Goal: Information Seeking & Learning: Check status

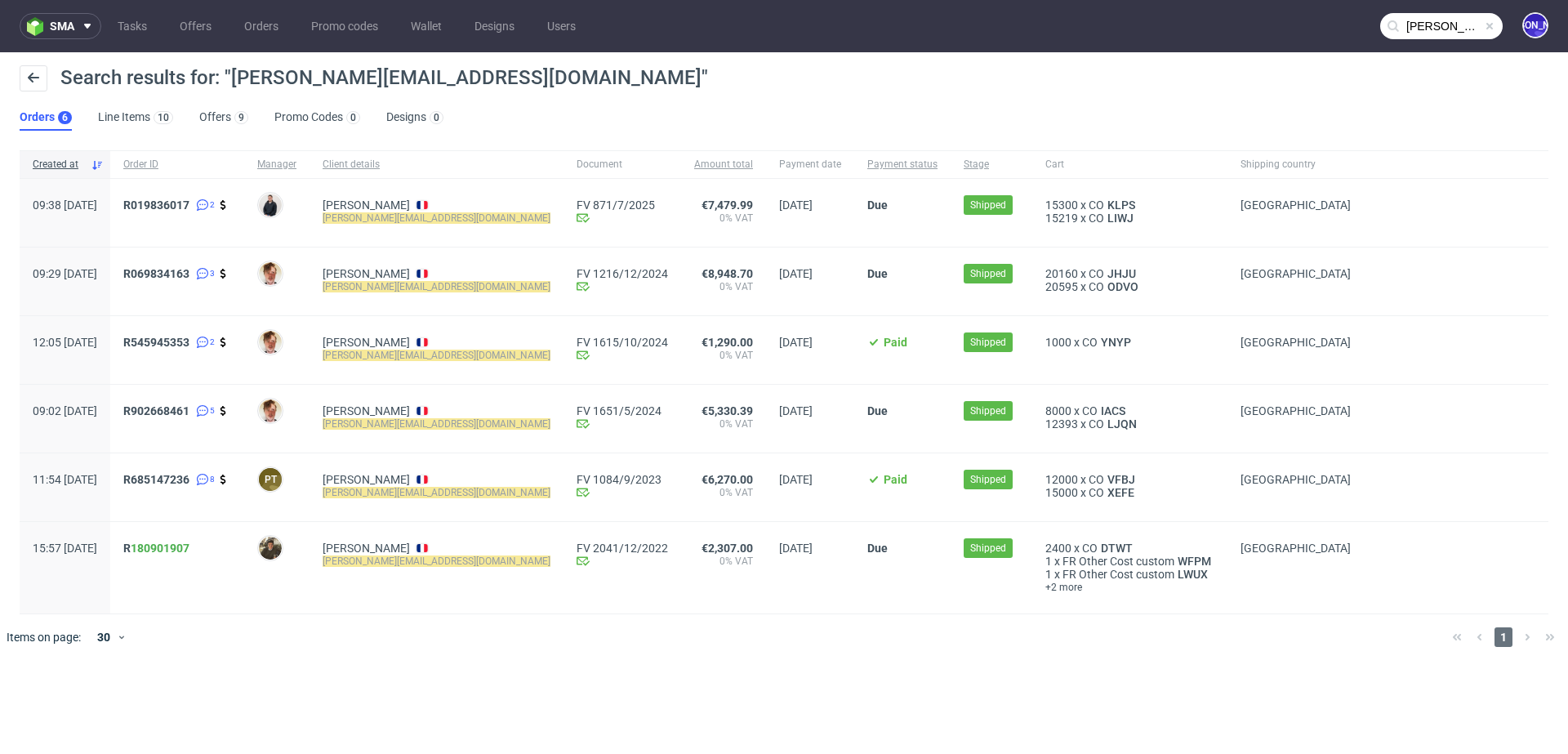
click at [1424, 24] on input "jeremy@mamakana.com" at bounding box center [1442, 26] width 123 height 26
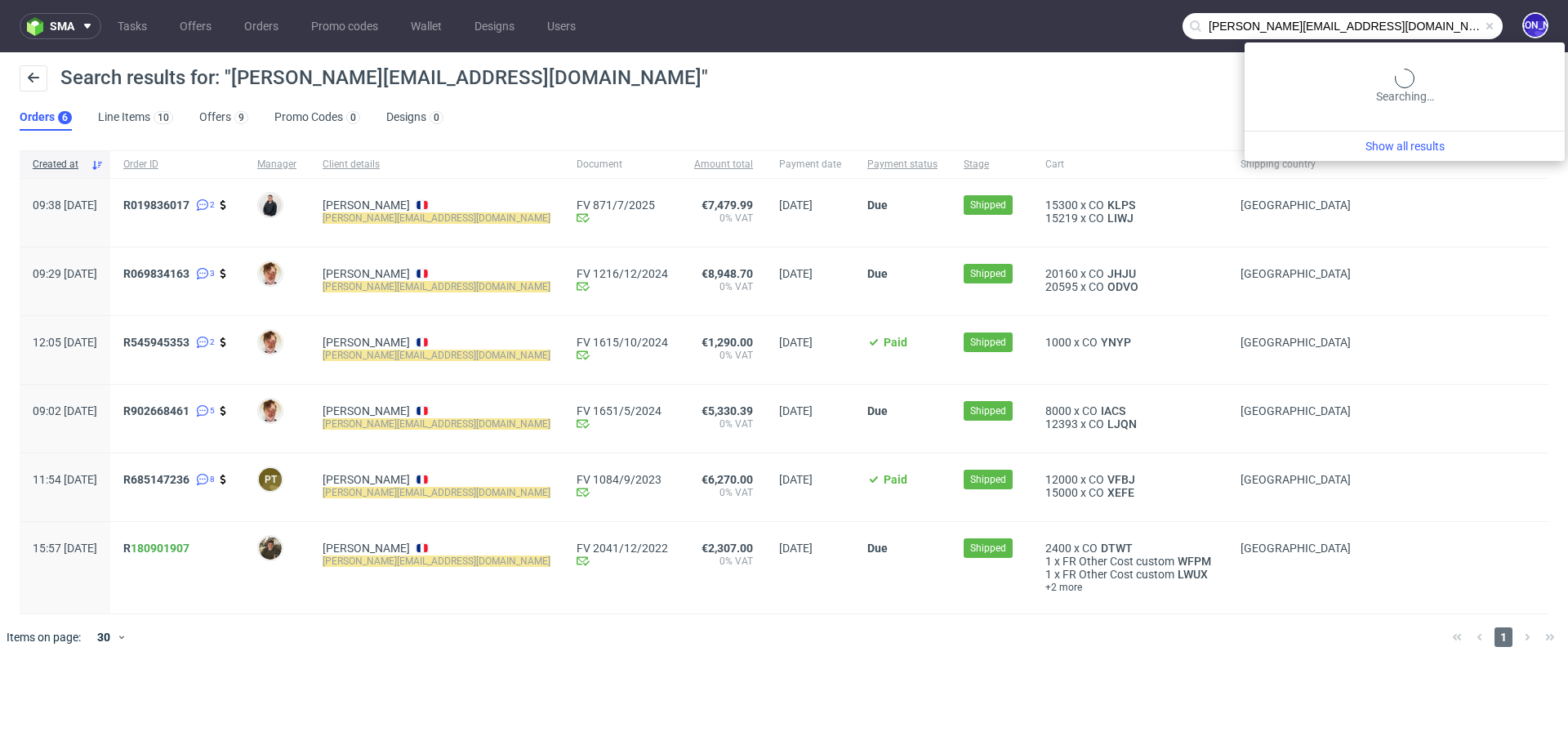
click at [1424, 24] on input "jeremy@mamakana.com" at bounding box center [1343, 26] width 320 height 26
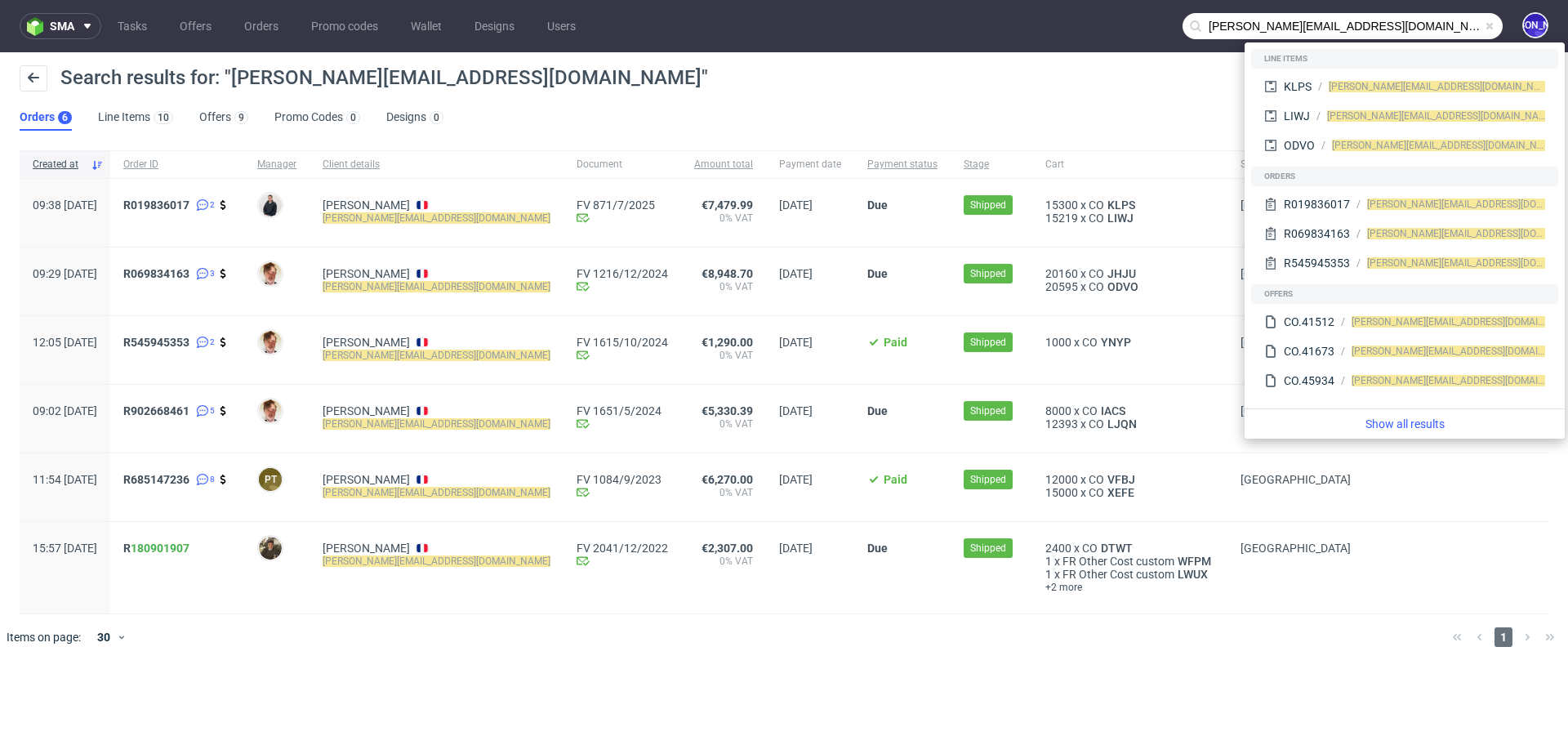
paste input "aisling.odonoghue@gmail"
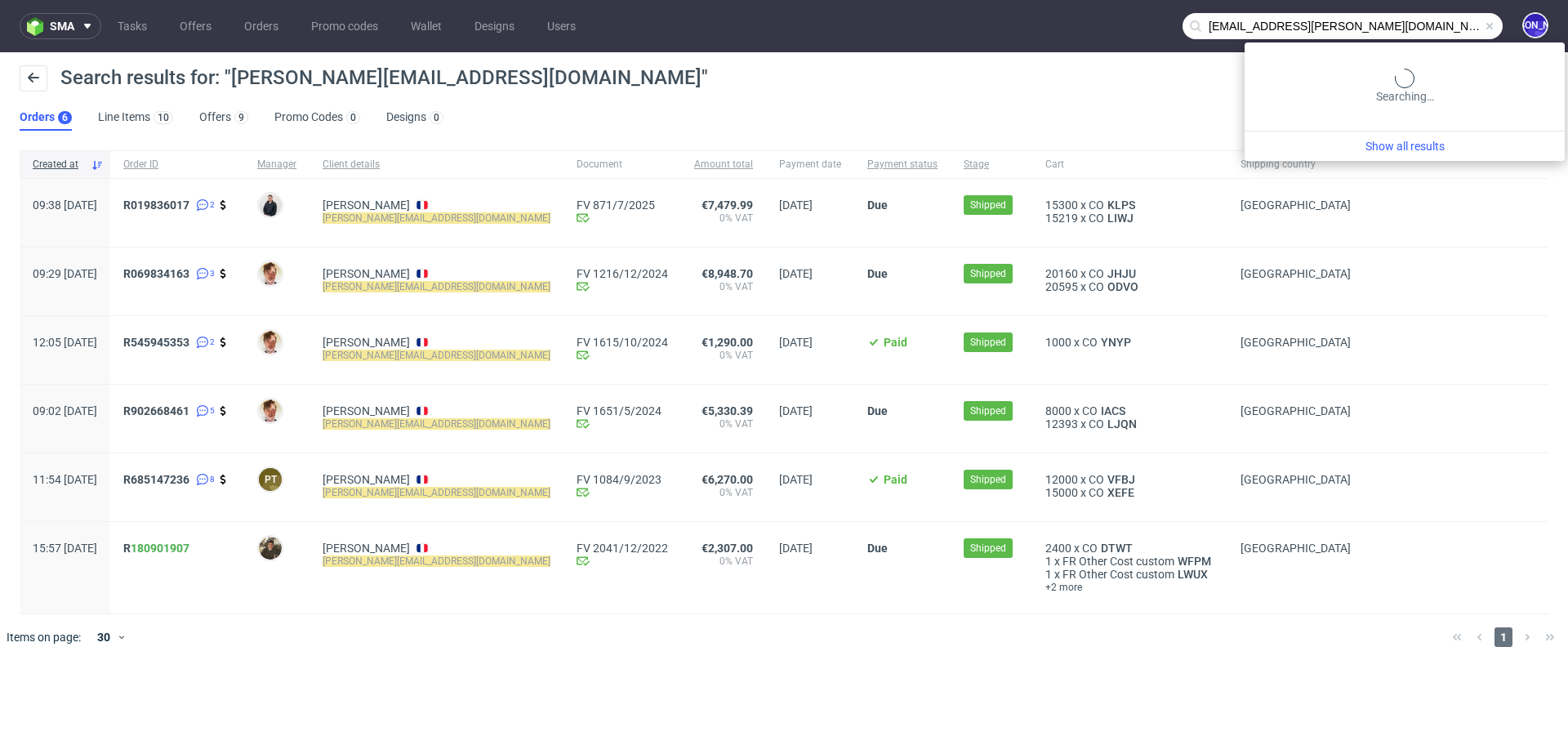
type input "aisling.odonoghue@gmail.com"
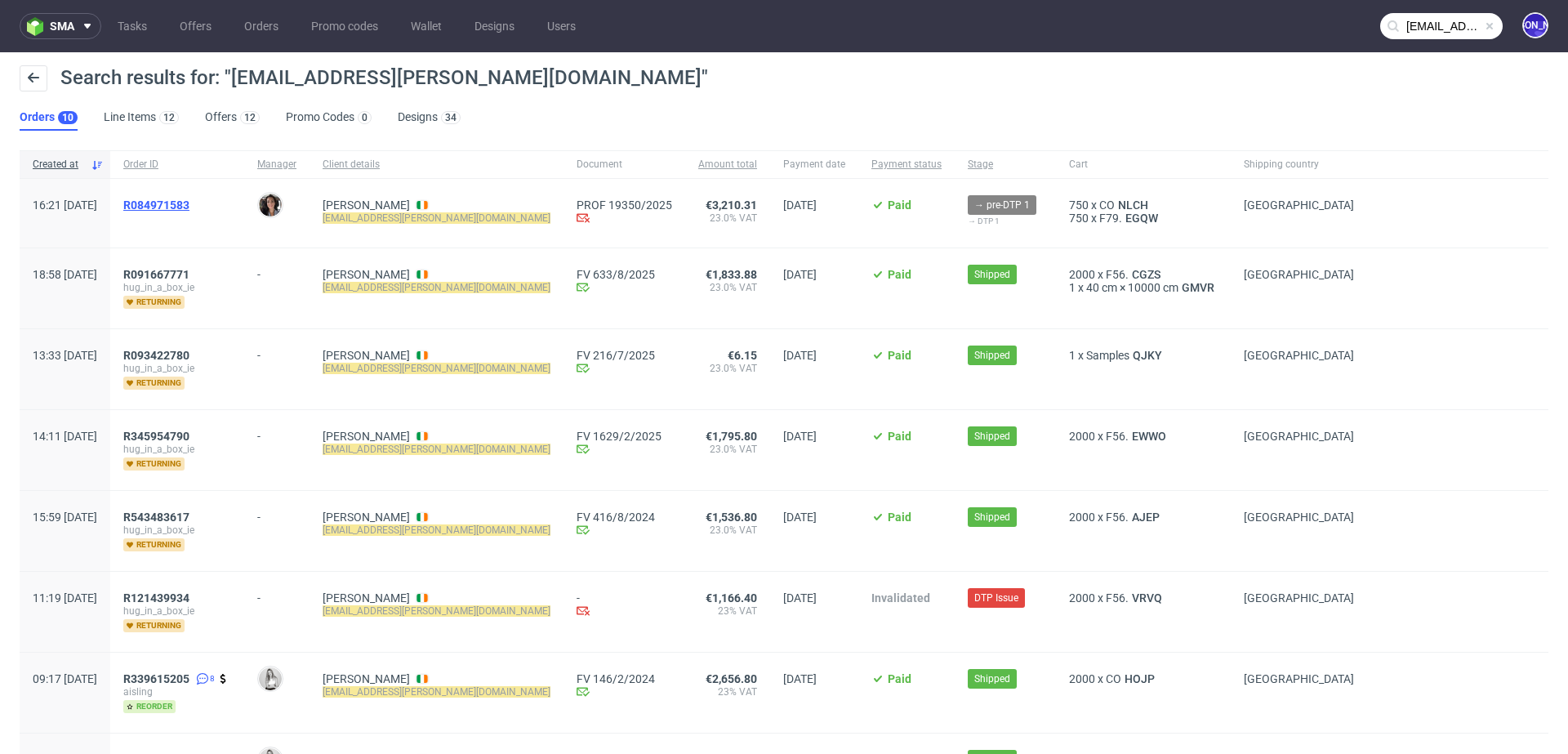
click at [189, 201] on span "R084971583" at bounding box center [157, 205] width 66 height 13
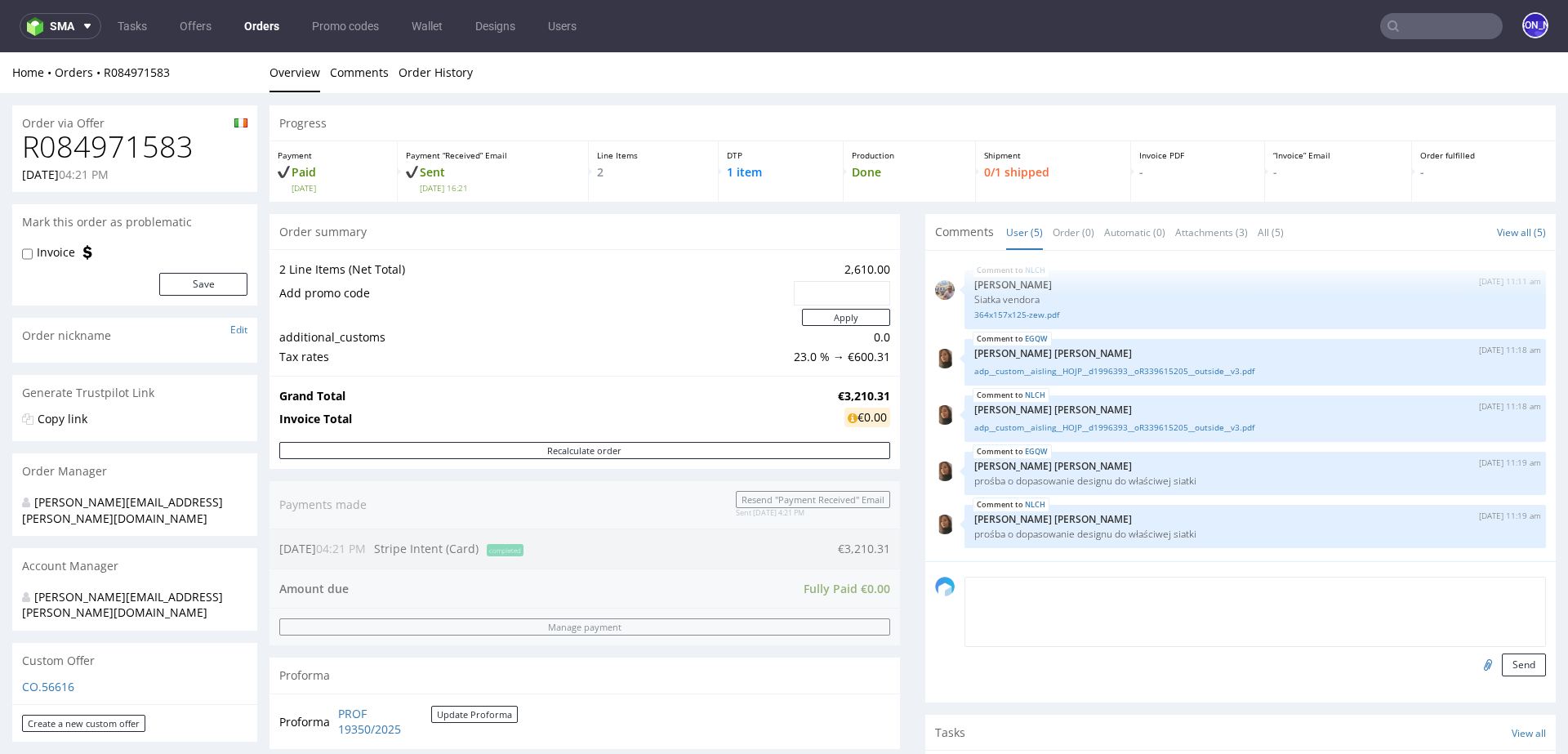
click at [1020, 588] on textarea at bounding box center [1255, 612] width 581 height 70
type textarea "Prośba o PCA"
drag, startPoint x: 1053, startPoint y: 591, endPoint x: 918, endPoint y: 591, distance: 135.0
click at [926, 591] on div "Prośba o PCA Send" at bounding box center [1240, 631] width 630 height 141
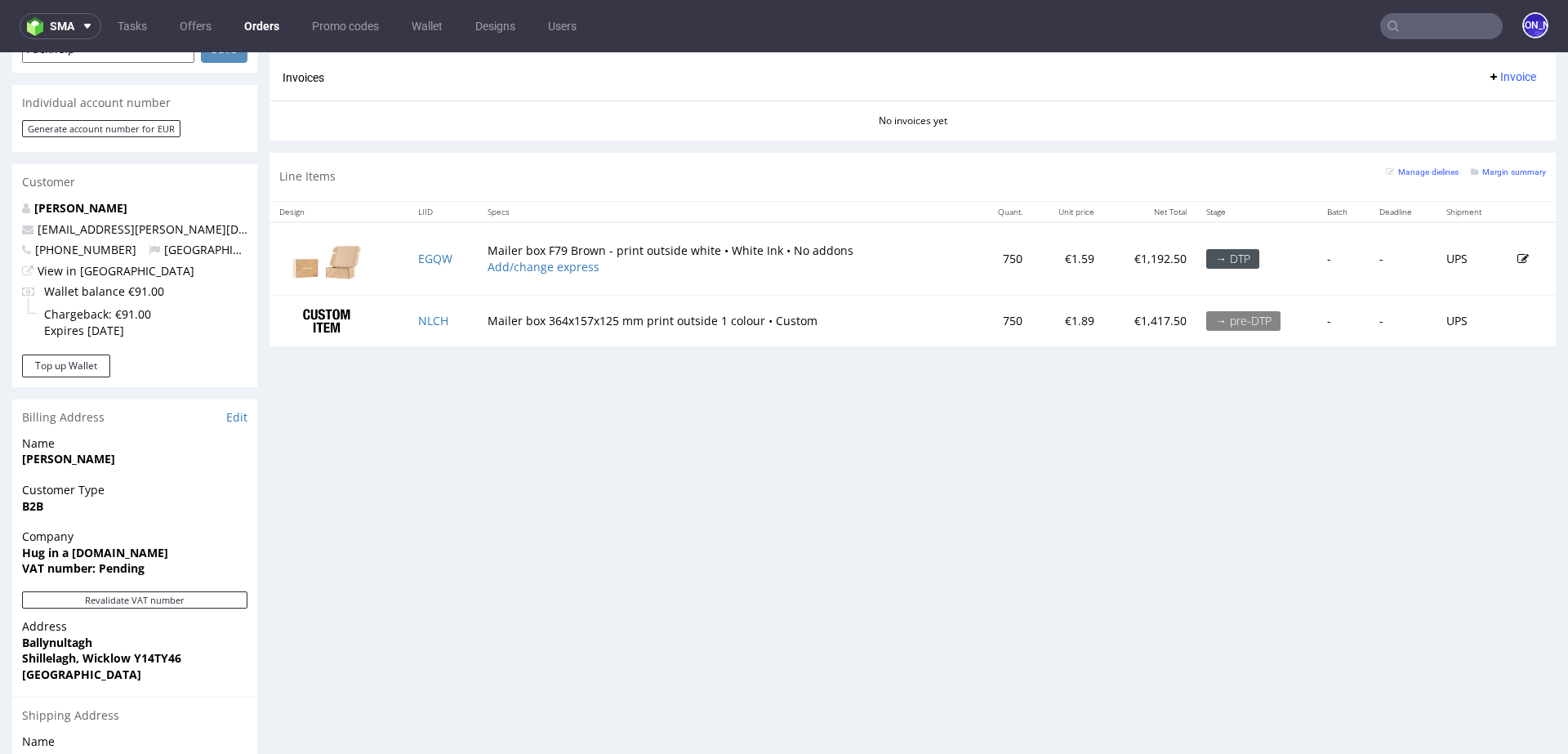
scroll to position [746, 0]
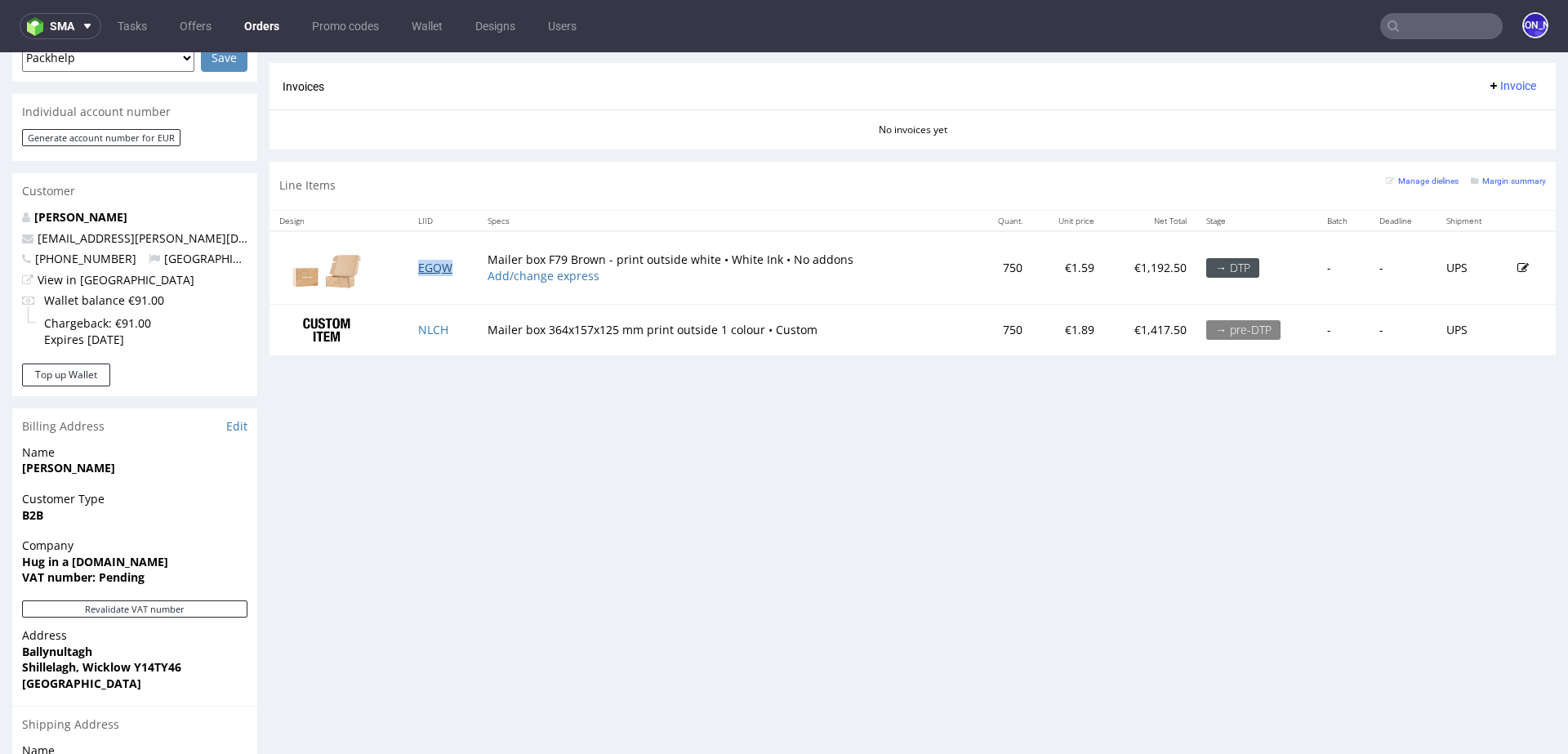
click at [425, 260] on link "EGQW" at bounding box center [435, 267] width 34 height 16
click at [432, 329] on link "NLCH" at bounding box center [433, 329] width 30 height 16
click at [1408, 24] on input "text" at bounding box center [1442, 26] width 123 height 26
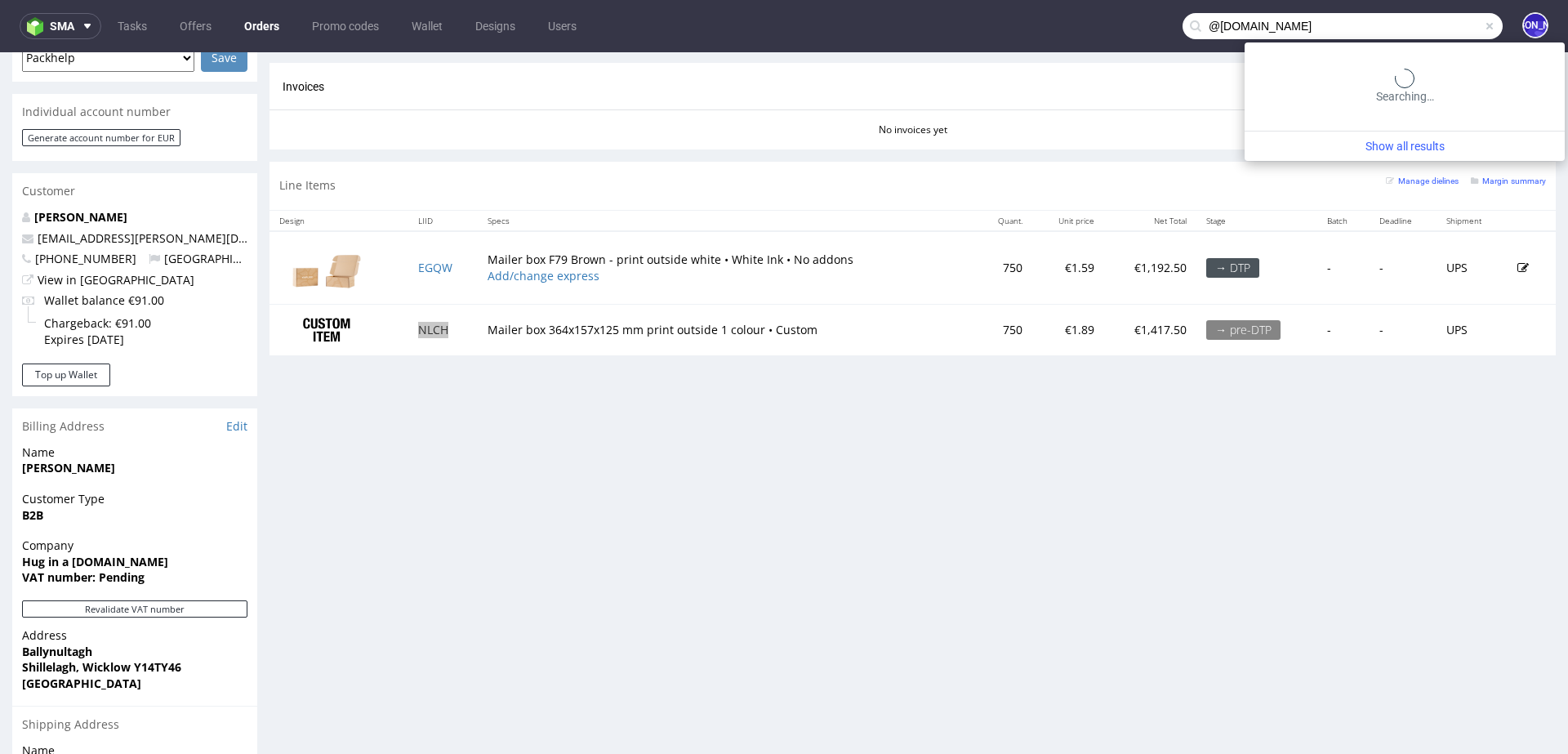
type input "@rebellesnacks.com"
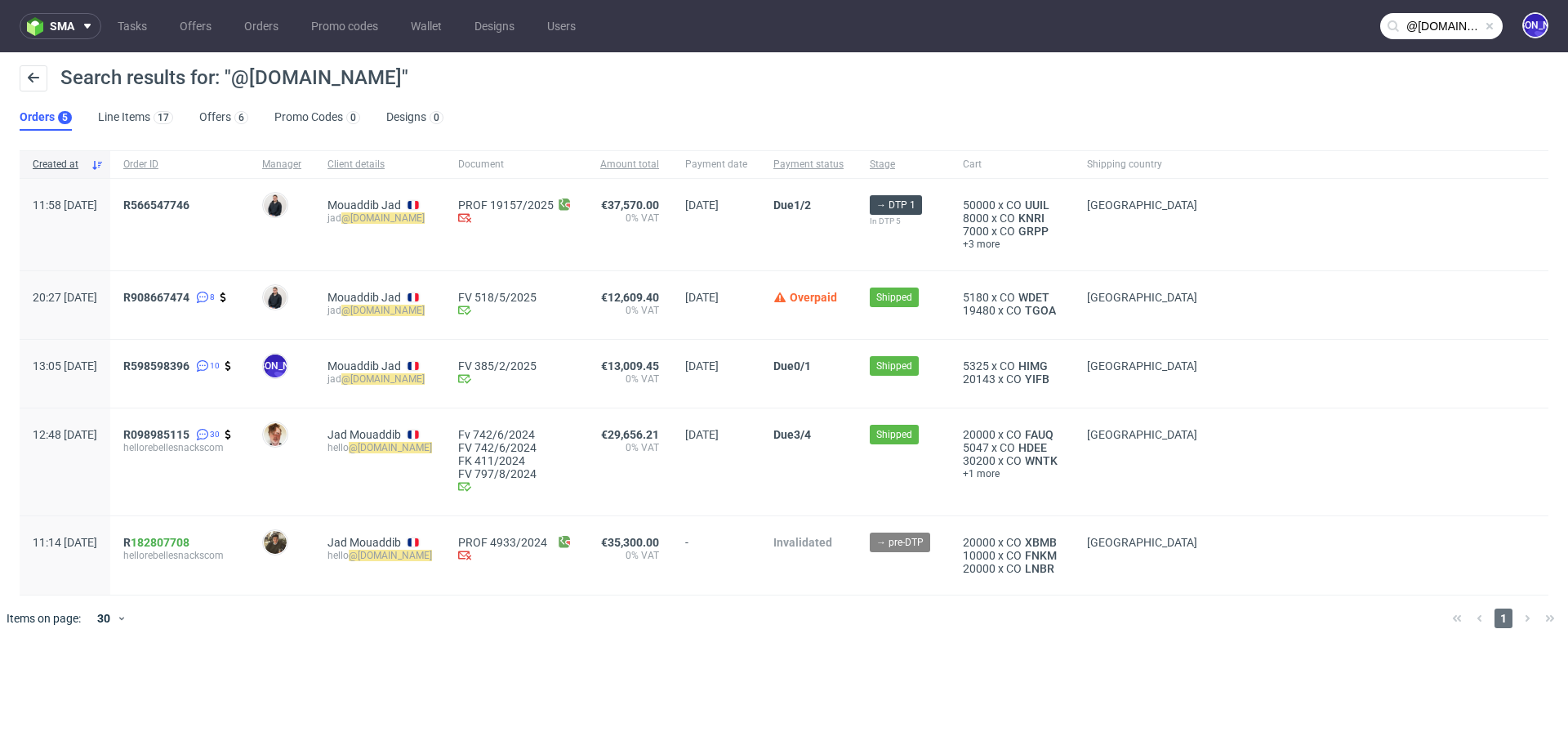
click at [217, 210] on span "R566547746" at bounding box center [180, 224] width 113 height 53
click at [189, 207] on span "R566547746" at bounding box center [157, 205] width 66 height 13
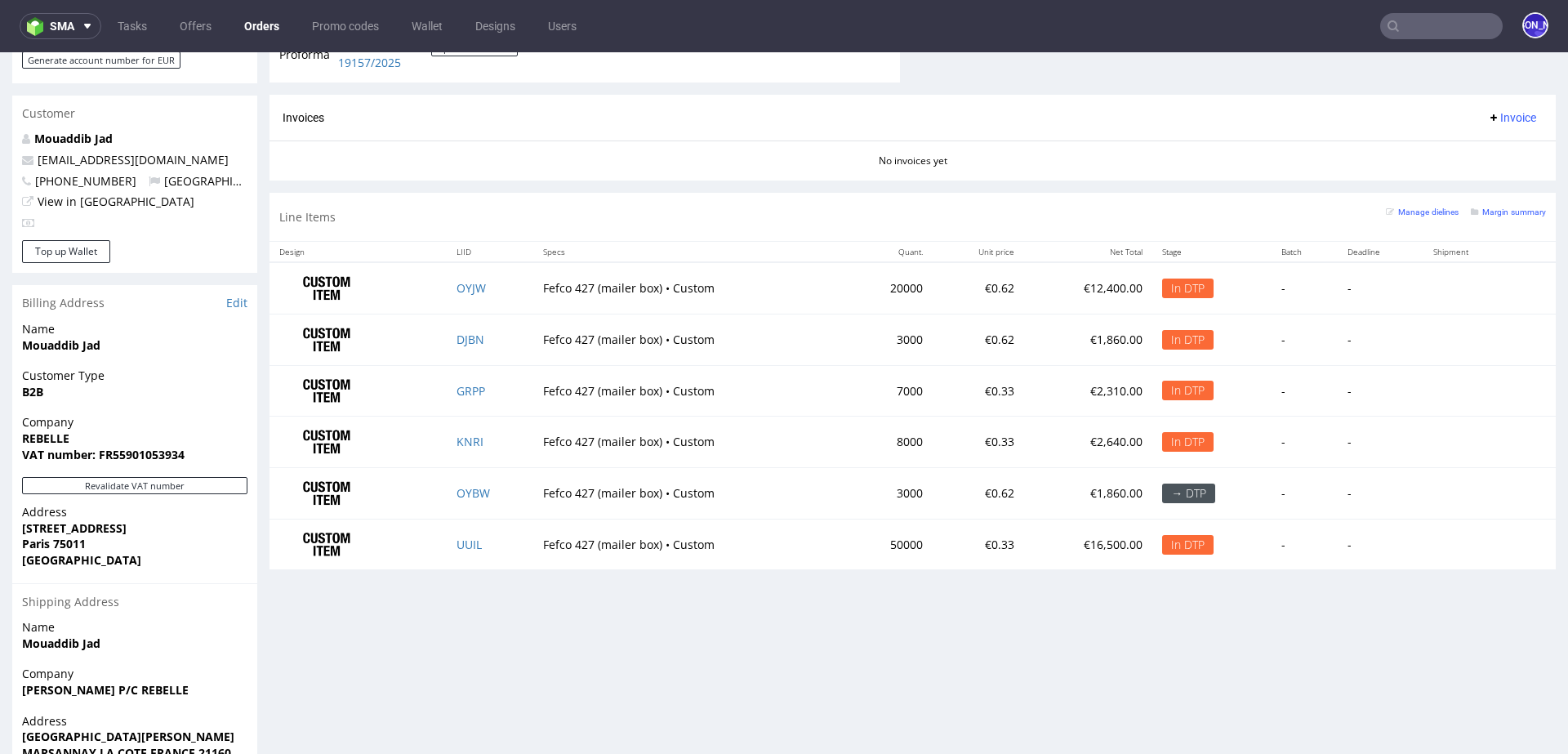
scroll to position [880, 0]
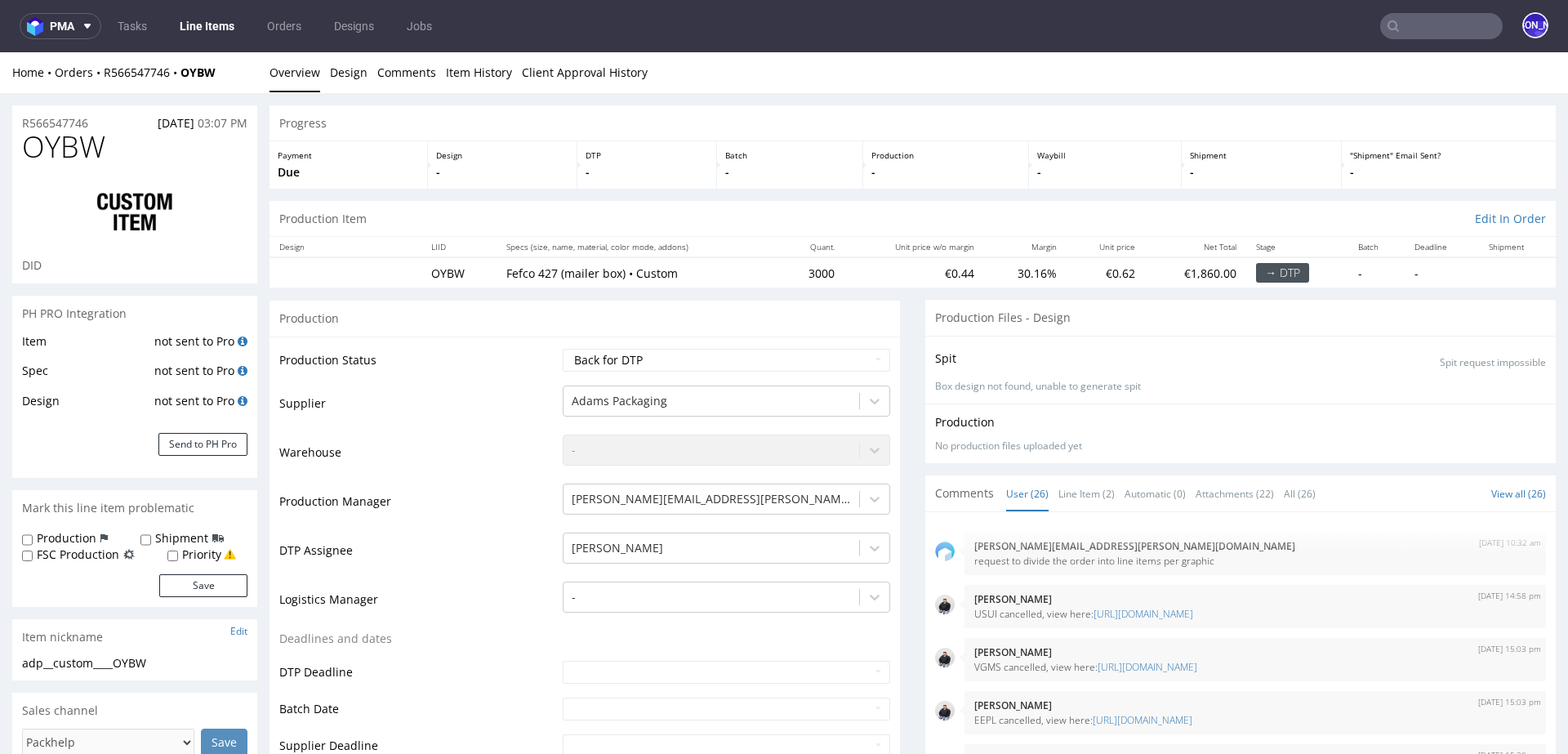
scroll to position [1829, 0]
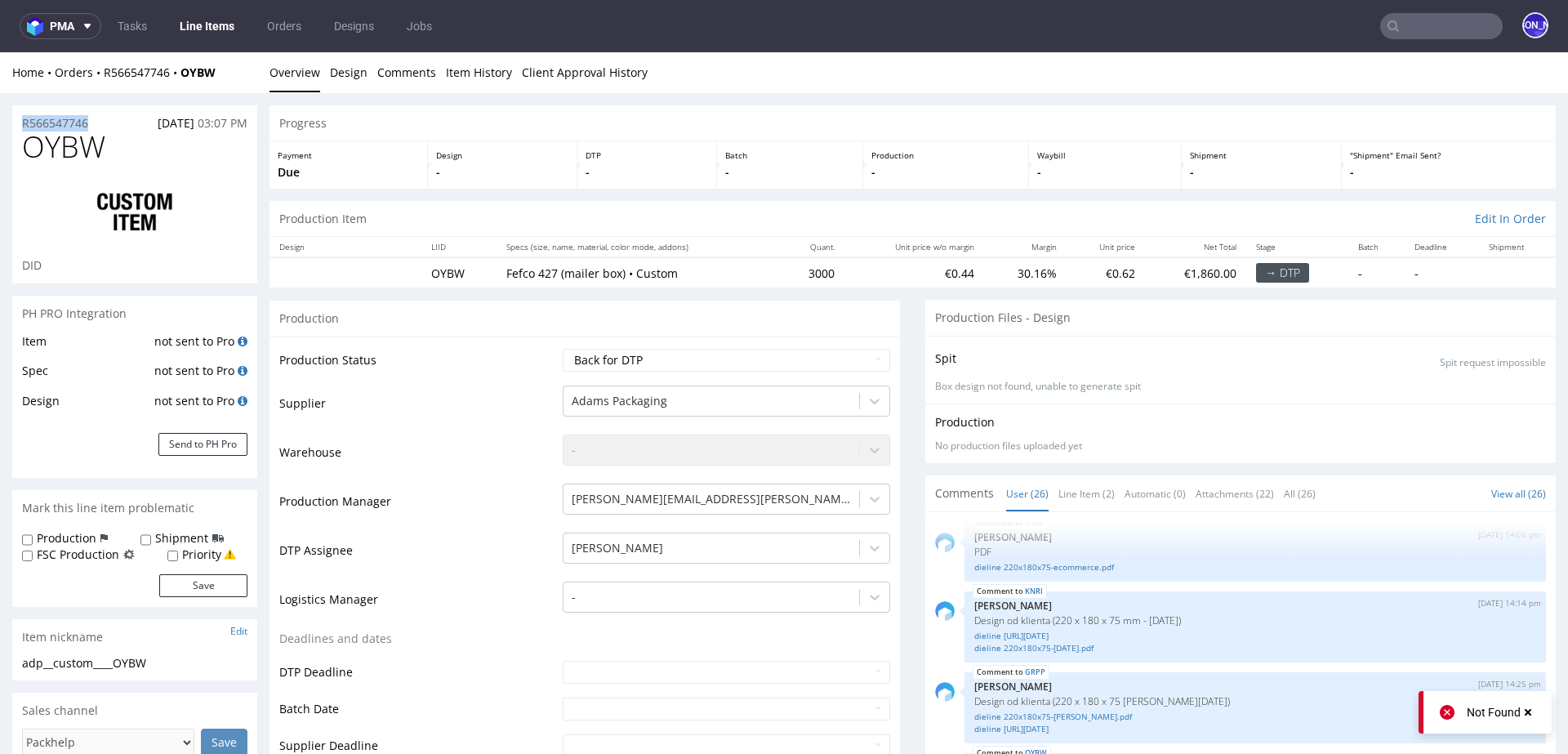
drag, startPoint x: 112, startPoint y: 115, endPoint x: 0, endPoint y: 115, distance: 112.0
copy p "R566547746"
click at [1424, 21] on input "text" at bounding box center [1442, 26] width 123 height 26
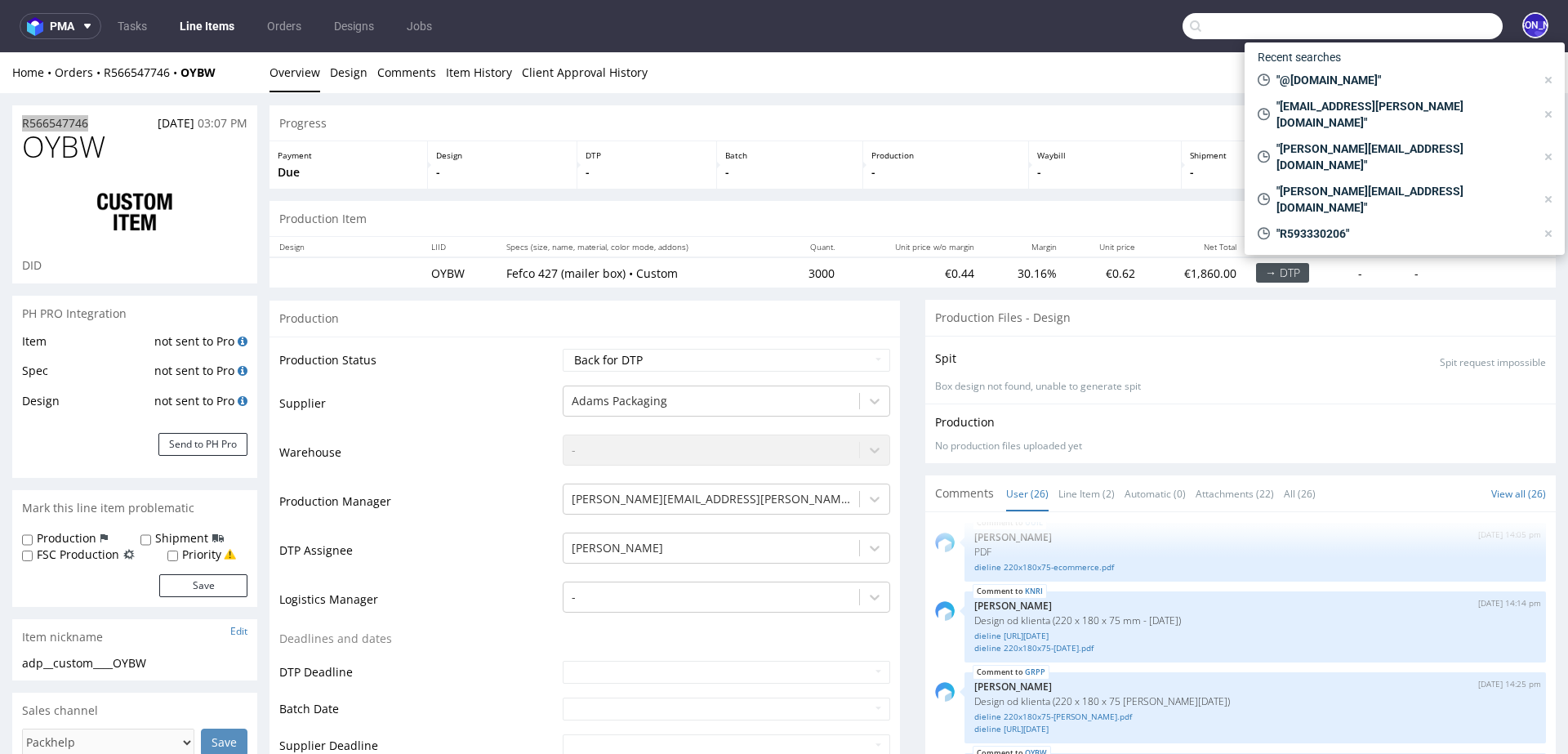
paste input "ben@puppystarts.com"
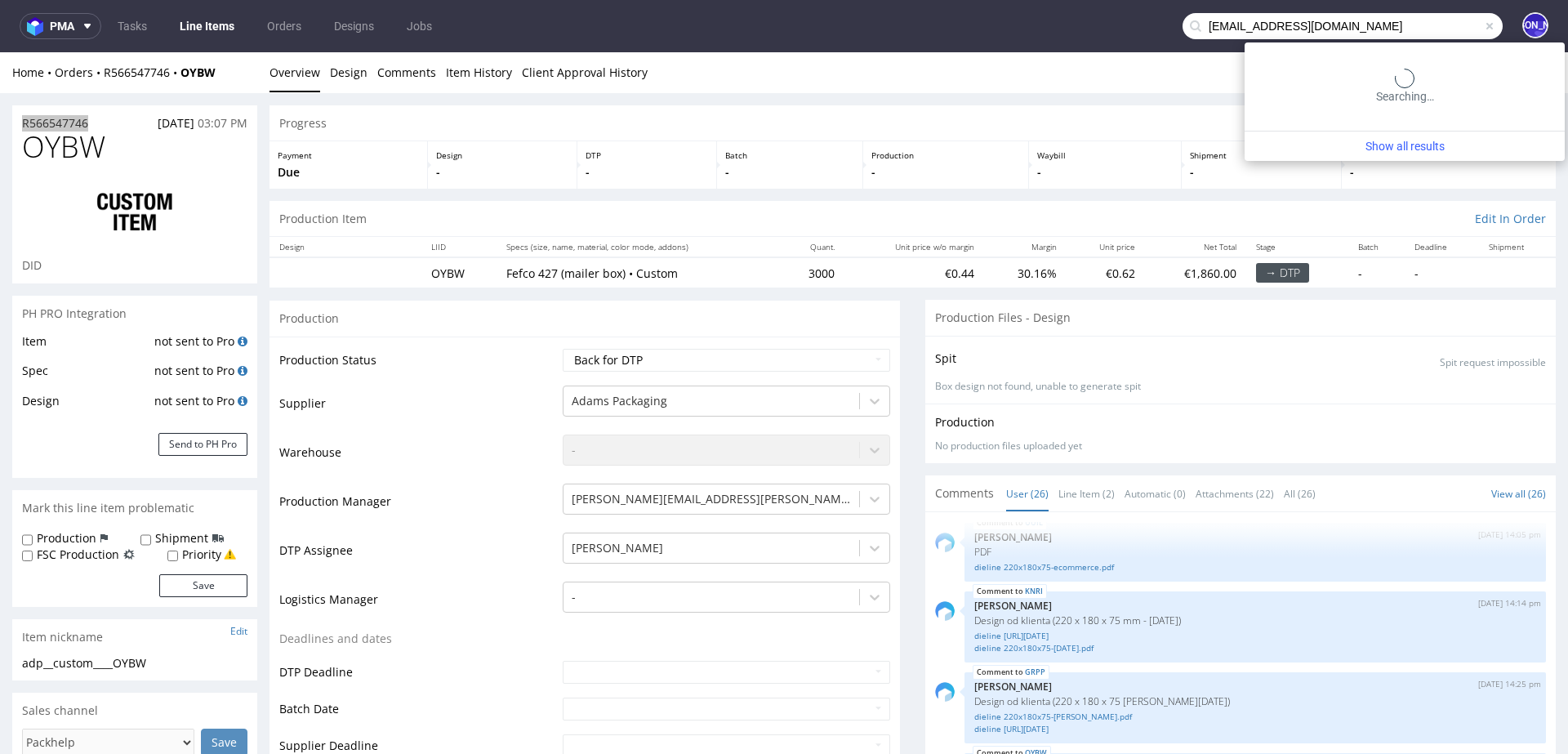
type input "ben@puppystarts.com"
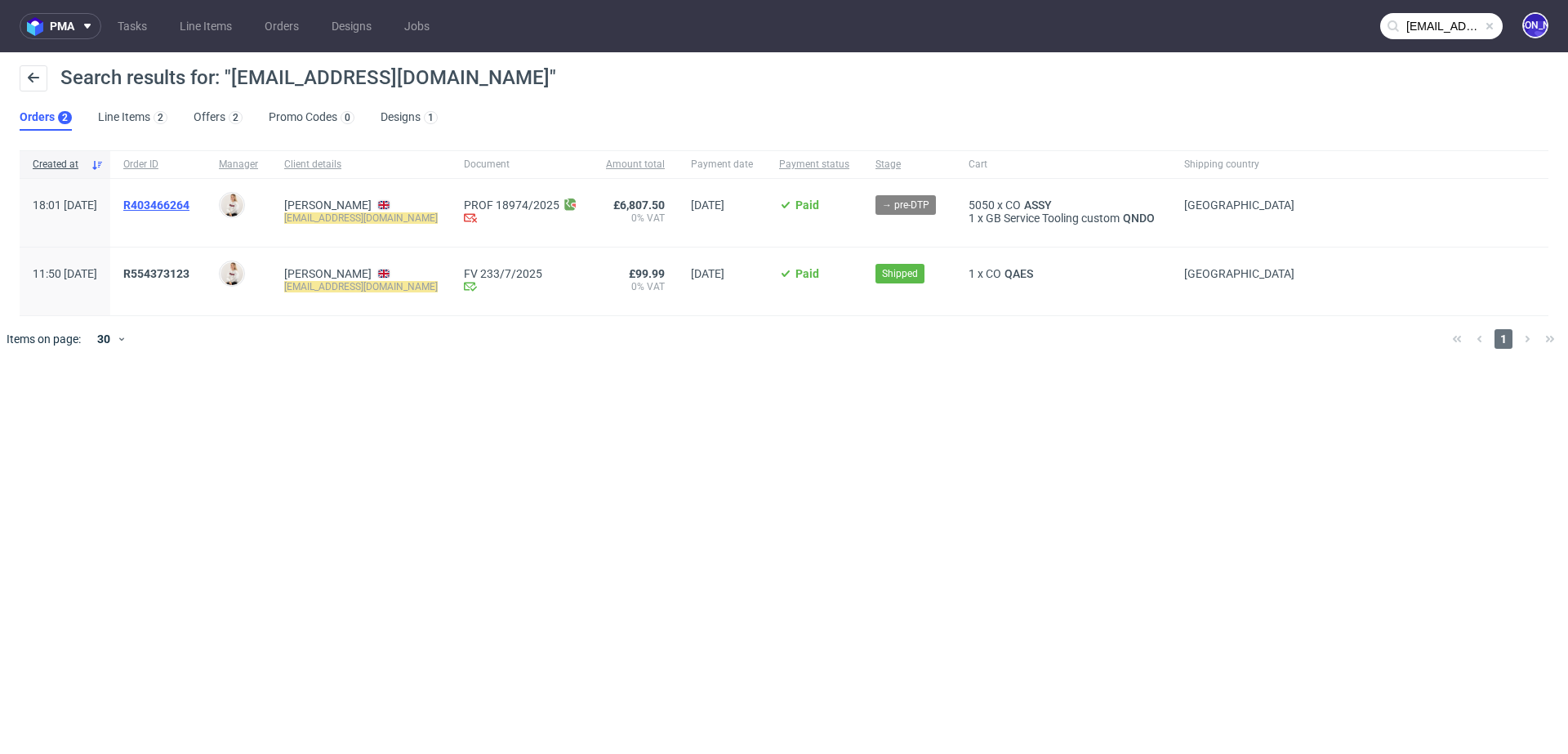
click at [186, 206] on span "R403466264" at bounding box center [157, 205] width 66 height 13
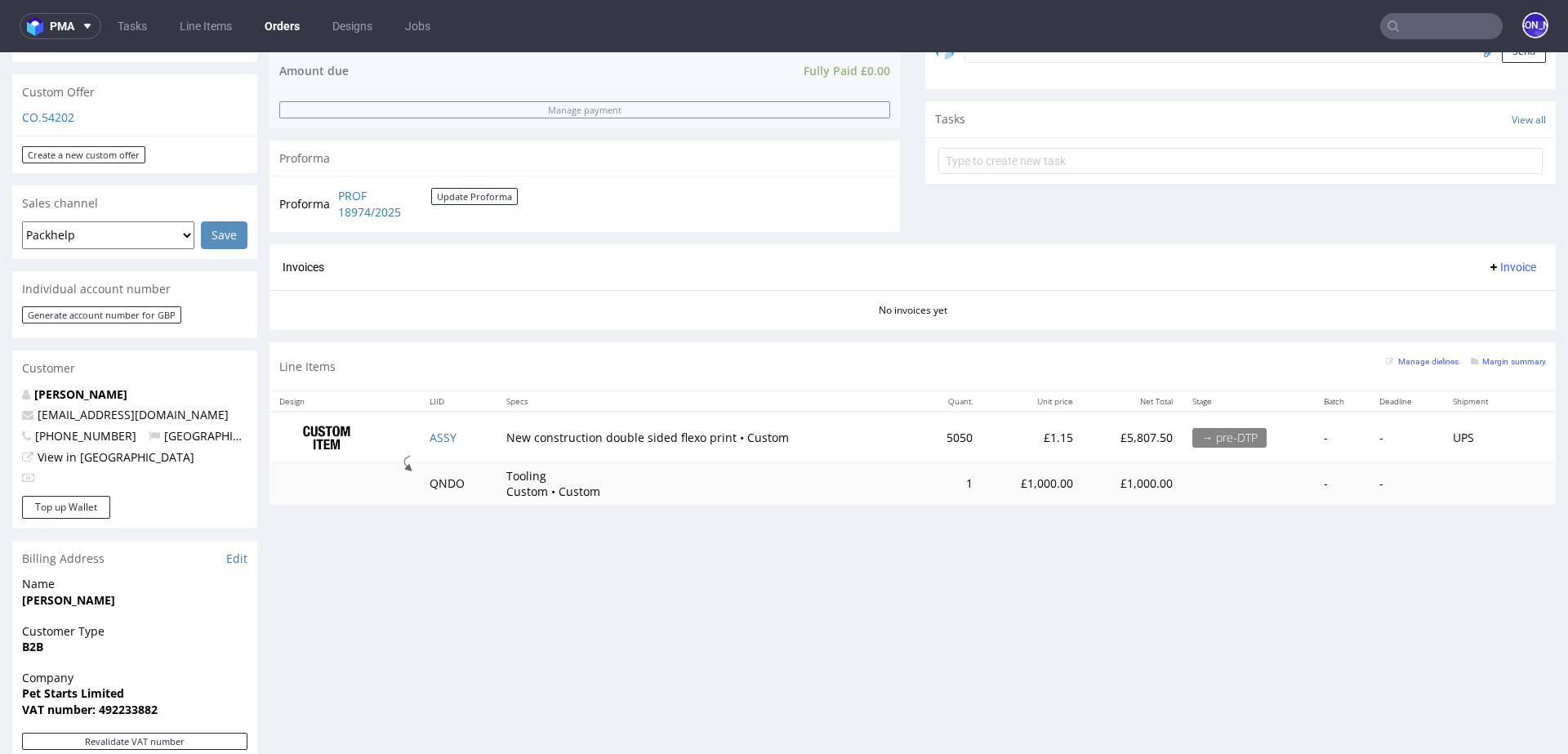
scroll to position [541, 0]
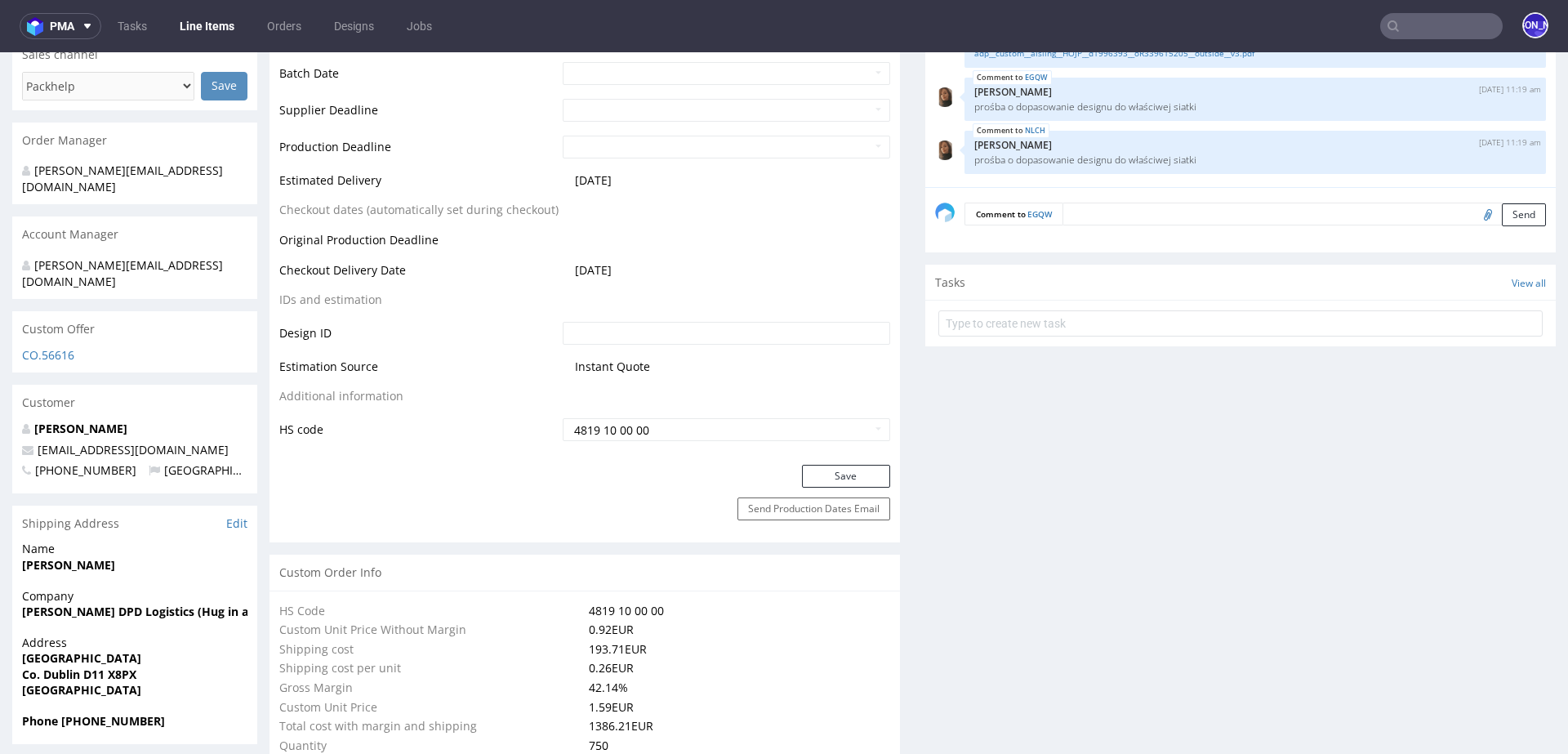
scroll to position [689, 0]
click at [1083, 211] on textarea at bounding box center [1304, 215] width 484 height 23
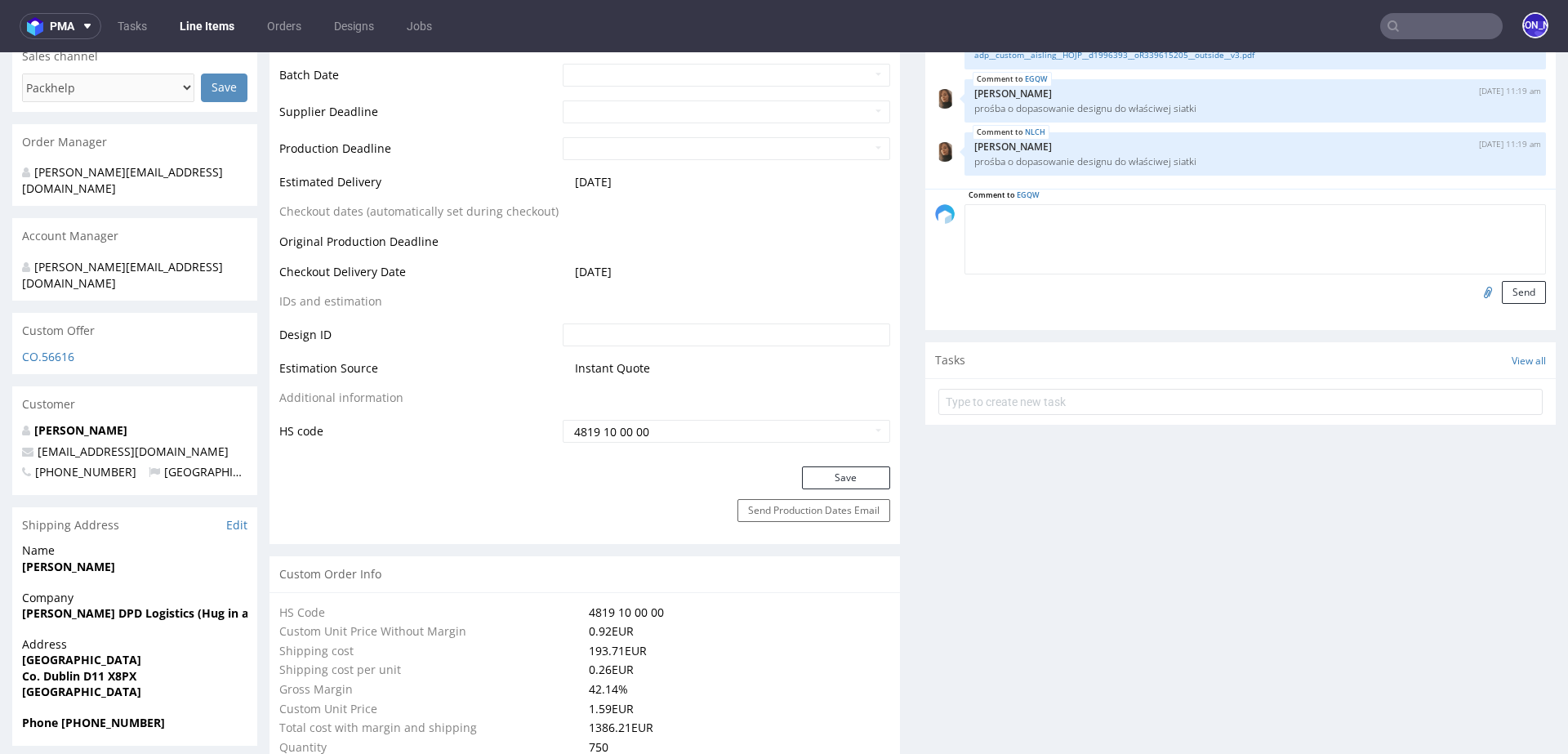
type textarea "K"
type textarea "p"
drag, startPoint x: 1191, startPoint y: 212, endPoint x: 902, endPoint y: 212, distance: 289.0
type textarea "Prośba o PCA dla klientki do akceptu"
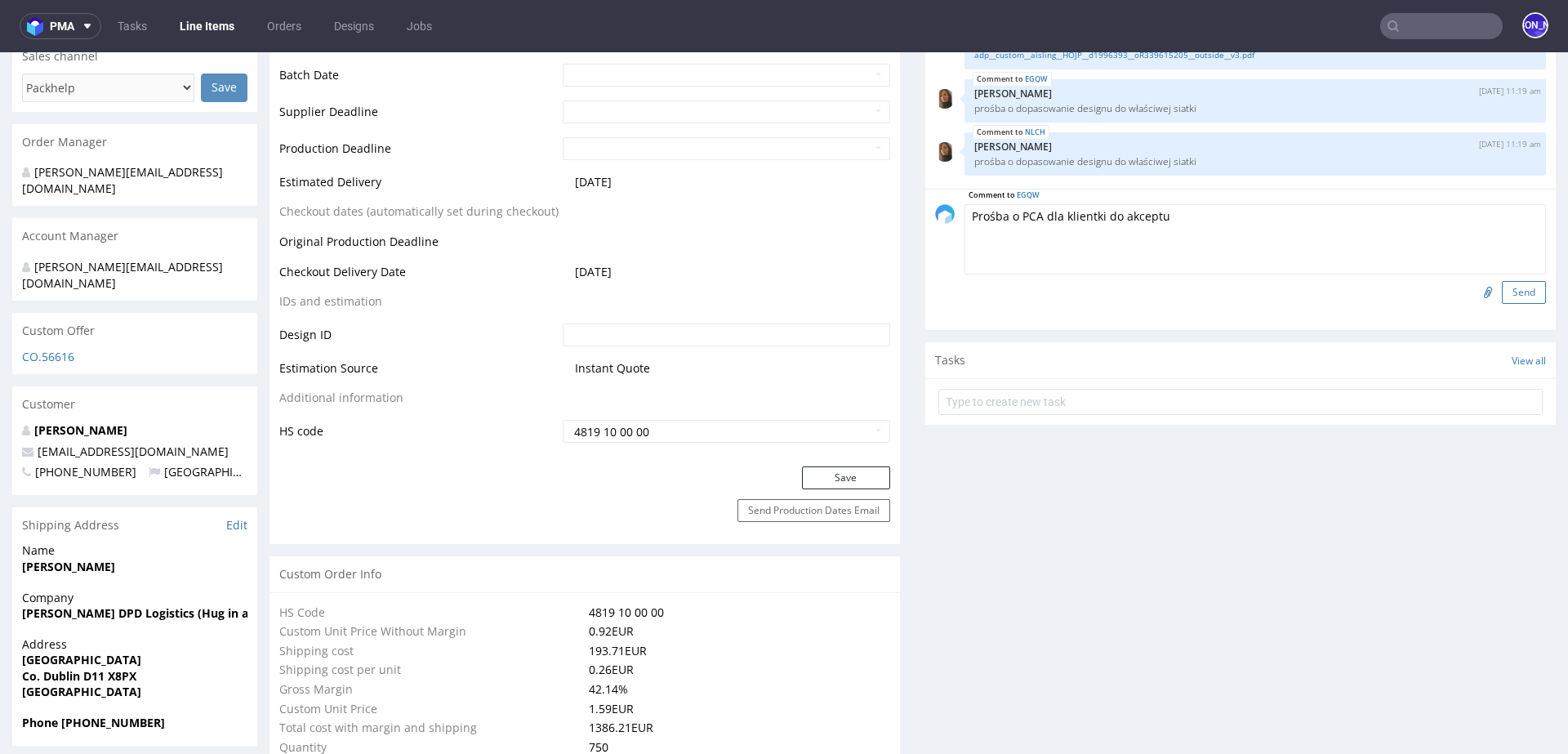
click at [1502, 285] on button "Send" at bounding box center [1525, 292] width 44 height 23
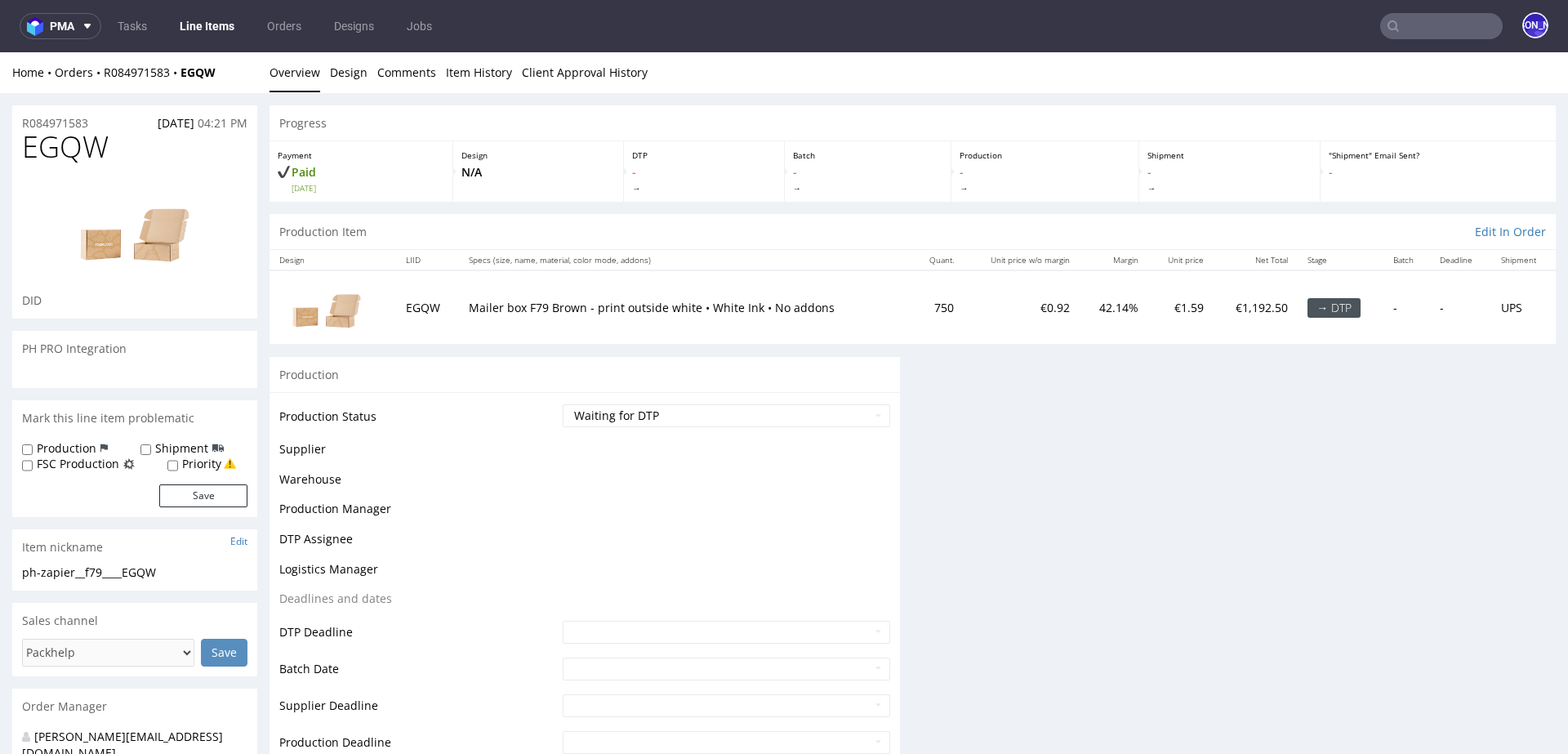
scroll to position [0, 0]
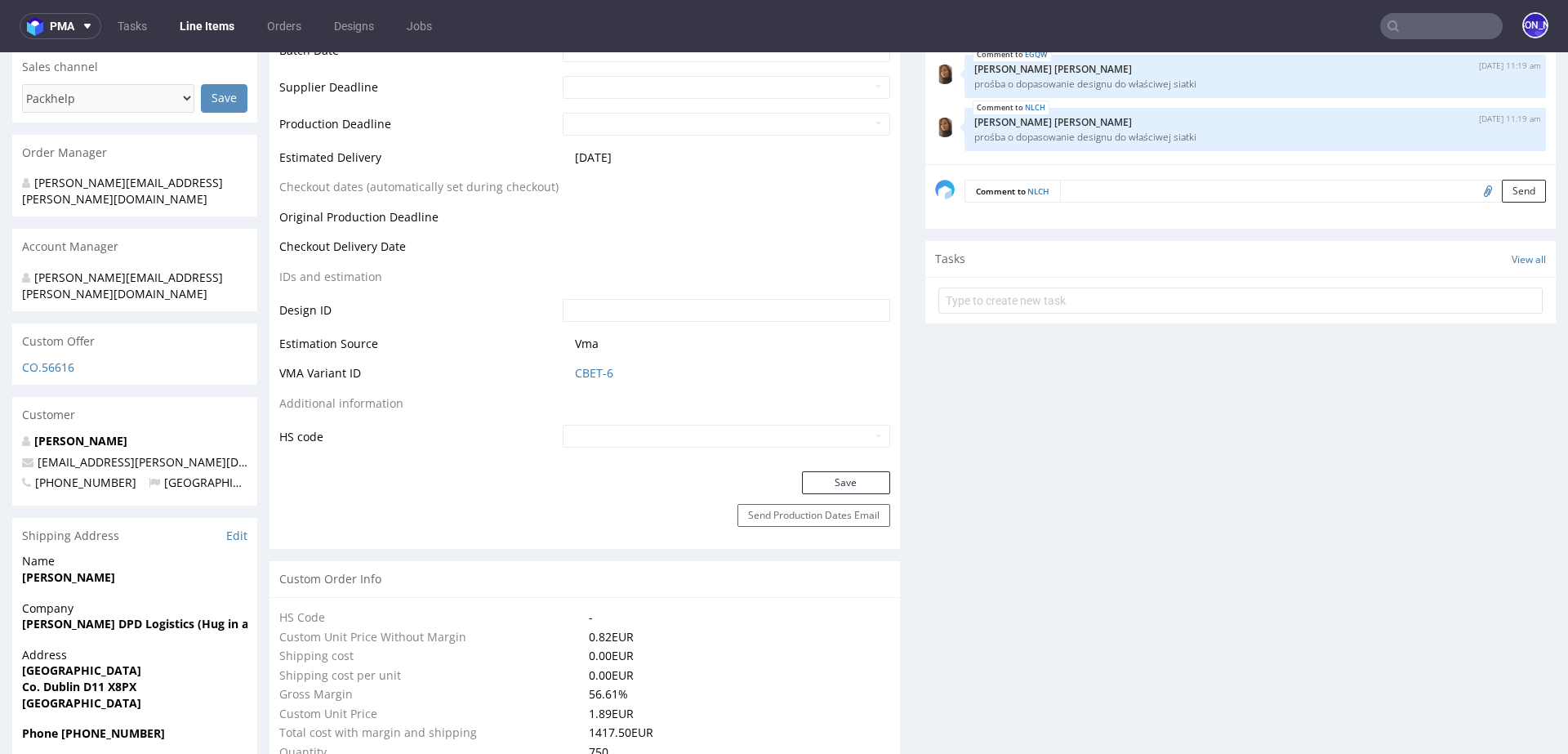
scroll to position [666, 0]
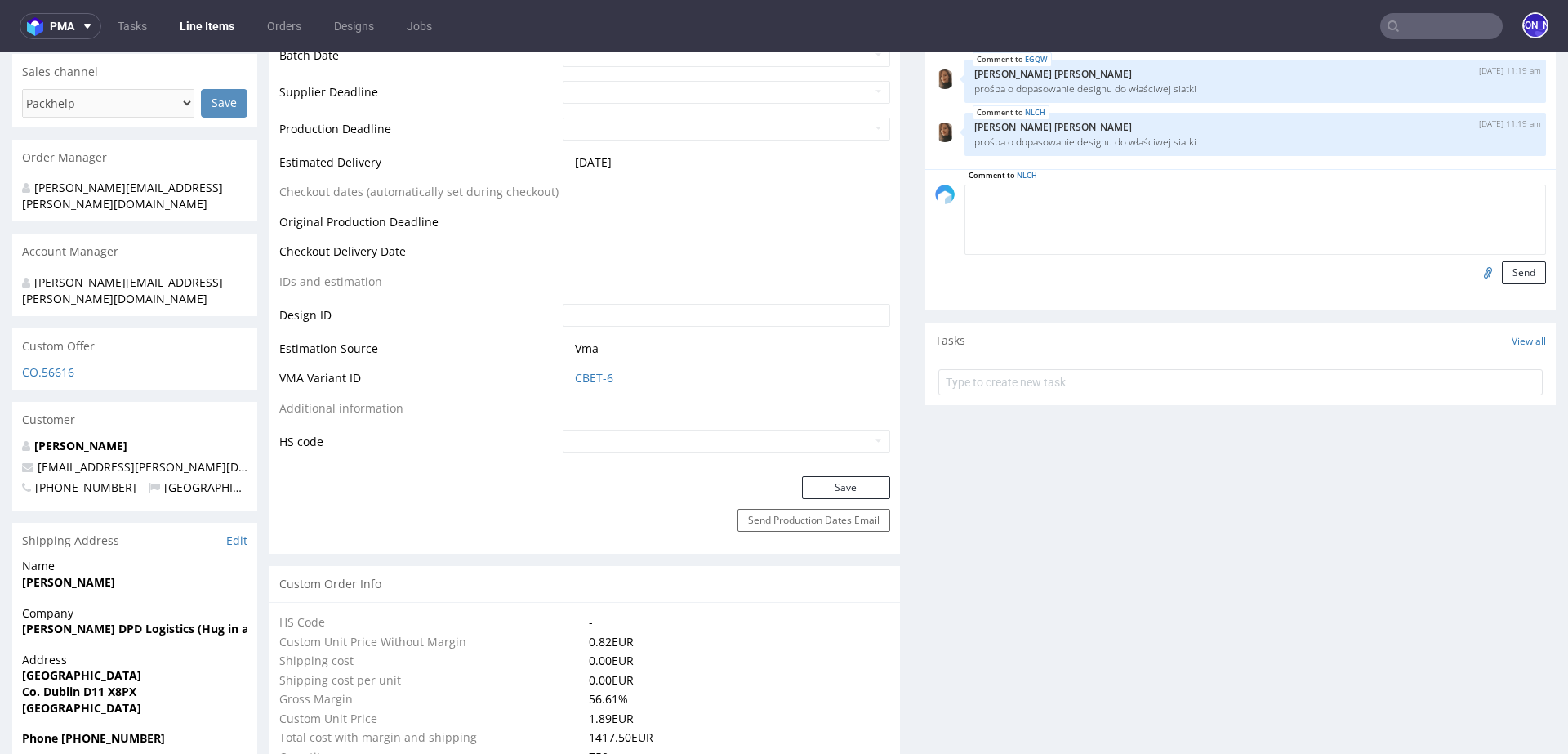
click at [1098, 192] on textarea at bounding box center [1255, 220] width 581 height 70
paste textarea "Prośba o PCA dla klientki do akceptu"
type textarea "Prośba o PCA dla klientki do akceptu"
click at [1505, 271] on button "Send" at bounding box center [1525, 272] width 44 height 23
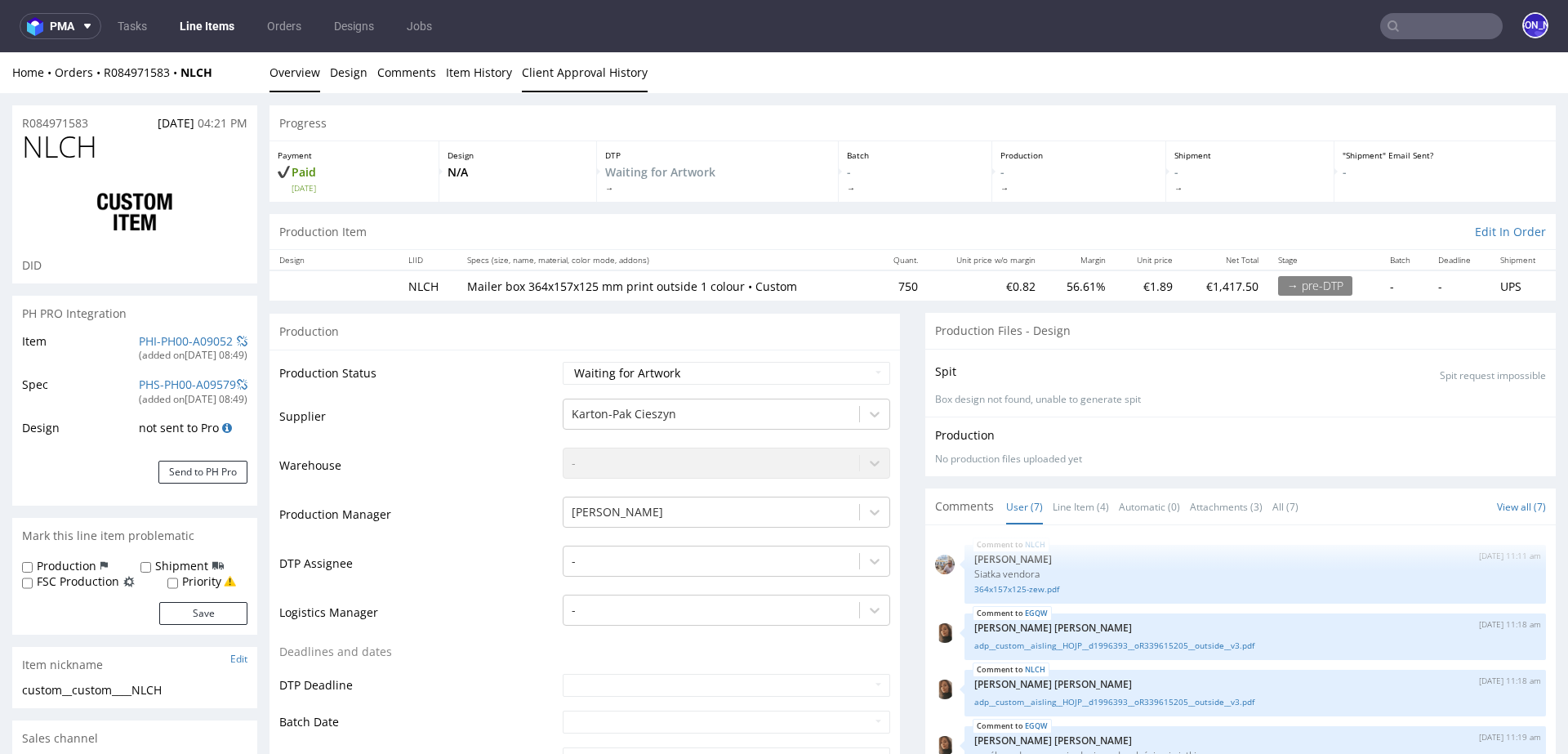
scroll to position [103, 0]
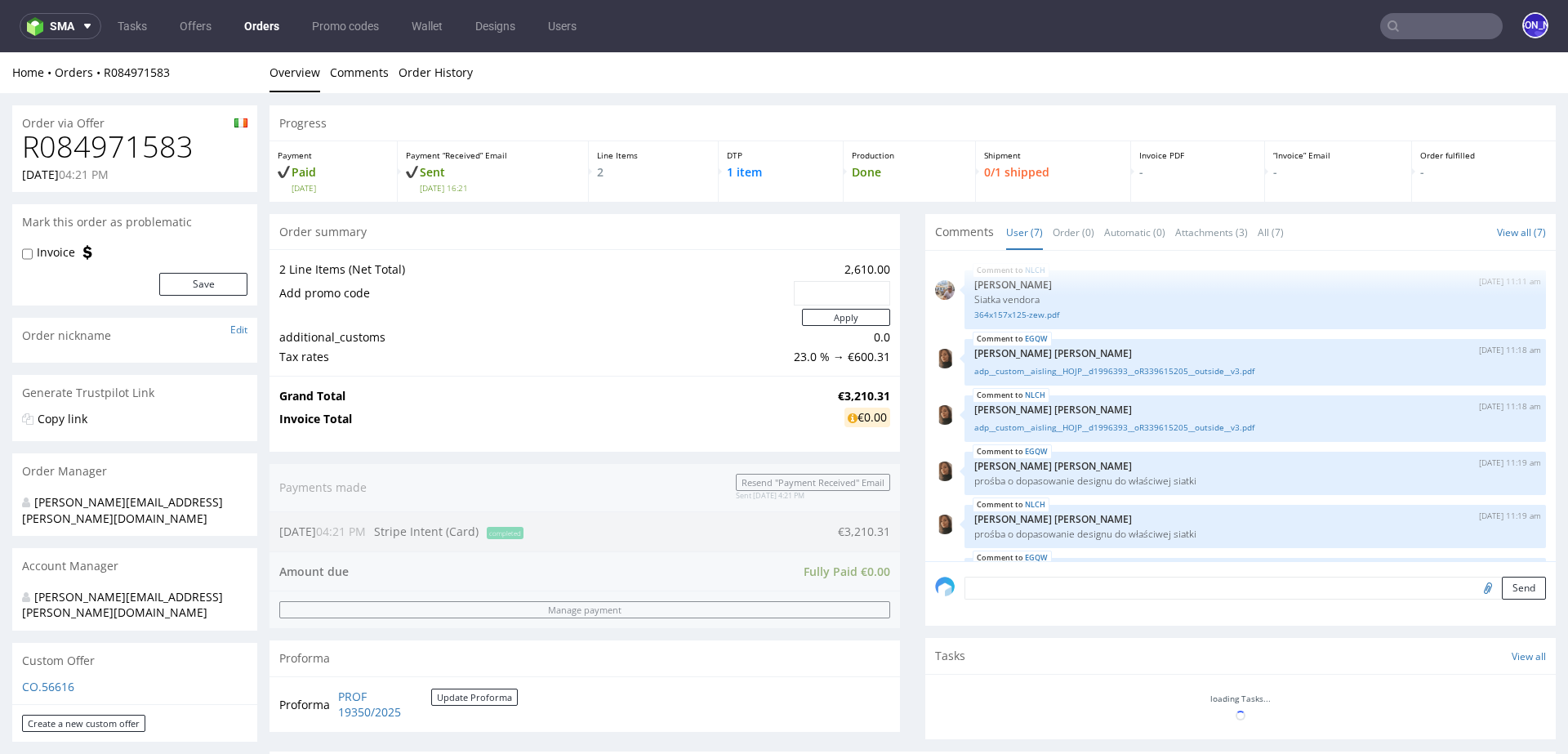
scroll to position [103, 0]
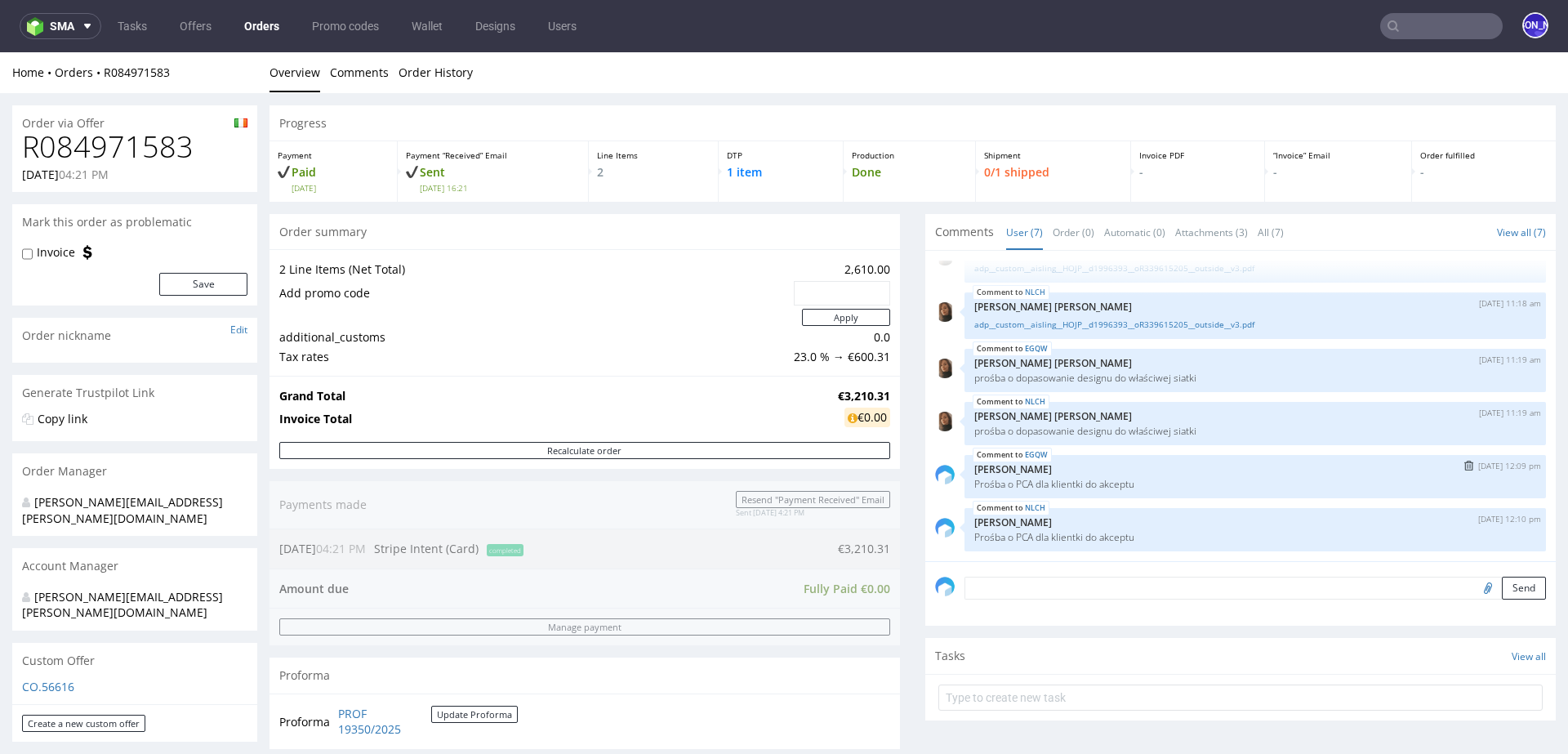
click at [1465, 467] on img "submit" at bounding box center [1469, 465] width 9 height 10
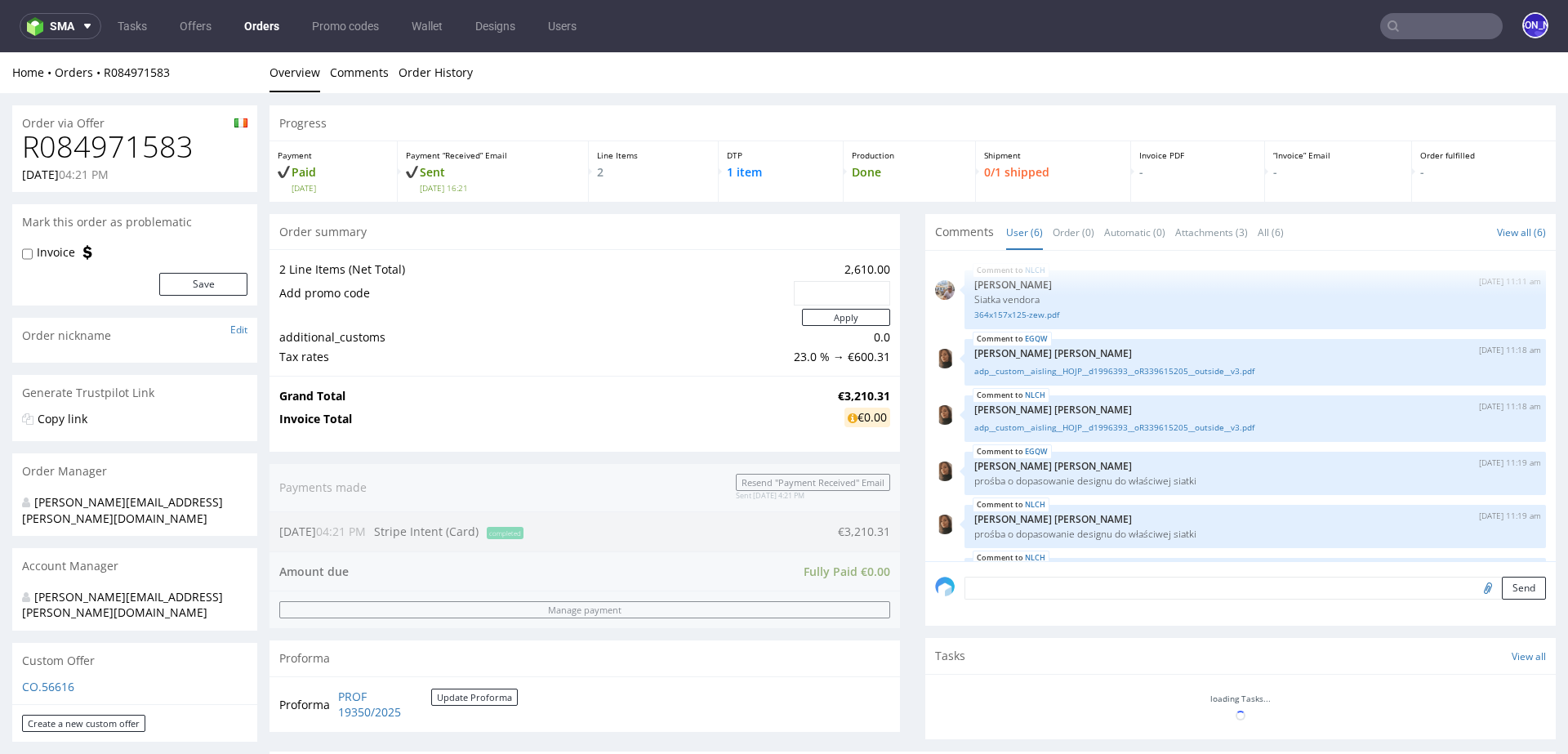
scroll to position [50, 0]
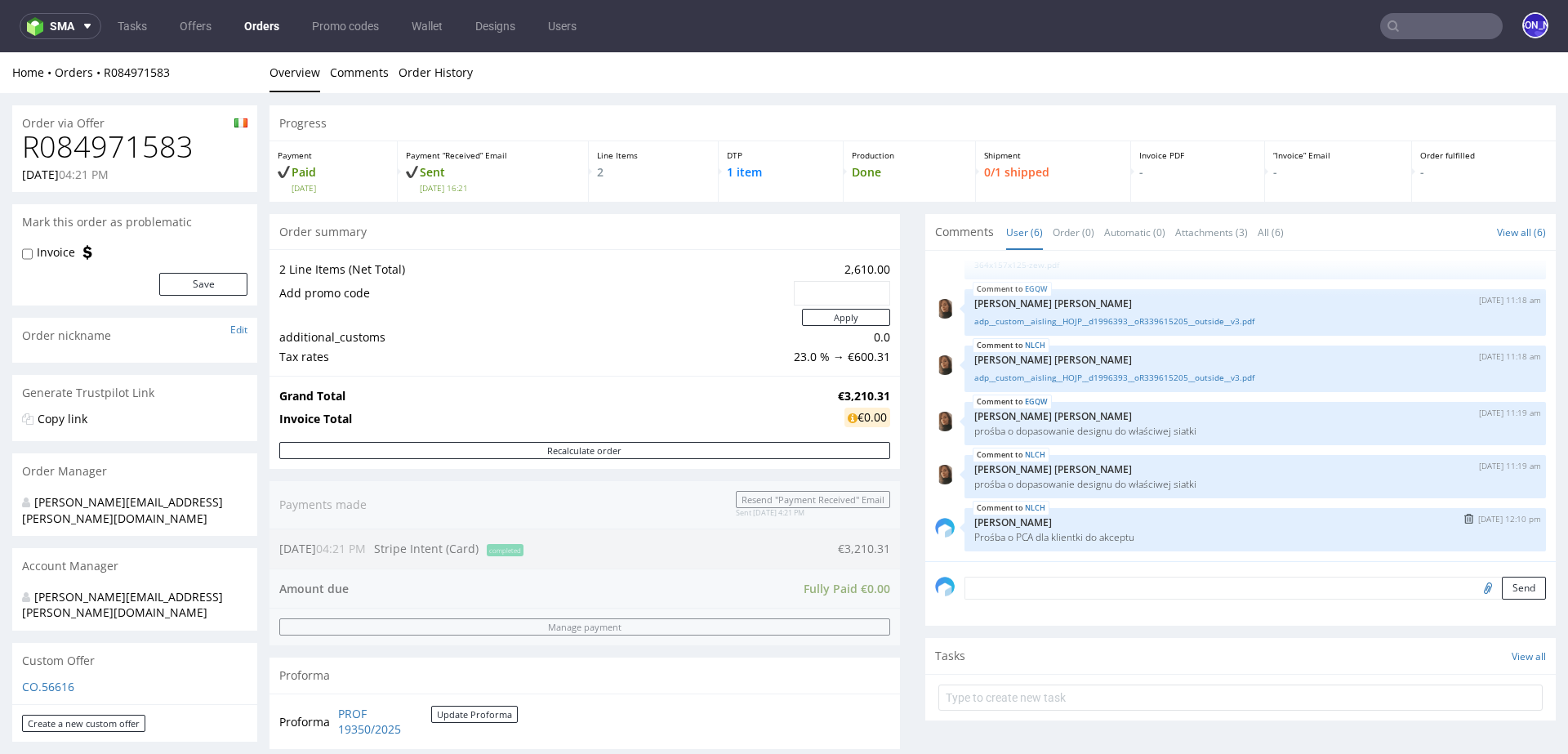
click at [1465, 518] on img "submit" at bounding box center [1469, 519] width 9 height 10
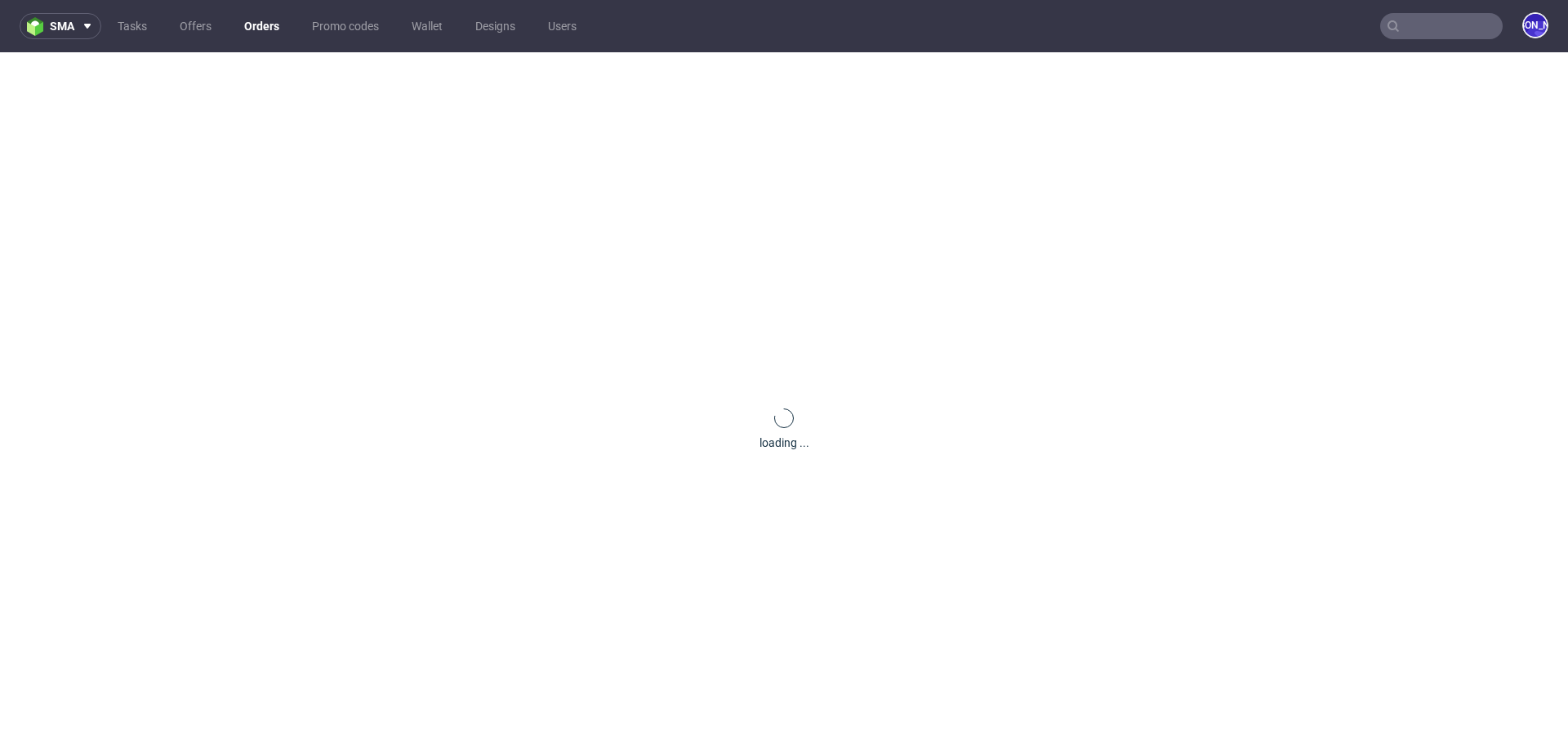
scroll to position [0, 0]
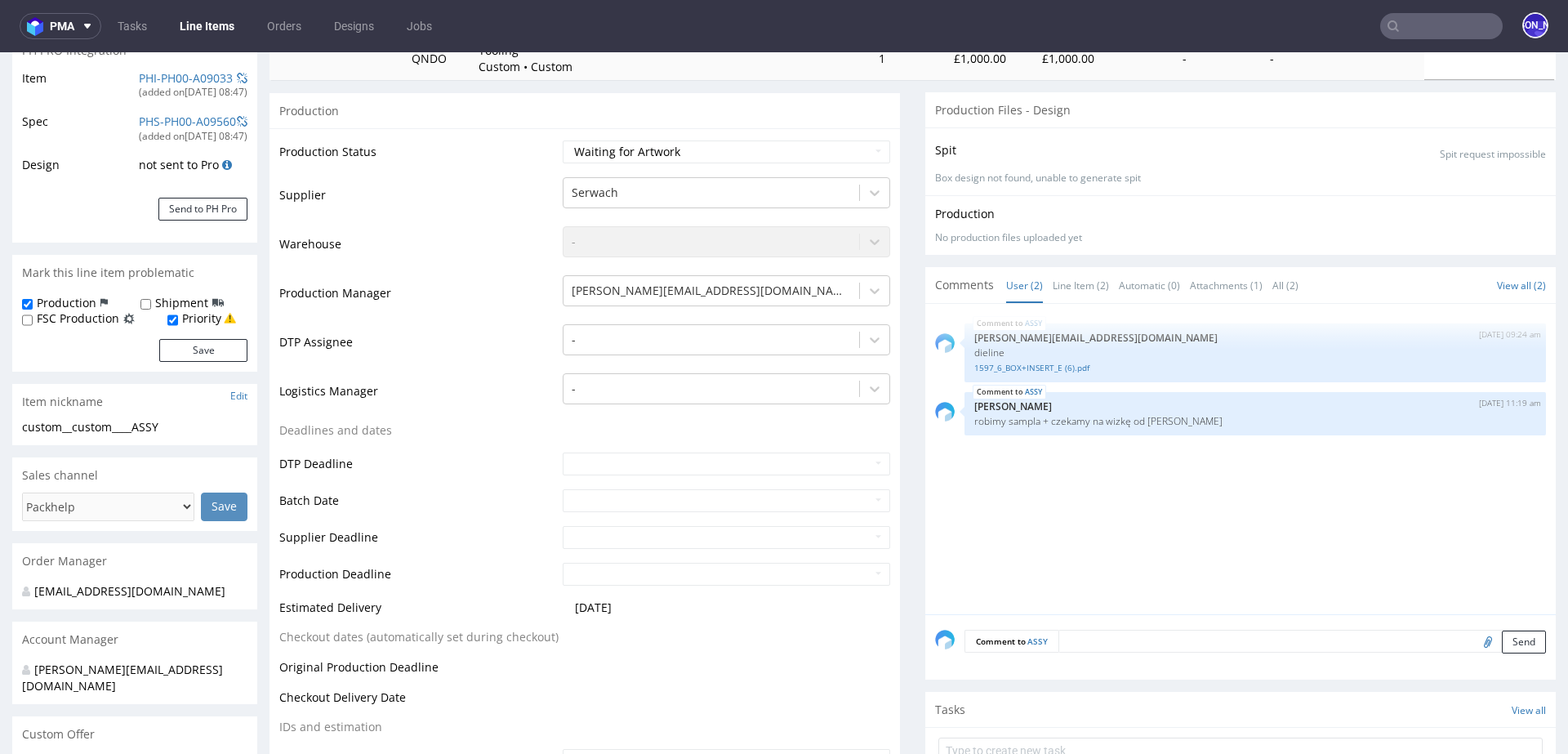
scroll to position [267, 0]
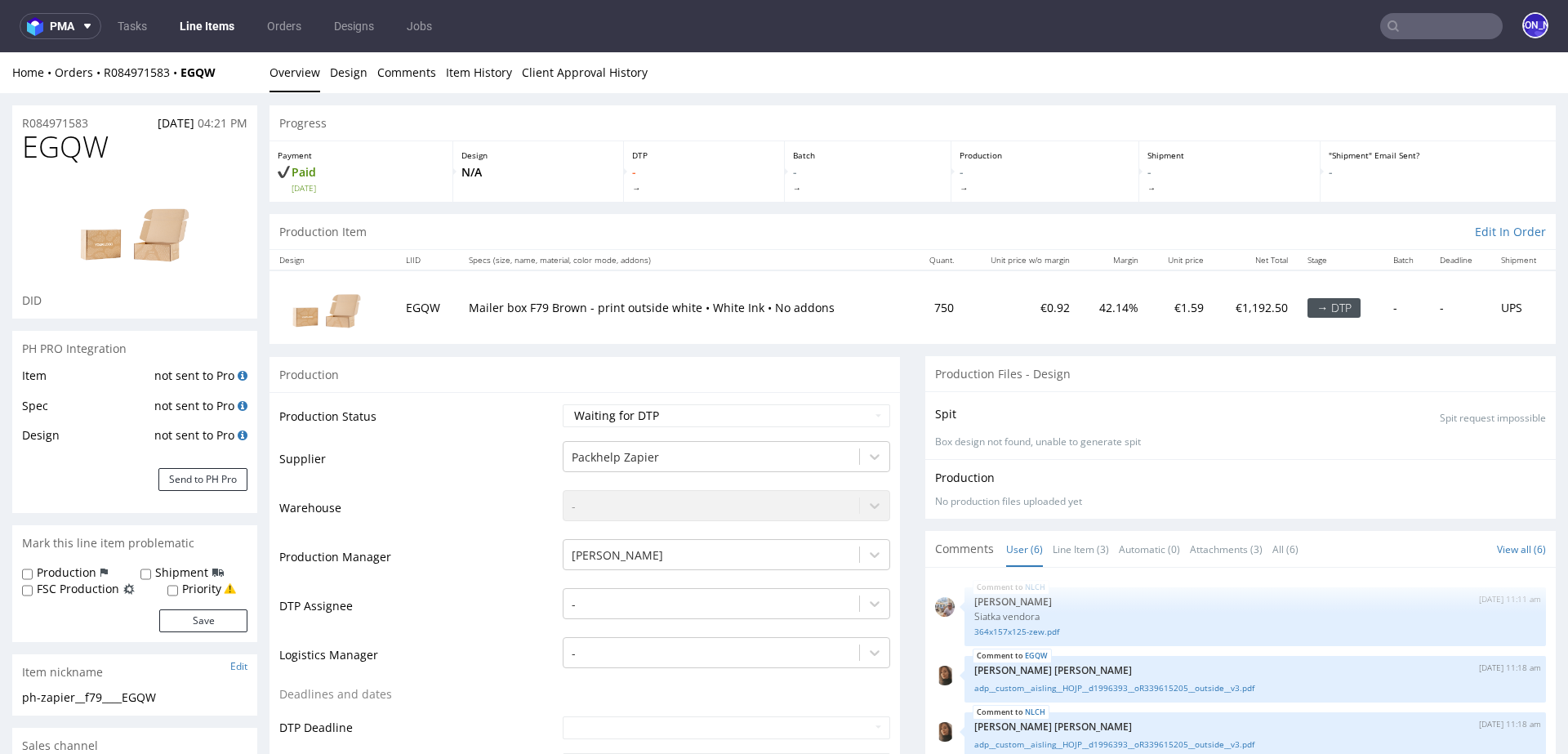
scroll to position [50, 0]
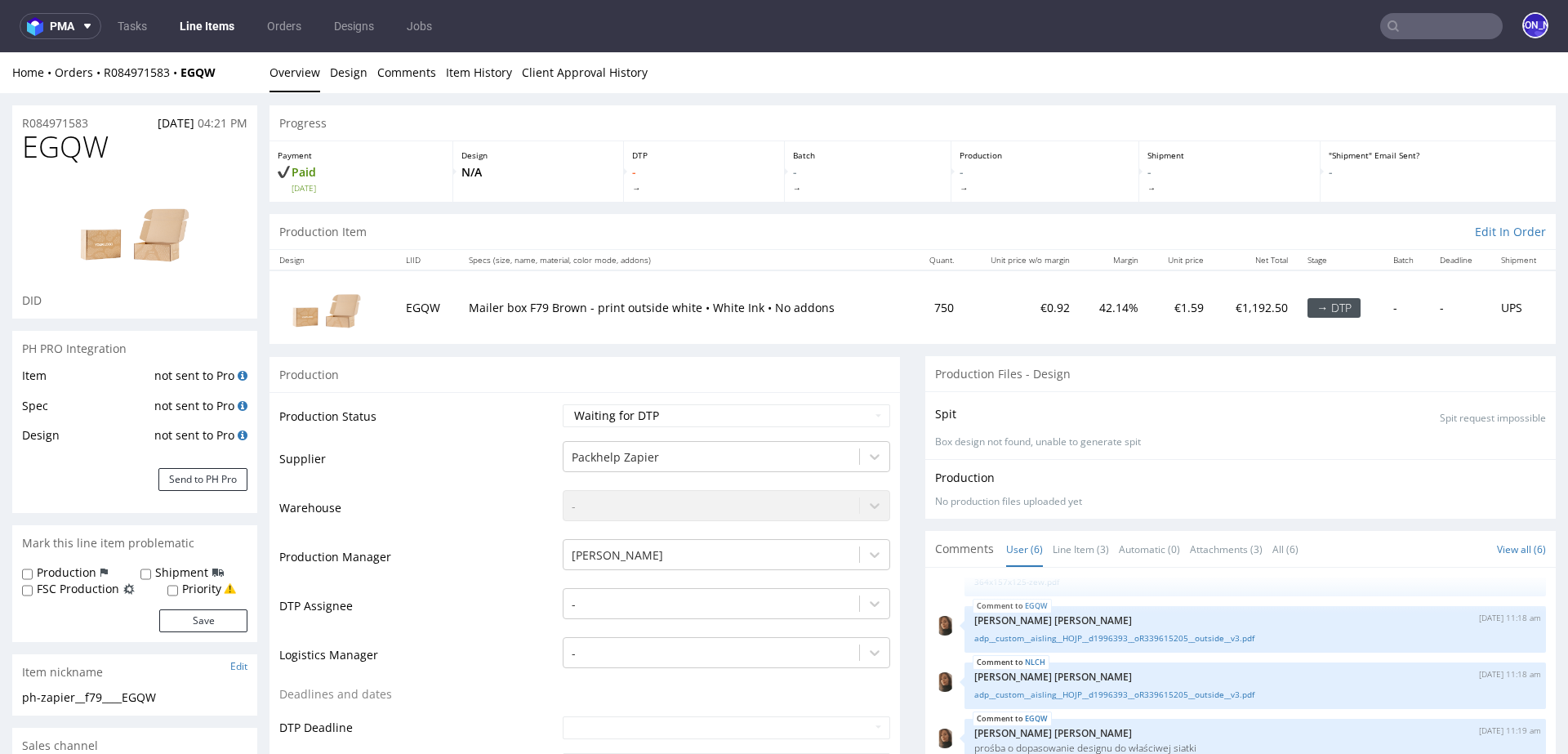
click at [1428, 16] on input "text" at bounding box center [1442, 26] width 123 height 26
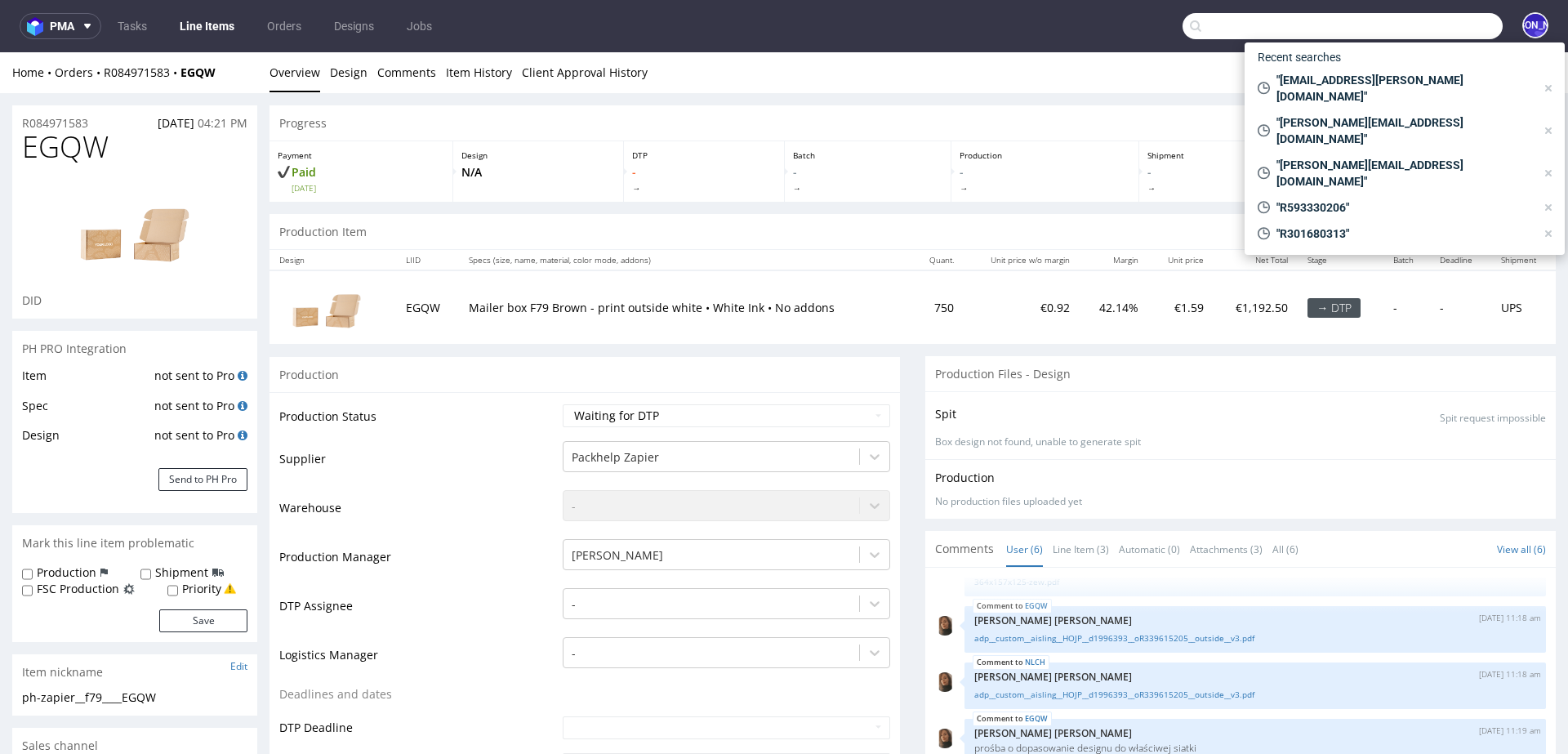
paste input "tiffen.faye@gmail.com"
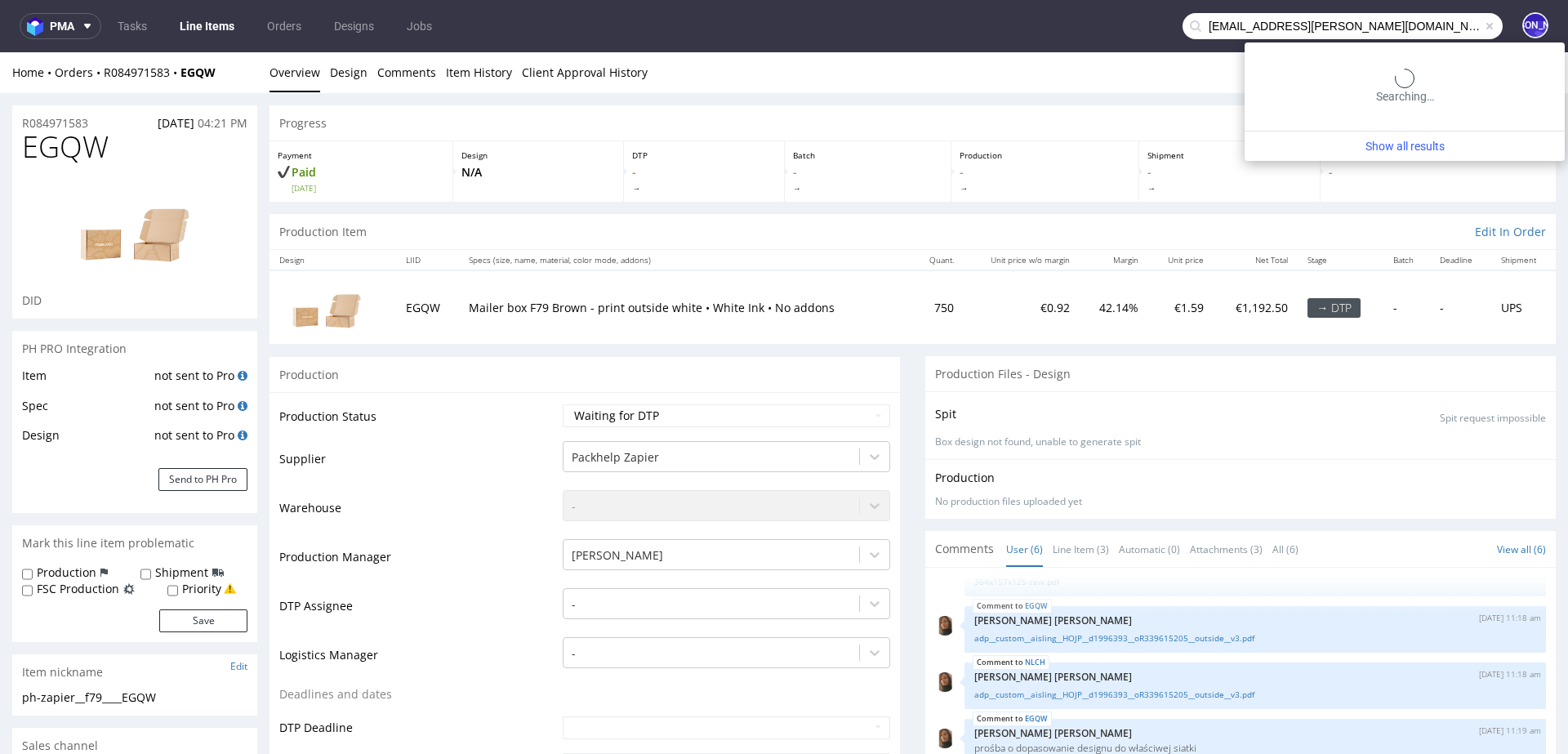
type input "tiffen.faye@gmail.com"
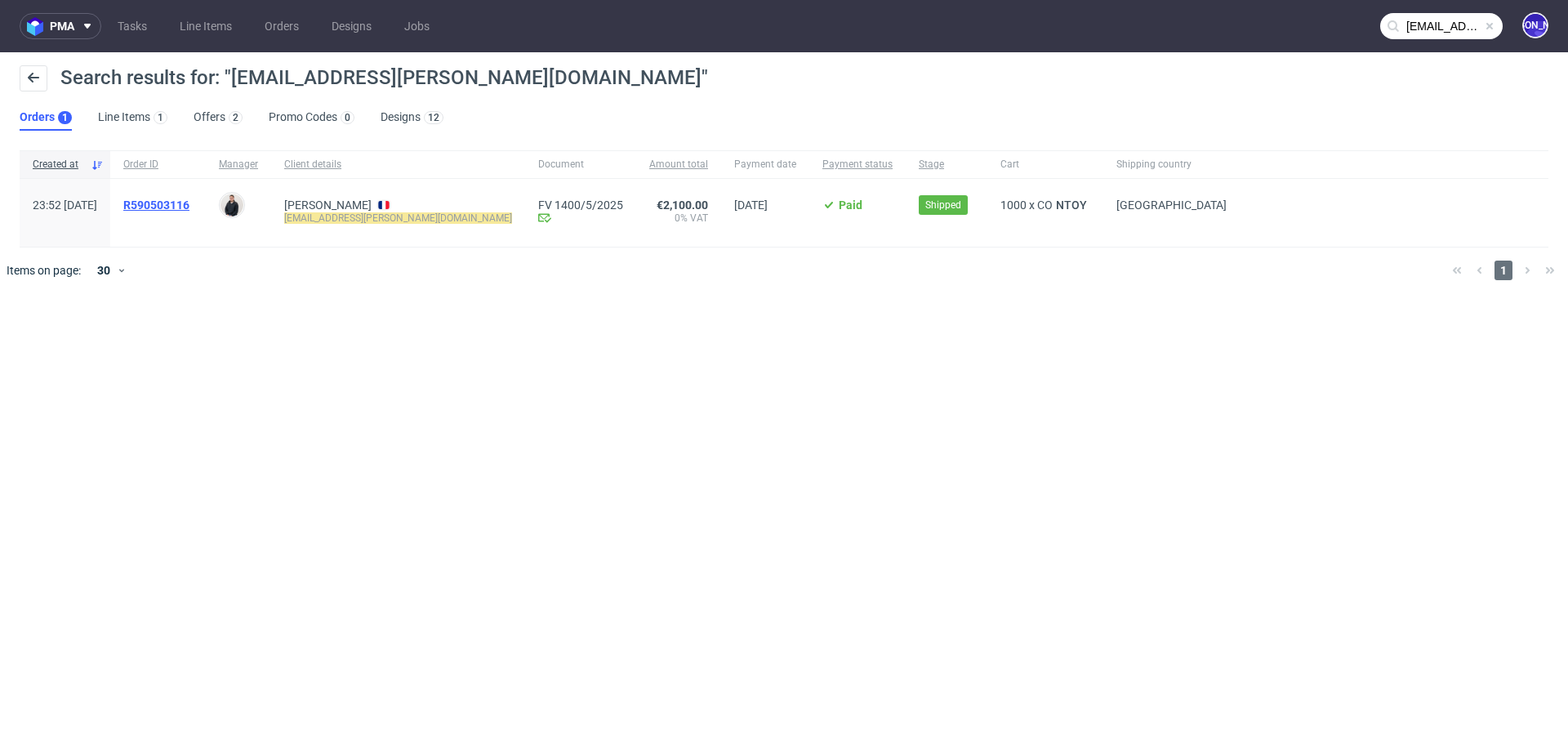
click at [189, 205] on span "R590503116" at bounding box center [157, 205] width 66 height 13
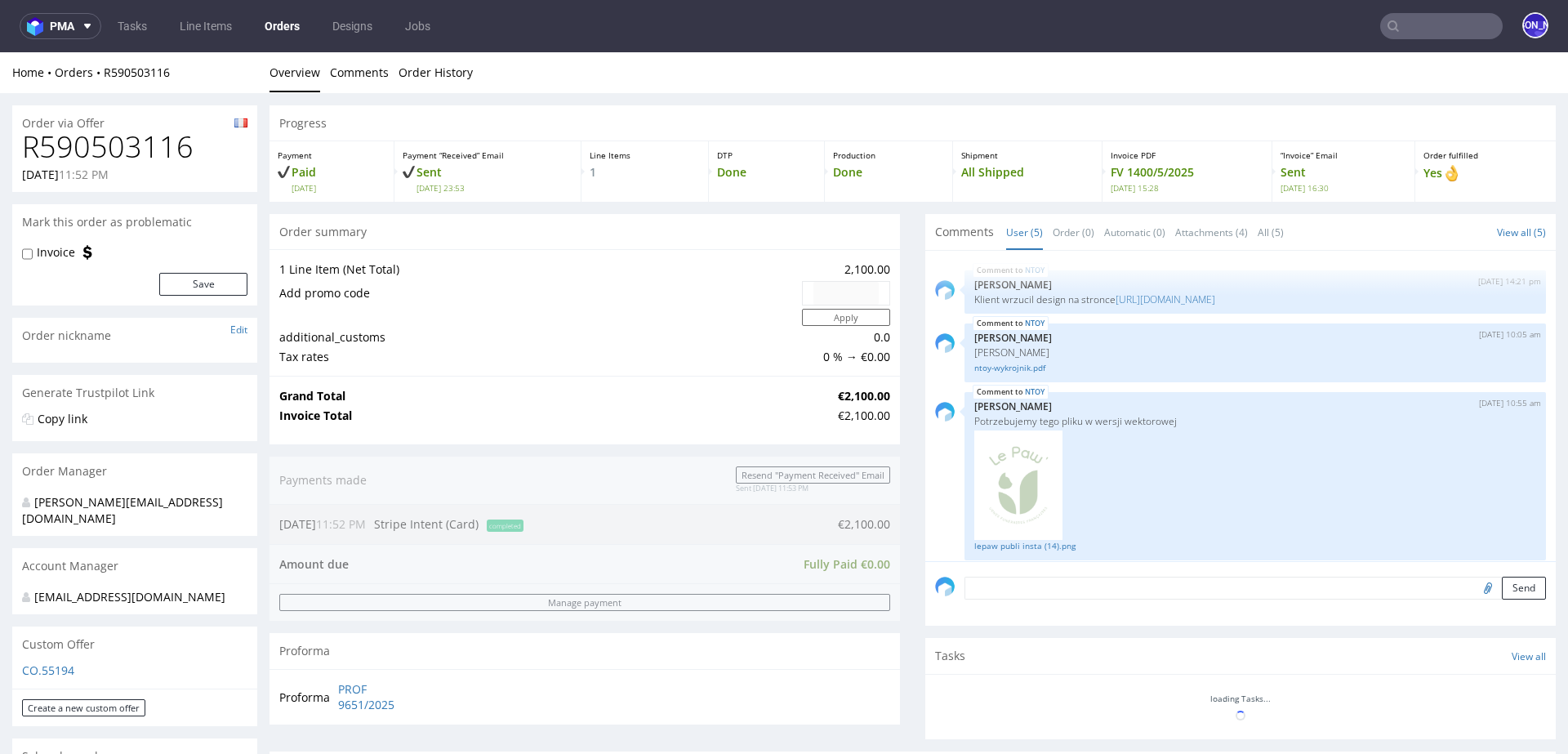
scroll to position [235, 0]
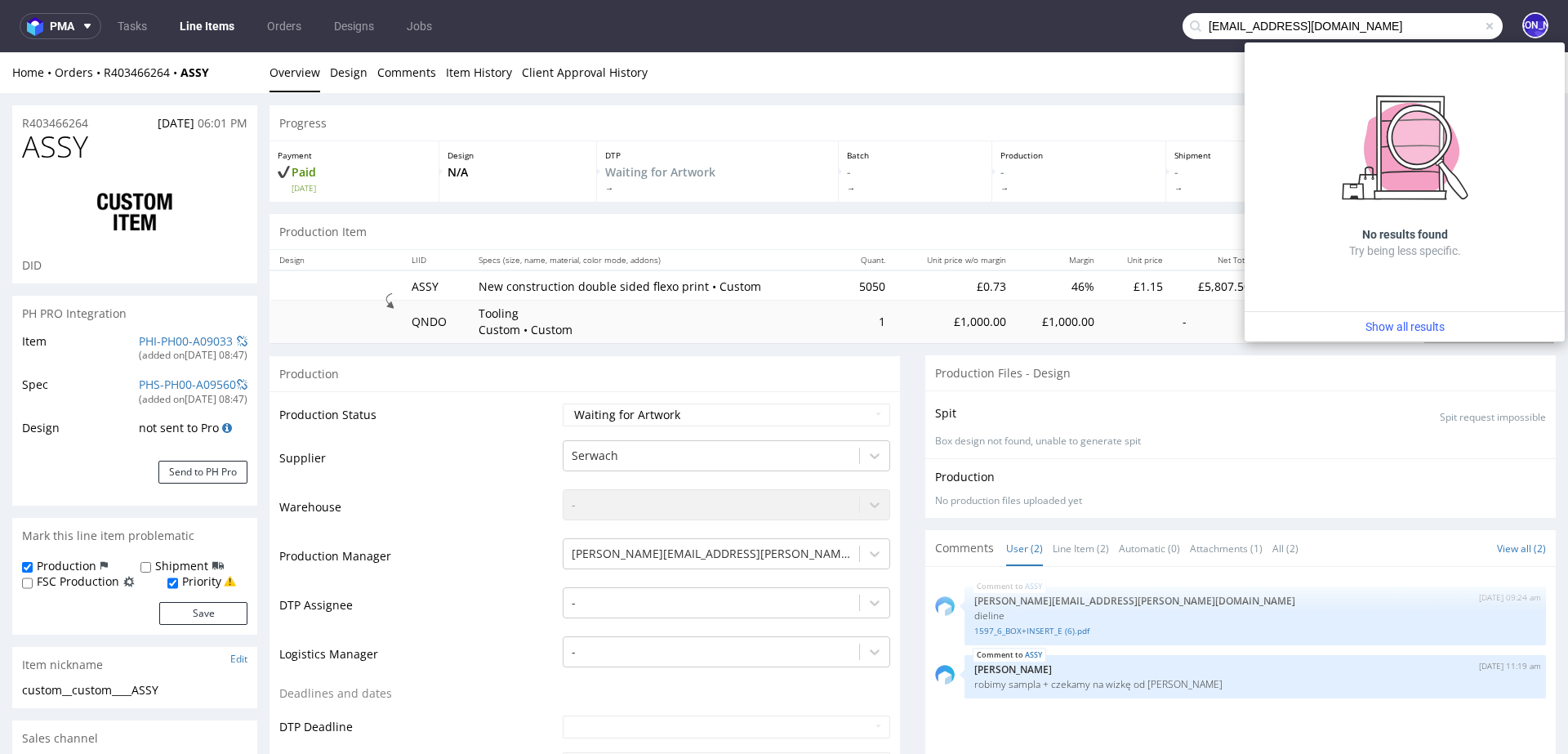
drag, startPoint x: 1232, startPoint y: 28, endPoint x: 1110, endPoint y: 27, distance: 122.0
click at [1110, 28] on nav "pma Tasks Line Items Orders Designs Jobs [EMAIL_ADDRESS][DOMAIN_NAME] [PERSON_N…" at bounding box center [784, 26] width 1568 height 53
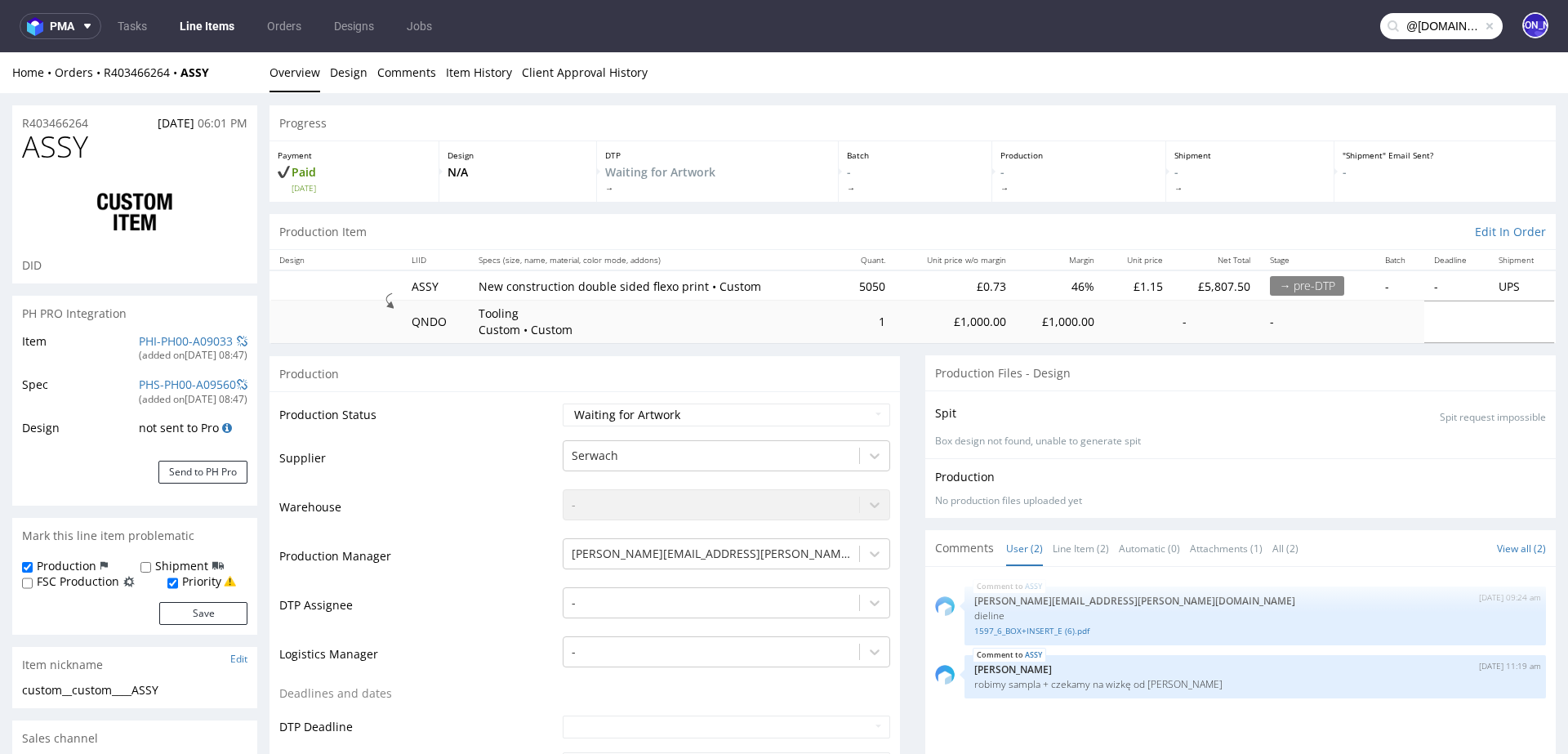
type input "@[DOMAIN_NAME]"
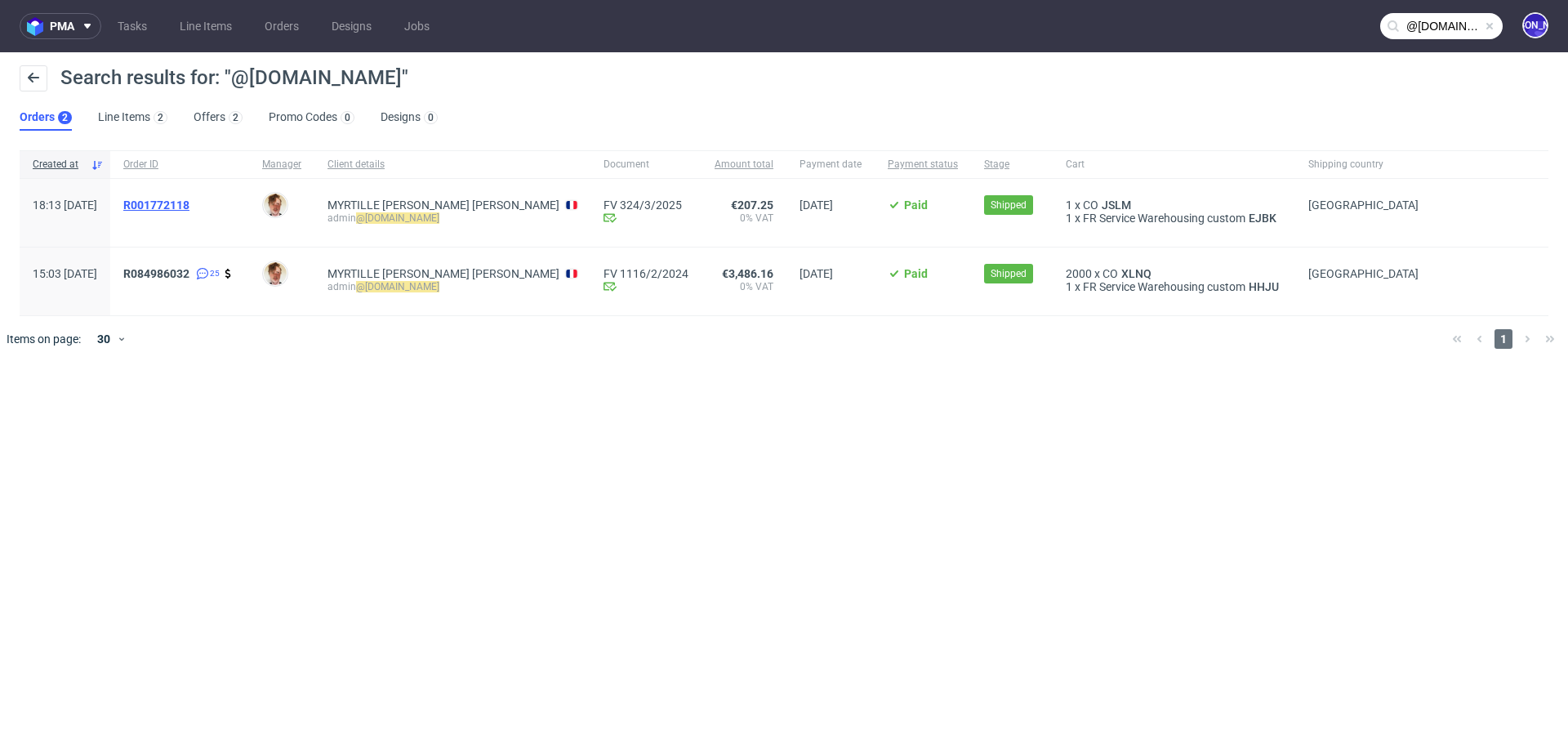
click at [189, 200] on span "R001772118" at bounding box center [157, 205] width 66 height 13
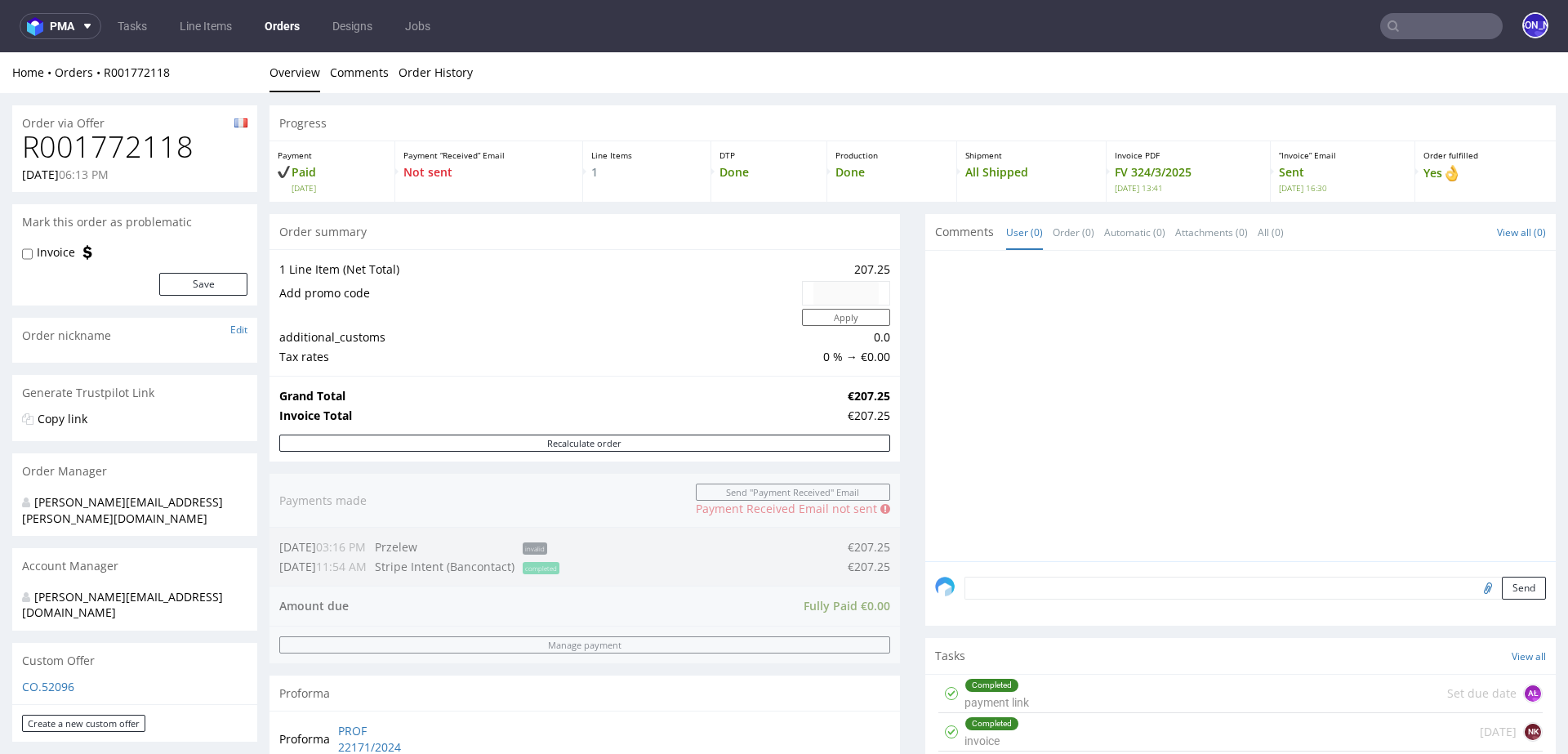
type input "@myrtillebeck.com"
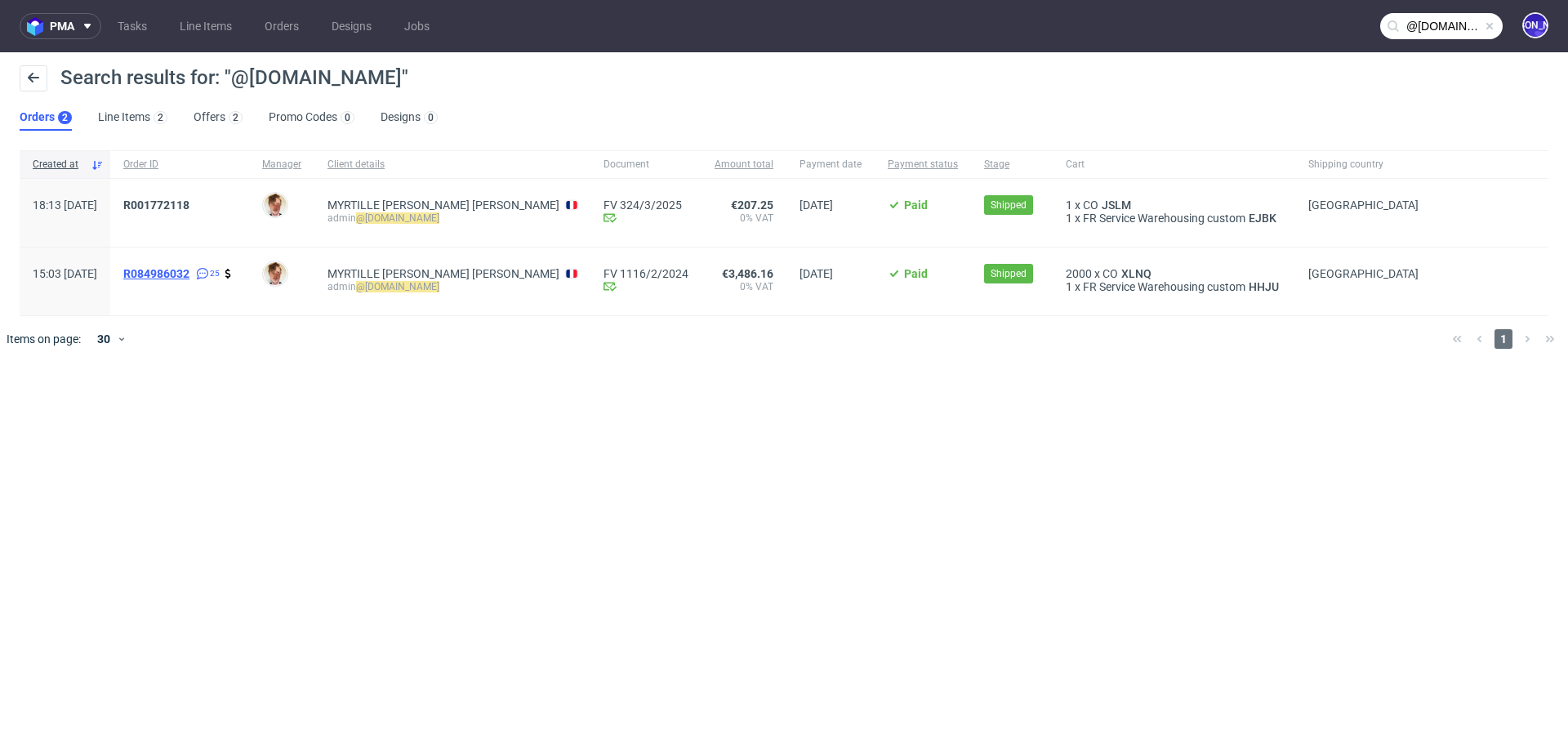
click at [189, 272] on span "R084986032" at bounding box center [157, 273] width 66 height 13
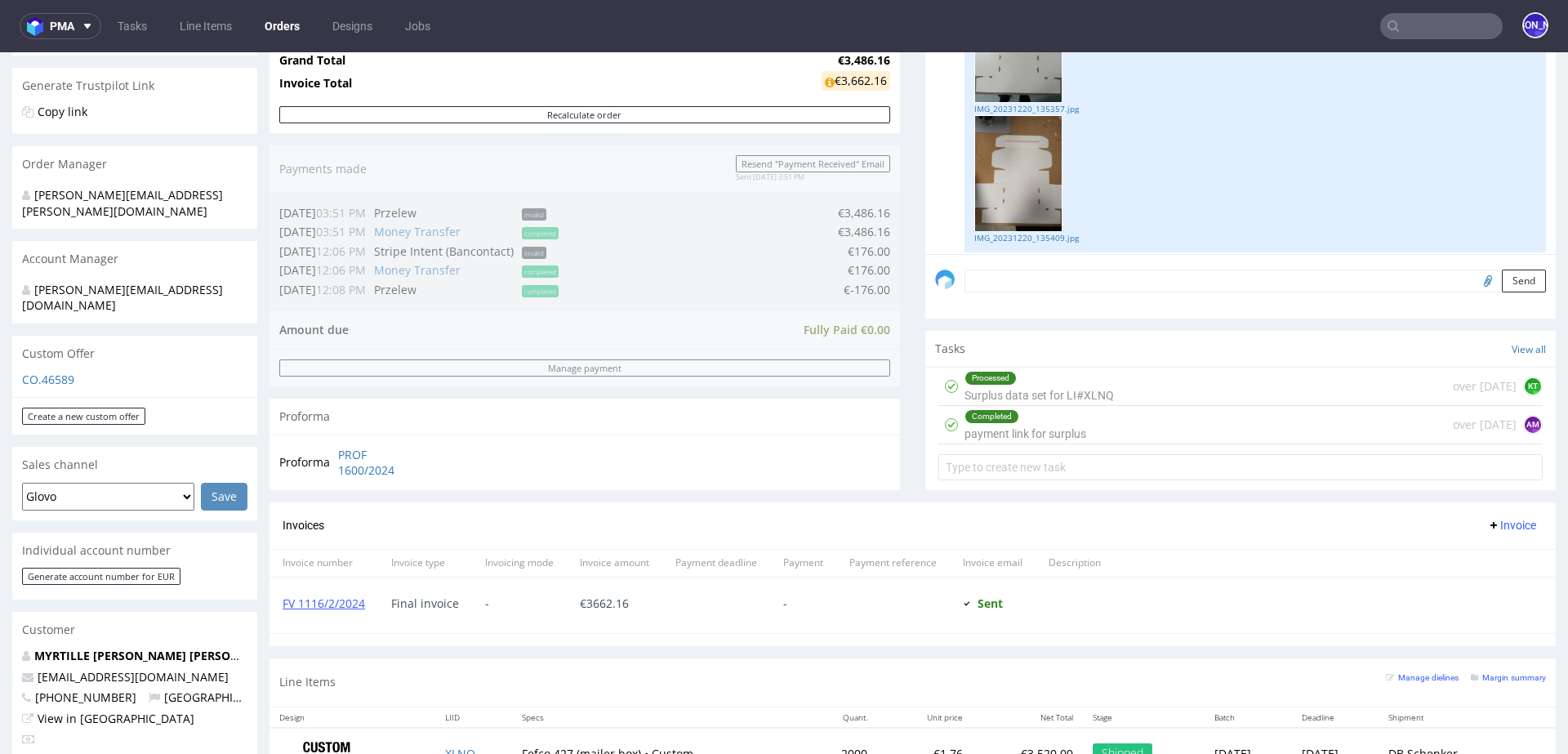
scroll to position [302, 0]
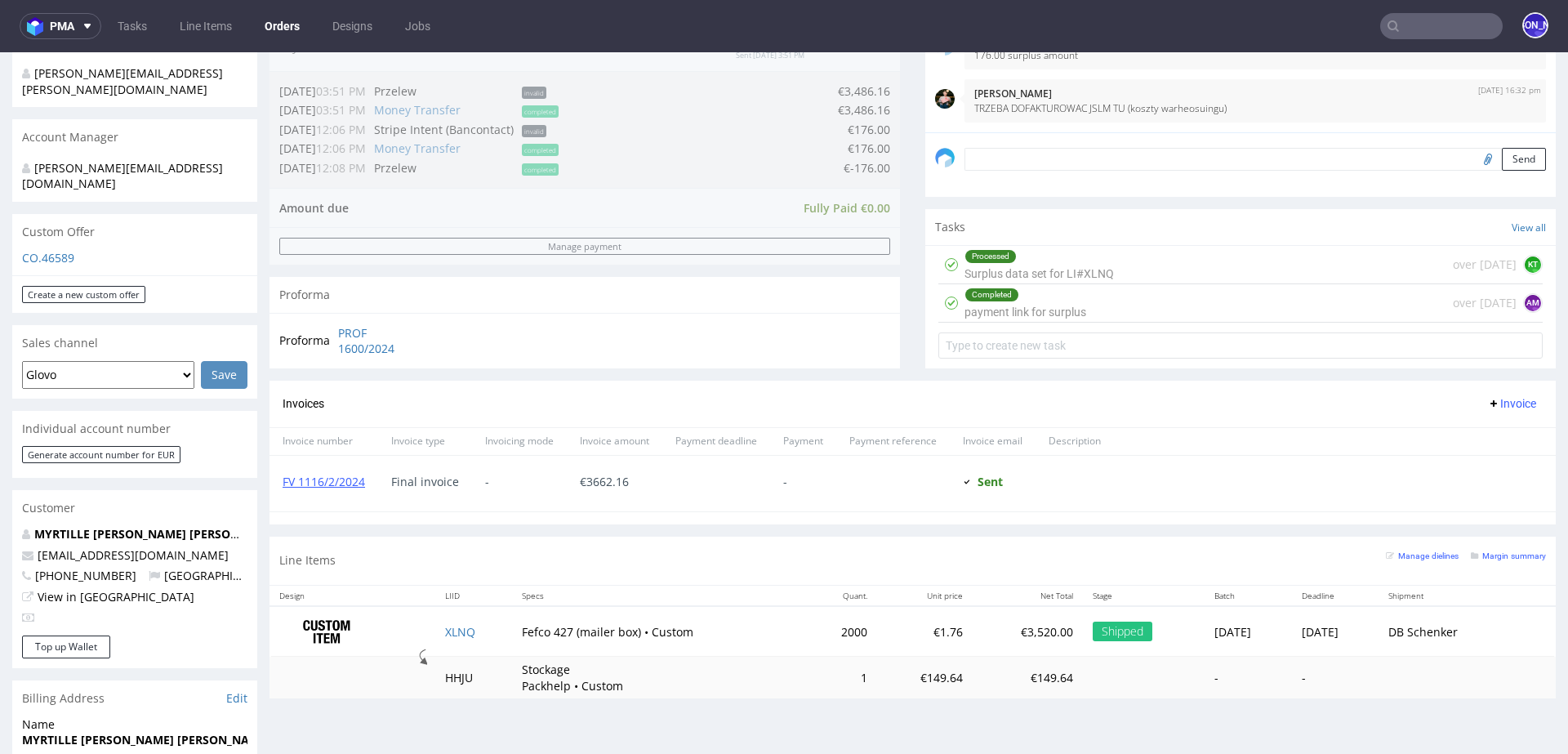
scroll to position [880, 0]
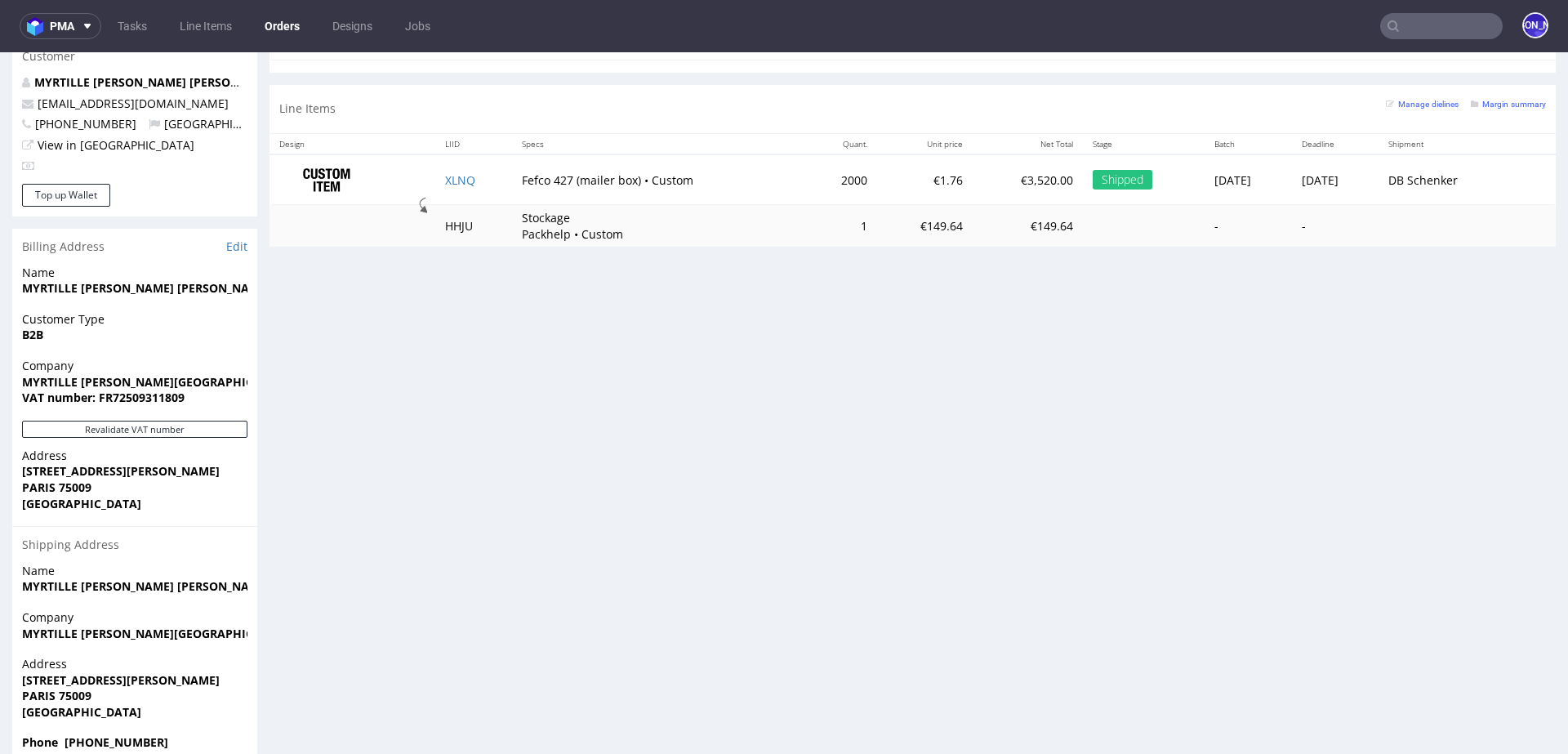
type input "@myrtillebeck.com"
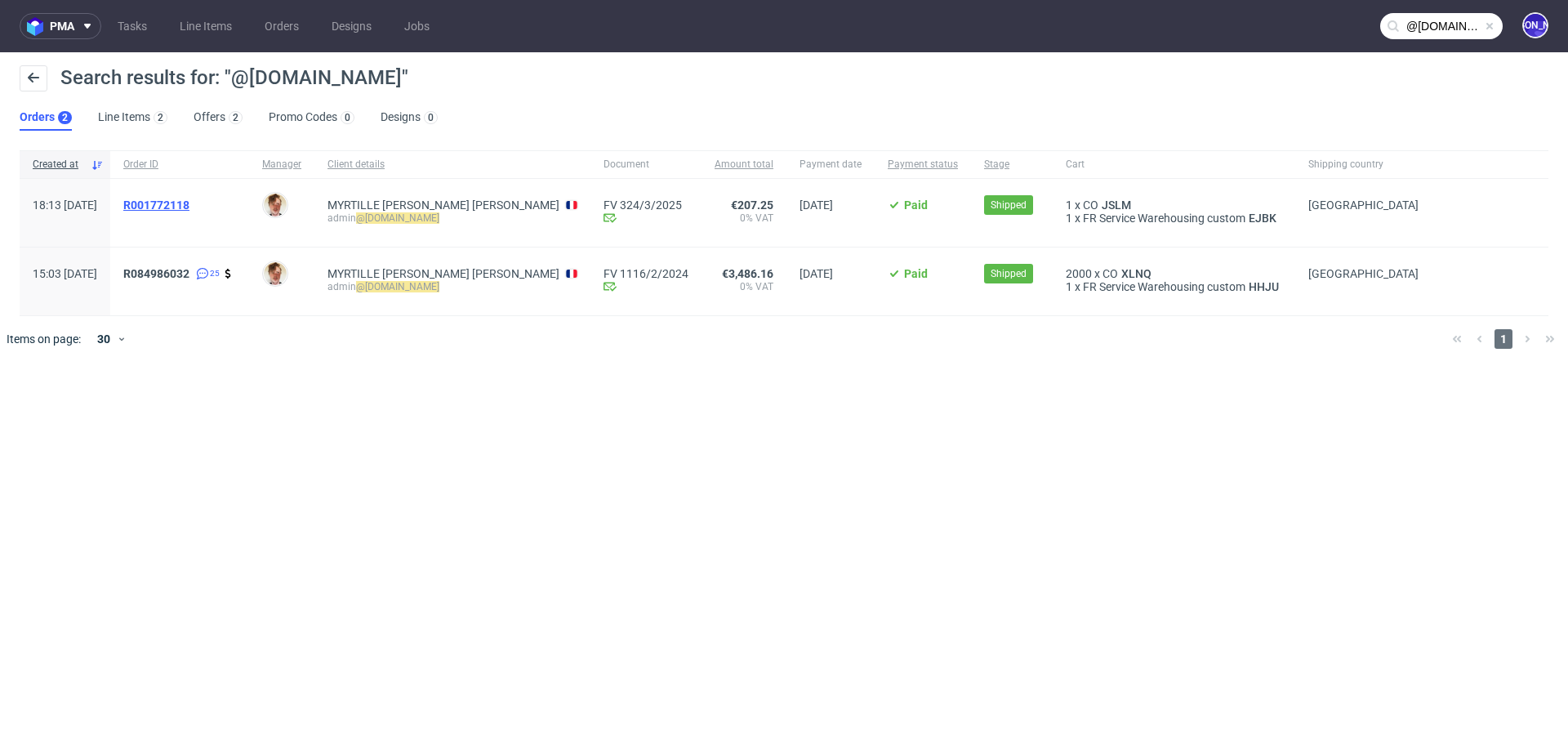
click at [189, 204] on span "R001772118" at bounding box center [157, 205] width 66 height 13
click at [189, 273] on span "R084986032" at bounding box center [157, 273] width 66 height 13
click at [189, 201] on span "R001772118" at bounding box center [157, 205] width 66 height 13
click at [1429, 21] on input "@myrtillebeck.com" at bounding box center [1442, 26] width 123 height 26
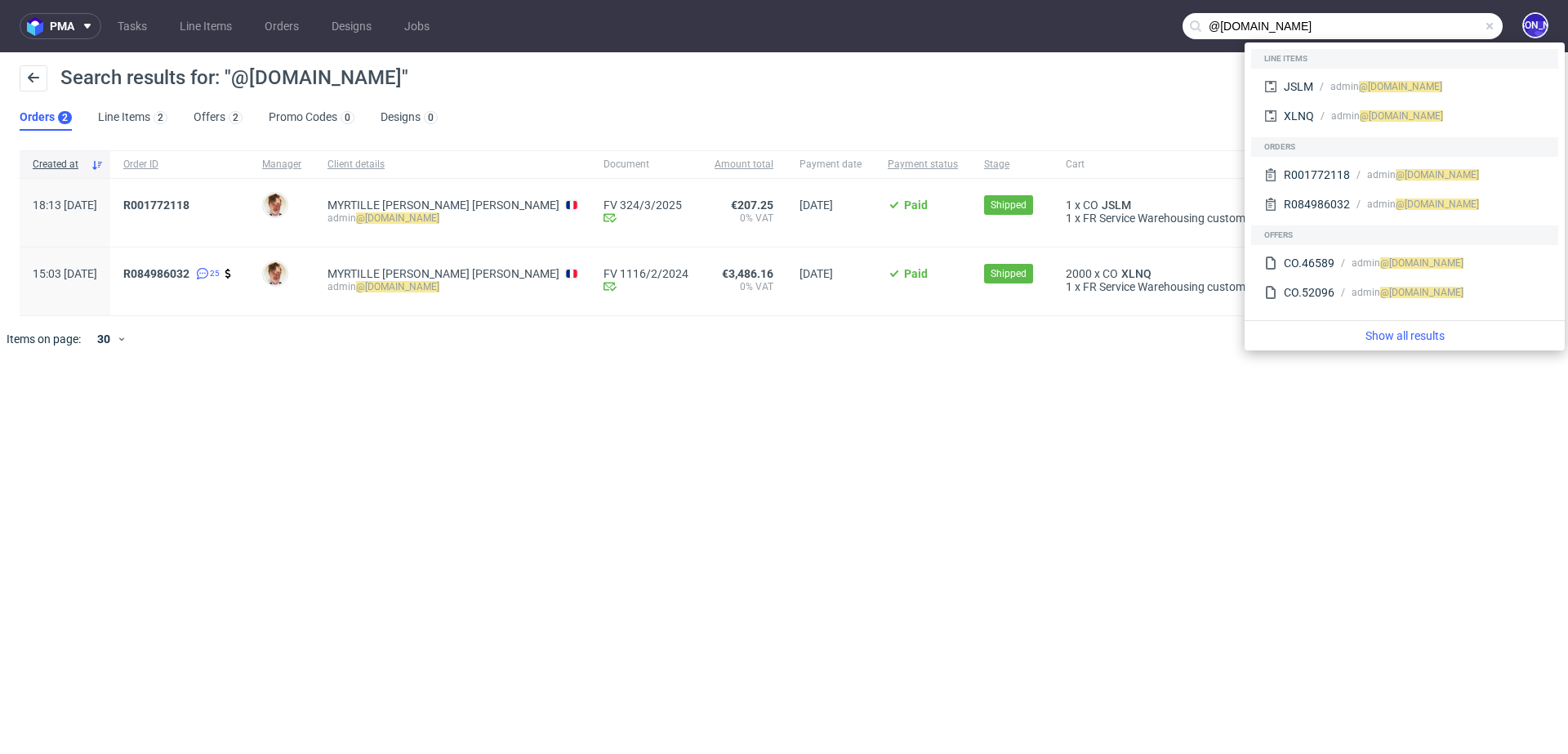
click at [1311, 21] on input "@myrtillebeck.com" at bounding box center [1343, 26] width 320 height 26
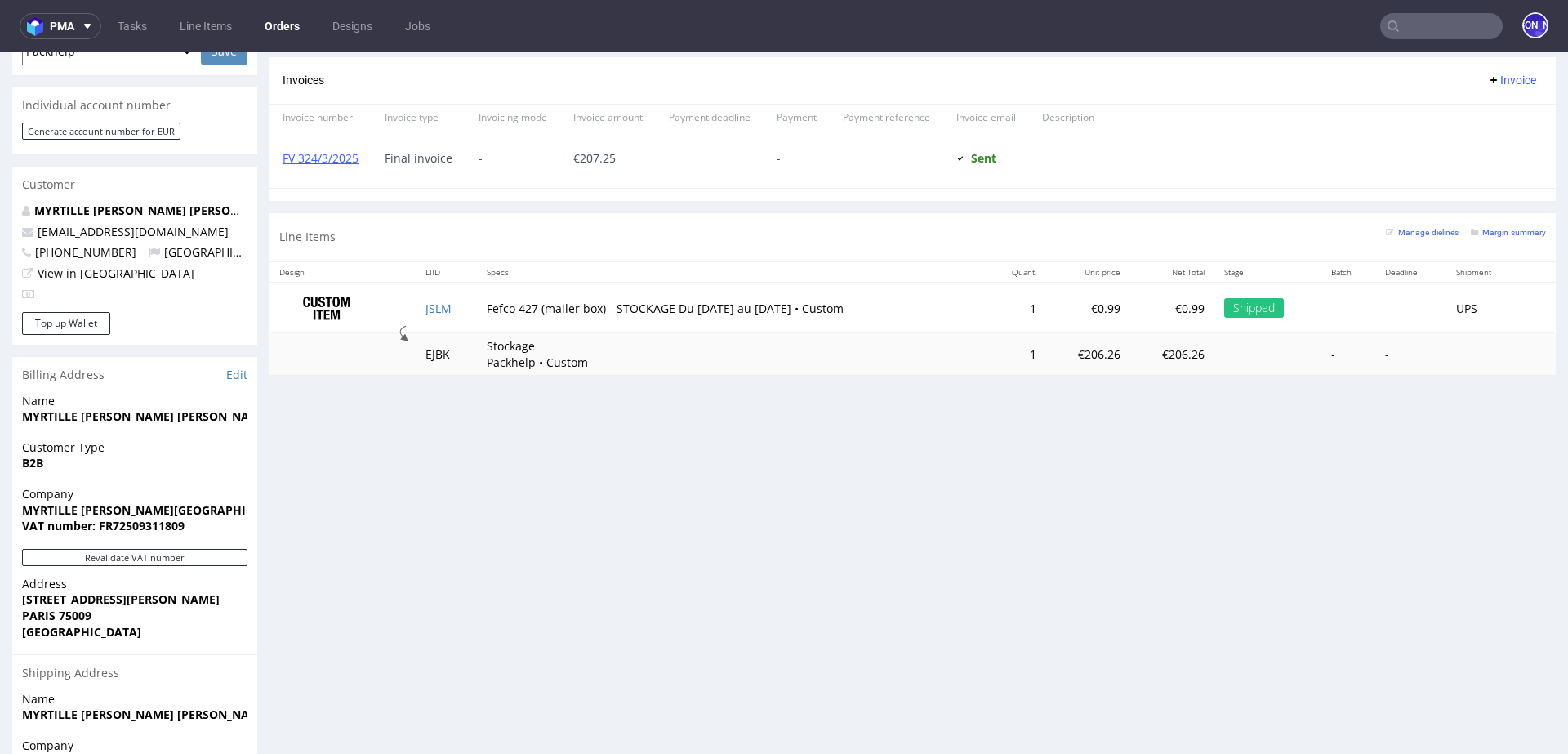
scroll to position [758, 0]
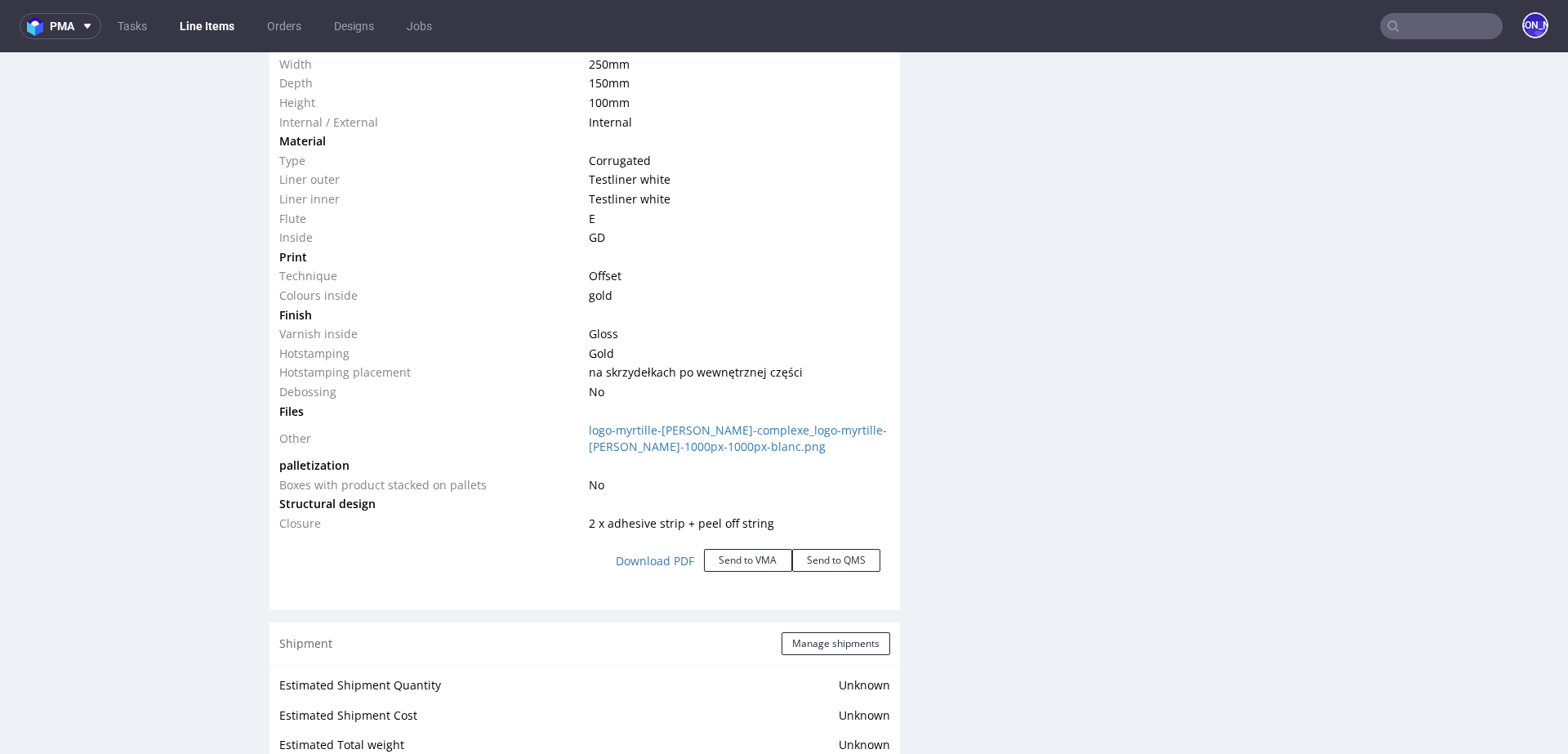
scroll to position [1702, 0]
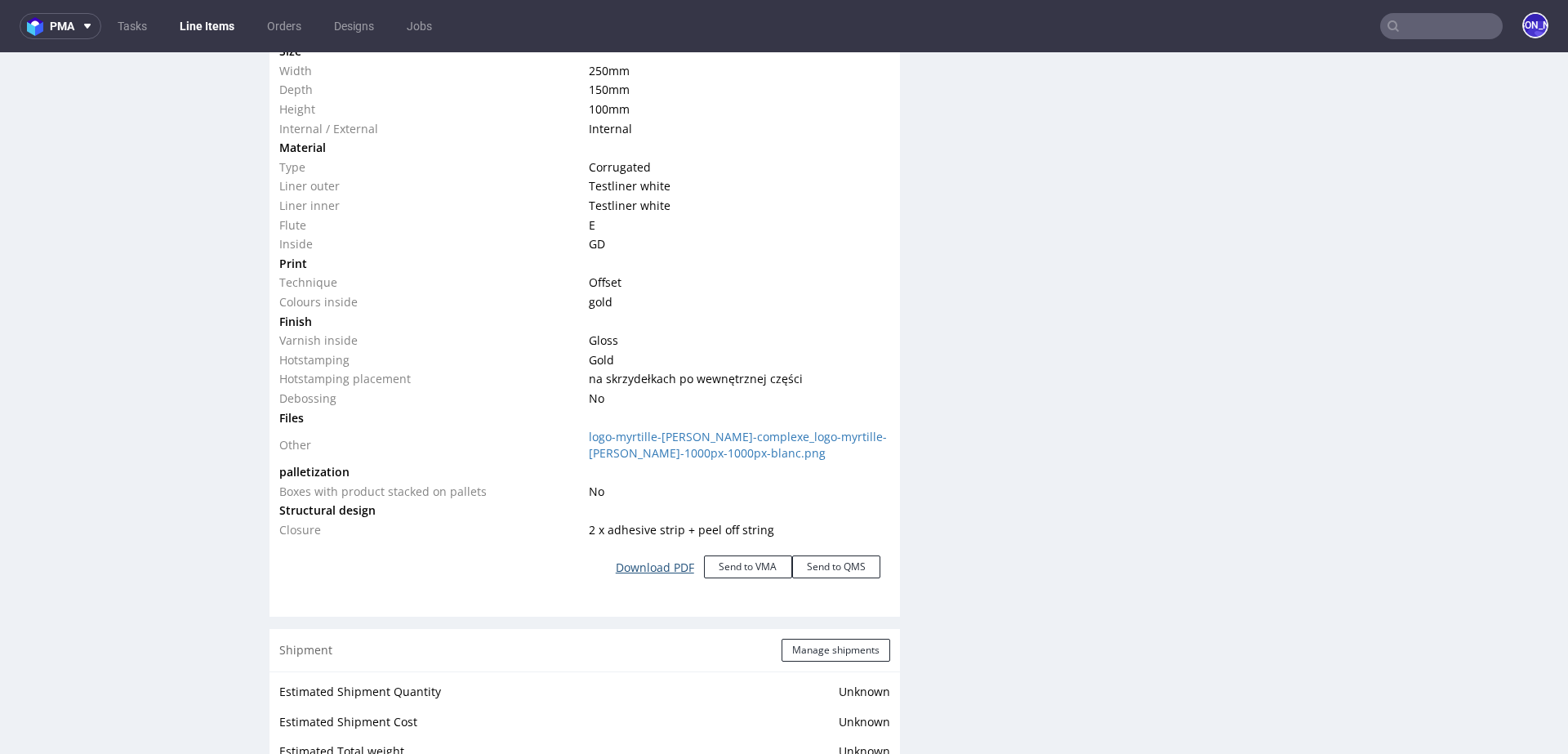
click at [652, 568] on link "Download PDF" at bounding box center [655, 568] width 98 height 36
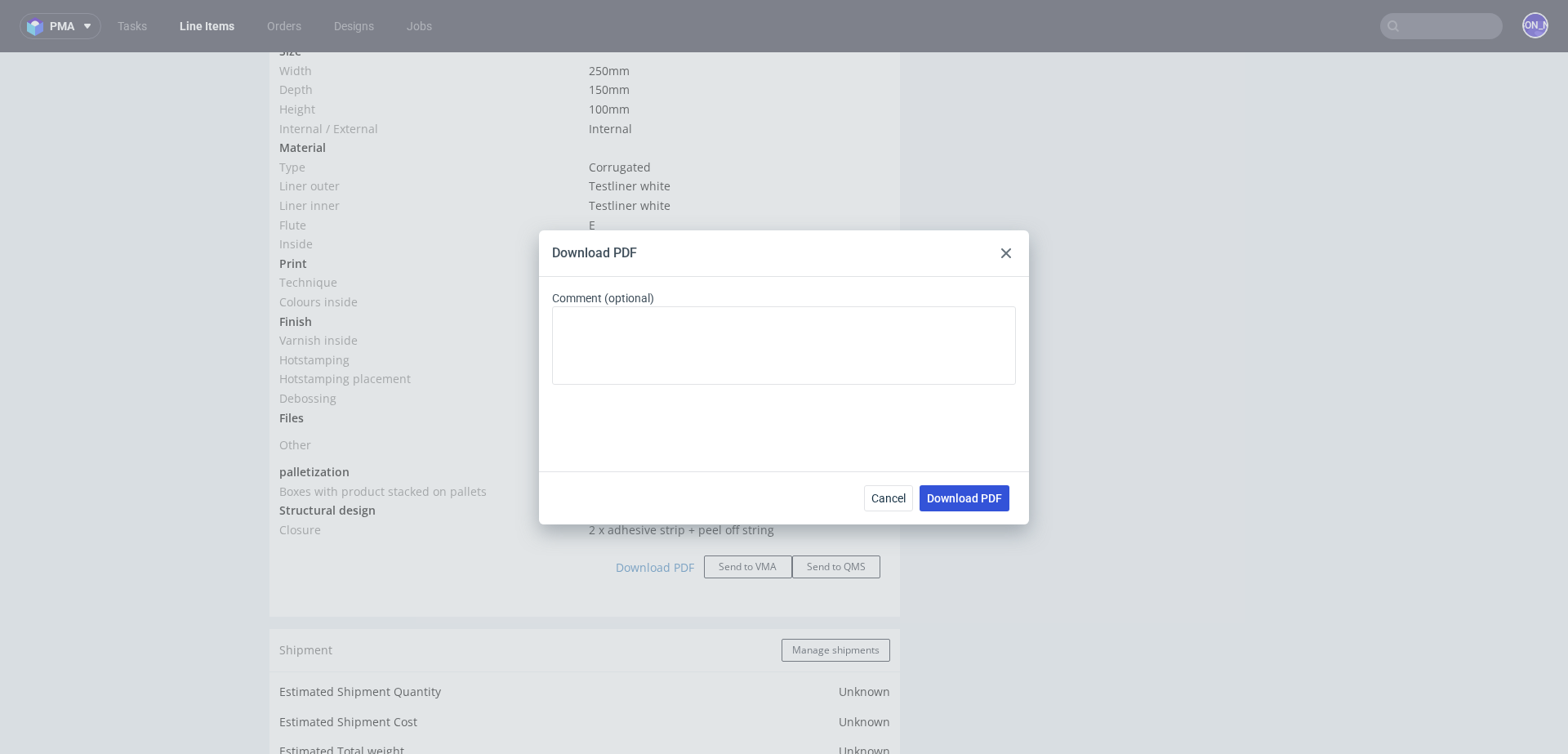
click at [959, 498] on span "Download PDF" at bounding box center [964, 498] width 75 height 11
click at [1321, 402] on div "Download PDF Comment (optional) Cancel Download PDF" at bounding box center [784, 377] width 1568 height 754
click at [1010, 252] on icon at bounding box center [1006, 253] width 10 height 10
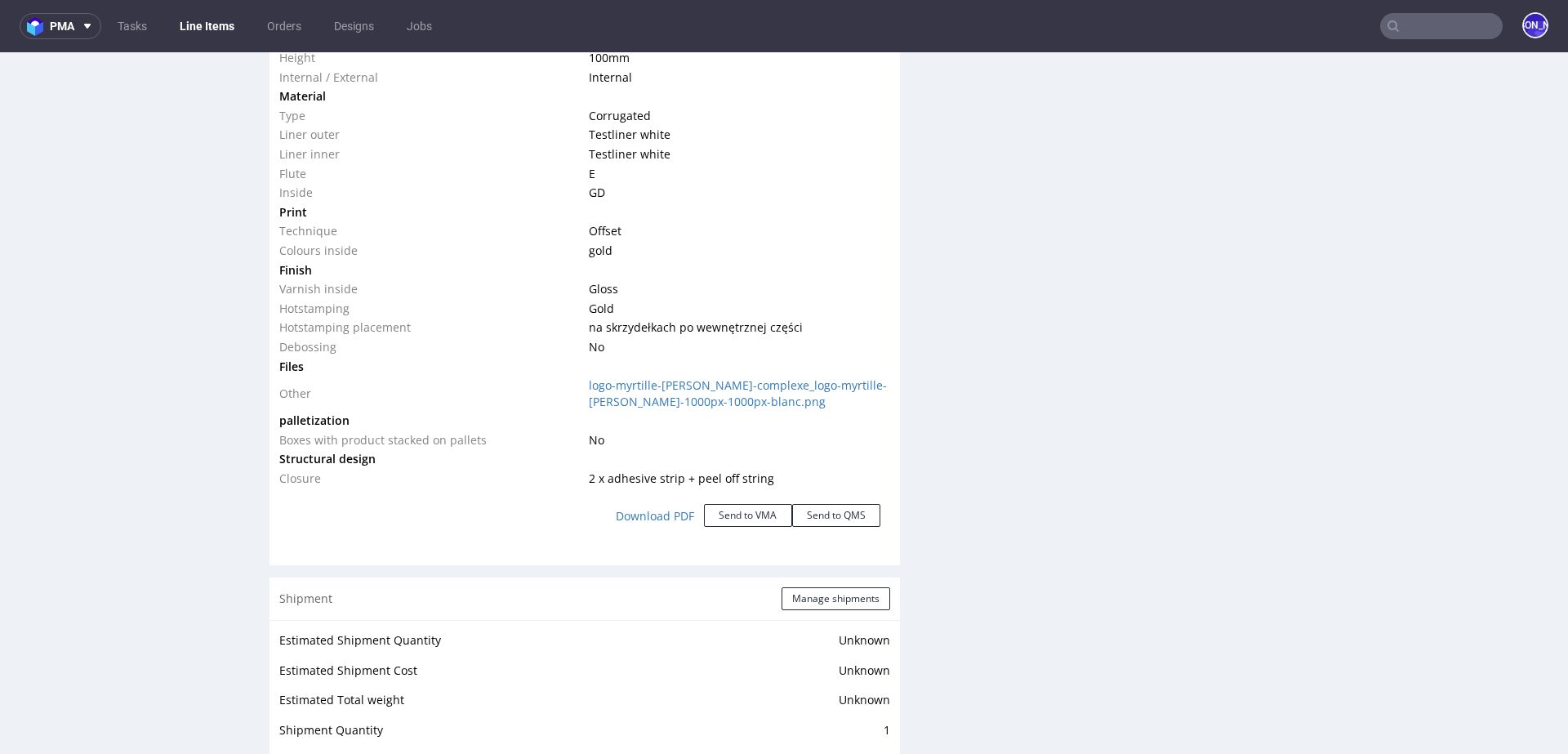
scroll to position [1748, 0]
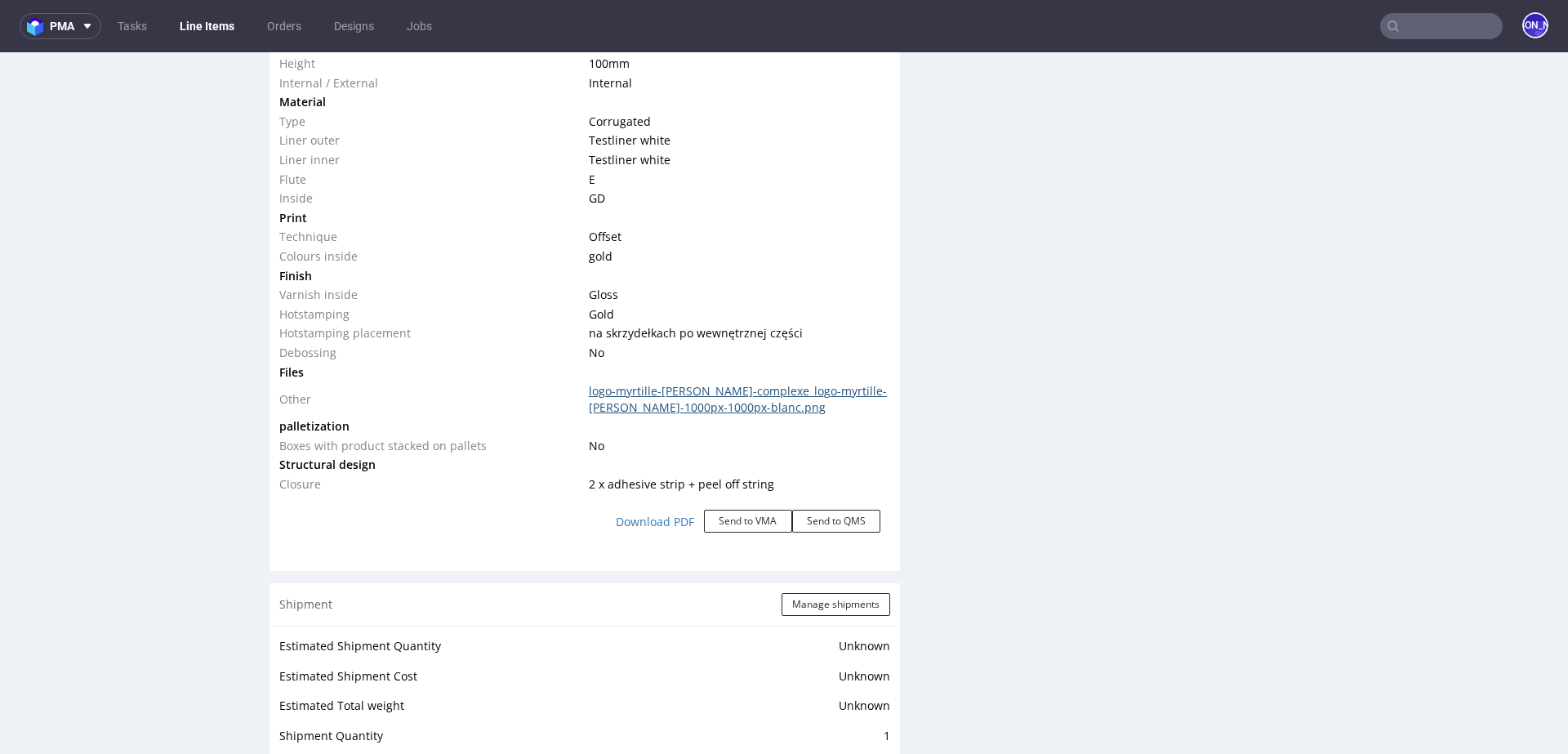
click at [700, 391] on link "logo-myrtille-[PERSON_NAME]-complexe_logo-myrtille-[PERSON_NAME]-1000px-1000px-…" at bounding box center [737, 399] width 298 height 32
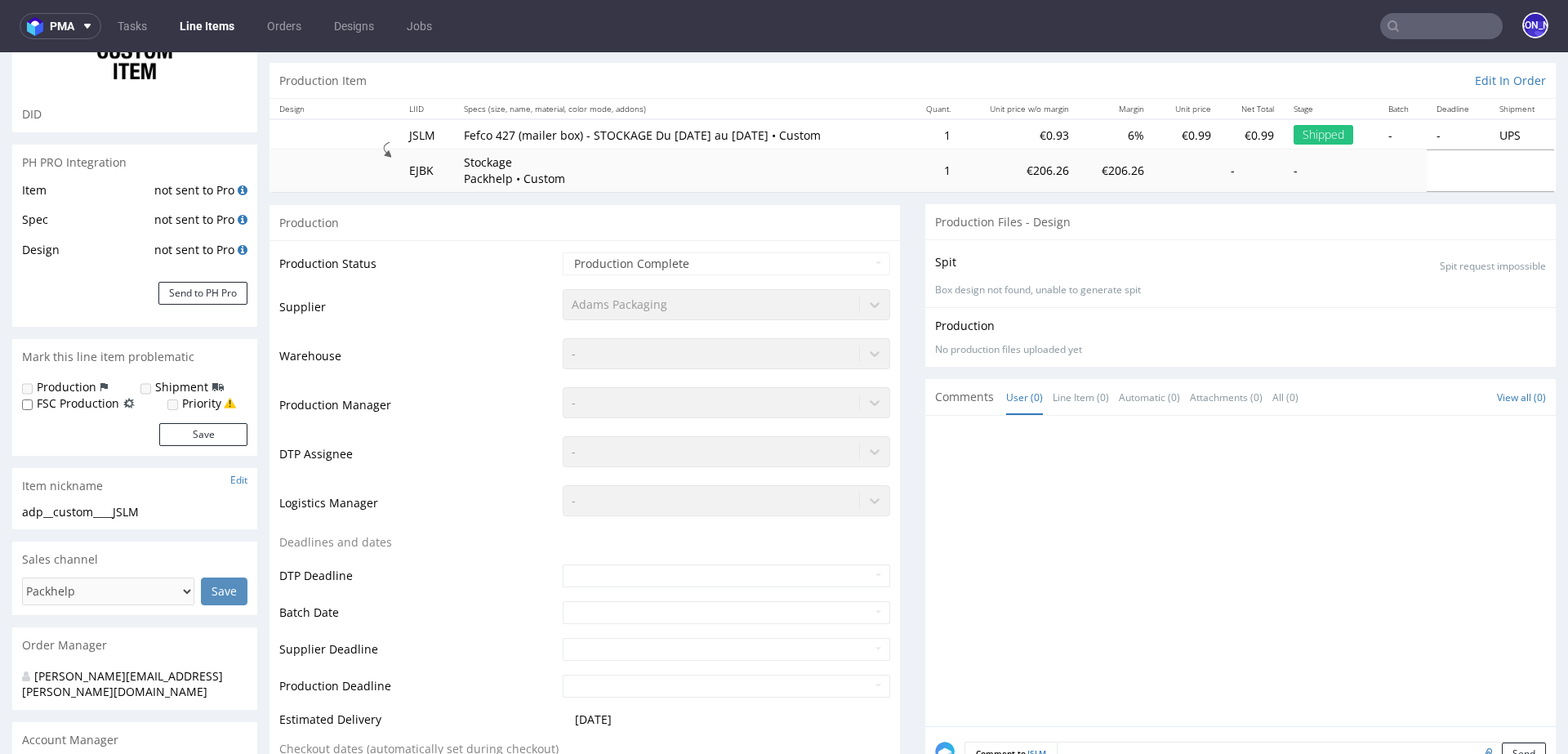
scroll to position [0, 0]
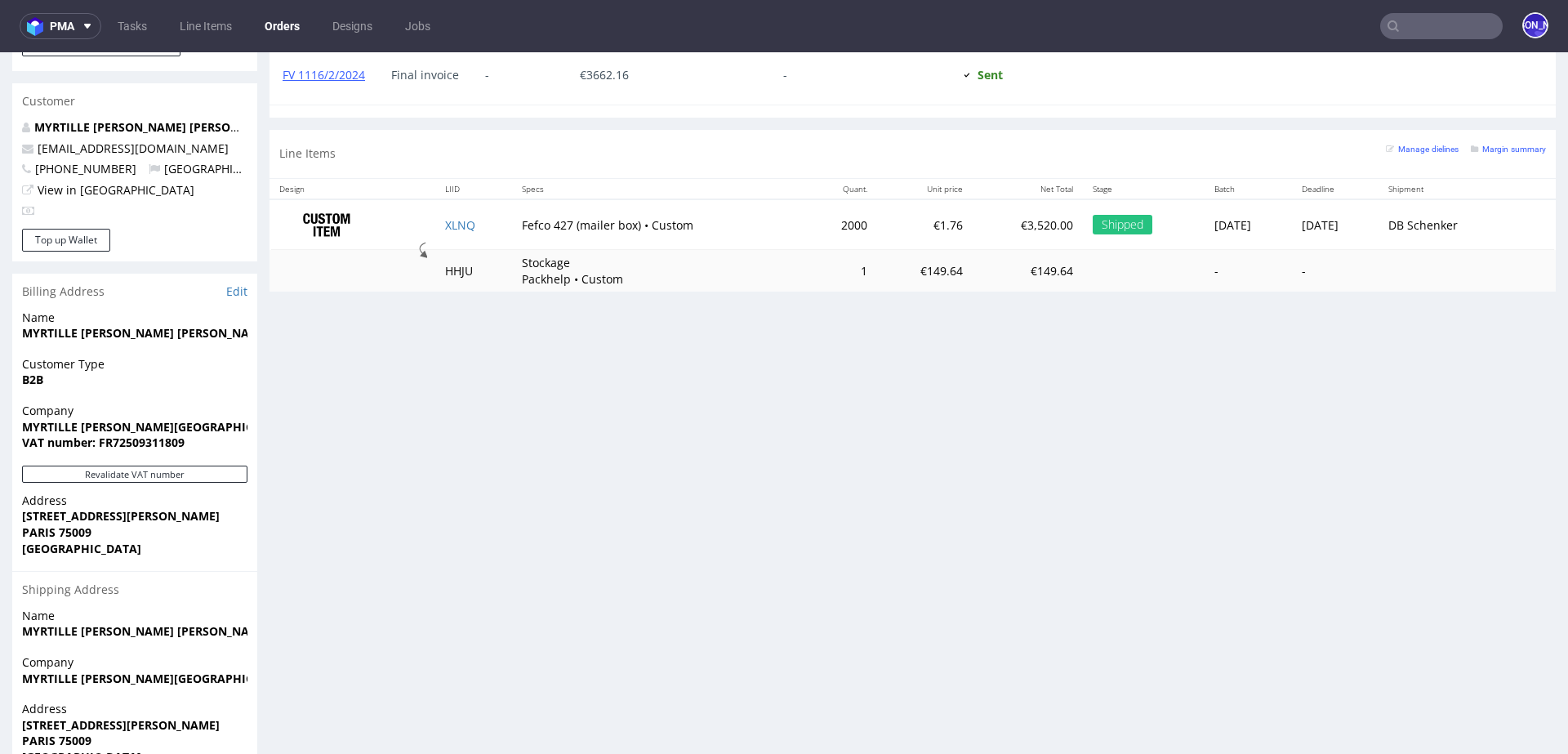
scroll to position [832, 0]
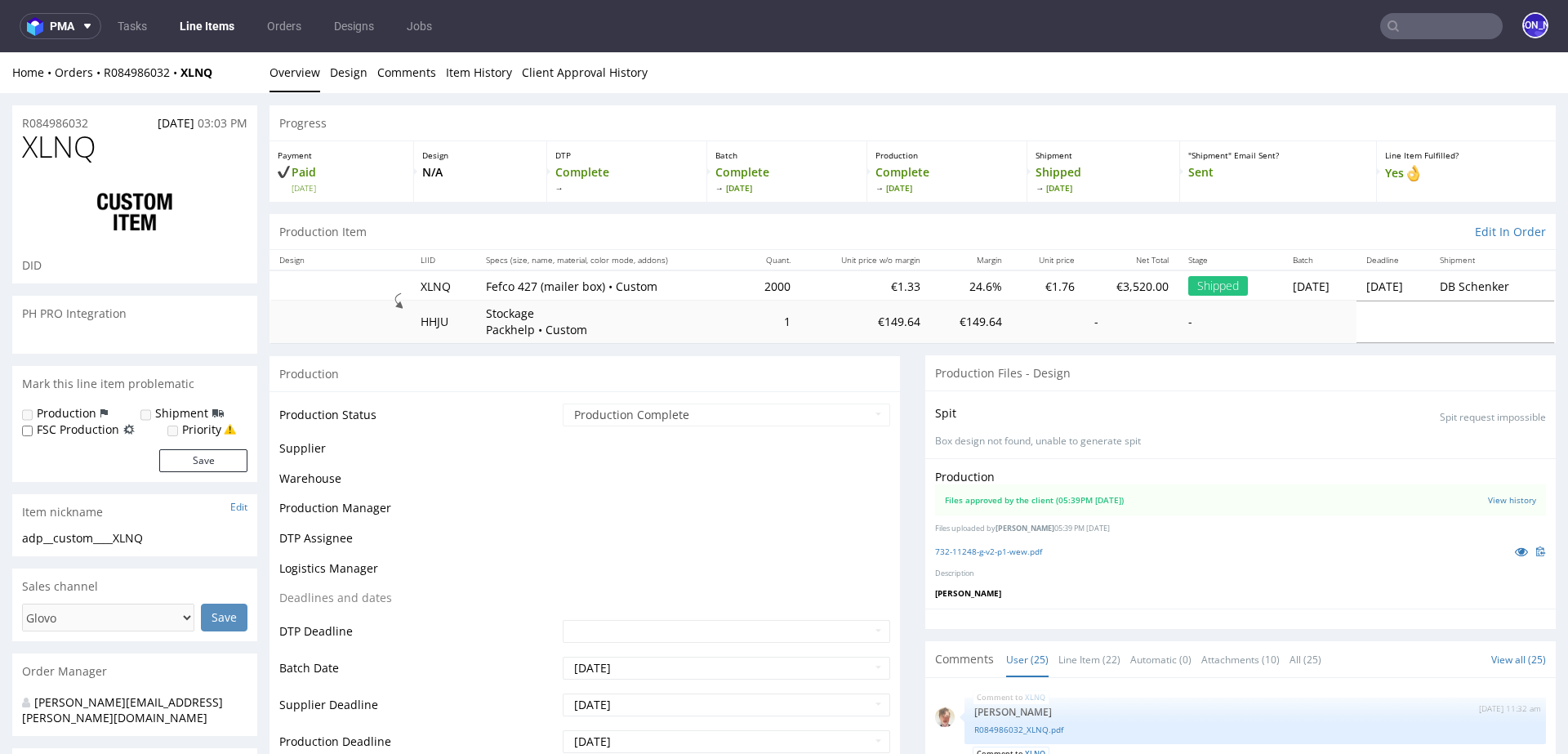
scroll to position [1934, 0]
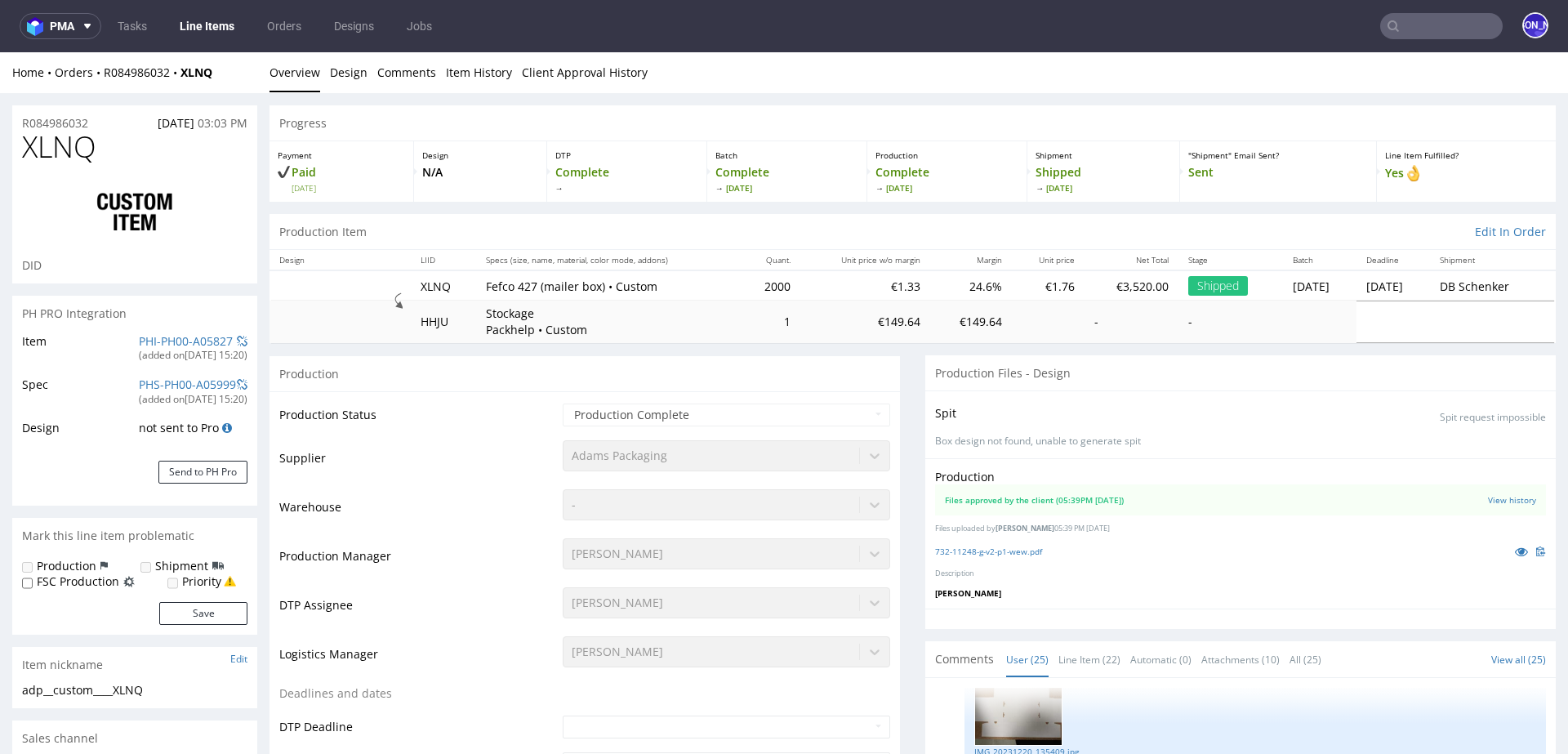
type input "2100"
select select "in_progress"
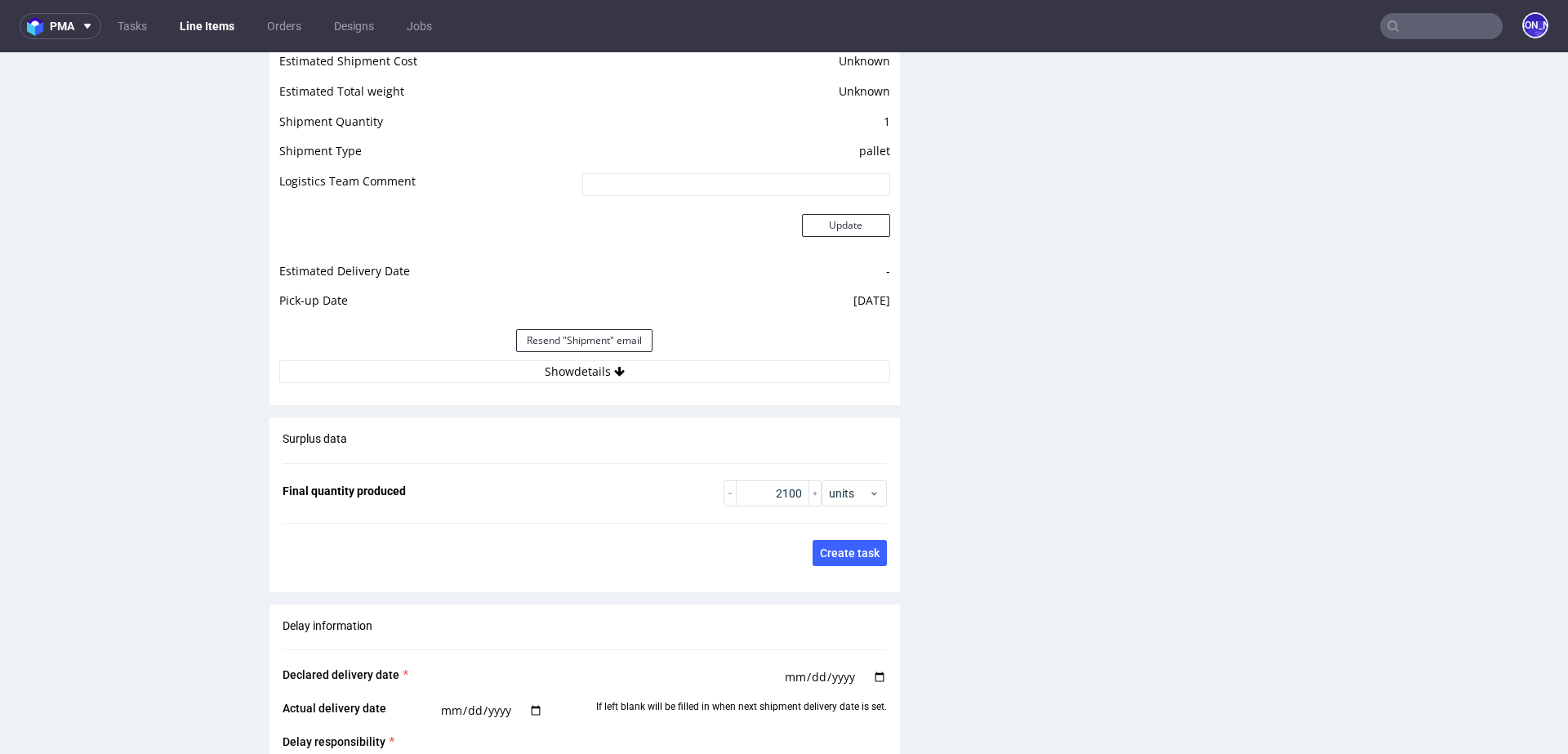
scroll to position [2462, 0]
click at [601, 373] on button "Show details" at bounding box center [585, 374] width 611 height 23
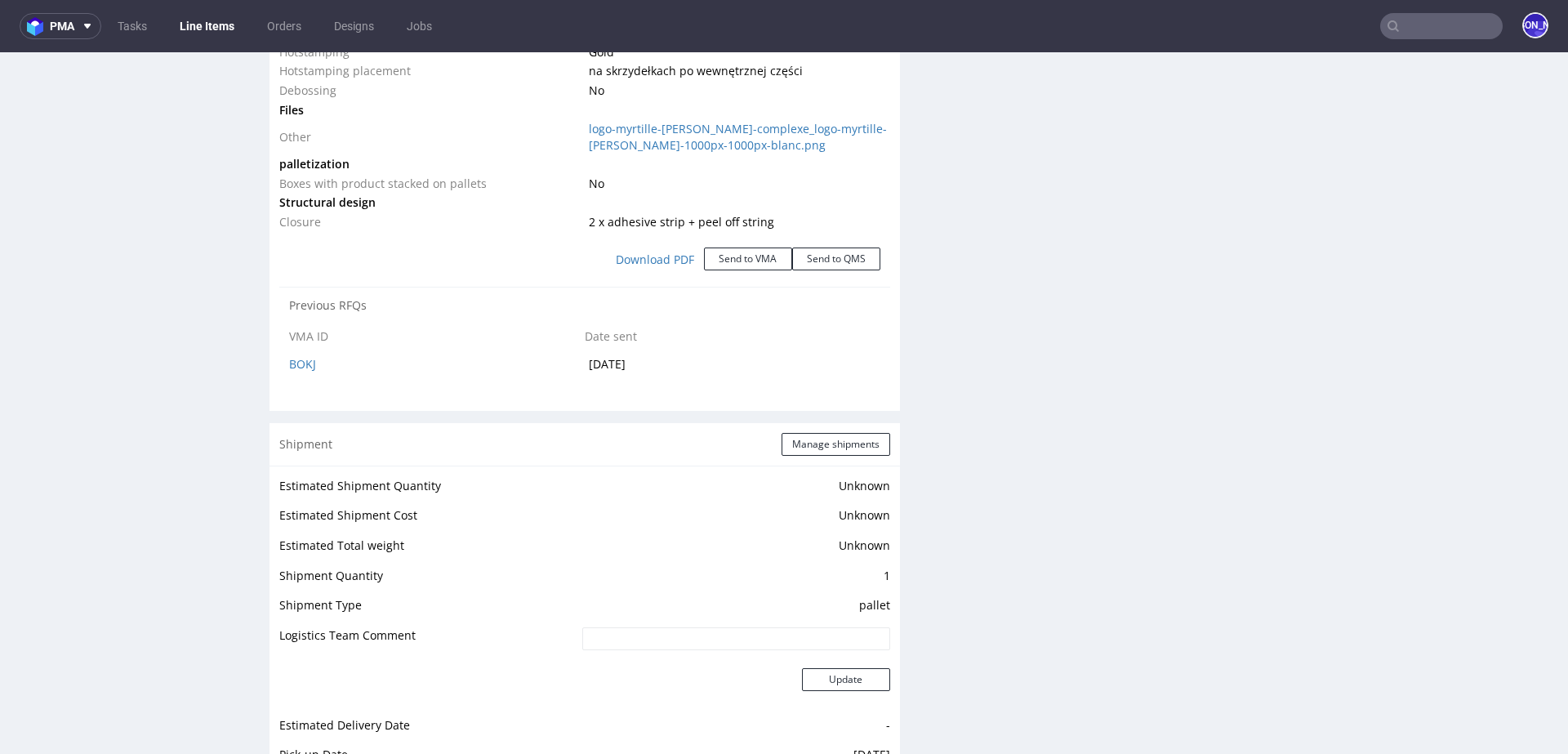
scroll to position [1984, 0]
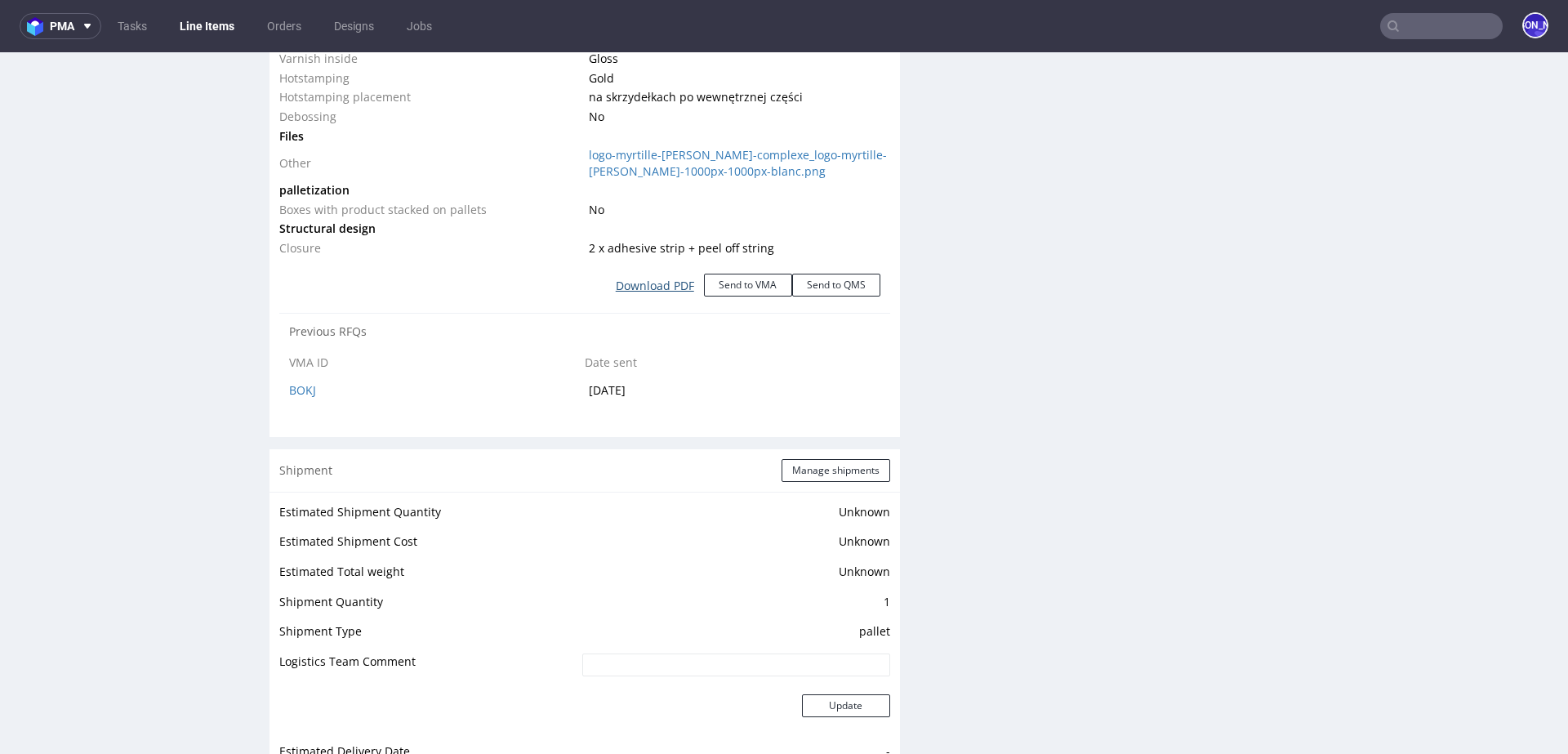
click at [652, 281] on link "Download PDF" at bounding box center [655, 285] width 98 height 36
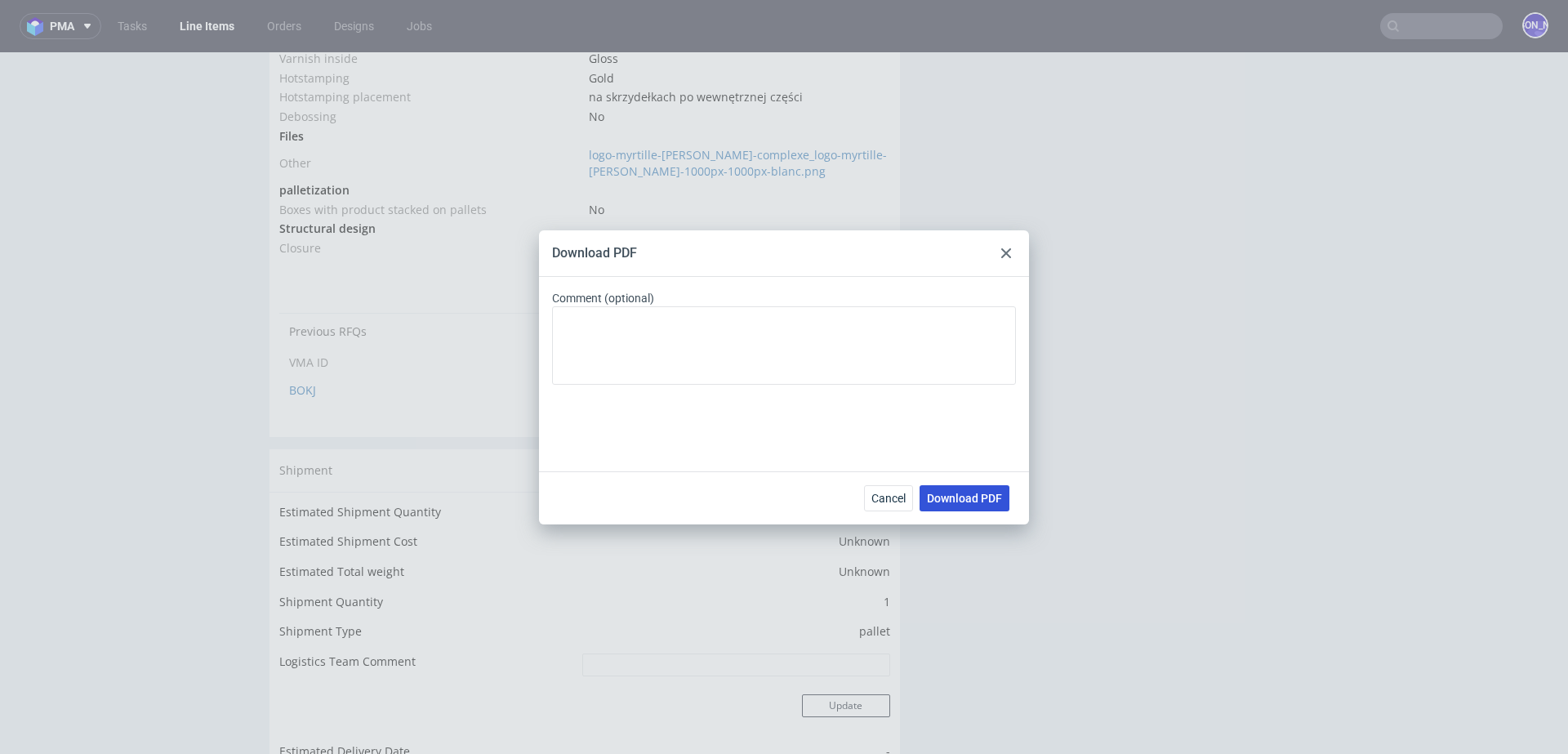
click at [972, 501] on span "Download PDF" at bounding box center [964, 498] width 75 height 11
click at [1183, 443] on div "Download PDF Comment (optional) Cancel Download PDF" at bounding box center [784, 377] width 1568 height 754
click at [1005, 249] on icon at bounding box center [1006, 253] width 10 height 10
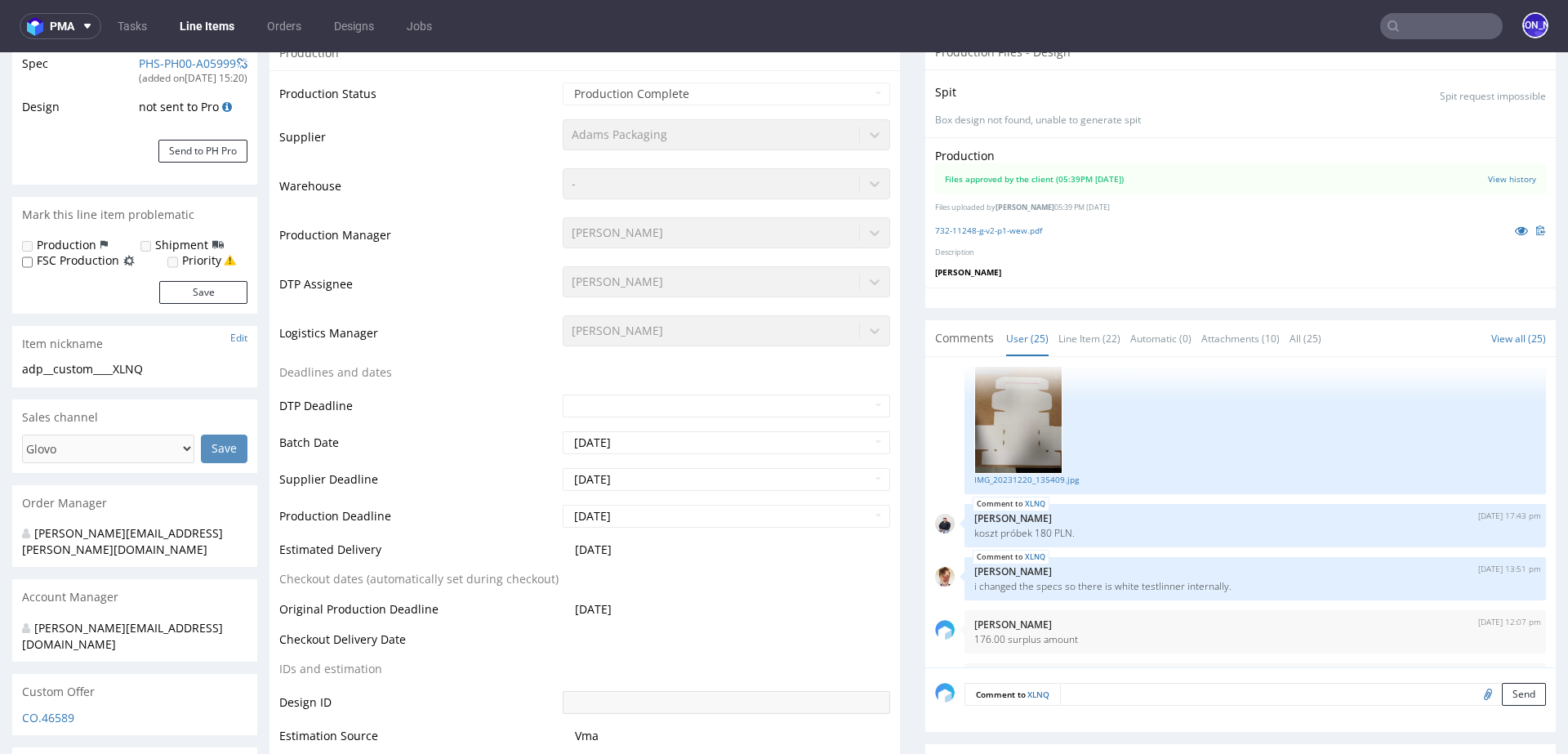
scroll to position [1867, 0]
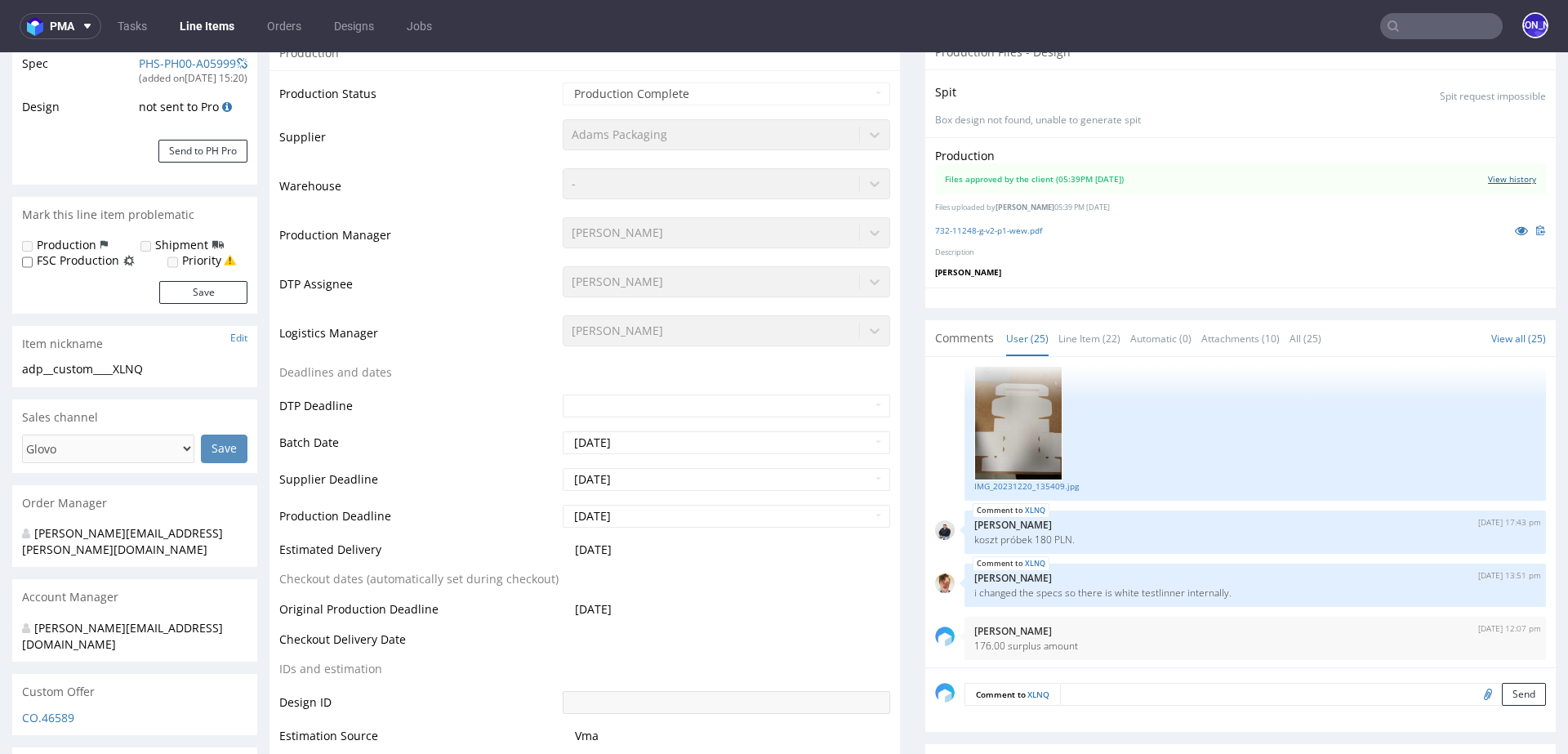
click at [1490, 179] on link "View history" at bounding box center [1513, 179] width 48 height 11
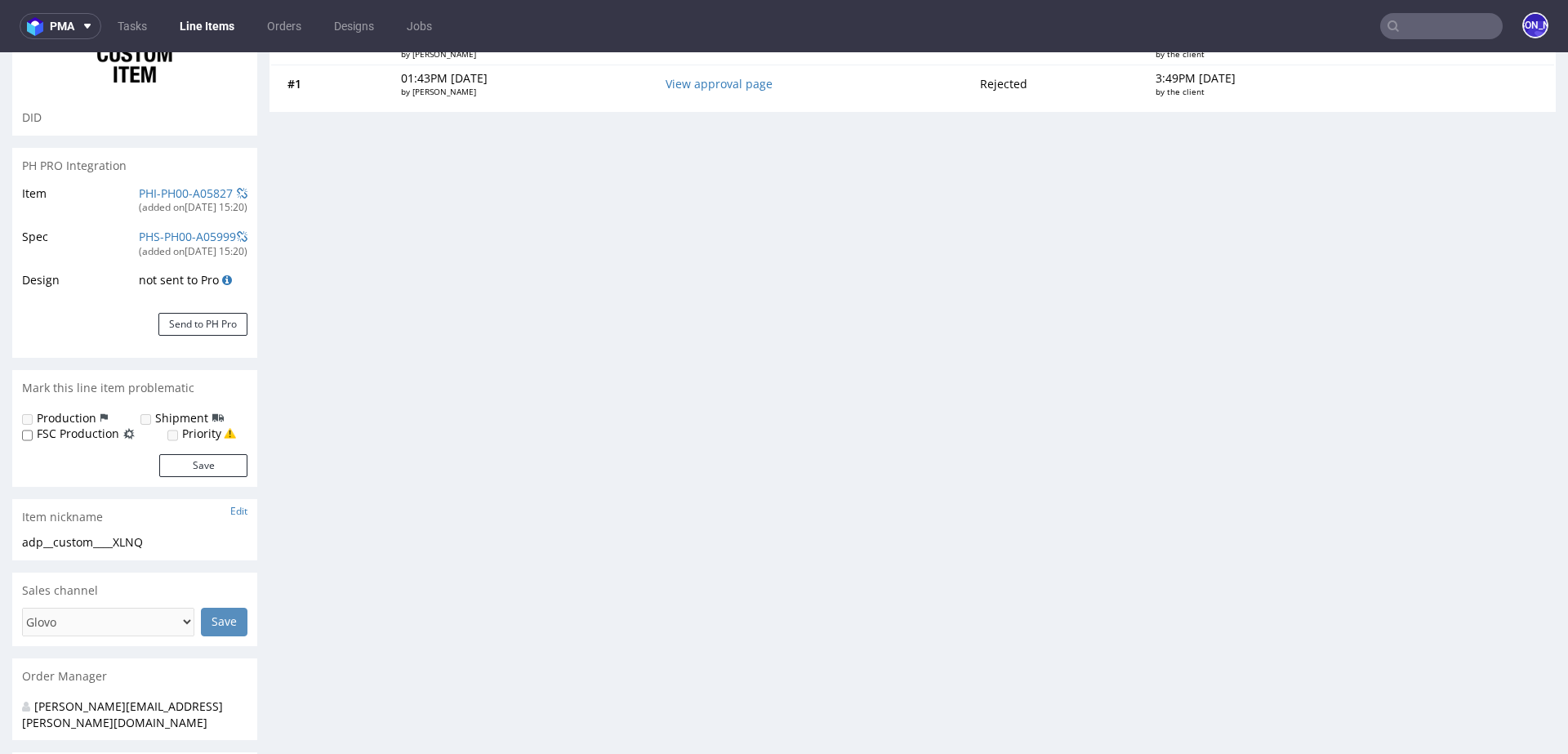
scroll to position [0, 0]
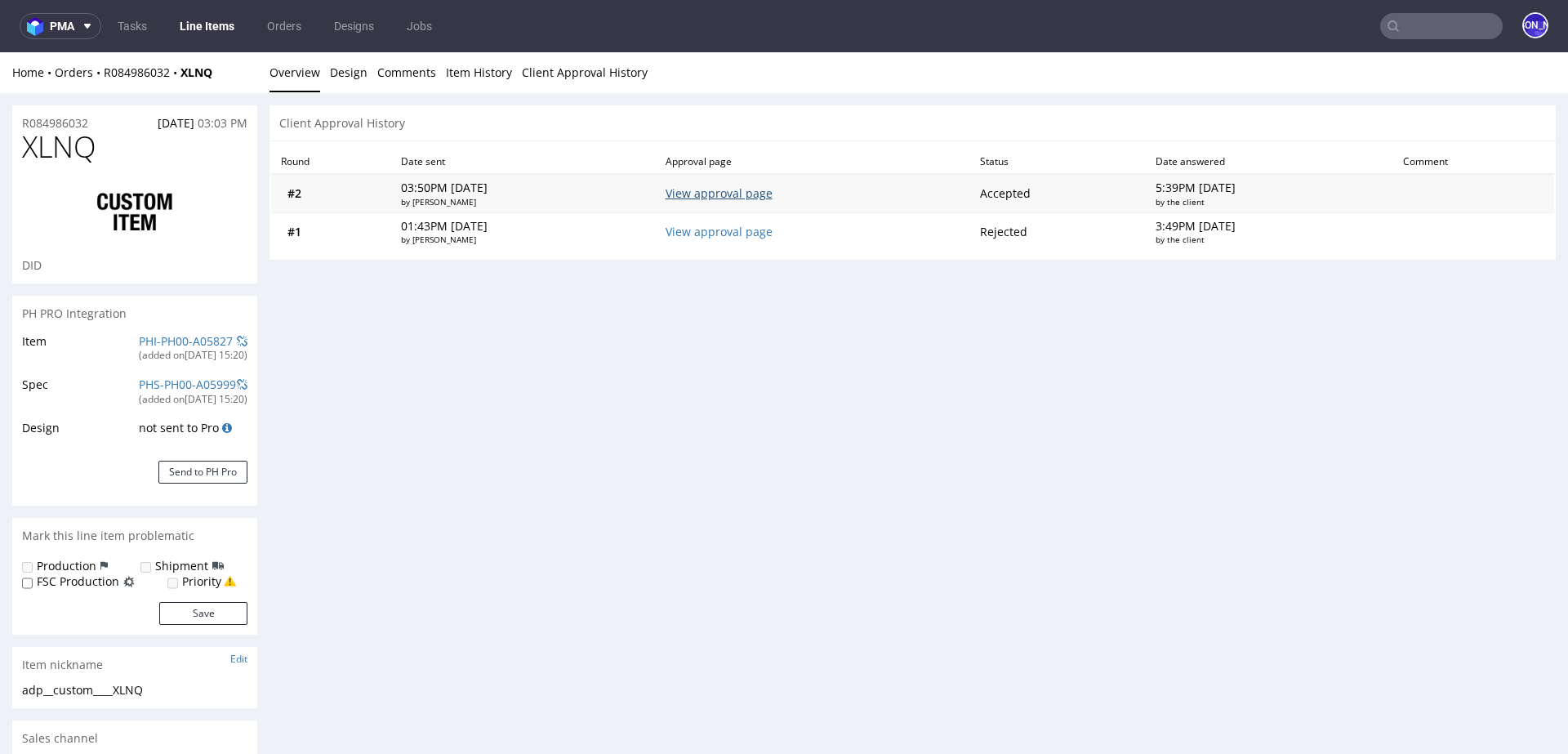
click at [723, 192] on link "View approval page" at bounding box center [719, 193] width 107 height 16
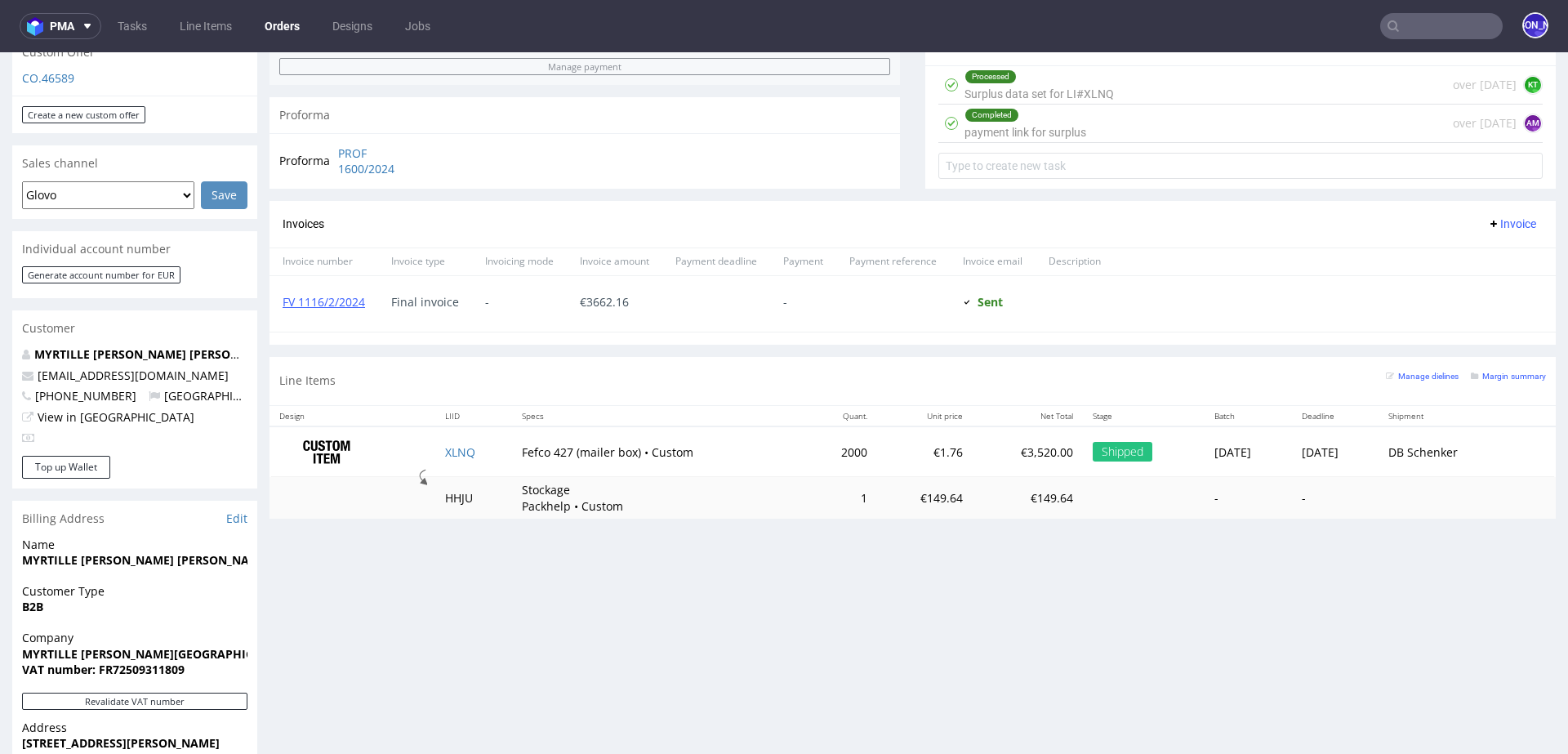
scroll to position [880, 0]
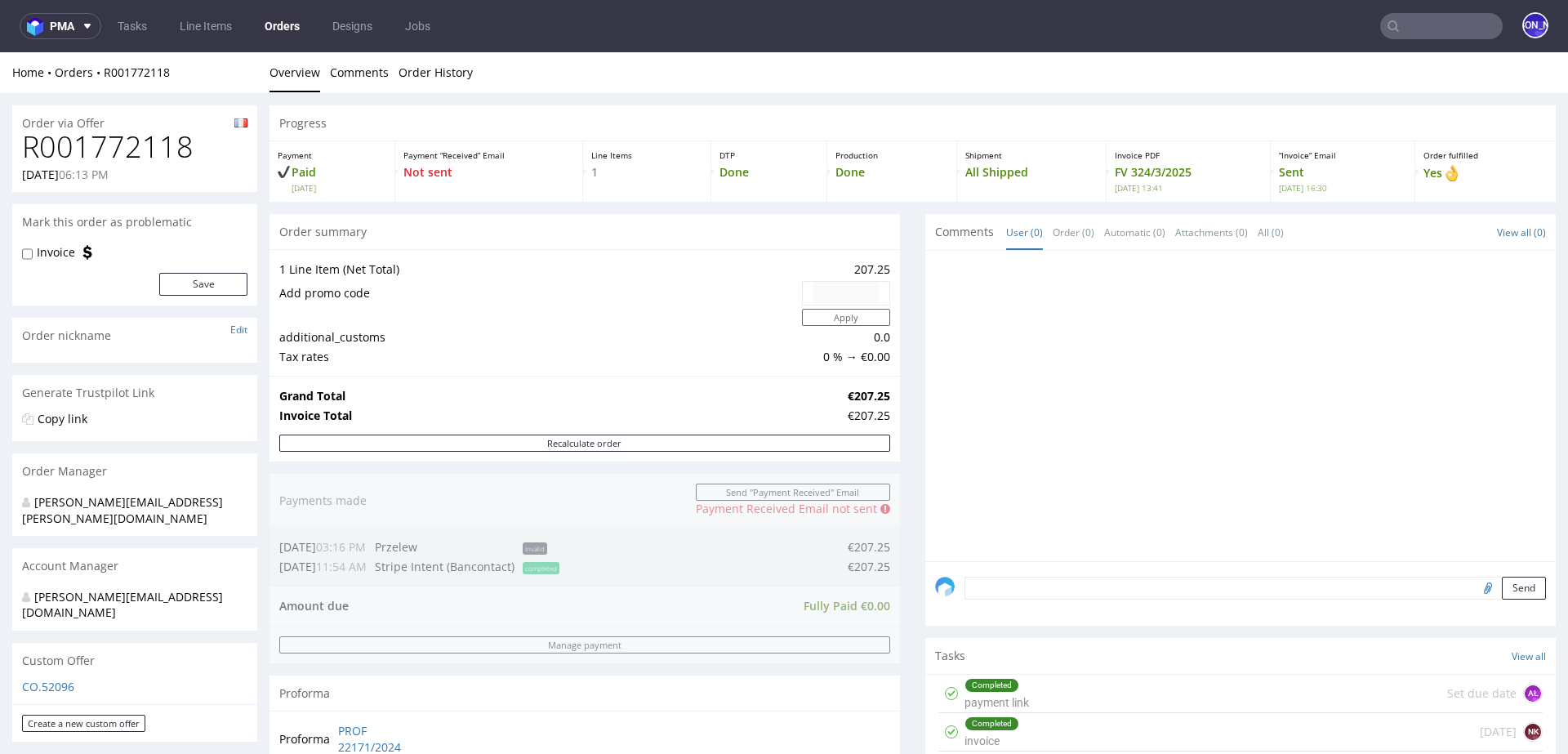
click at [1443, 26] on input "text" at bounding box center [1442, 26] width 123 height 26
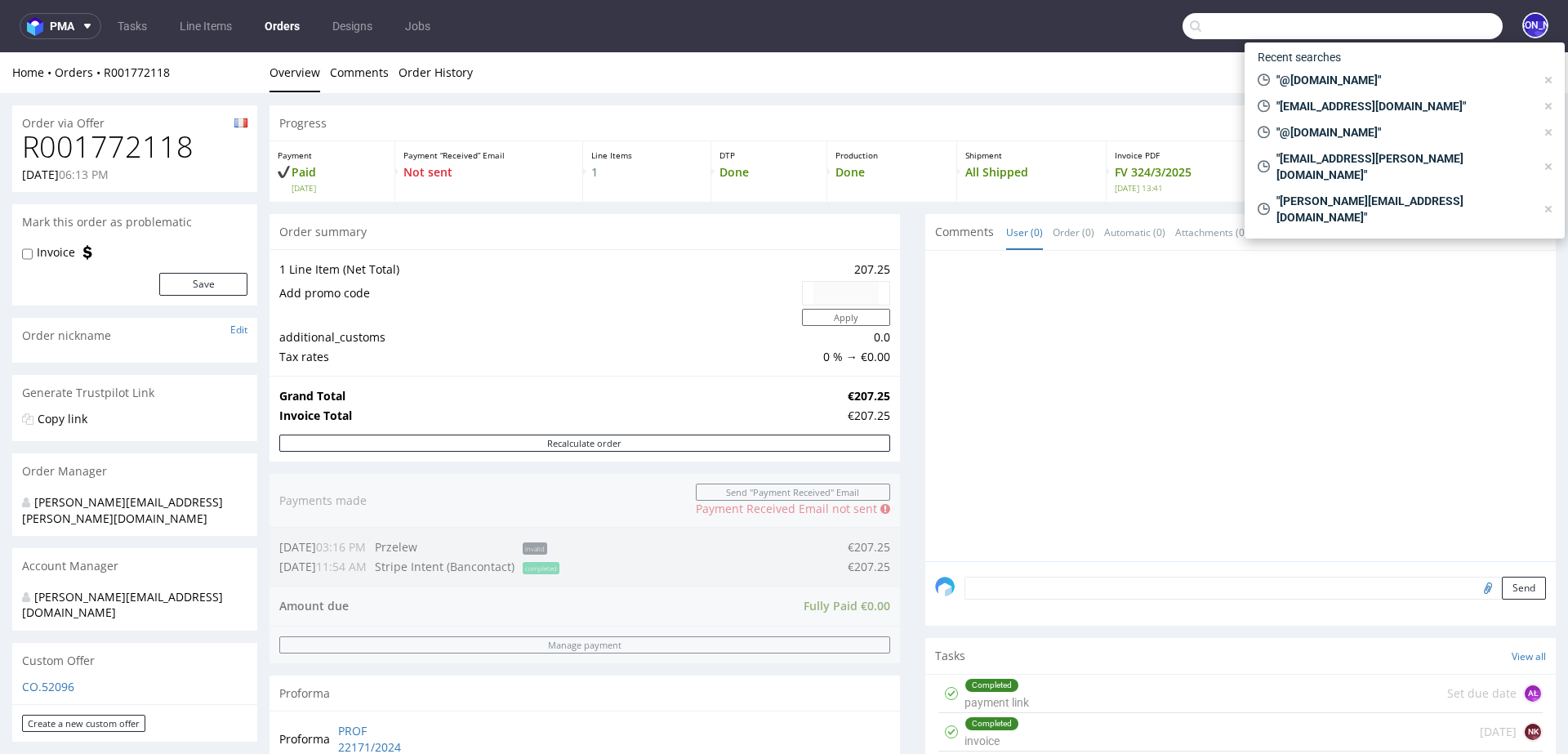
paste input "Packaging of approx. 230 x 340 x 22 Filling material for boxes that are not com…"
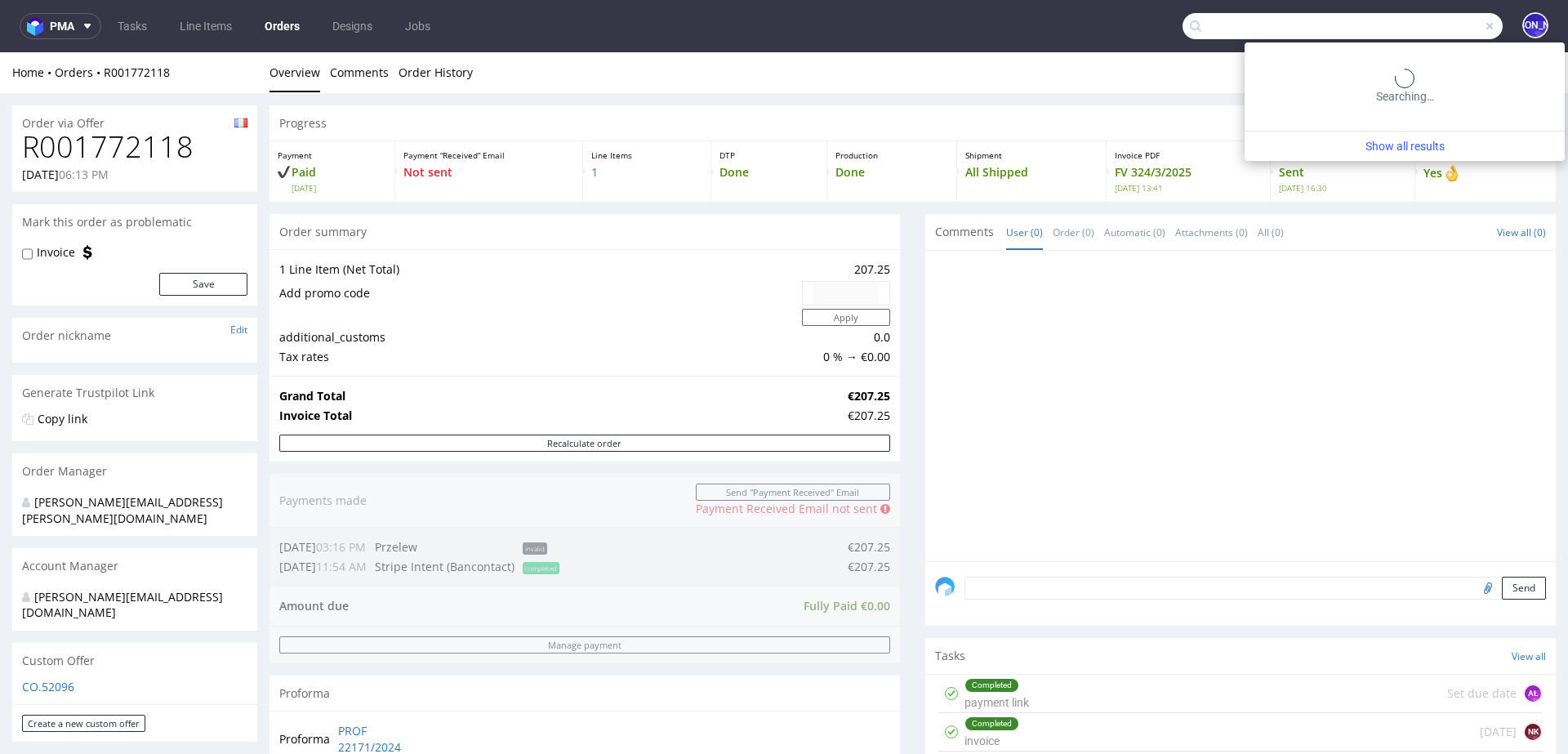
scroll to position [0, 444]
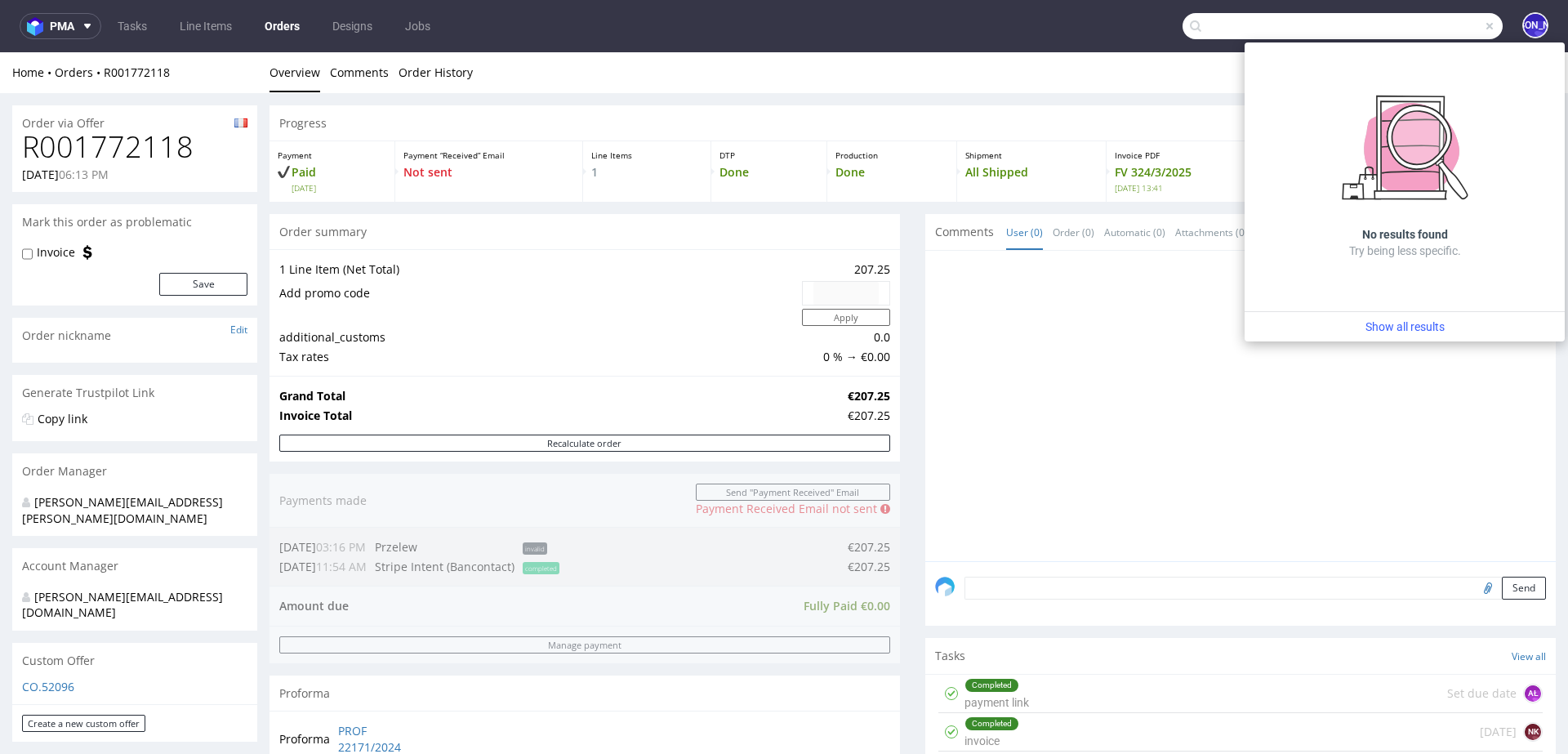
click at [1381, 25] on input "Packaging of approx. 230 x 340 x 22 Filling material for boxes that are not com…" at bounding box center [1343, 26] width 320 height 26
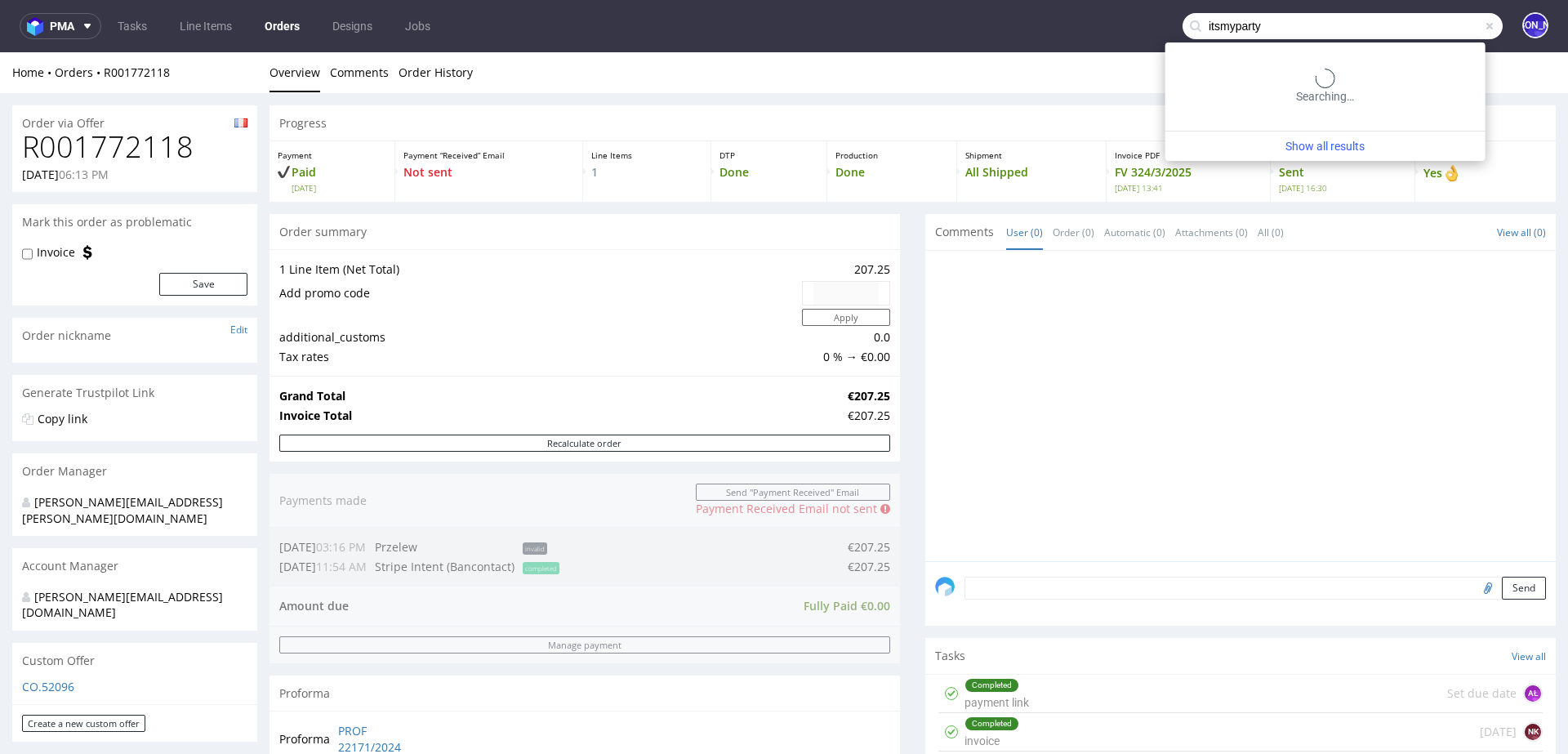
type input "itsmyparty"
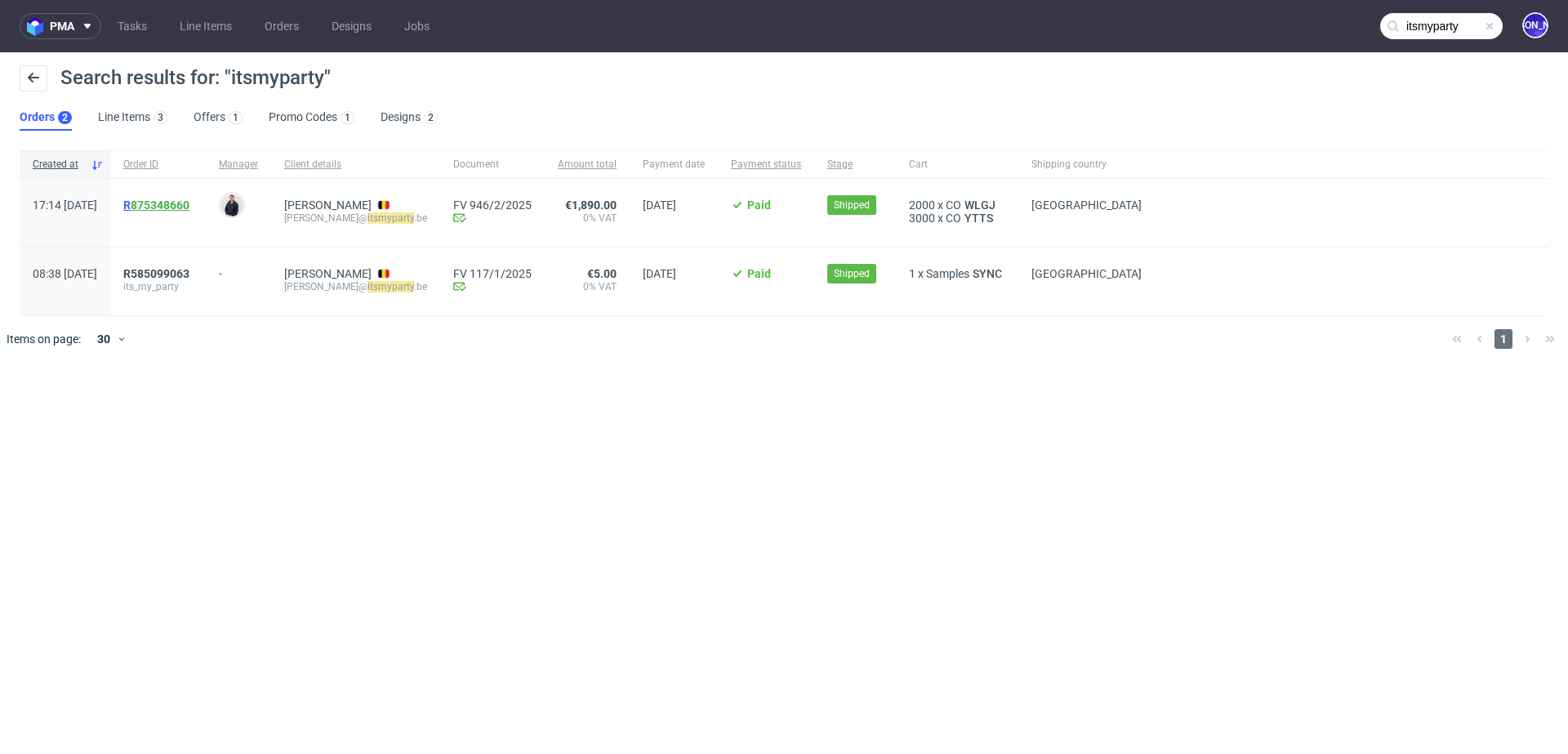
click at [189, 206] on link "875348660" at bounding box center [161, 205] width 59 height 13
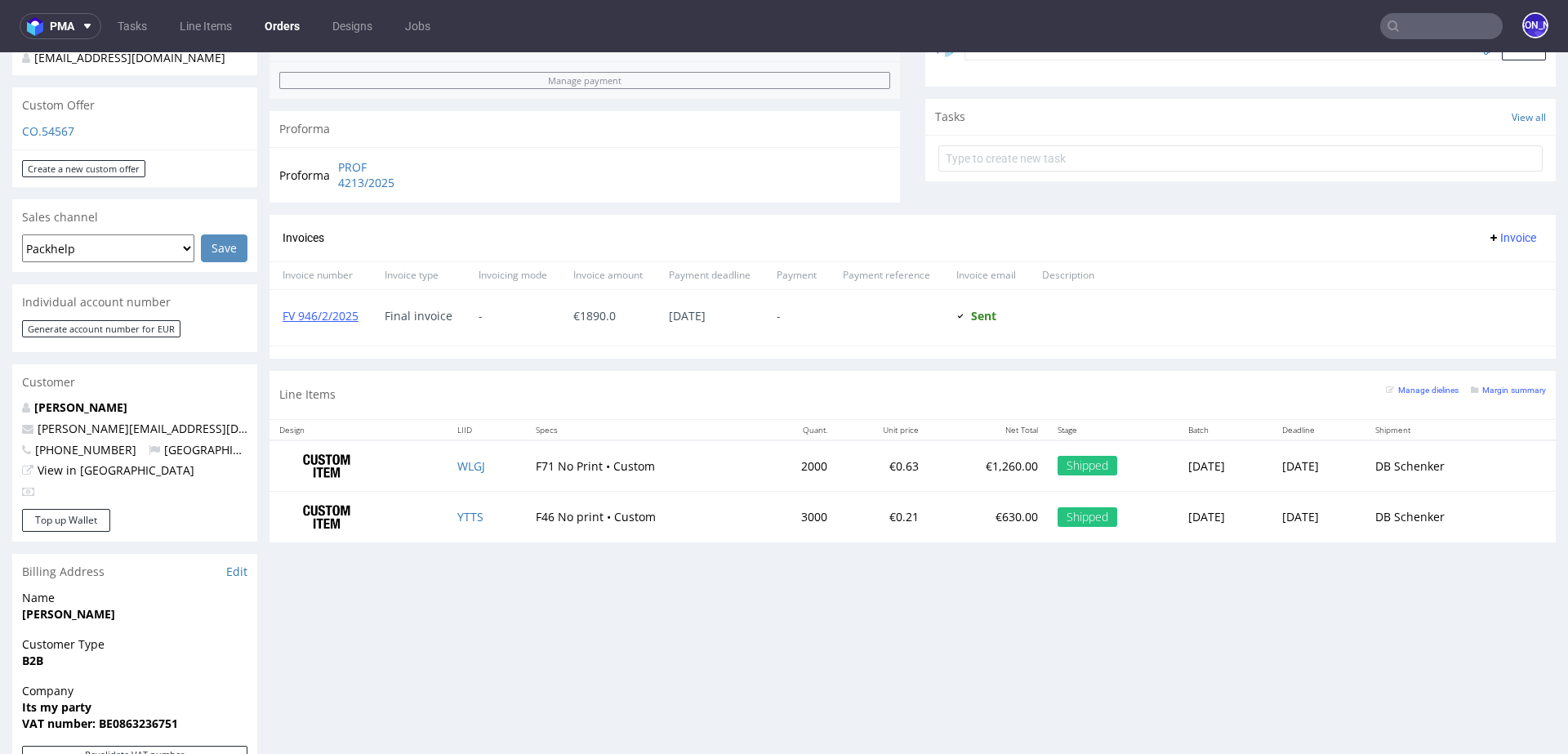
scroll to position [560, 0]
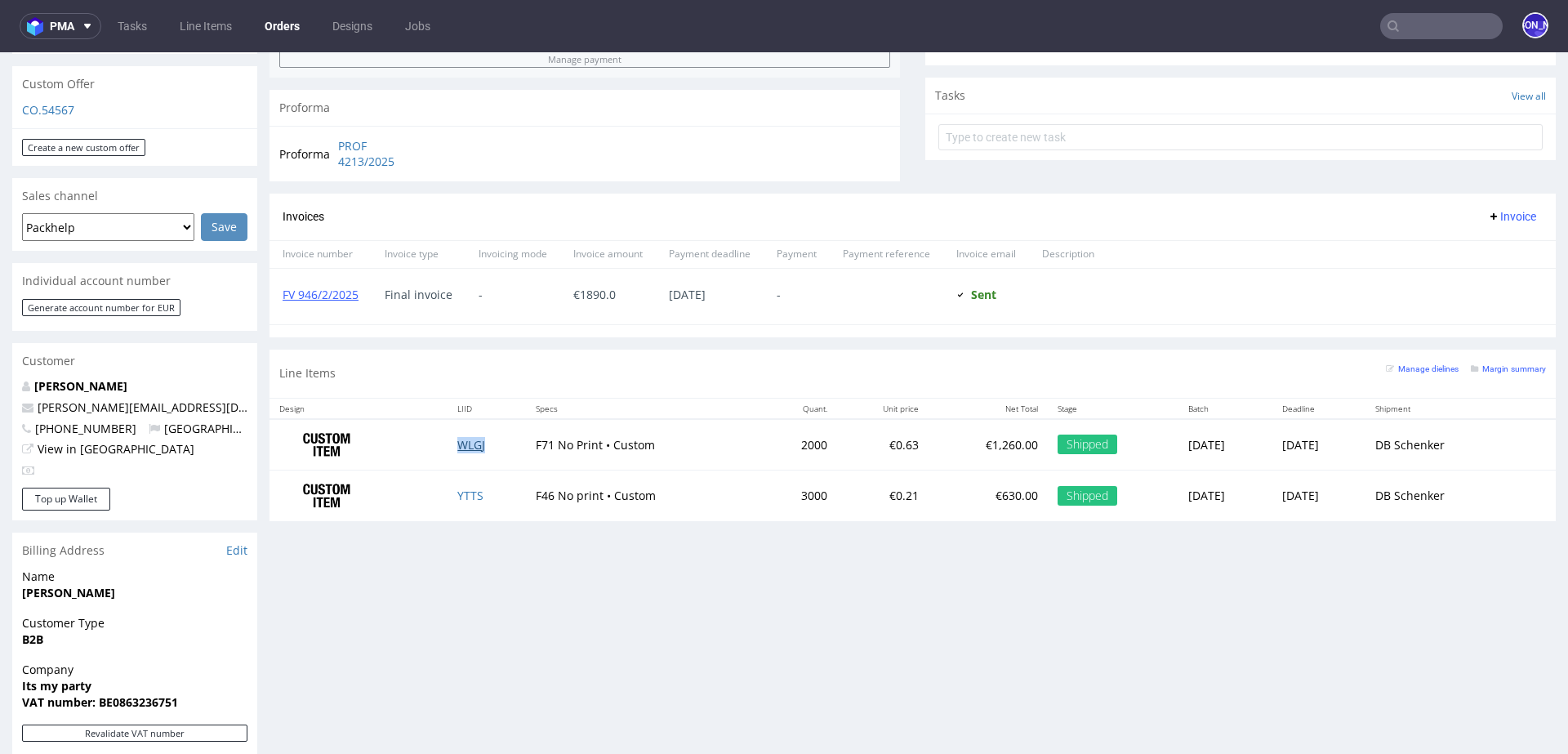
click at [462, 437] on link "WLGJ" at bounding box center [472, 445] width 28 height 16
click at [458, 493] on link "YTTS" at bounding box center [471, 495] width 26 height 16
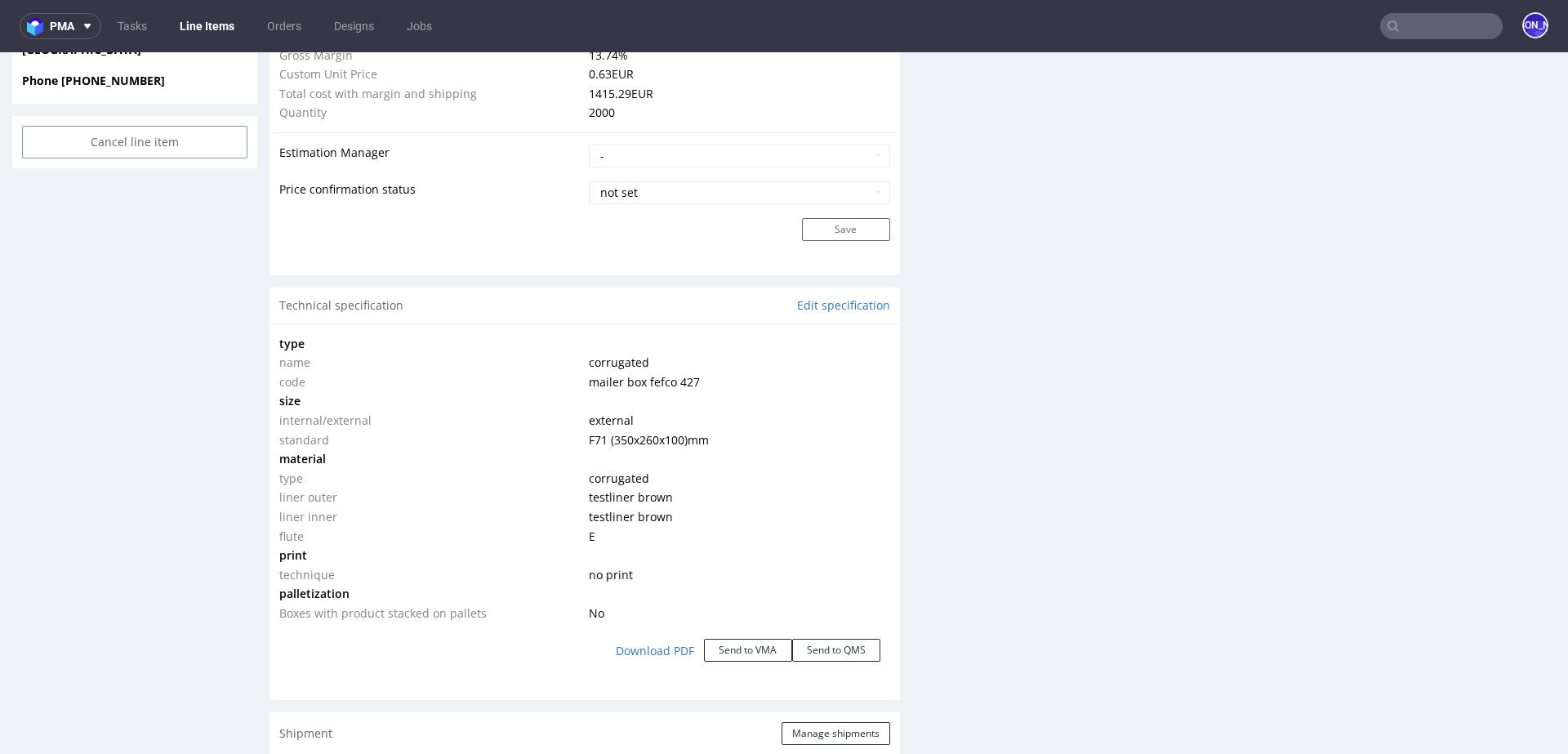
scroll to position [1287, 0]
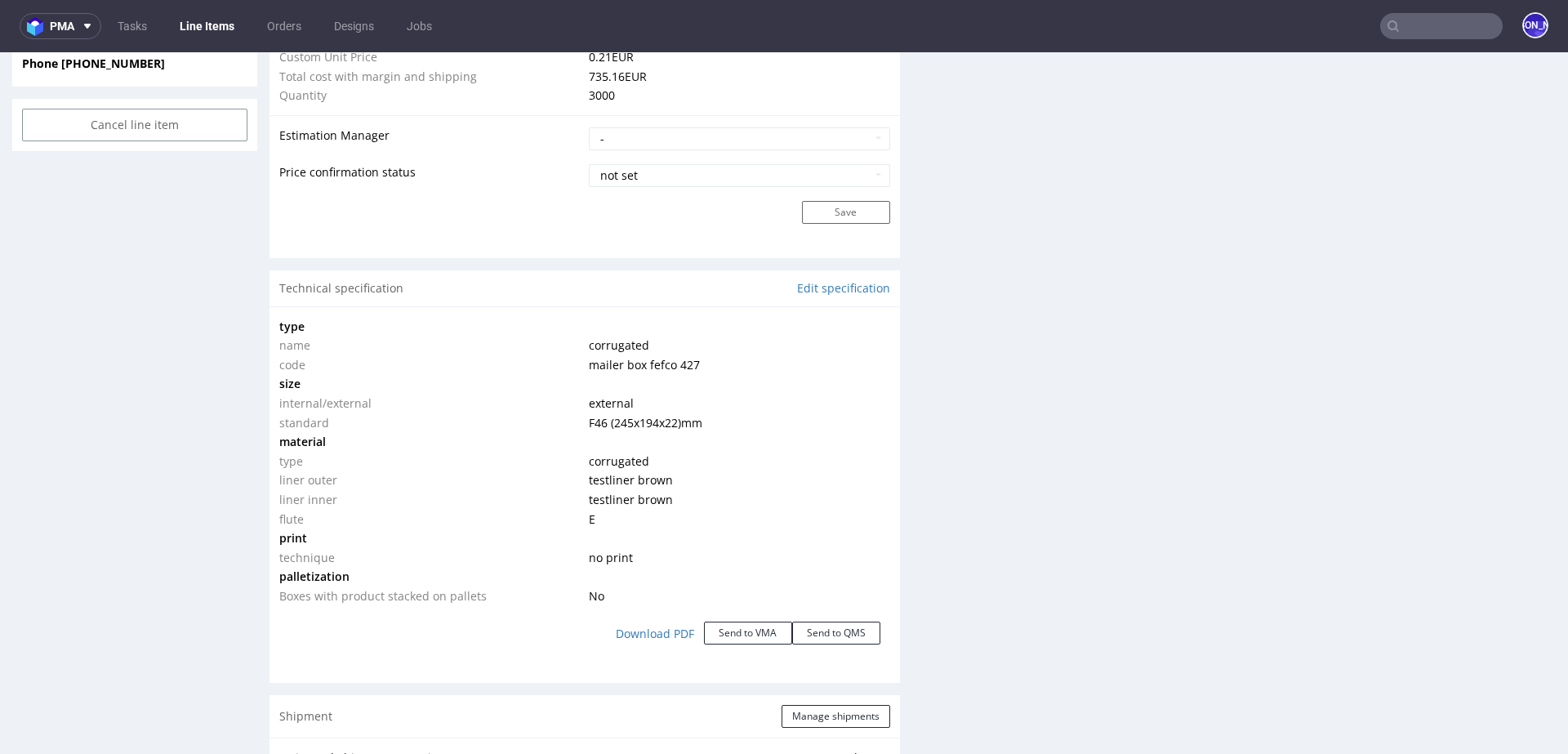
scroll to position [1304, 0]
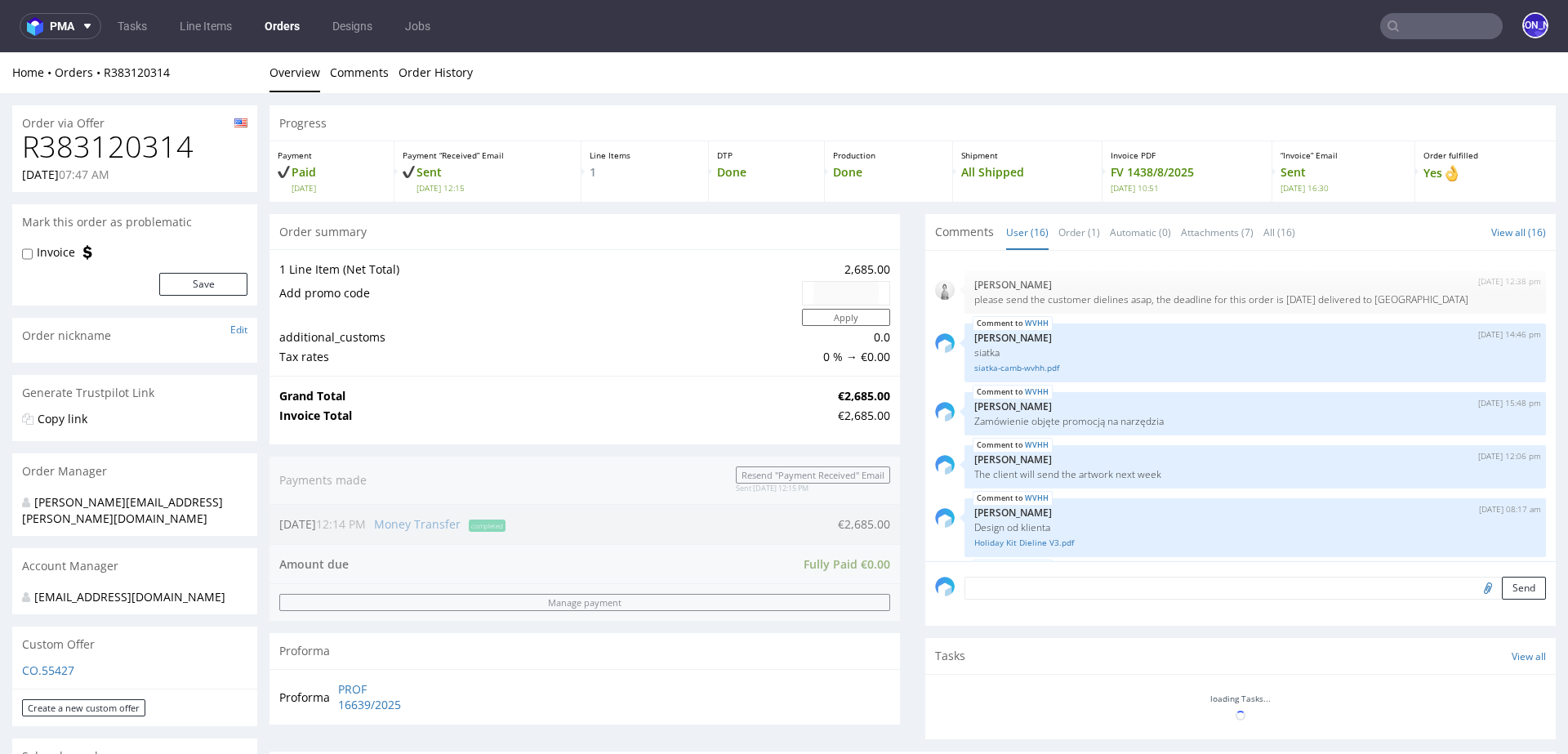
scroll to position [875, 0]
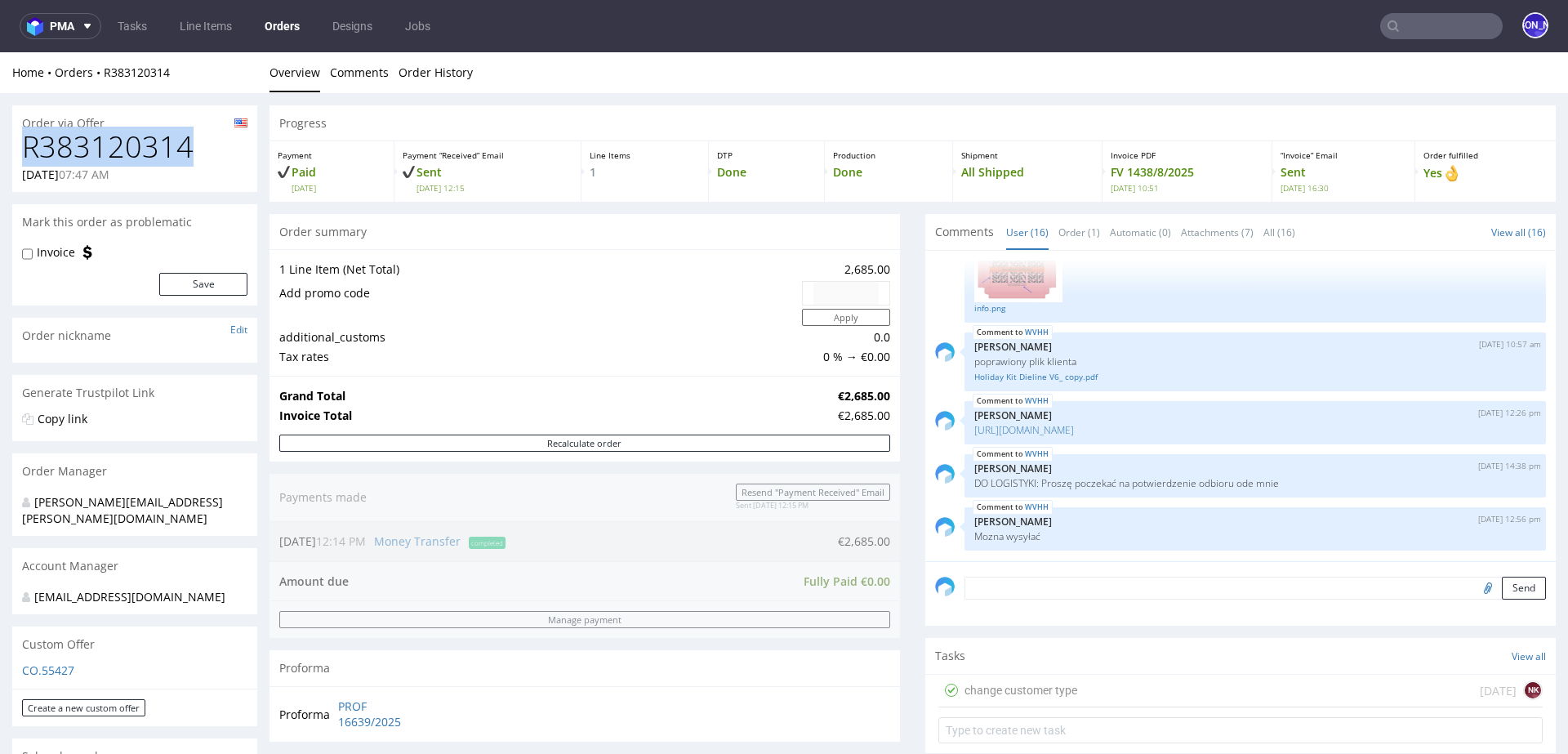
drag, startPoint x: 200, startPoint y: 150, endPoint x: 0, endPoint y: 150, distance: 200.0
copy h1 "R383120314"
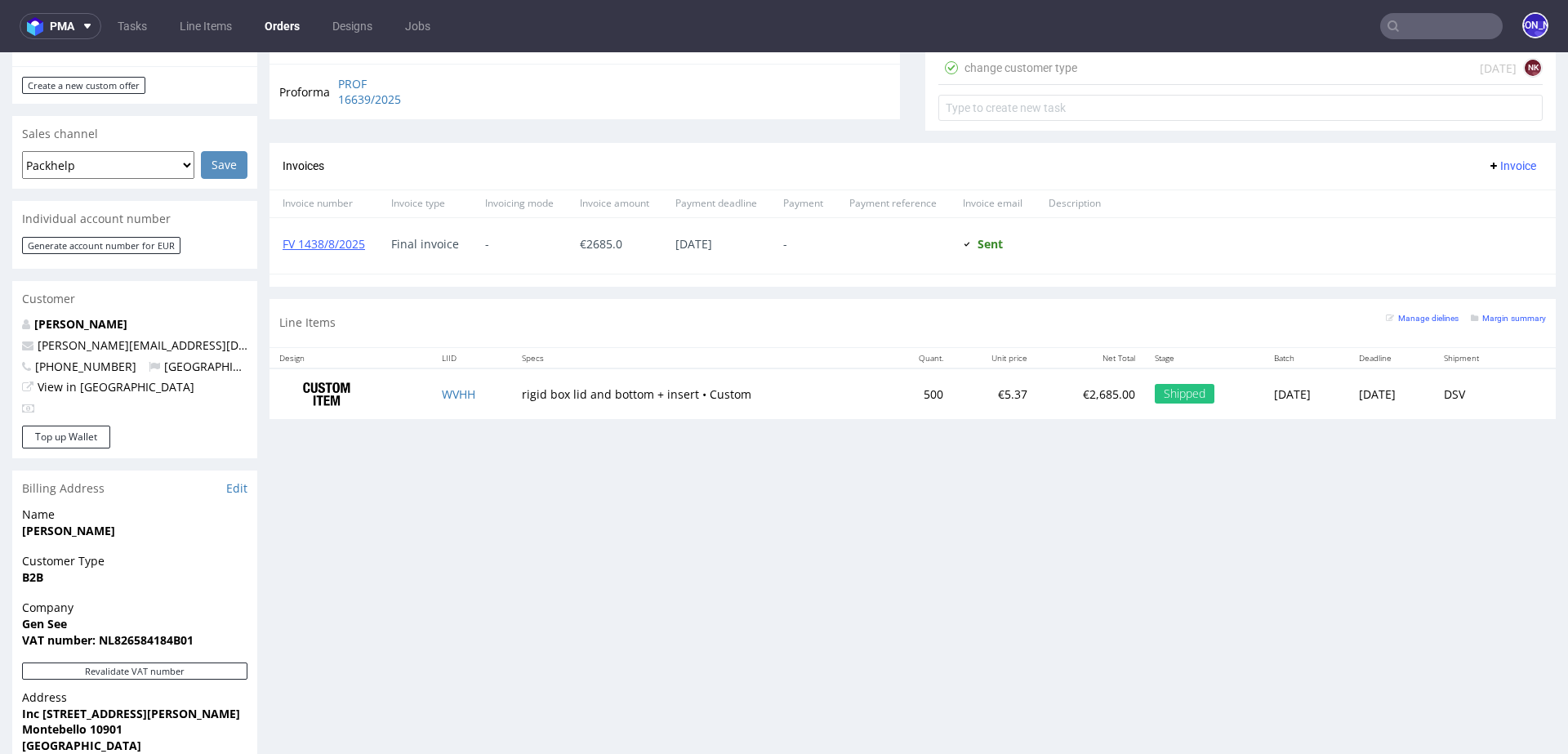
scroll to position [644, 0]
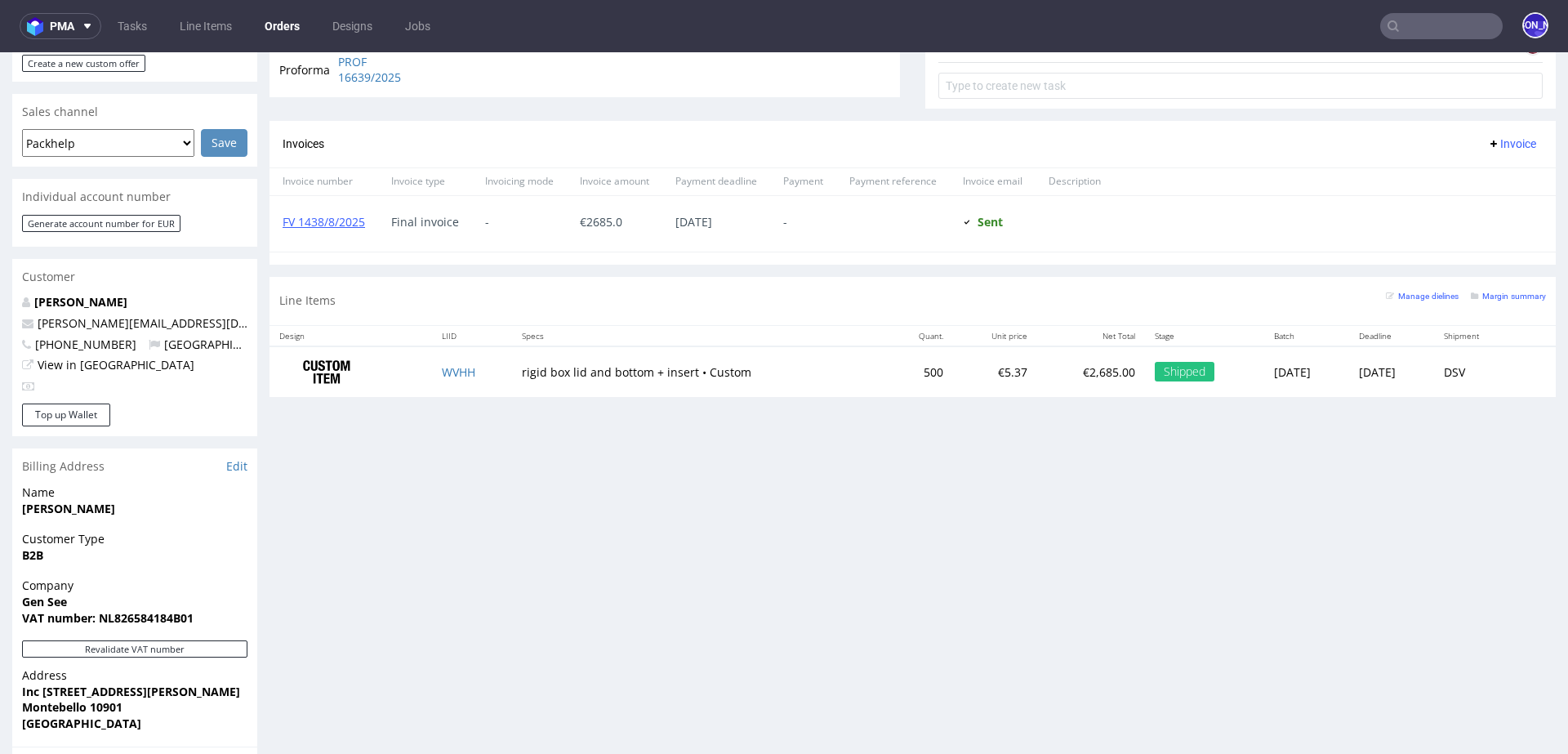
click at [470, 372] on td "WVHH" at bounding box center [472, 372] width 80 height 52
click at [479, 364] on td "WVHH" at bounding box center [472, 372] width 80 height 52
copy link "WVHH"
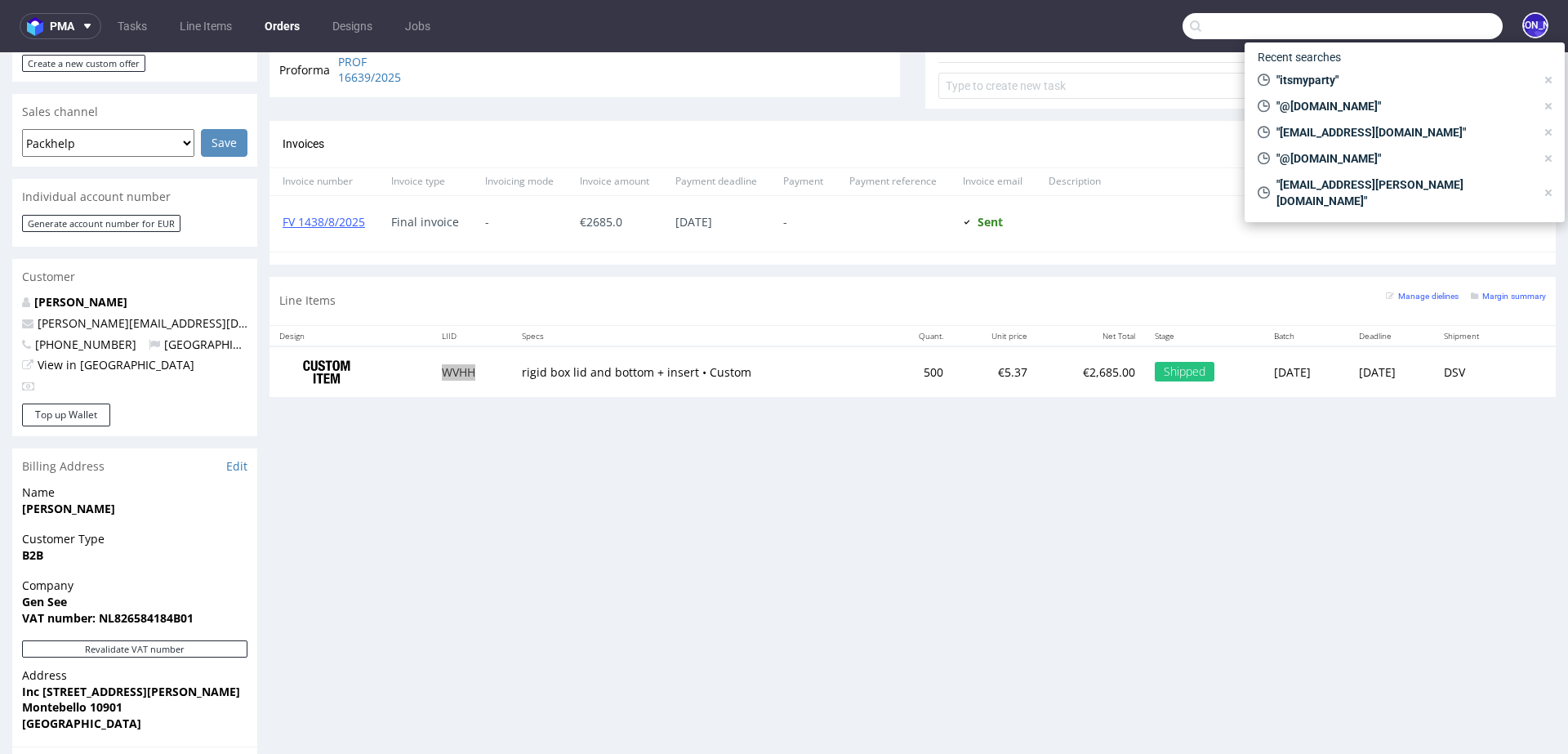
click at [1417, 37] on input "text" at bounding box center [1343, 26] width 320 height 26
paste input "ben@puppystarts.com"
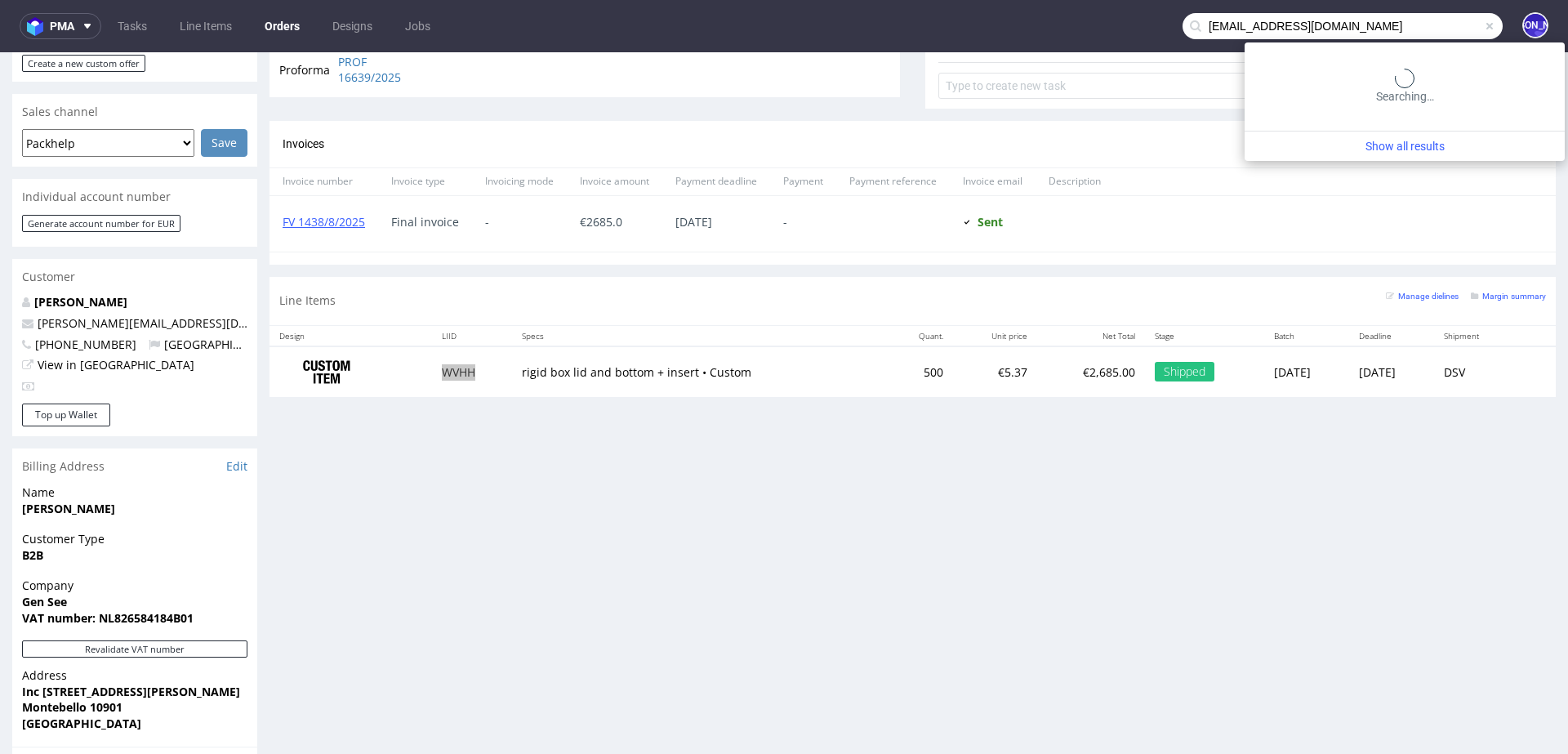
type input "ben@puppystarts.com"
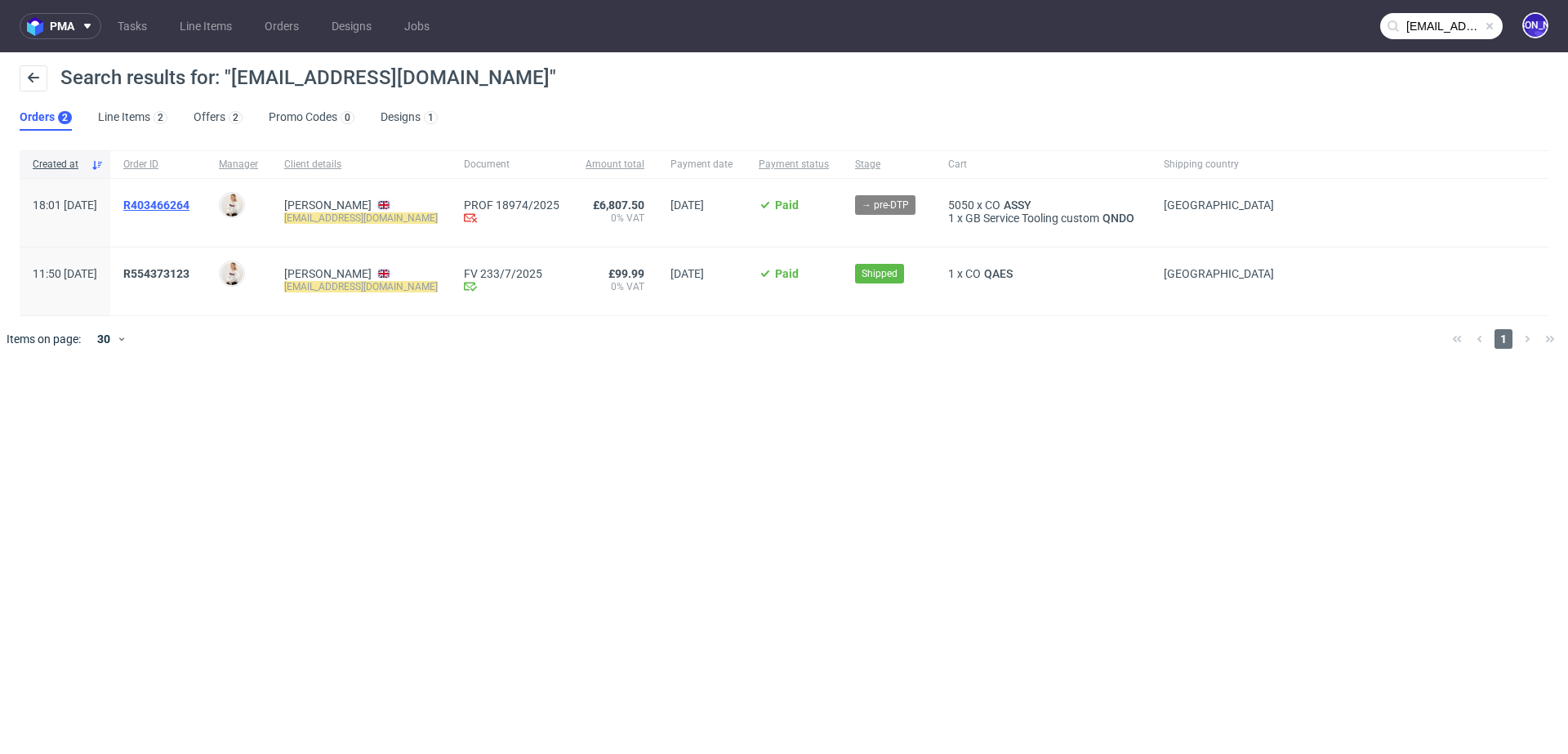
click at [186, 204] on span "R403466264" at bounding box center [157, 205] width 66 height 13
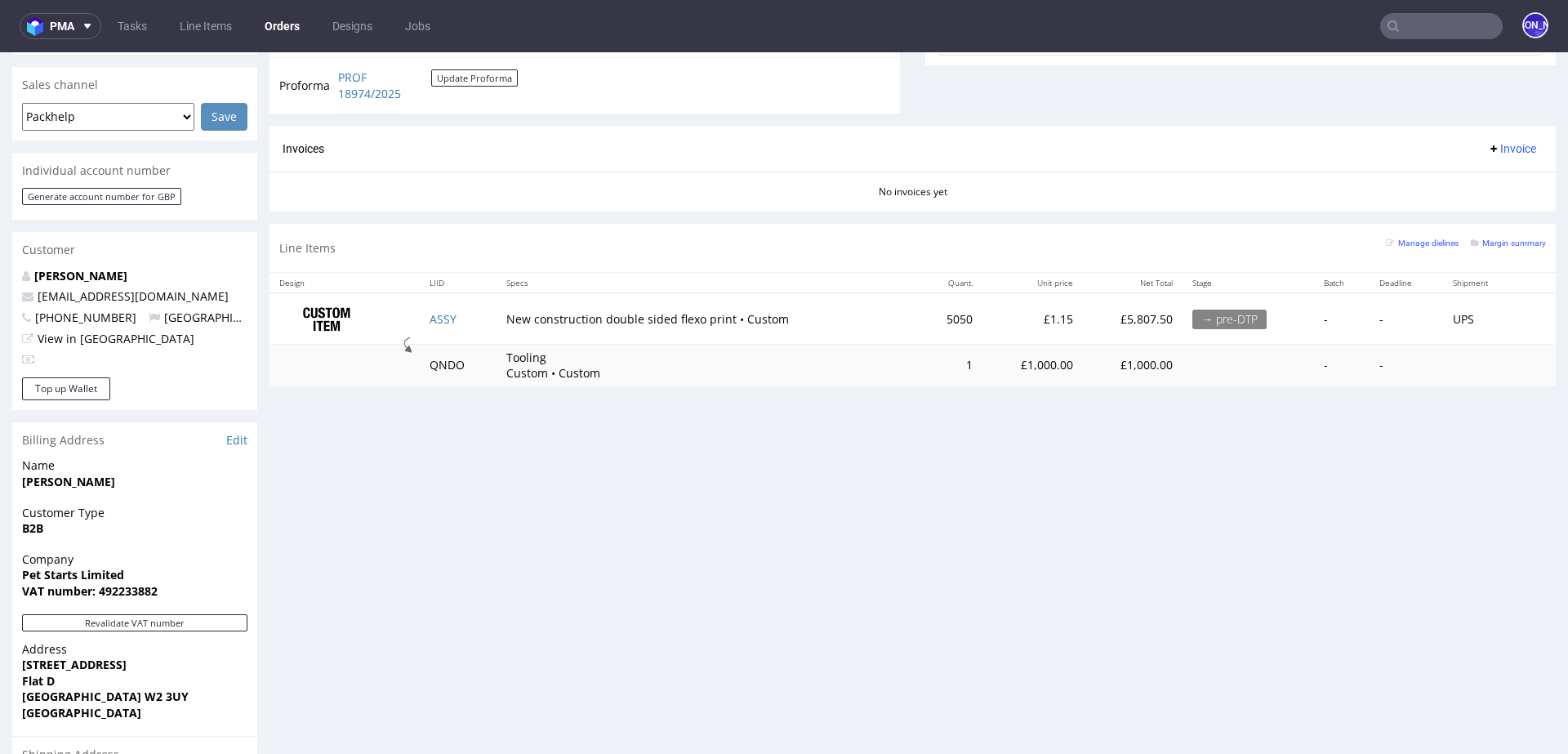
scroll to position [537, 0]
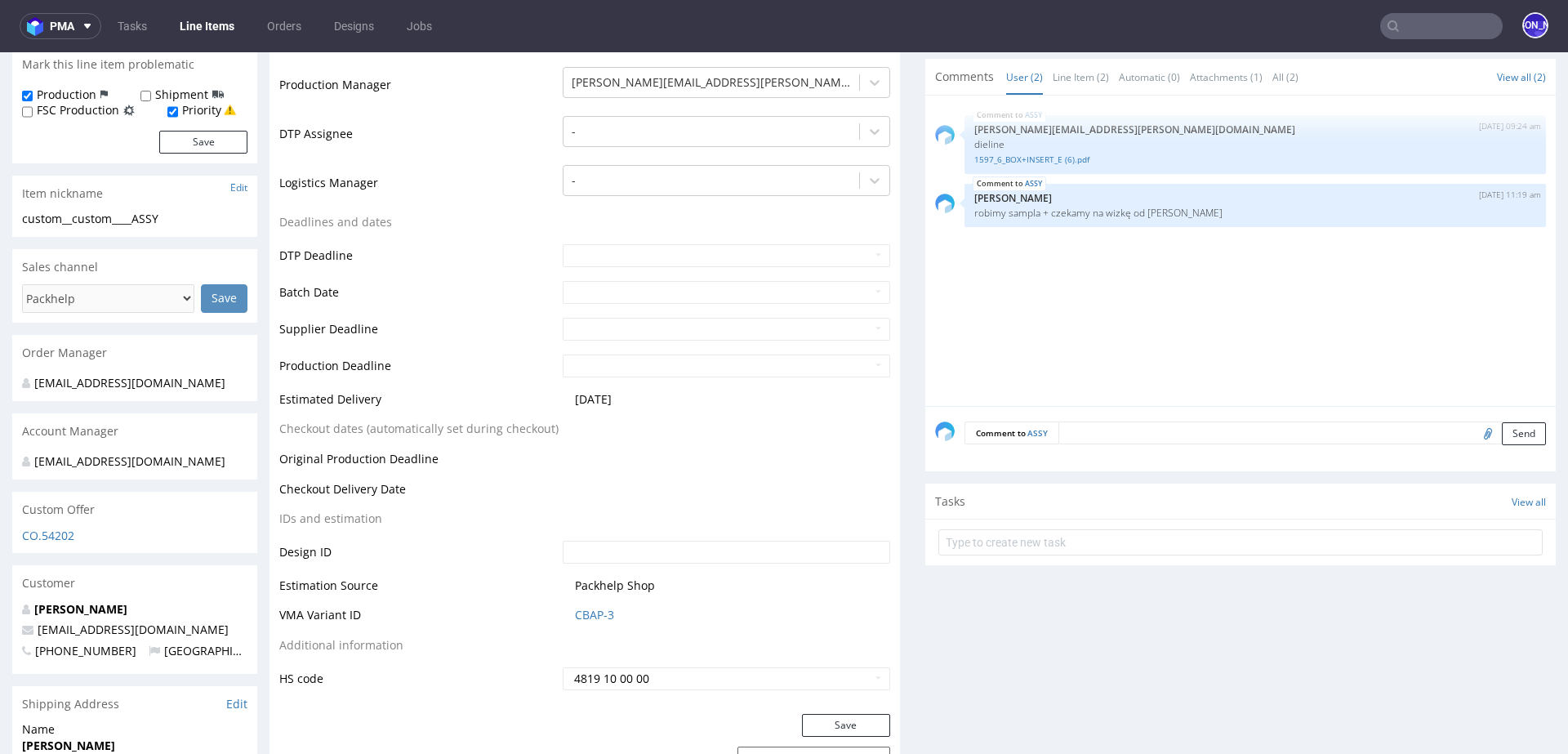
scroll to position [497, 0]
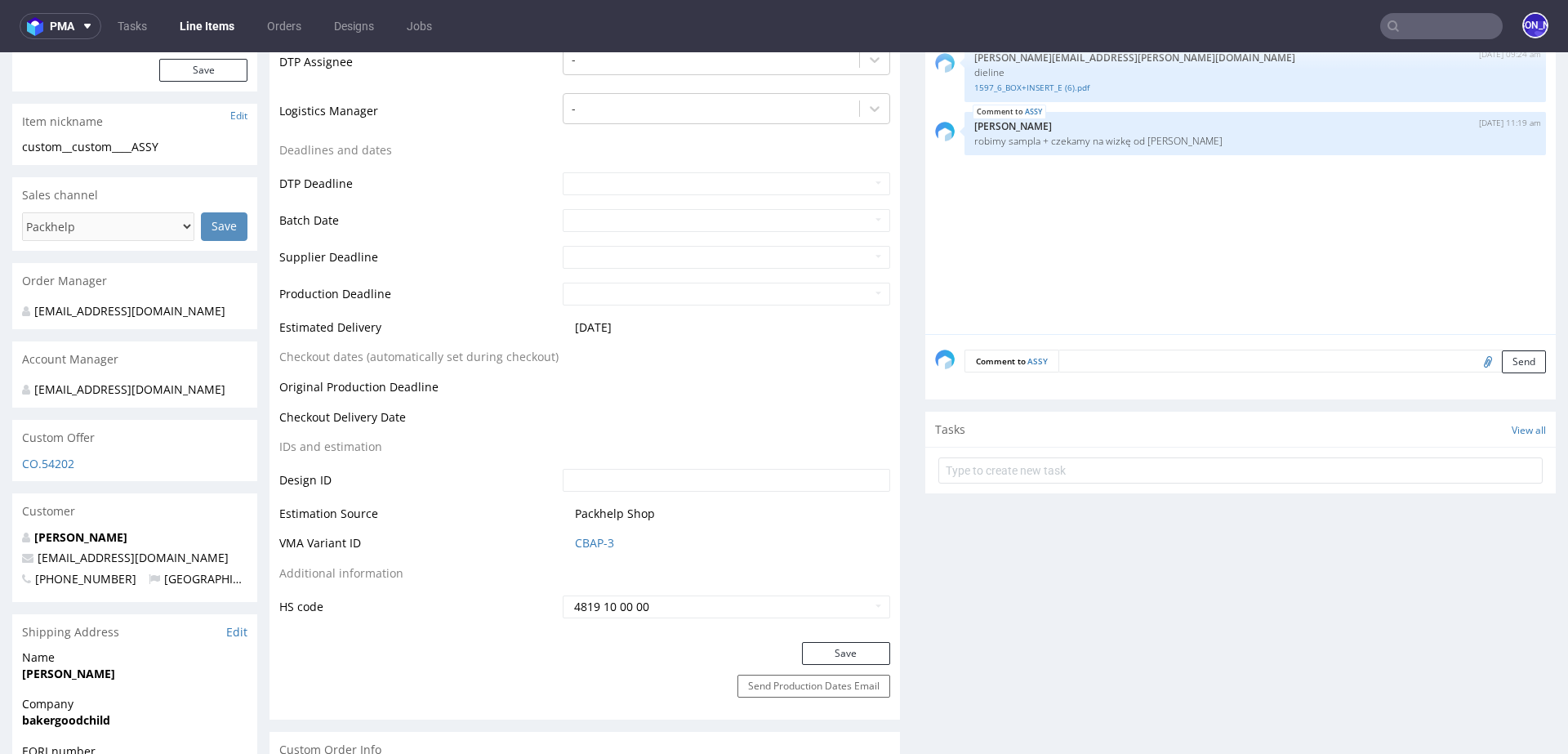
scroll to position [545, 0]
click at [1125, 352] on textarea at bounding box center [1302, 358] width 487 height 23
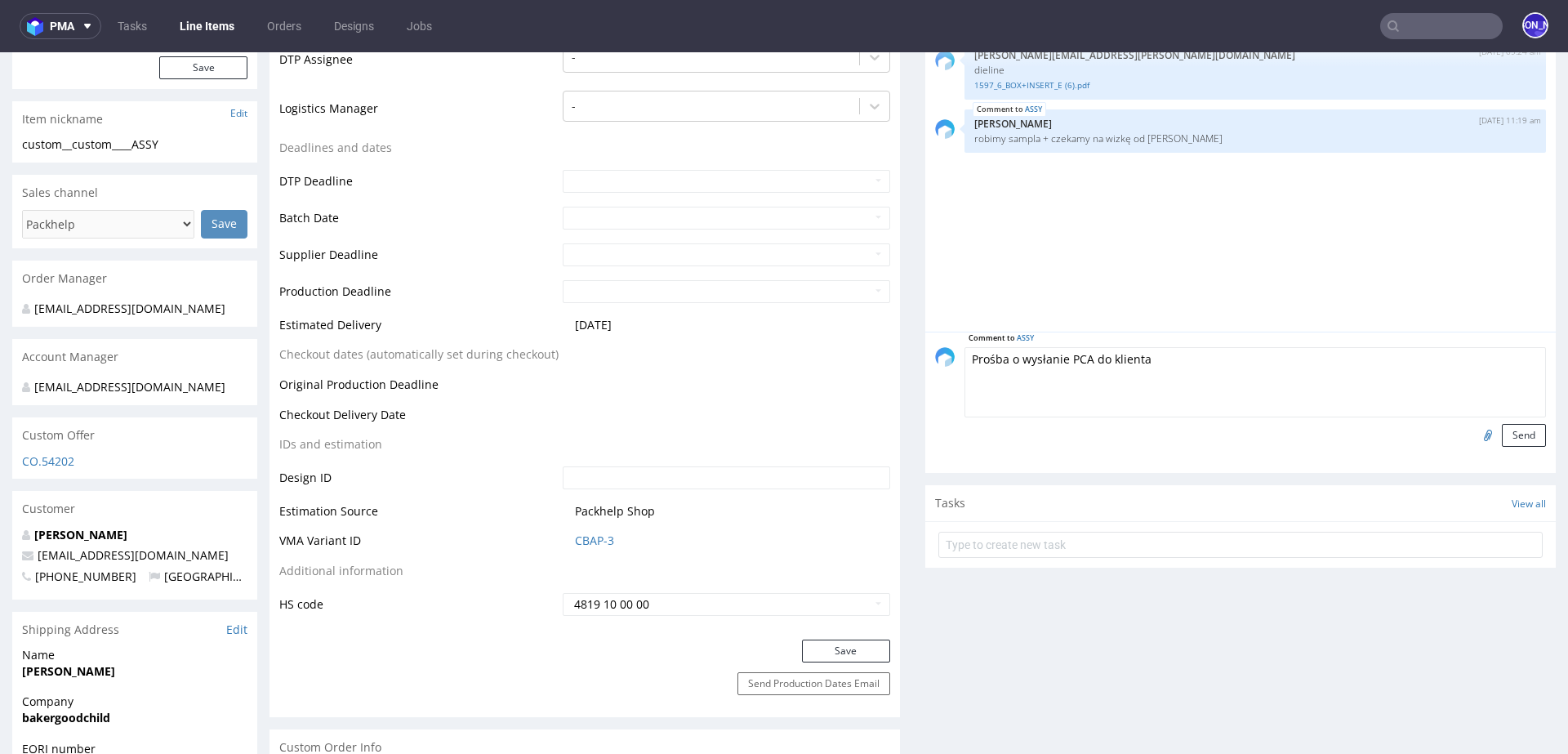
type textarea "Prośba o wysłanie PCA do klienta"
click at [1475, 426] on input "file" at bounding box center [1486, 434] width 23 height 21
type input "C:\fakepath\custom__custom____QAES__d0__oR554373123__outside__v1 (1).pdf"
click at [1504, 436] on button "Send" at bounding box center [1525, 435] width 44 height 23
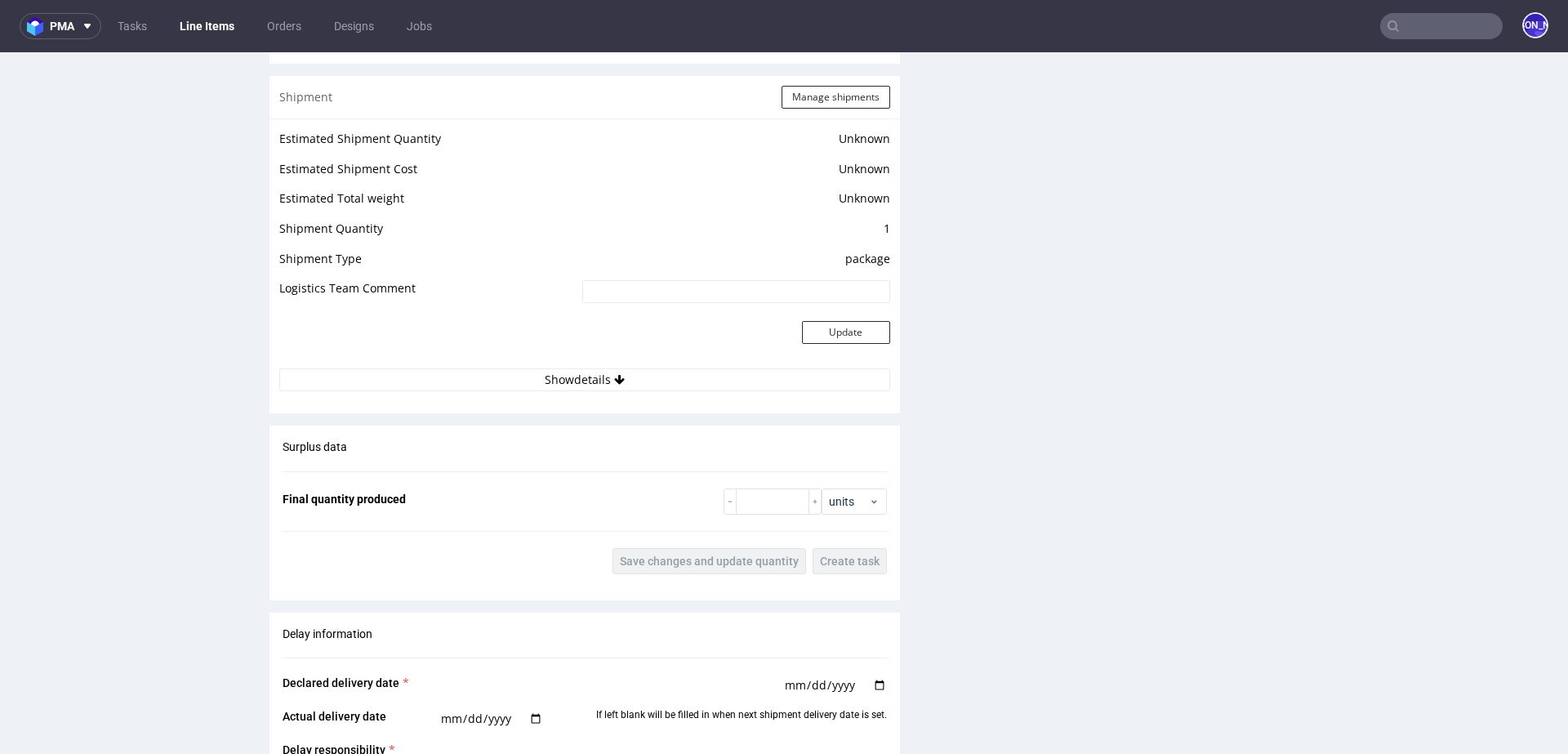
scroll to position [2249, 0]
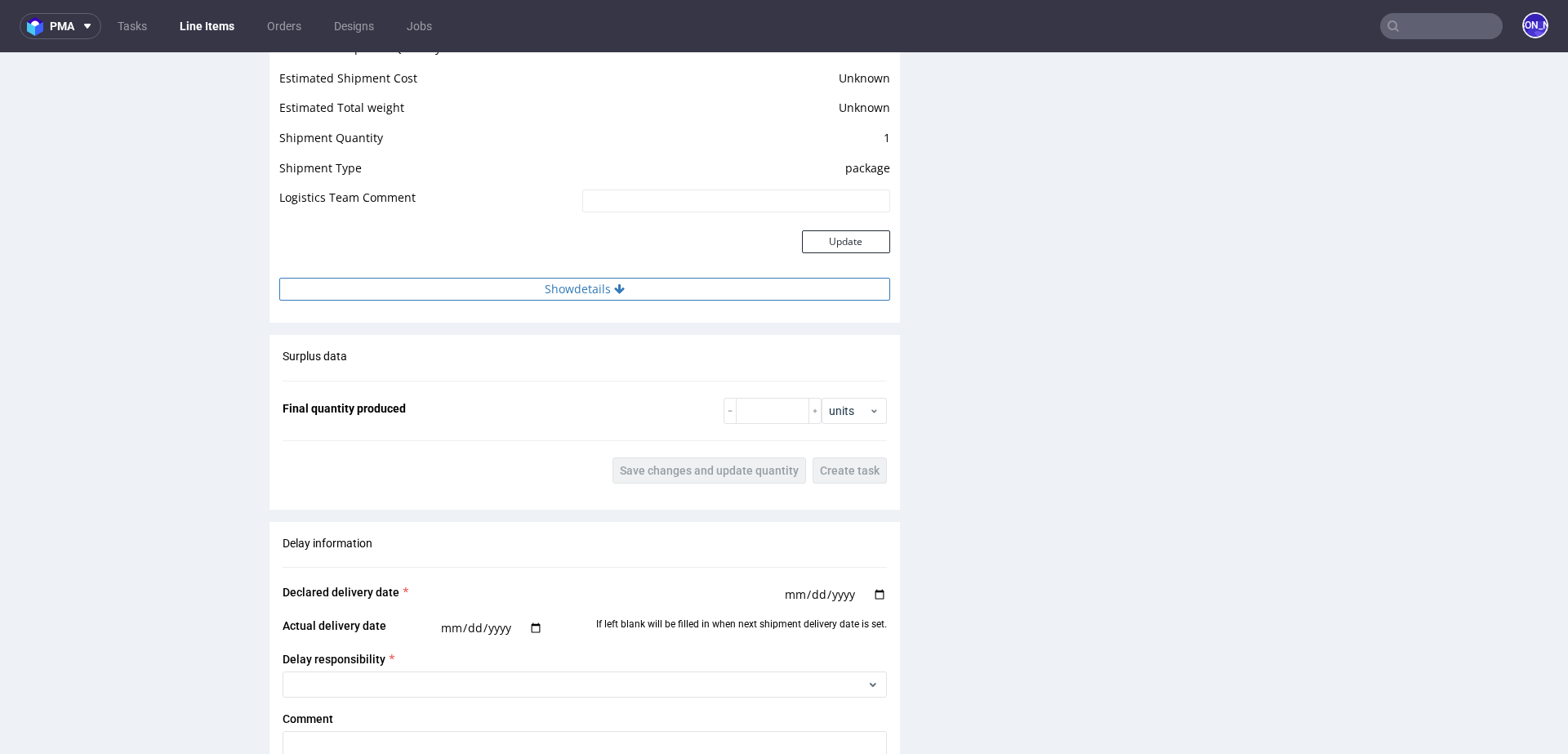
click at [616, 281] on button "Show details" at bounding box center [585, 289] width 611 height 23
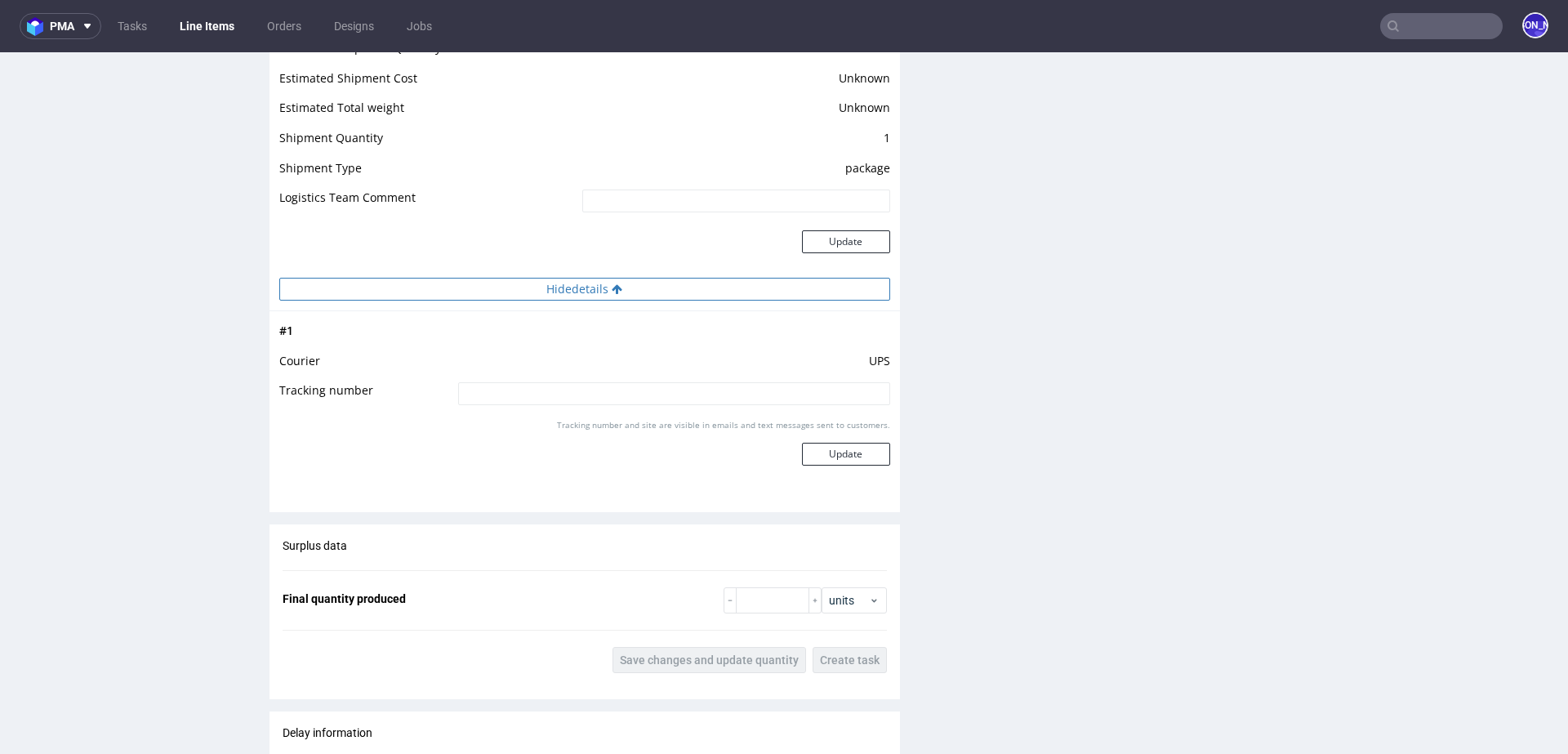
click at [616, 281] on button "Hide details" at bounding box center [585, 289] width 611 height 23
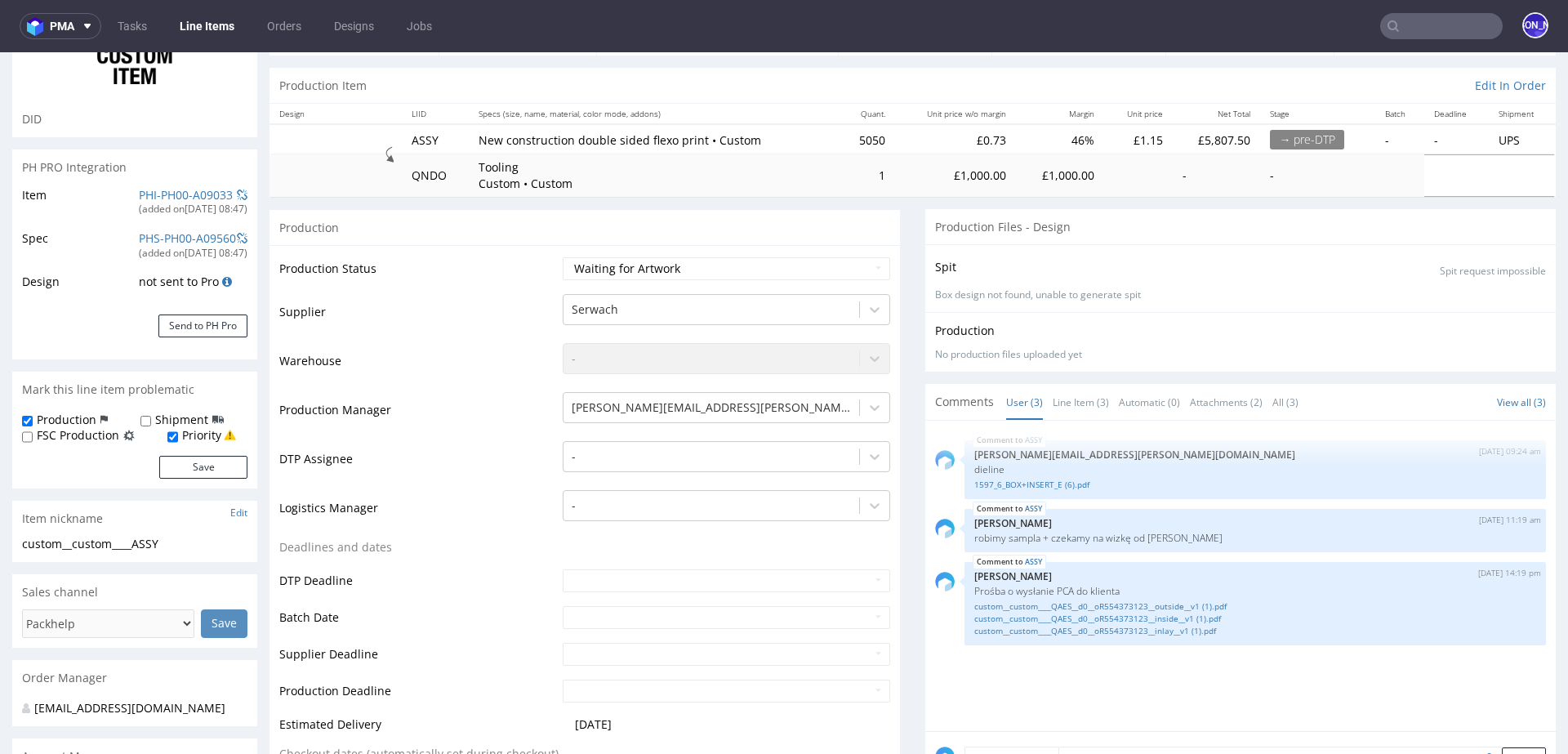
scroll to position [0, 0]
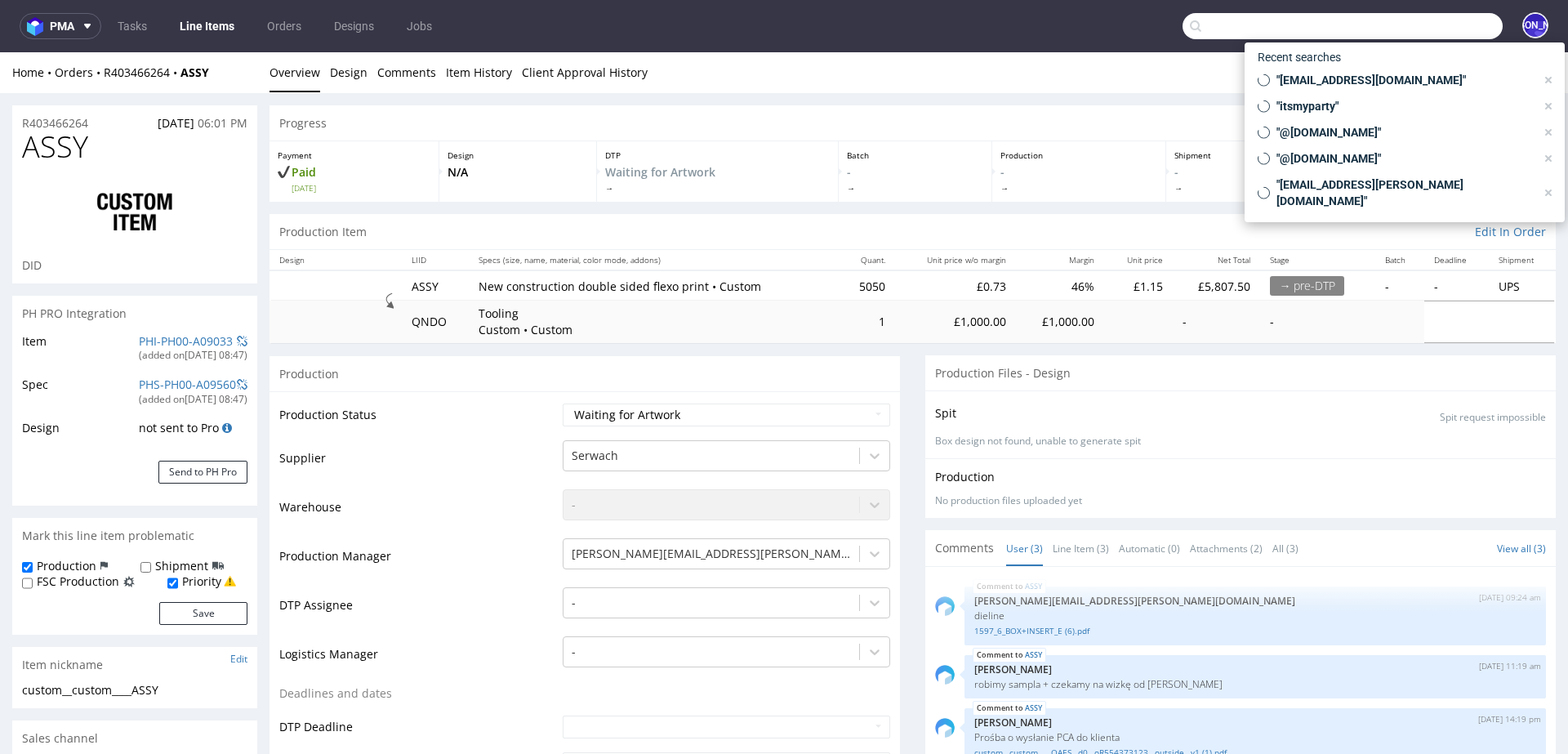
click at [1429, 34] on input "text" at bounding box center [1343, 26] width 320 height 26
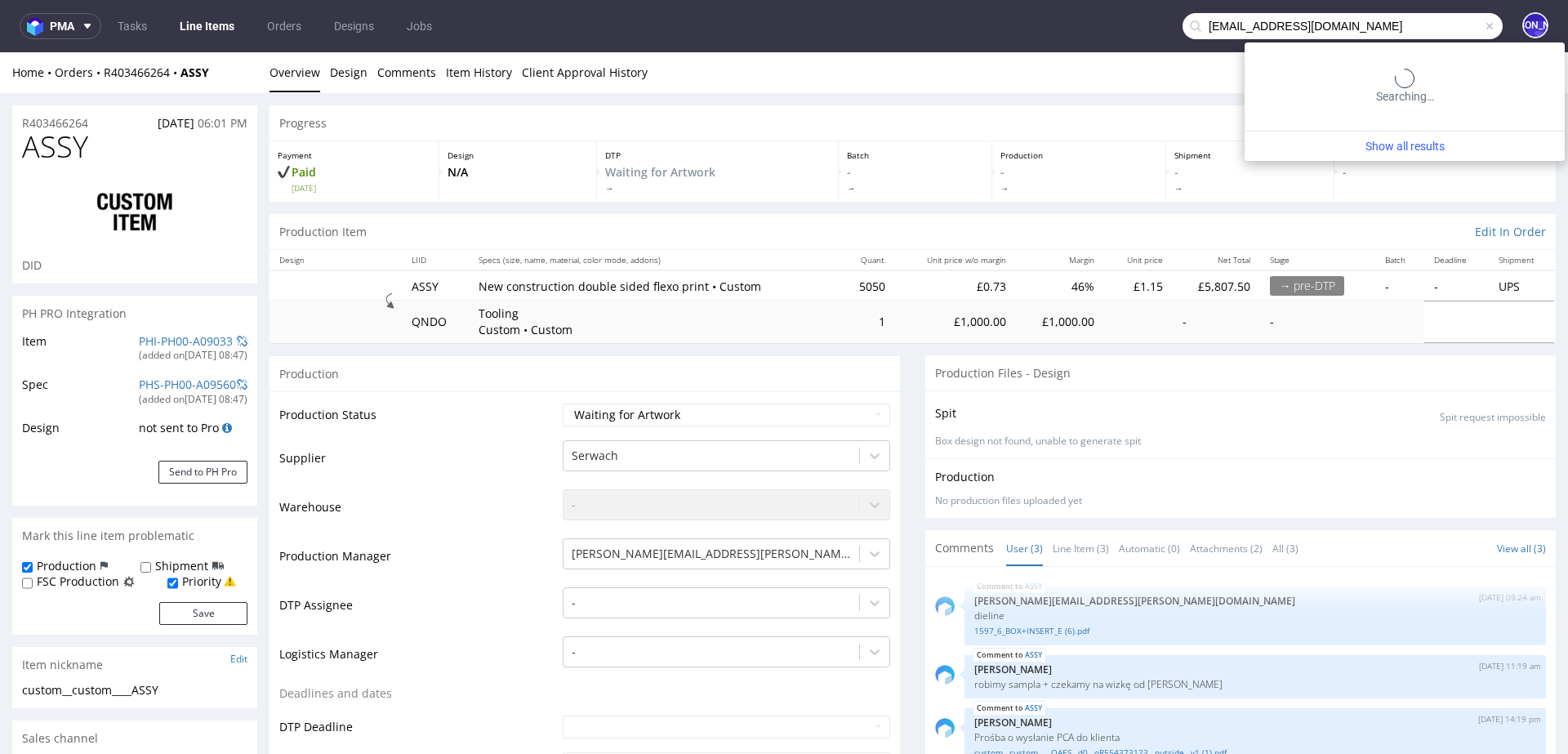
type input "100@100pourcent.ch"
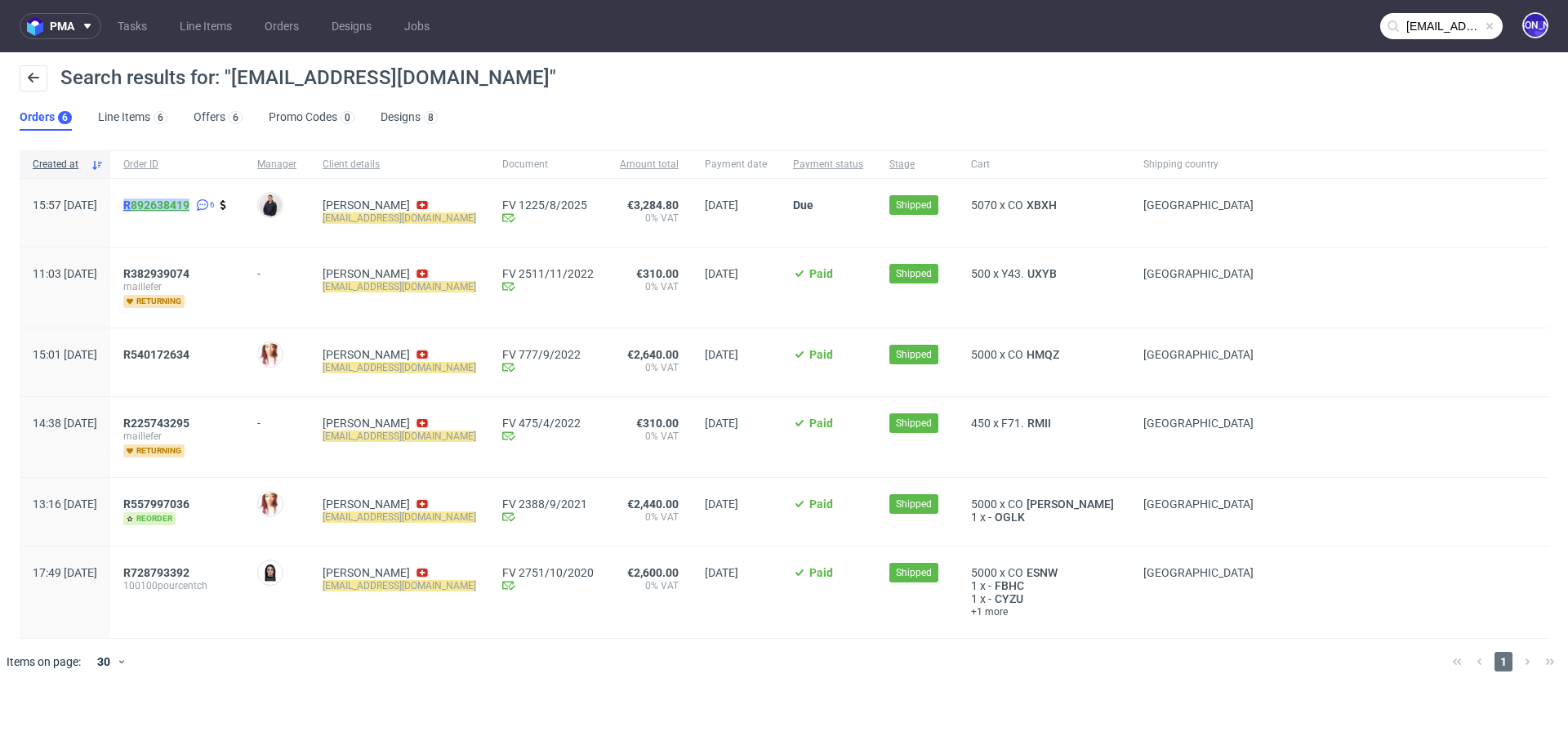
drag, startPoint x: 167, startPoint y: 205, endPoint x: 239, endPoint y: 205, distance: 72.0
click at [239, 205] on div "R 892638419 6" at bounding box center [176, 212] width 134 height 67
copy span "R 892638419"
click at [178, 202] on span "R 892638419" at bounding box center [157, 205] width 66 height 13
click at [704, 94] on div "Search results for: "100@100pourcent.ch"" at bounding box center [784, 85] width 1529 height 39
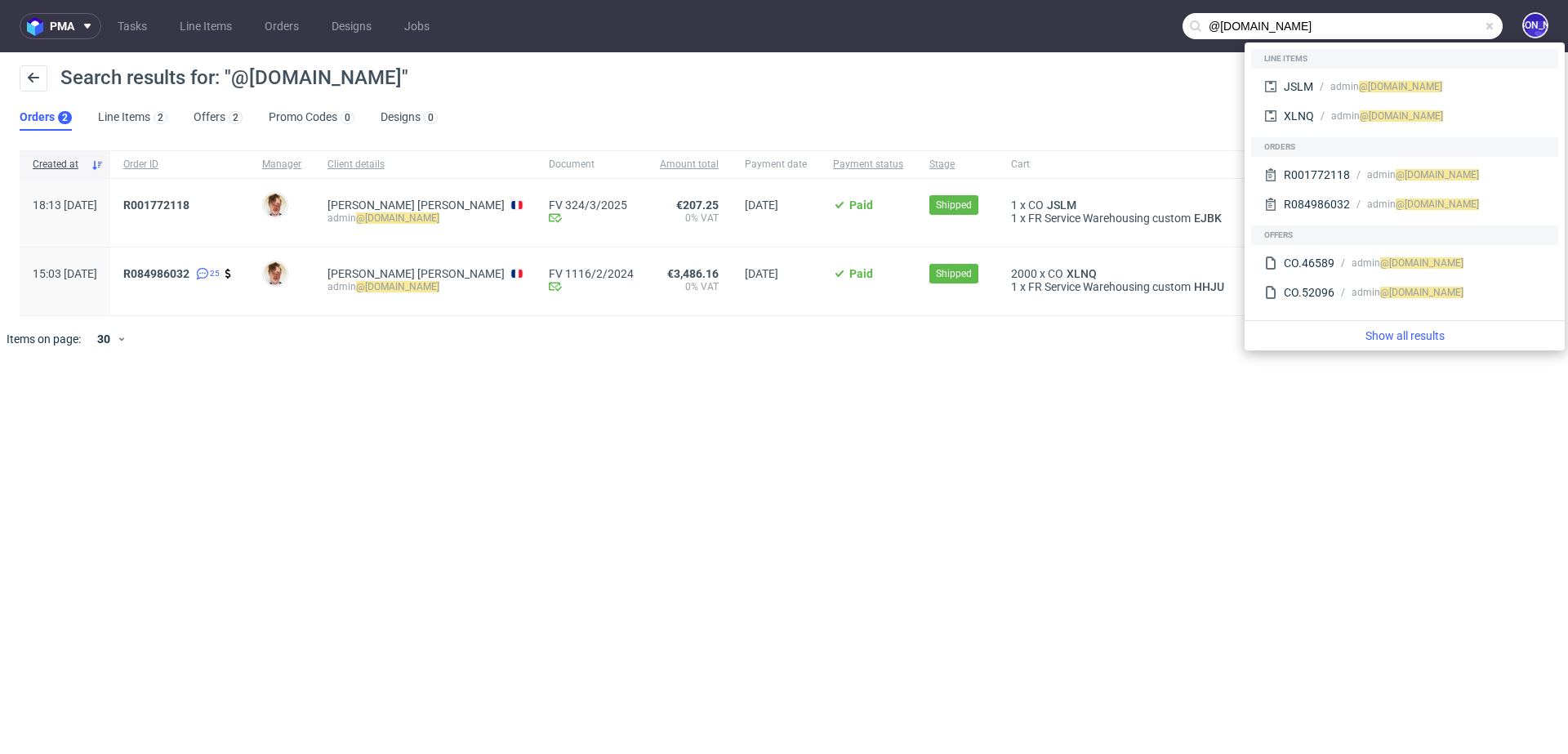
drag, startPoint x: 1356, startPoint y: 17, endPoint x: 1106, endPoint y: 17, distance: 250.0
click at [1107, 17] on nav "pma Tasks Line Items Orders Designs Jobs @[DOMAIN_NAME] [PERSON_NAME]" at bounding box center [784, 26] width 1568 height 53
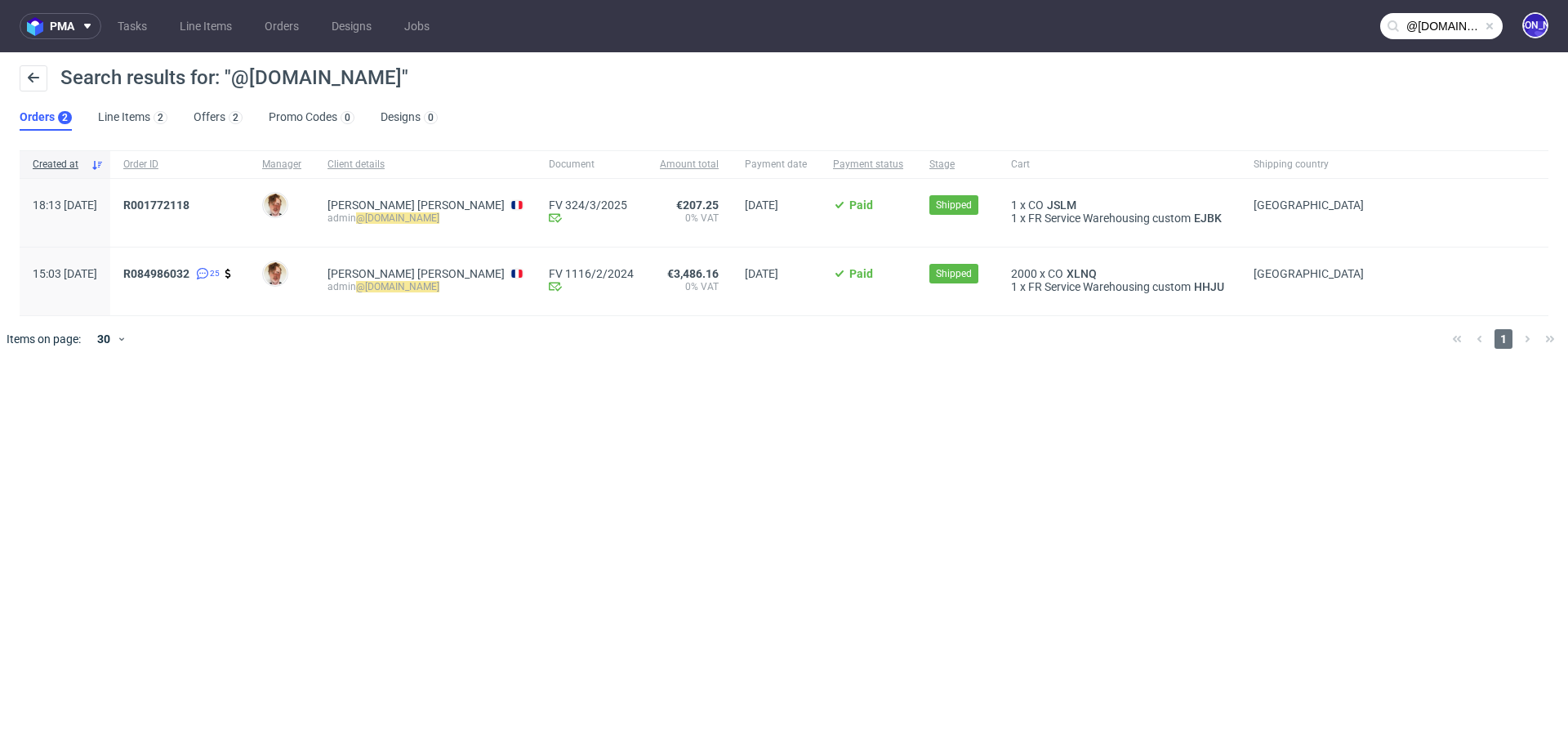
click at [1430, 29] on input "@[DOMAIN_NAME]" at bounding box center [1442, 26] width 123 height 26
type input "[EMAIL_ADDRESS][DOMAIN_NAME]"
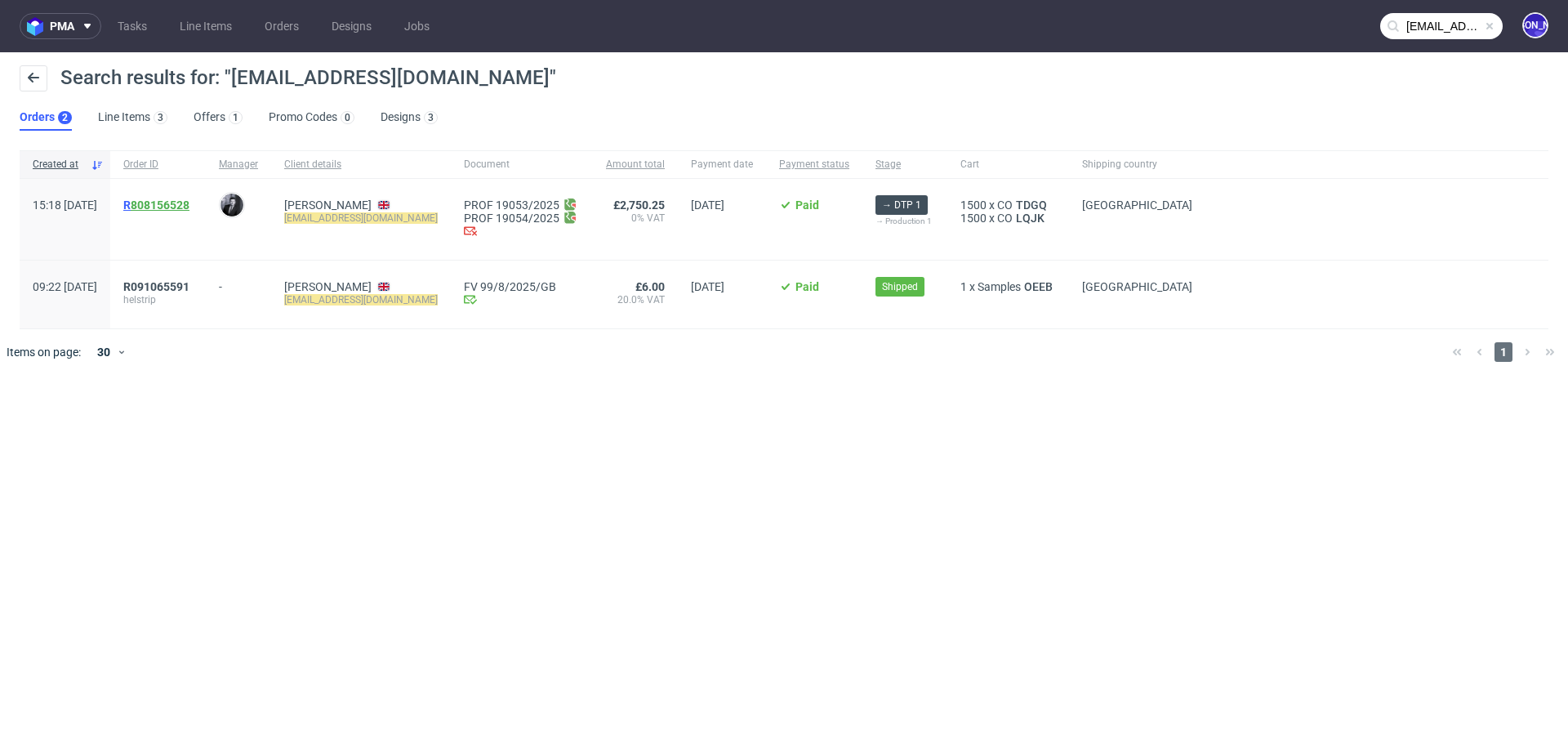
click at [189, 200] on link "808156528" at bounding box center [161, 205] width 59 height 13
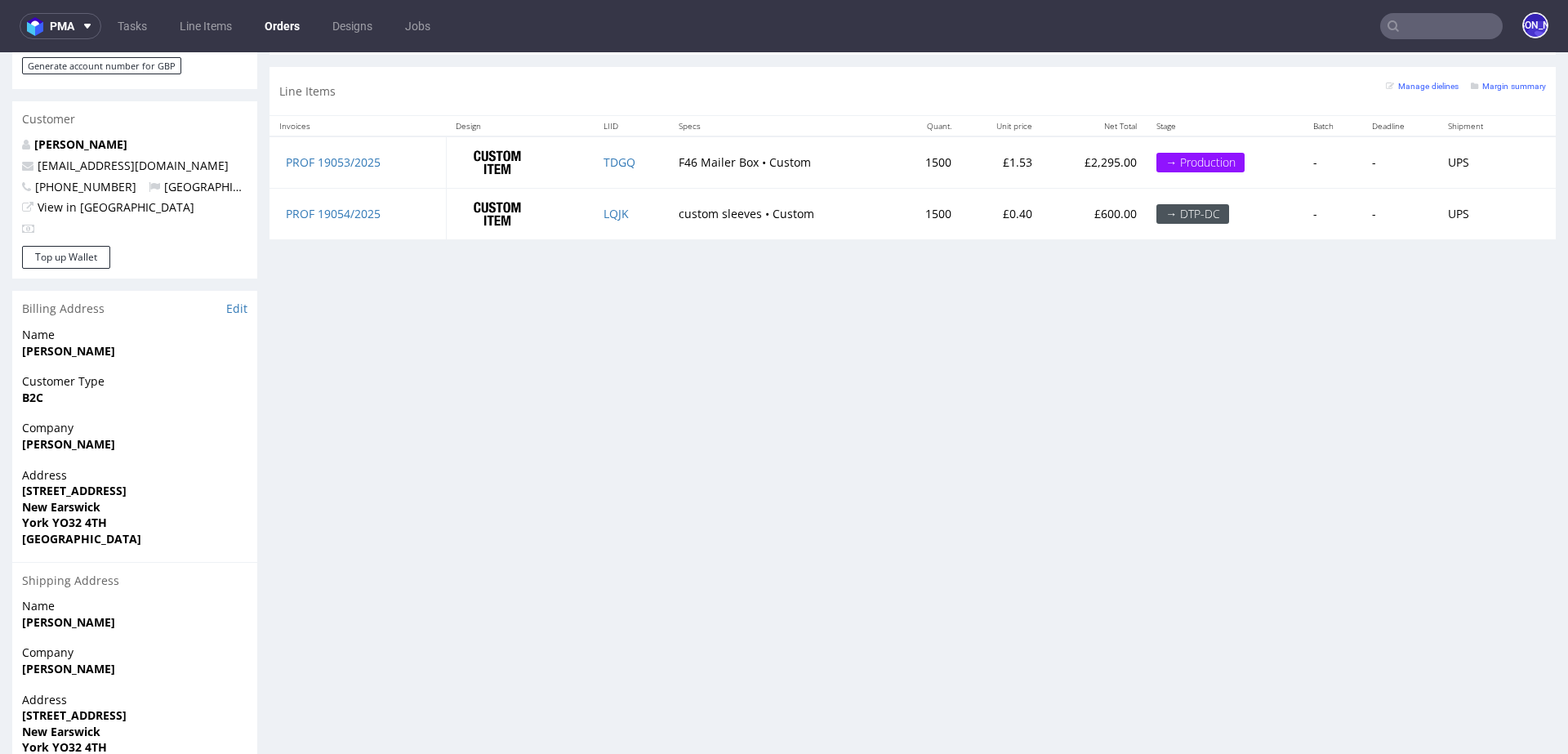
scroll to position [800, 0]
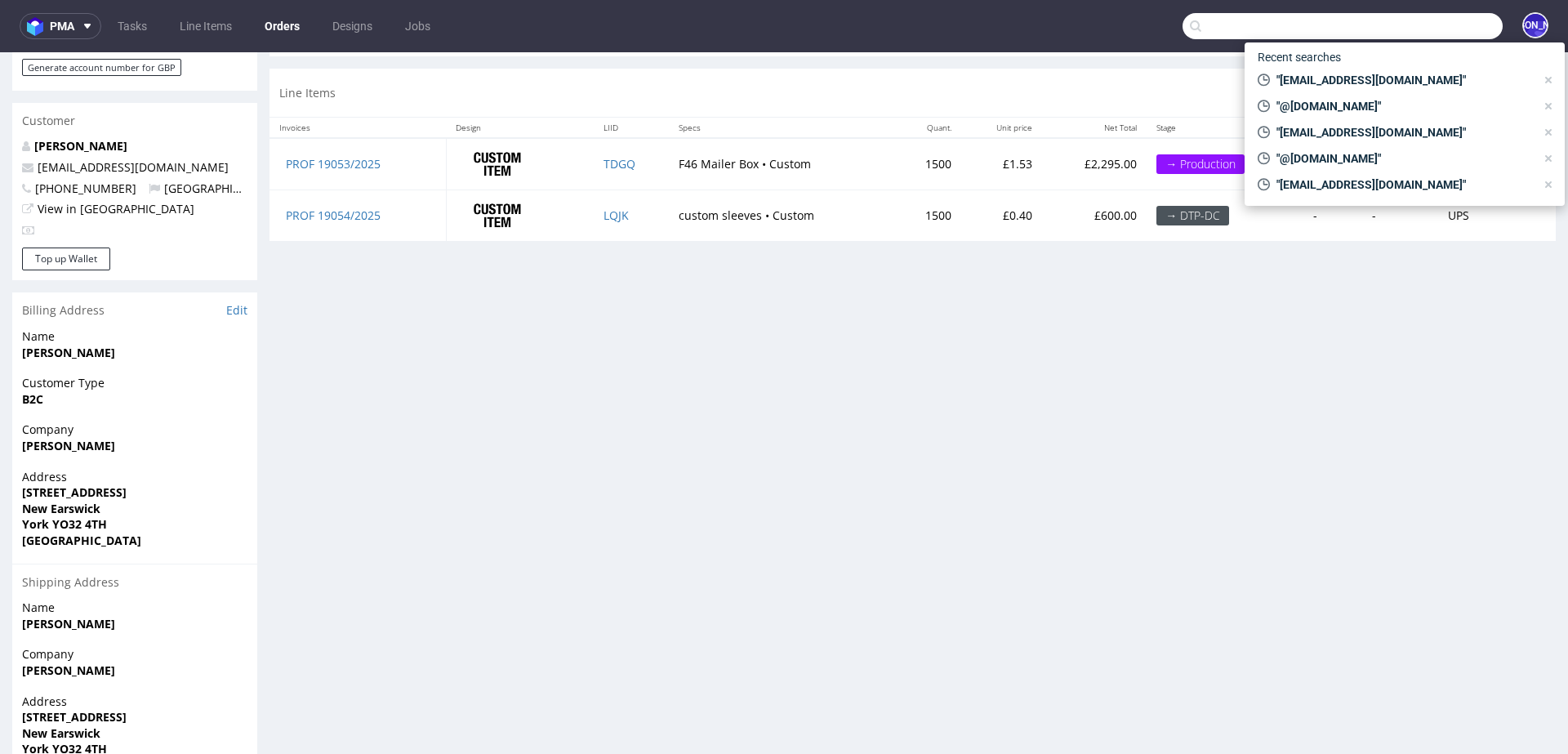
click at [1448, 27] on input "text" at bounding box center [1343, 26] width 320 height 26
paste input "[EMAIL_ADDRESS][DOMAIN_NAME]"
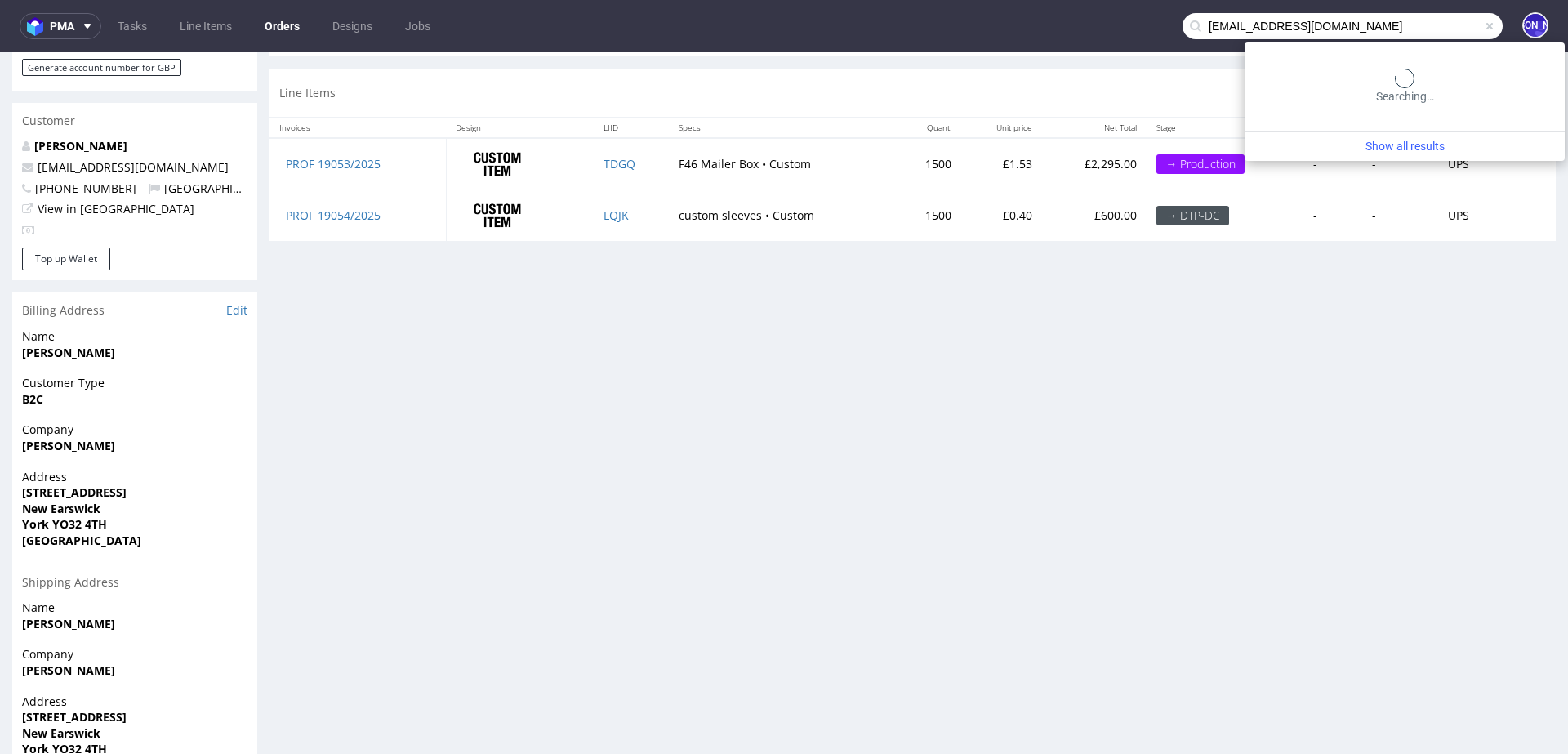
type input "[EMAIL_ADDRESS][DOMAIN_NAME]"
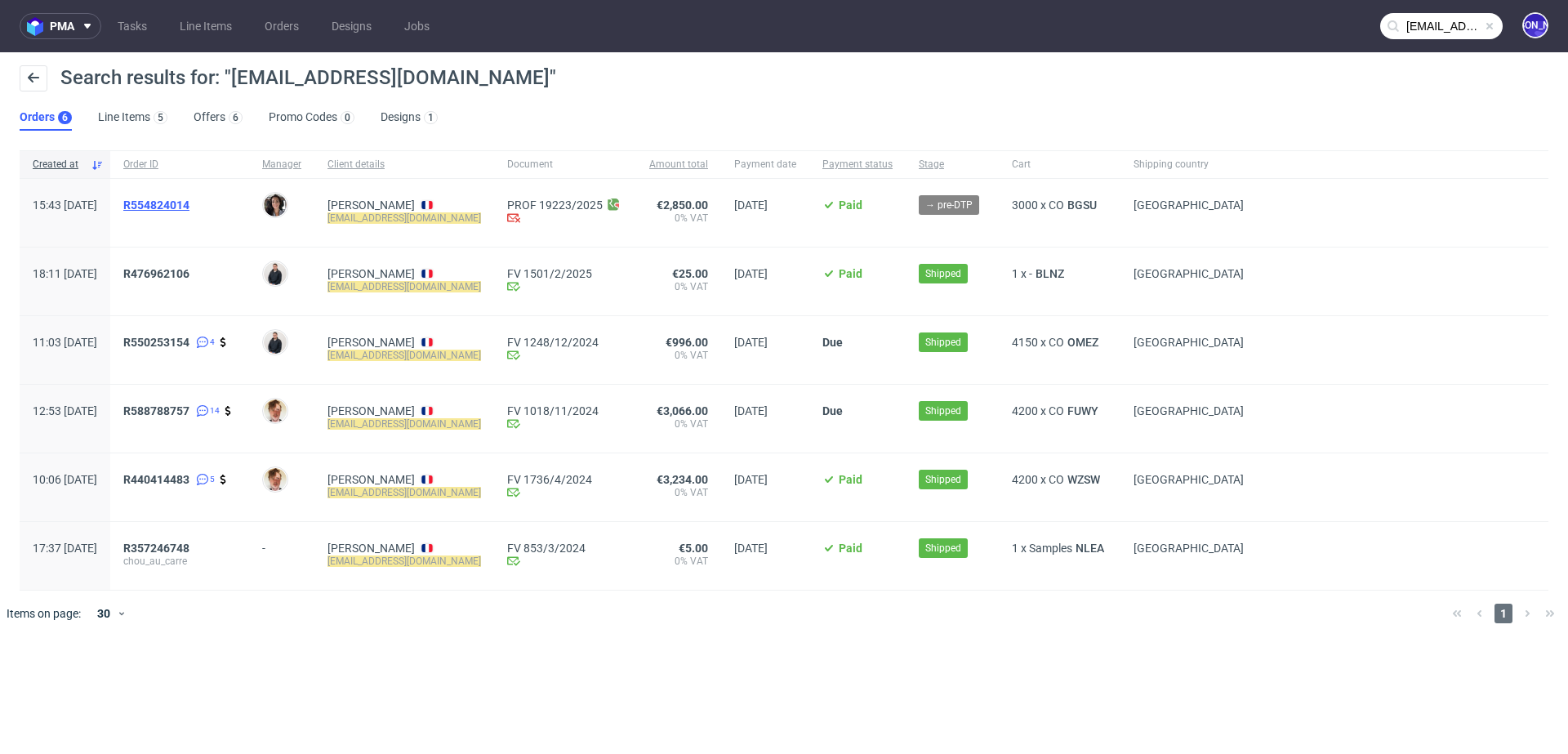
click at [184, 206] on span "R554824014" at bounding box center [157, 205] width 66 height 13
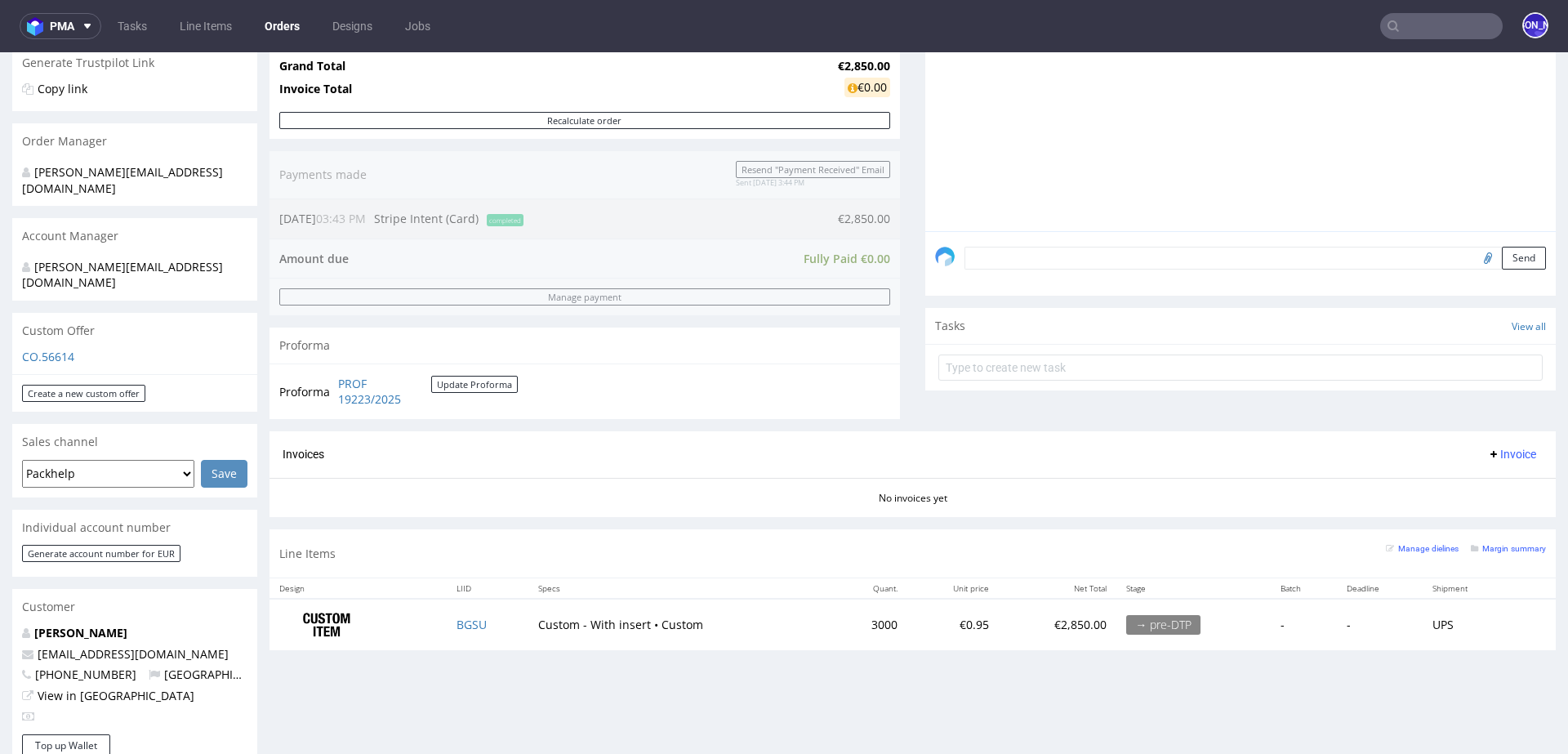
scroll to position [545, 0]
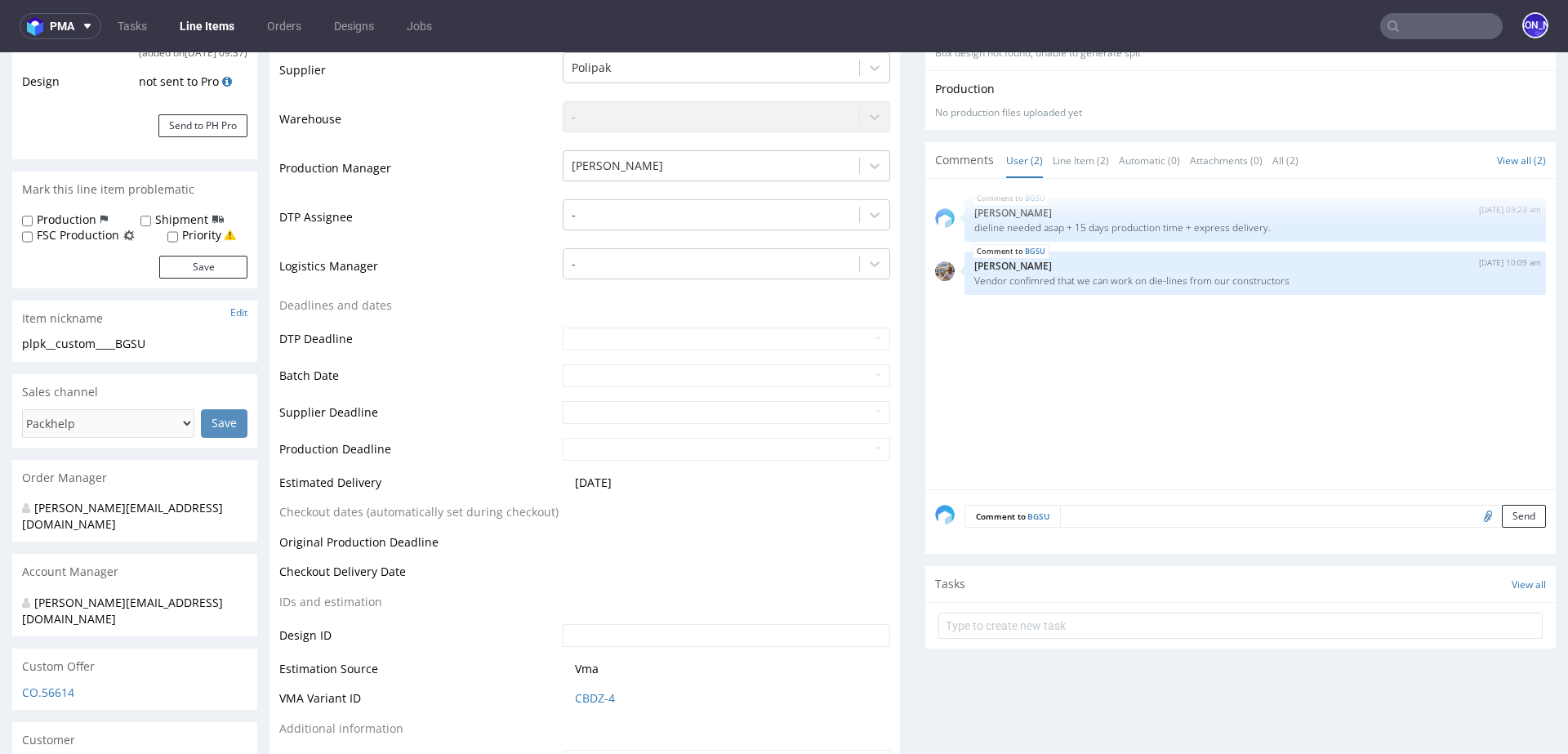
scroll to position [374, 0]
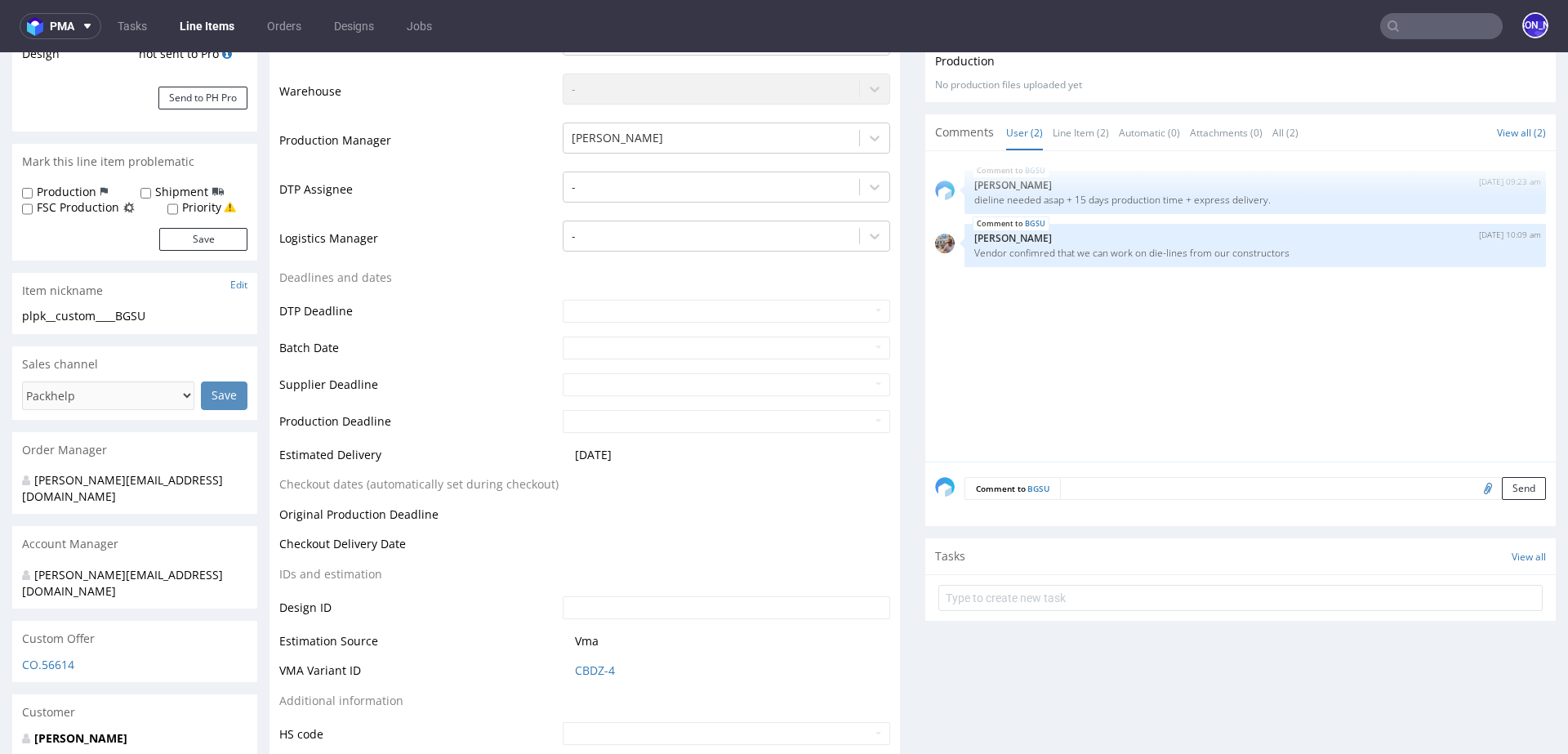
click at [1085, 490] on textarea at bounding box center [1303, 488] width 486 height 23
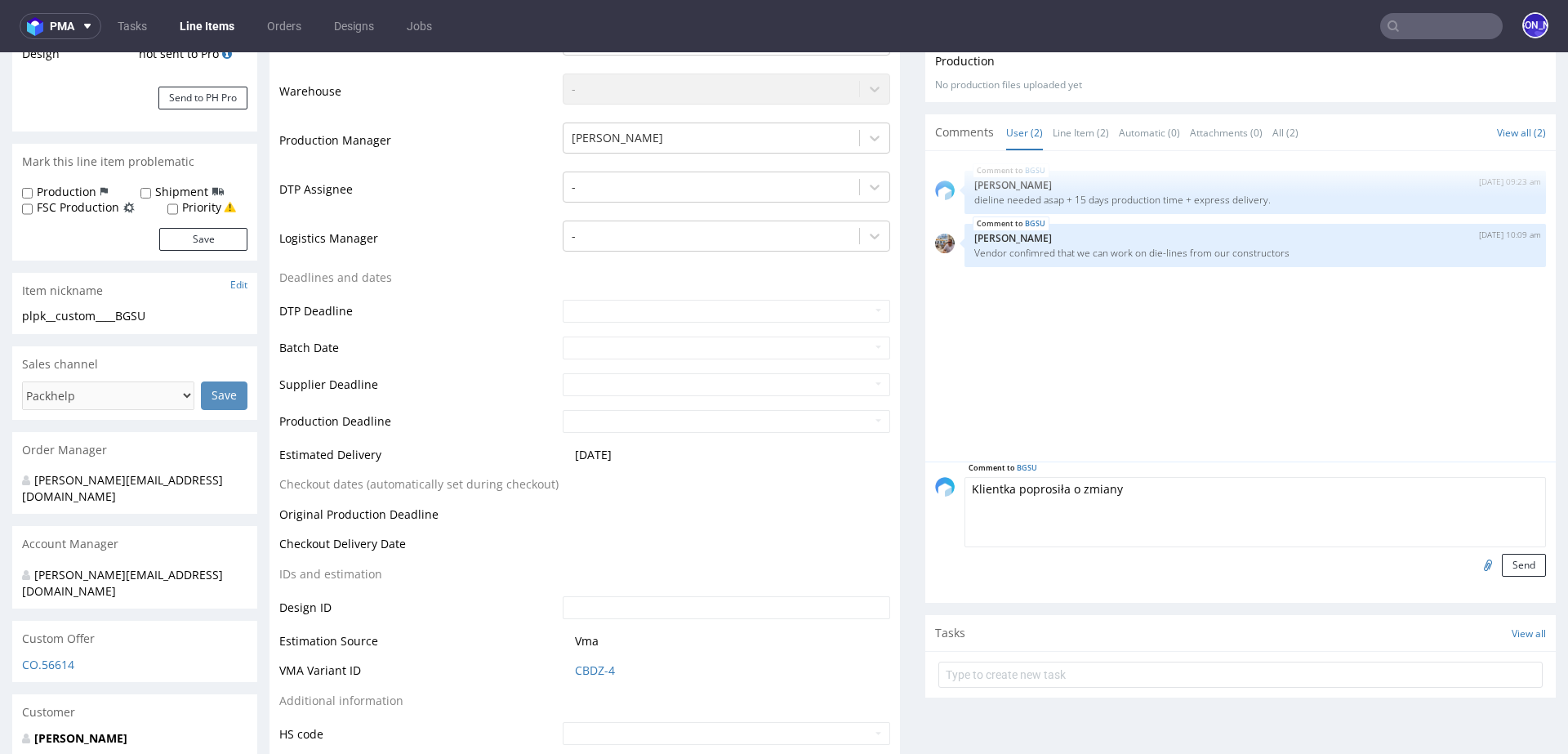
type textarea "Klientka poprosiła o zmiany"
click at [1475, 564] on input "file" at bounding box center [1486, 564] width 23 height 21
type input "C:\fakepath\Notes_1680_4_F211 MOD_GC1 300.pdf"
click at [1510, 566] on button "Send" at bounding box center [1525, 565] width 44 height 23
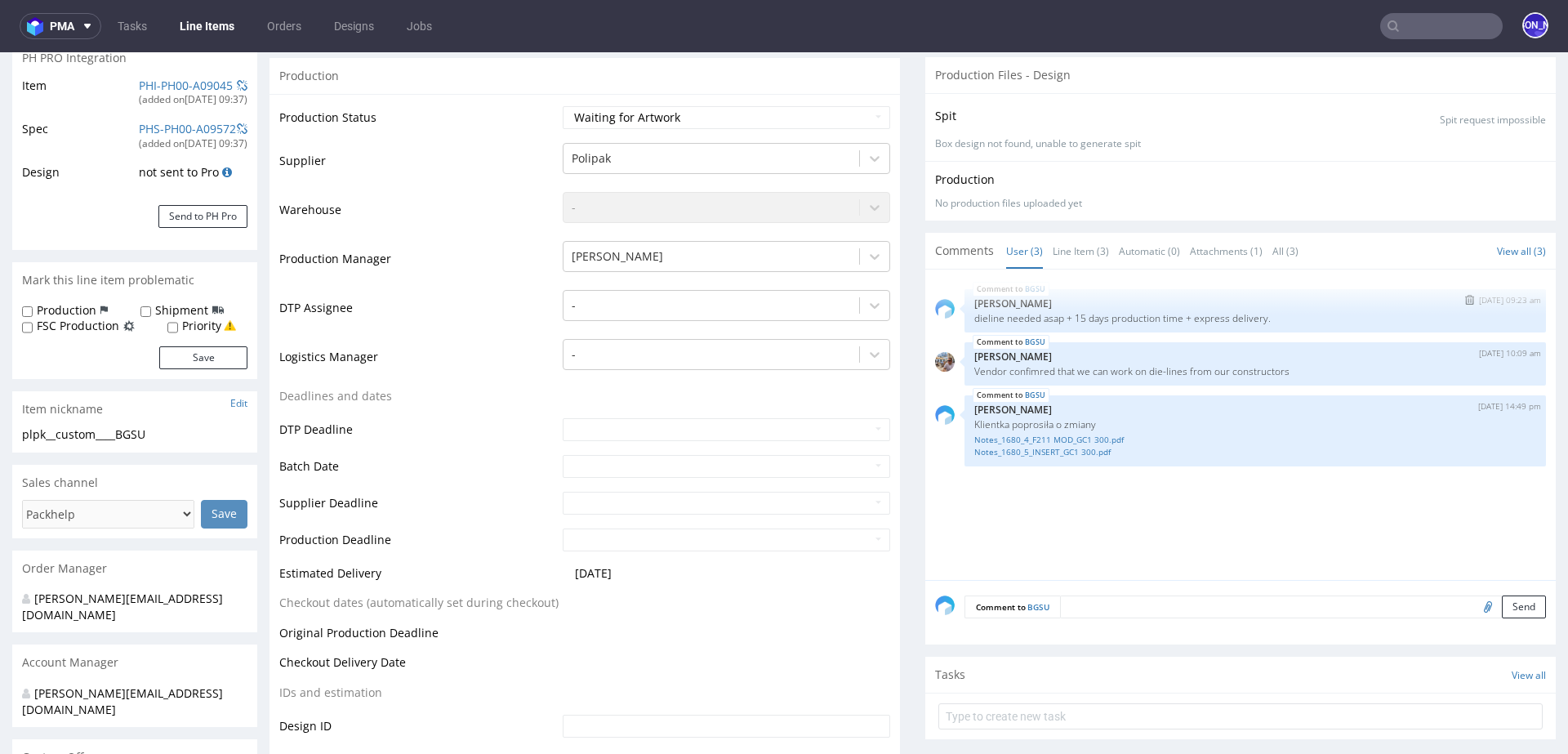
scroll to position [259, 0]
click at [1043, 430] on link "Notes_1680_4_F211 MOD_GC1 300.pdf" at bounding box center [1255, 436] width 562 height 12
click at [1465, 400] on img "submit" at bounding box center [1469, 402] width 9 height 10
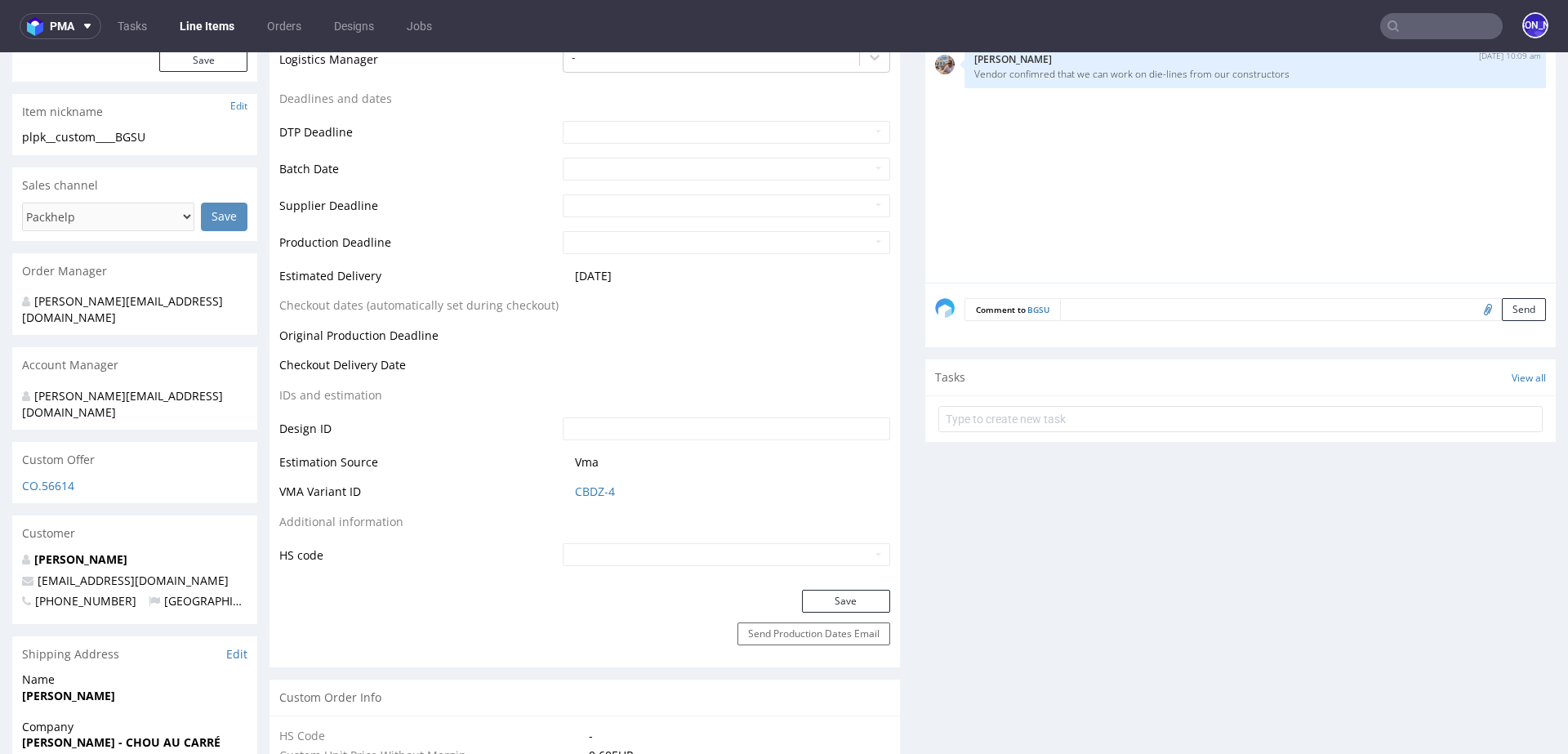
scroll to position [700, 0]
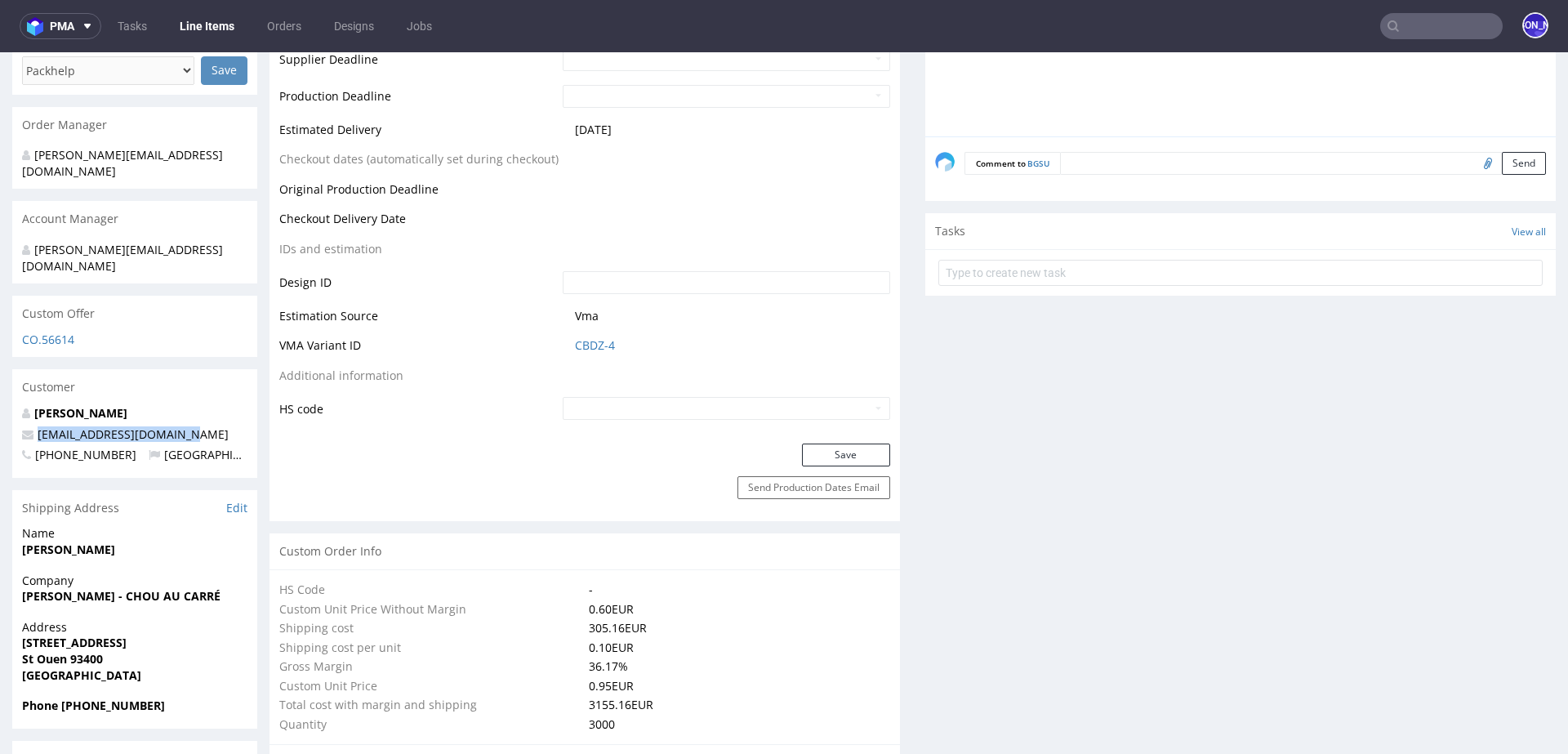
drag, startPoint x: 186, startPoint y: 416, endPoint x: 33, endPoint y: 418, distance: 153.0
click at [33, 426] on p "[EMAIL_ADDRESS][DOMAIN_NAME]" at bounding box center [135, 435] width 225 height 17
copy span "[EMAIL_ADDRESS][DOMAIN_NAME]"
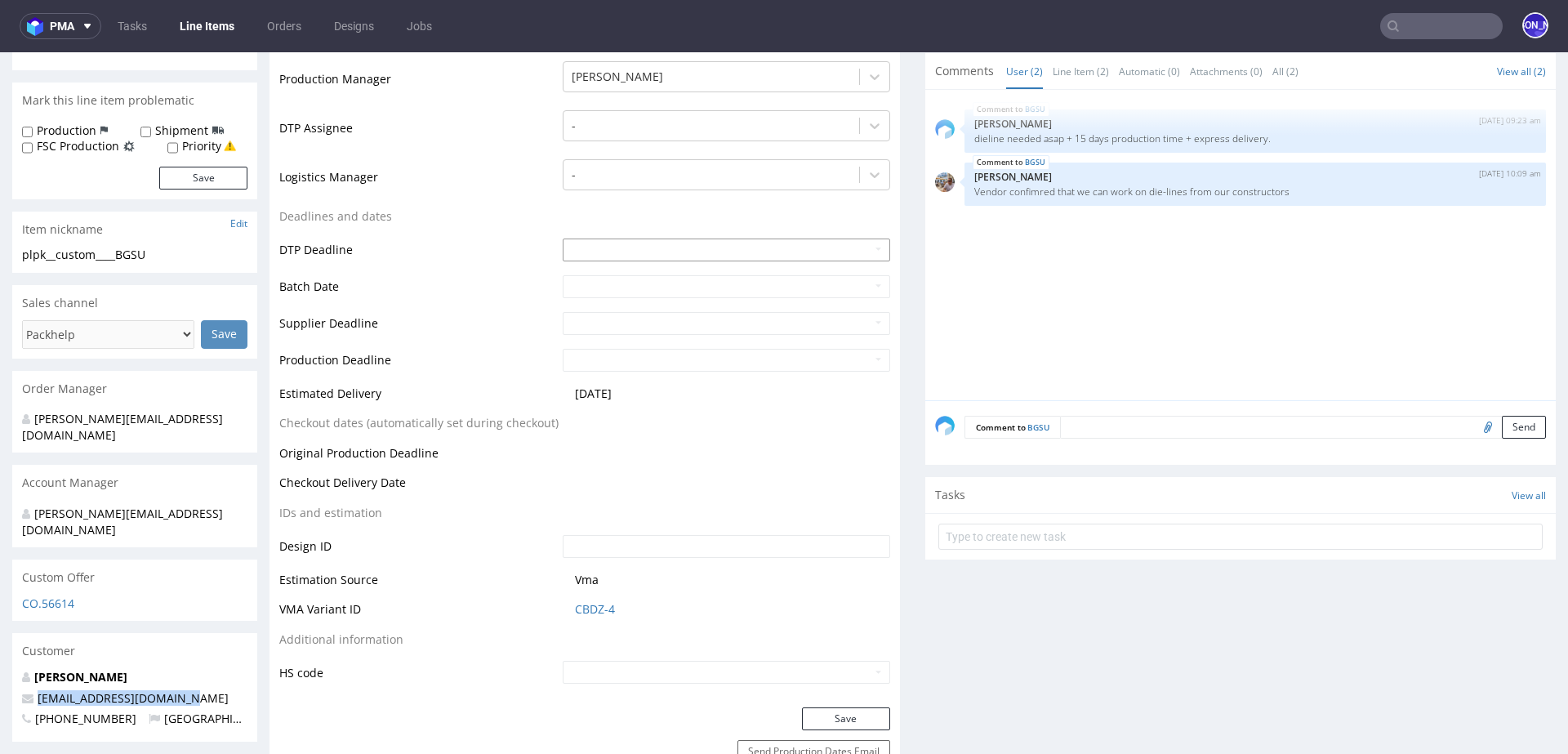
scroll to position [0, 0]
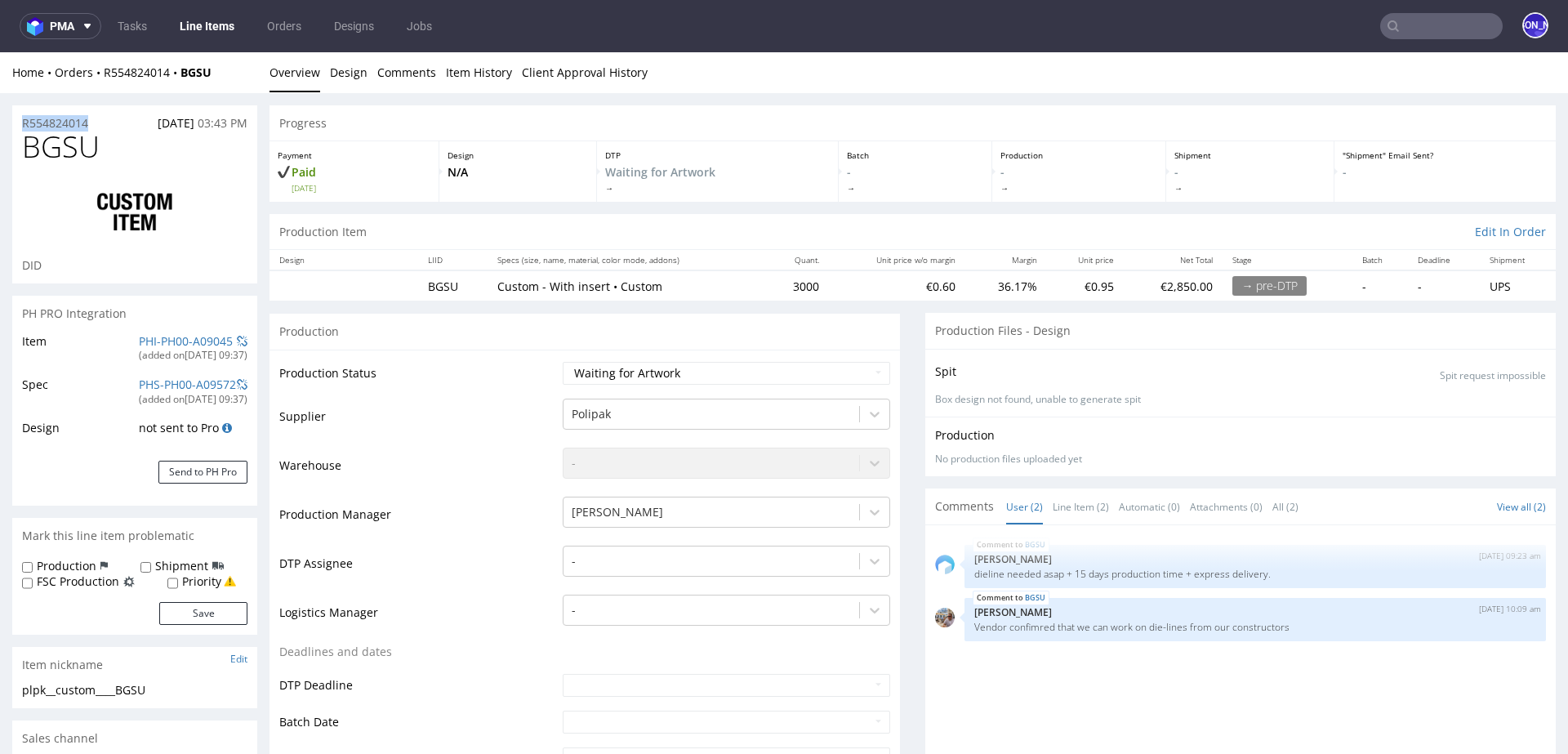
drag, startPoint x: 106, startPoint y: 121, endPoint x: 4, endPoint y: 121, distance: 102.0
copy p "R554824014"
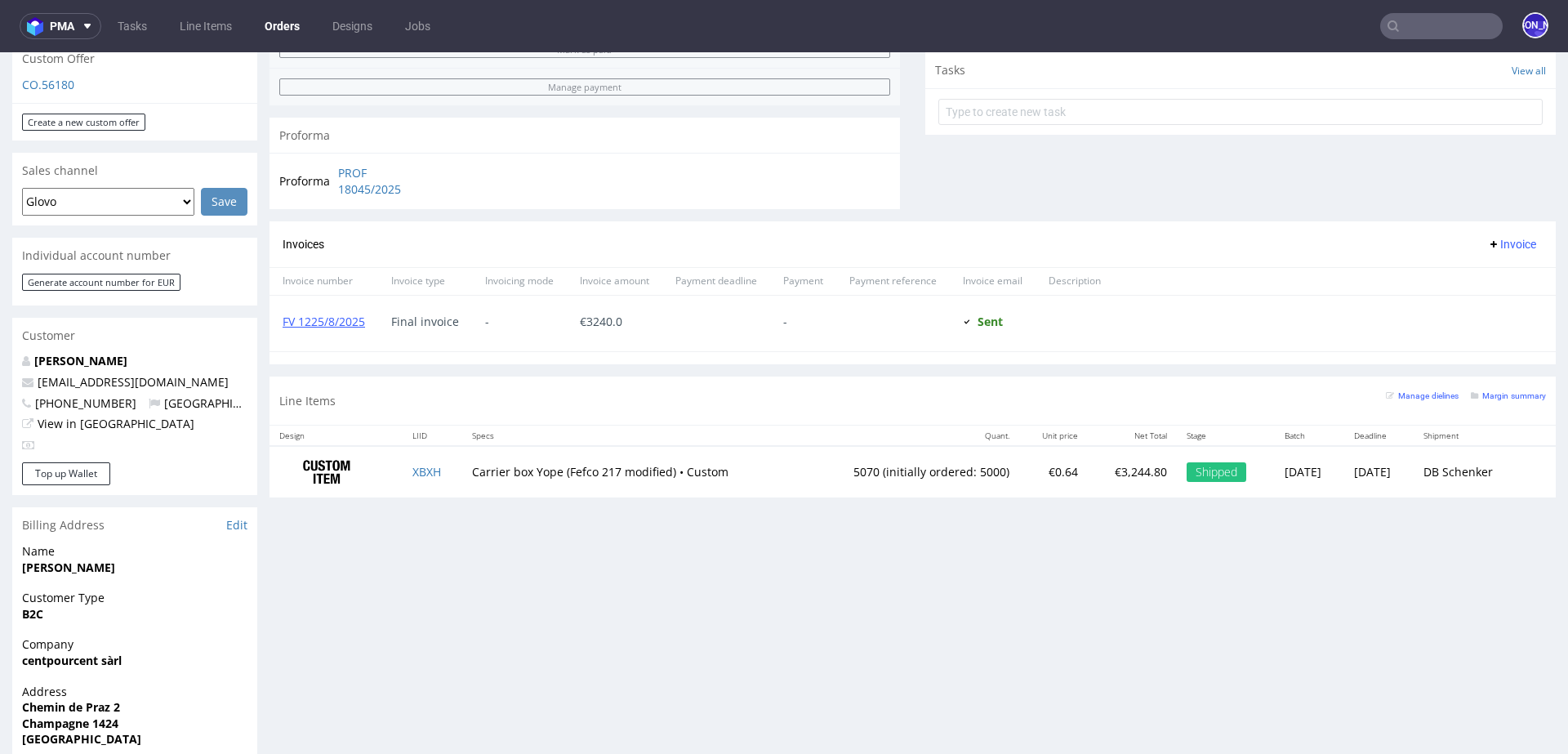
scroll to position [590, 0]
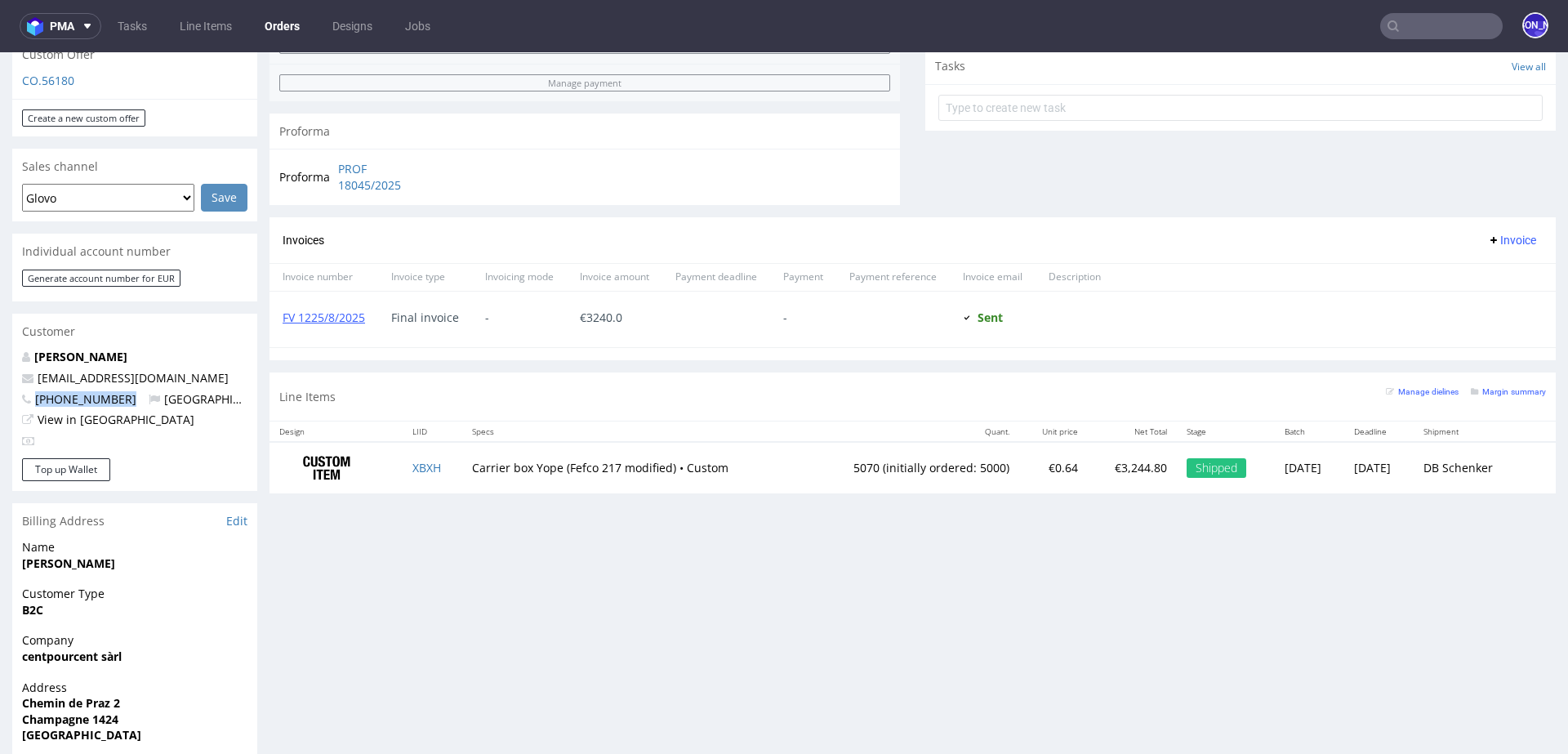
drag, startPoint x: 115, startPoint y: 380, endPoint x: 38, endPoint y: 380, distance: 77.0
click at [38, 391] on p "[PHONE_NUMBER] [GEOGRAPHIC_DATA]" at bounding box center [135, 400] width 225 height 17
copy span "[PHONE_NUMBER]"
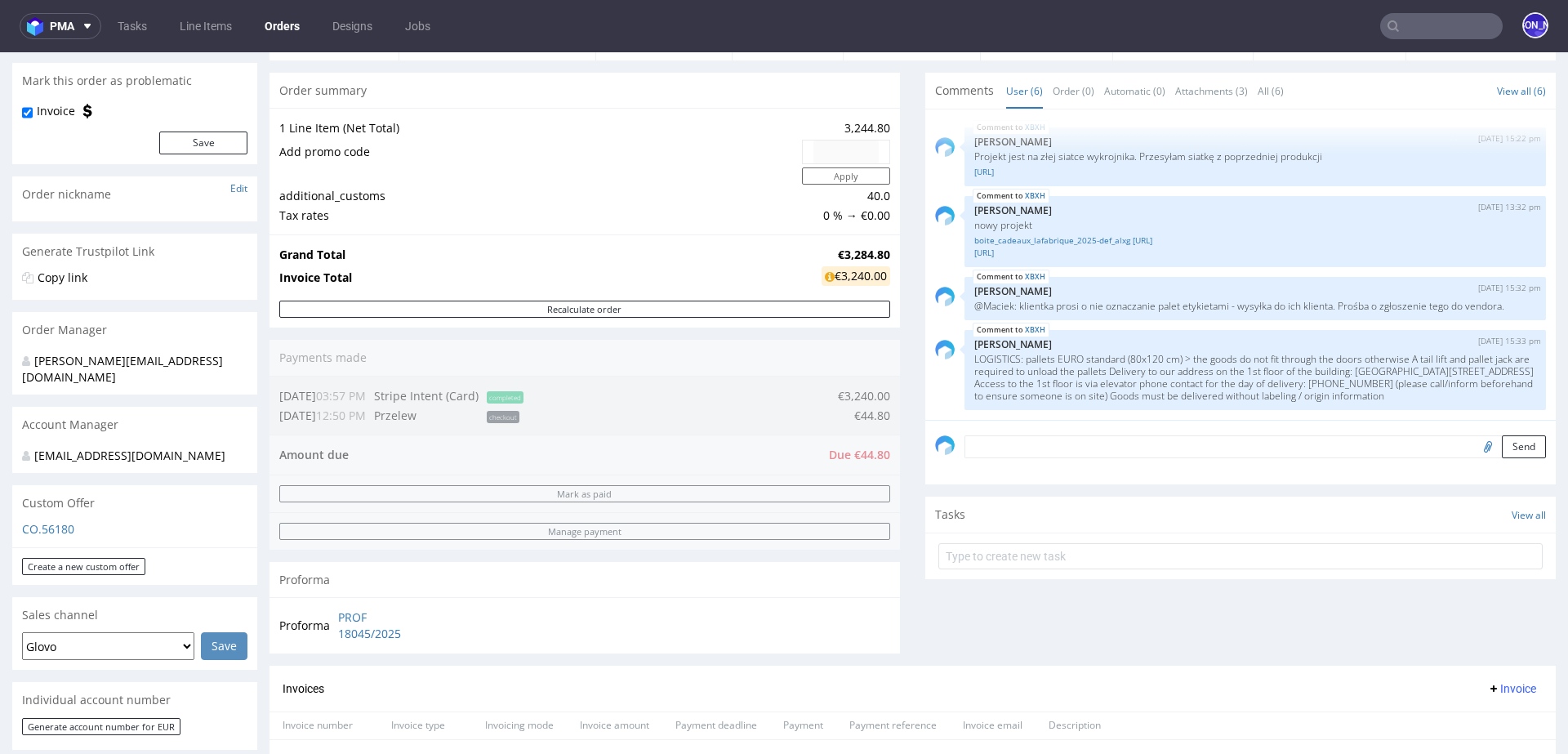
scroll to position [123, 0]
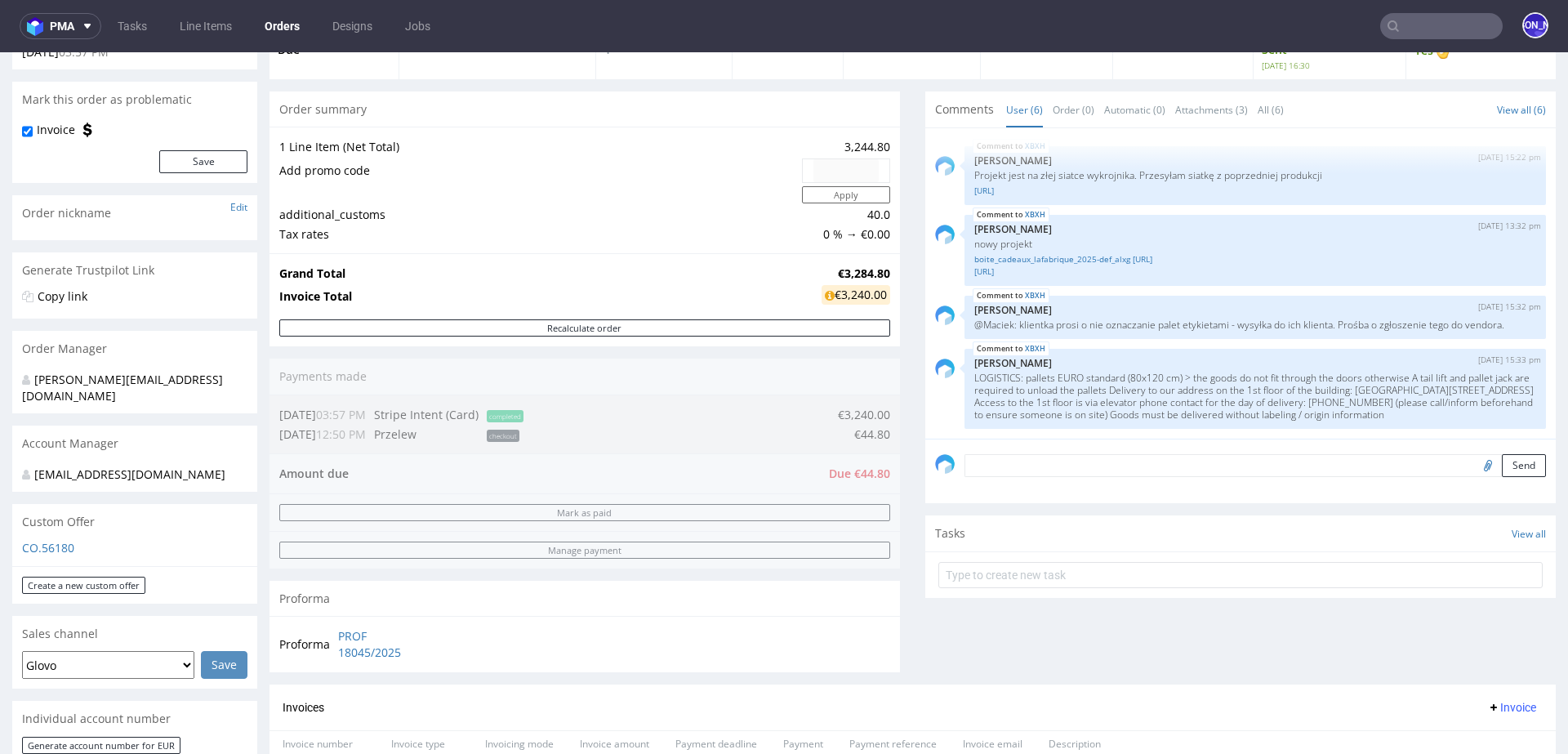
click at [1425, 18] on input "text" at bounding box center [1442, 26] width 123 height 26
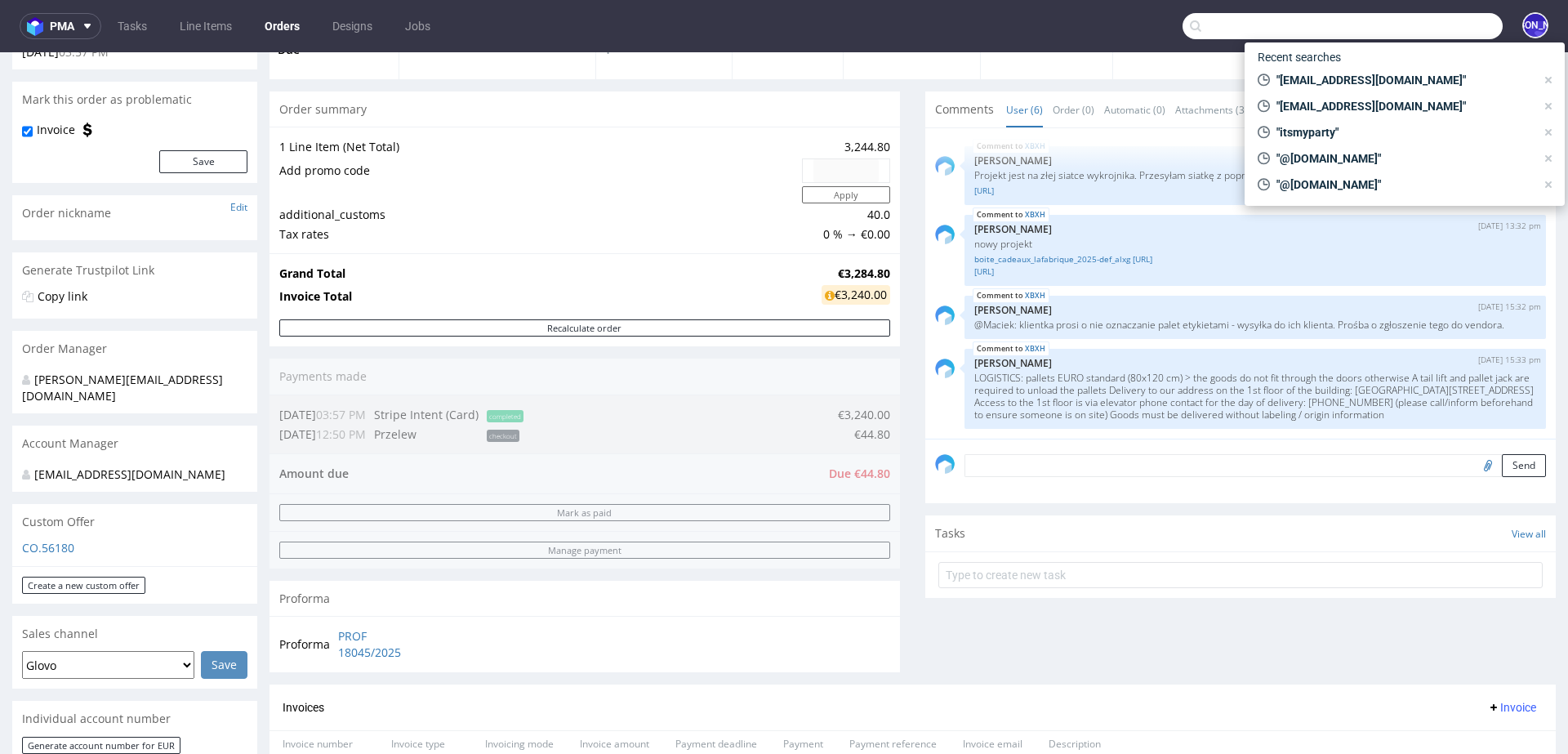
paste input "alexandre@manufacturedesbebesfrancais.f"
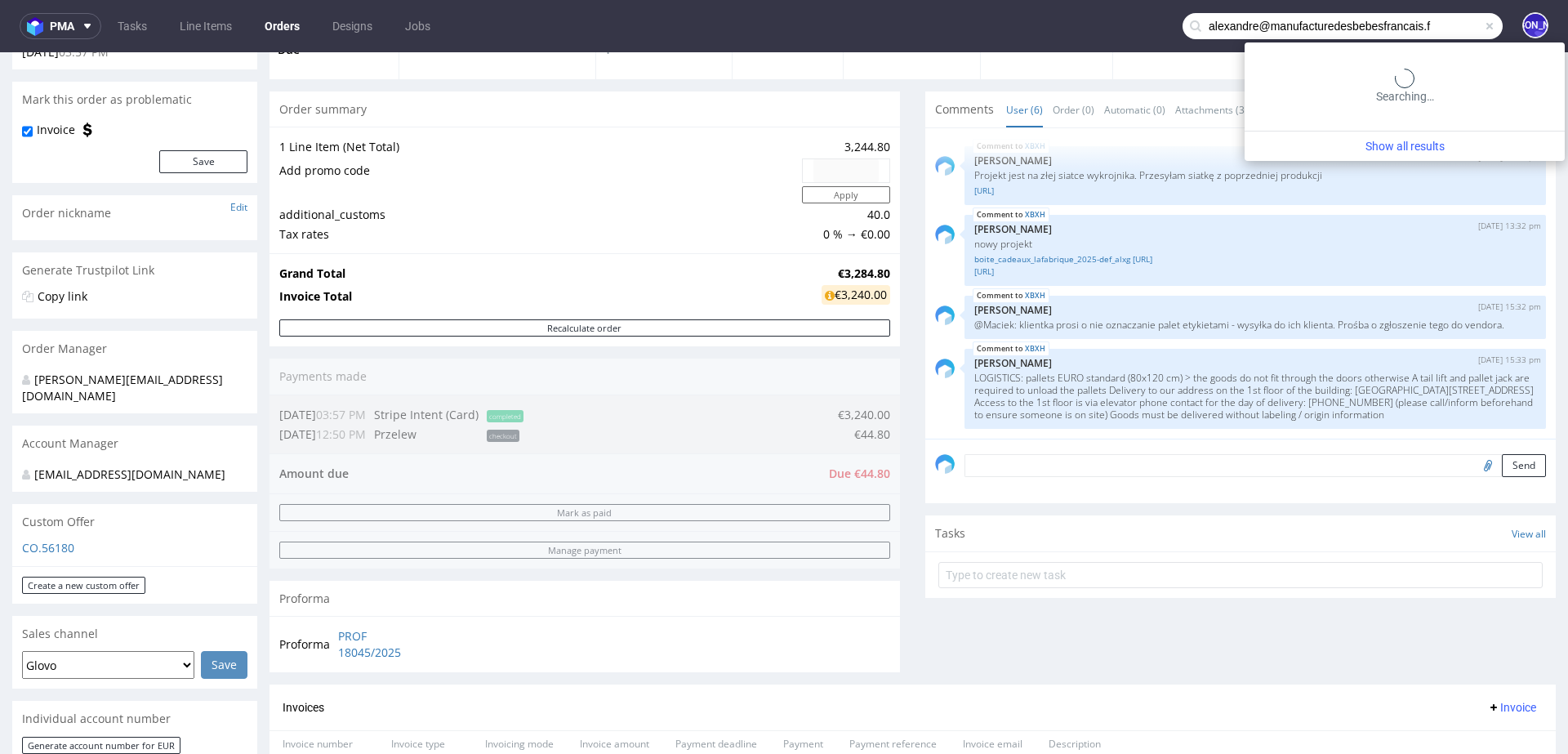
type input "alexandre@manufacturedesbebesfrancais.f"
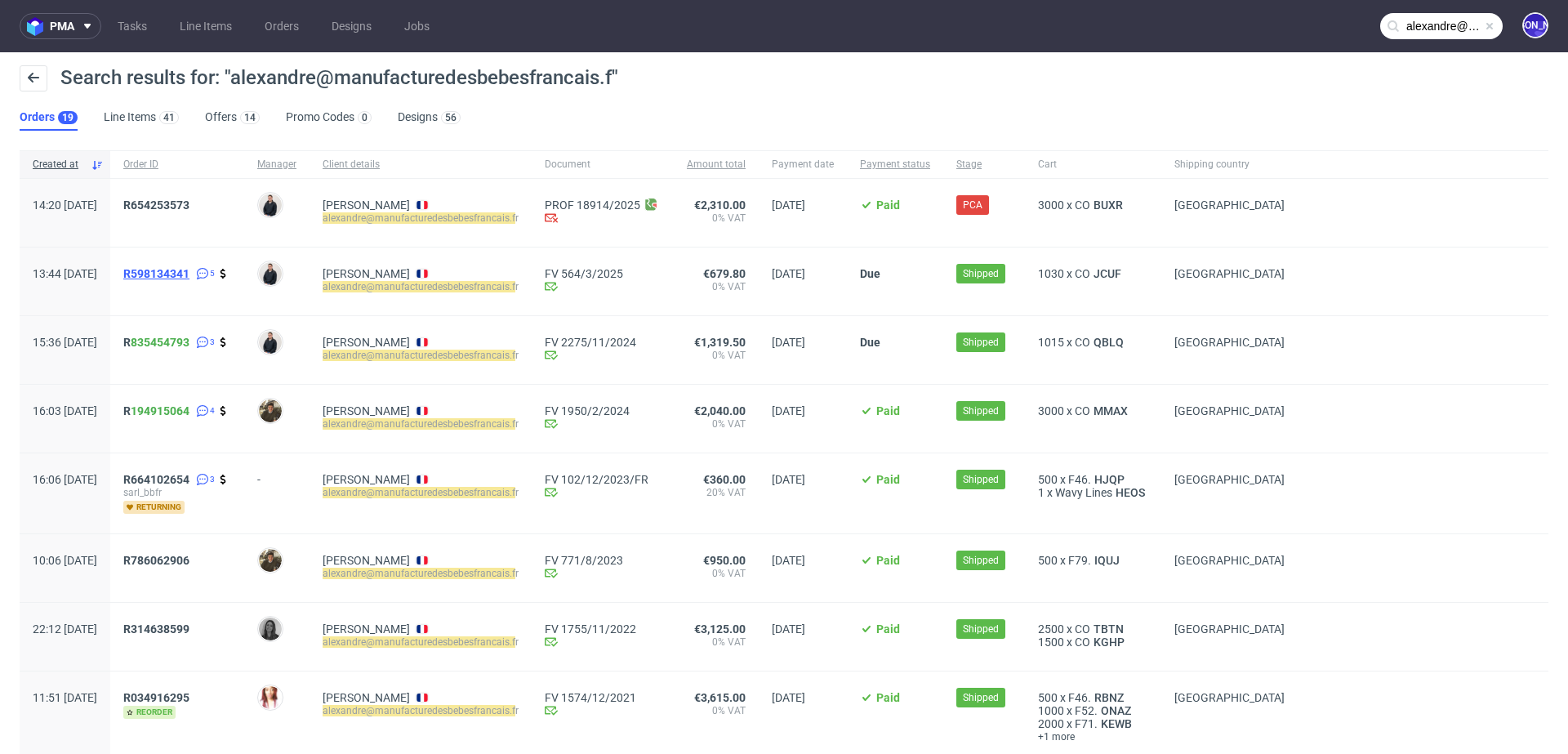
click at [189, 272] on span "R598134341" at bounding box center [157, 273] width 66 height 13
click at [181, 204] on span "R654253573" at bounding box center [157, 205] width 66 height 13
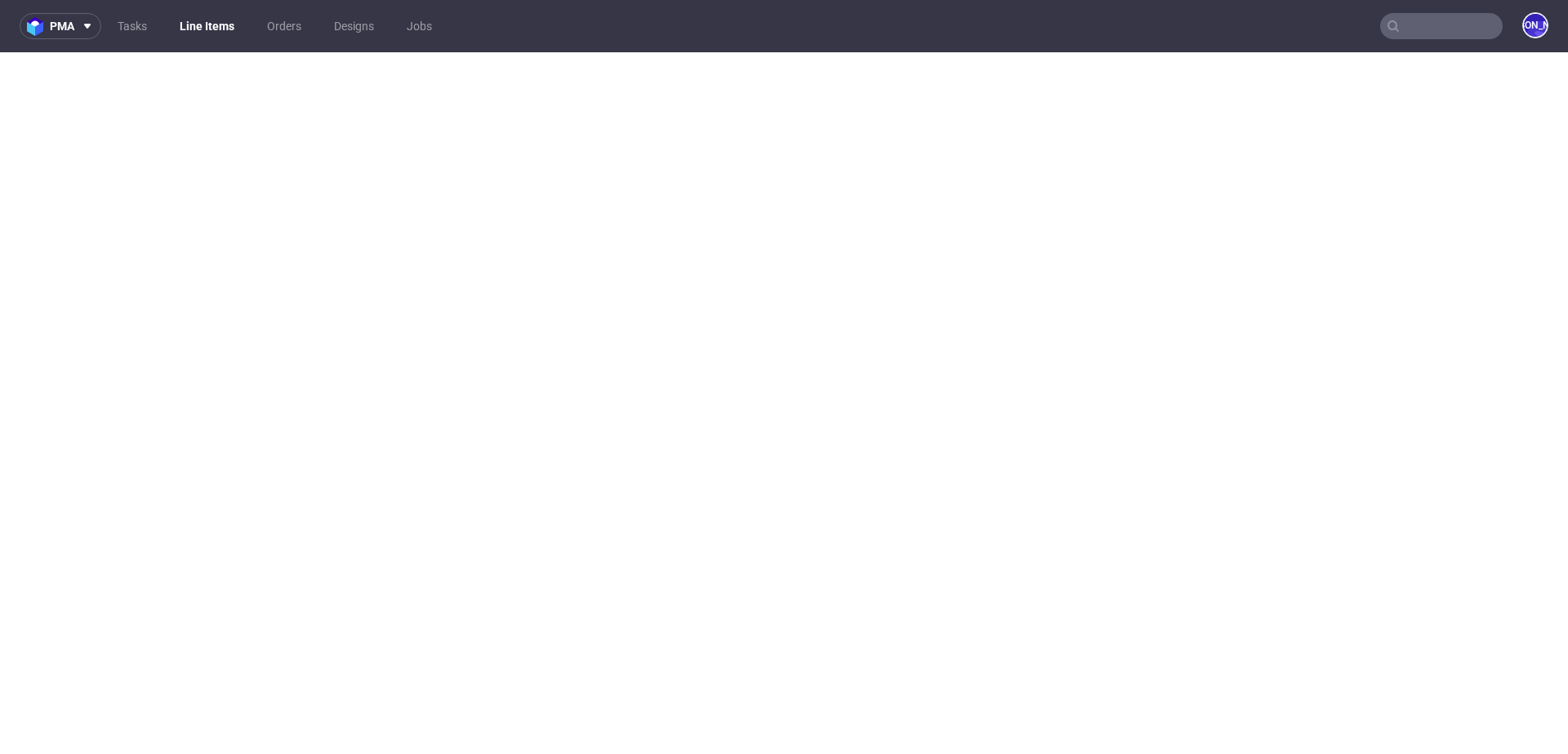
drag, startPoint x: 0, startPoint y: 0, endPoint x: 1428, endPoint y: 21, distance: 1428.2
click at [1428, 21] on input "text" at bounding box center [1442, 26] width 123 height 26
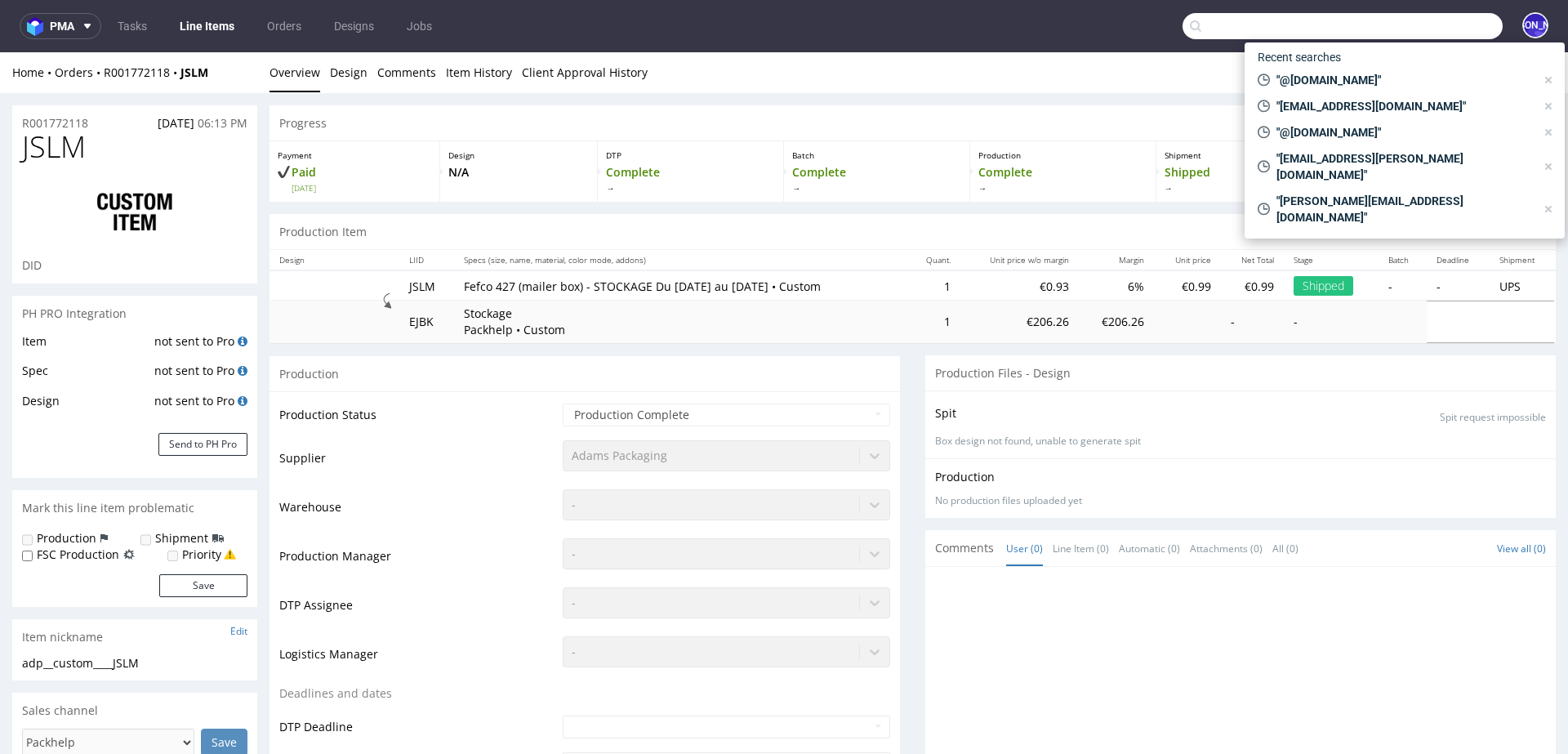
paste input "[EMAIL_ADDRESS][DOMAIN_NAME]"
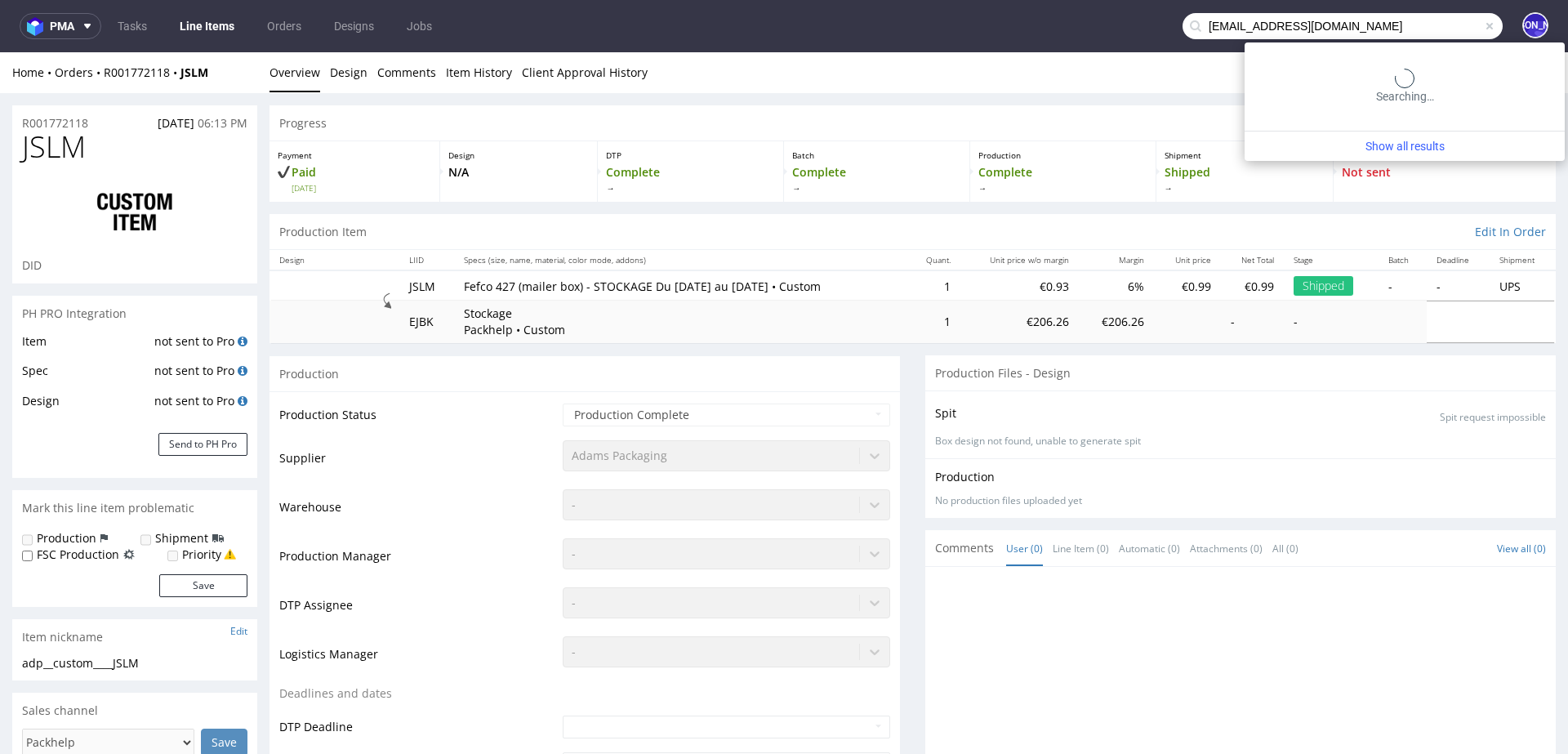
type input "[EMAIL_ADDRESS][DOMAIN_NAME]"
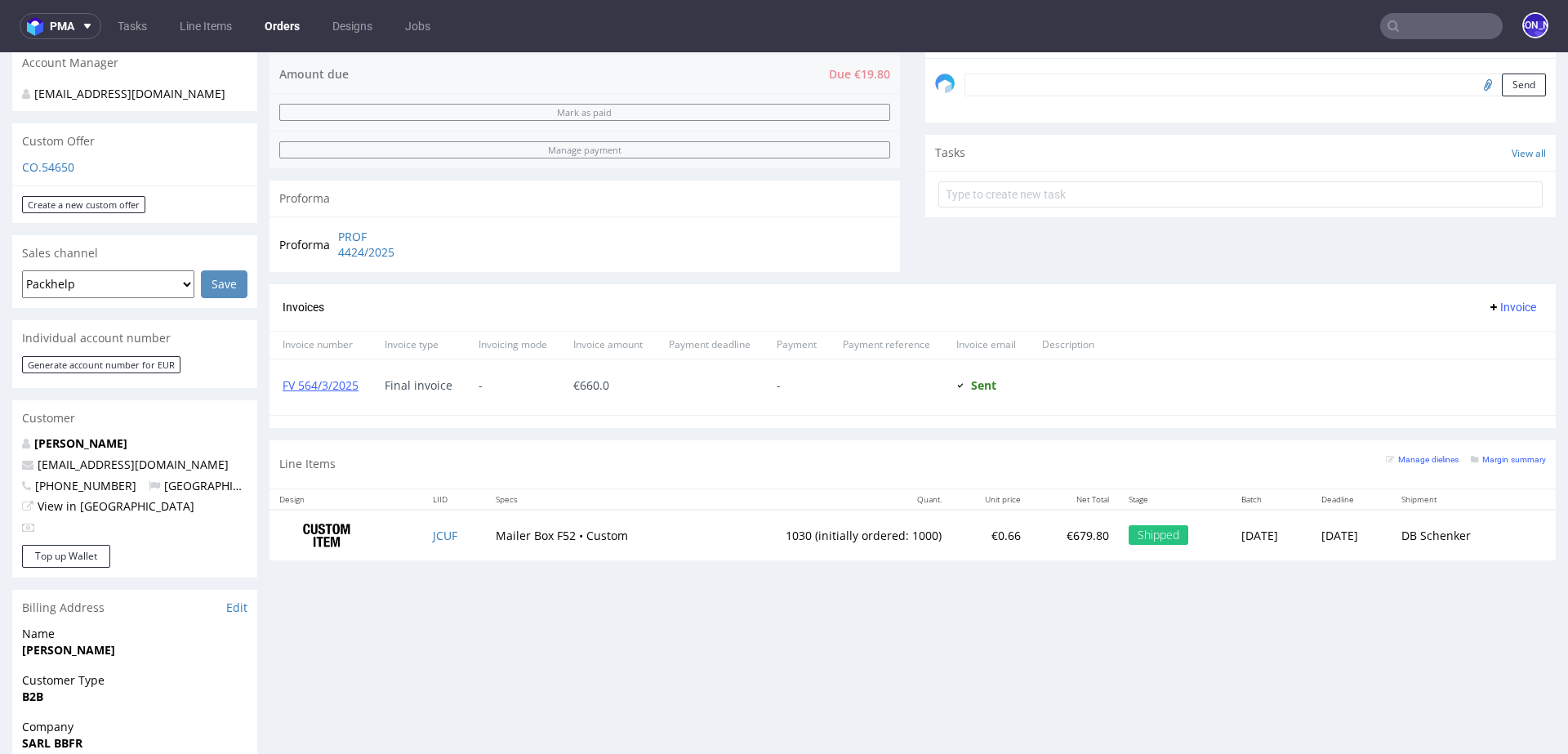
scroll to position [896, 0]
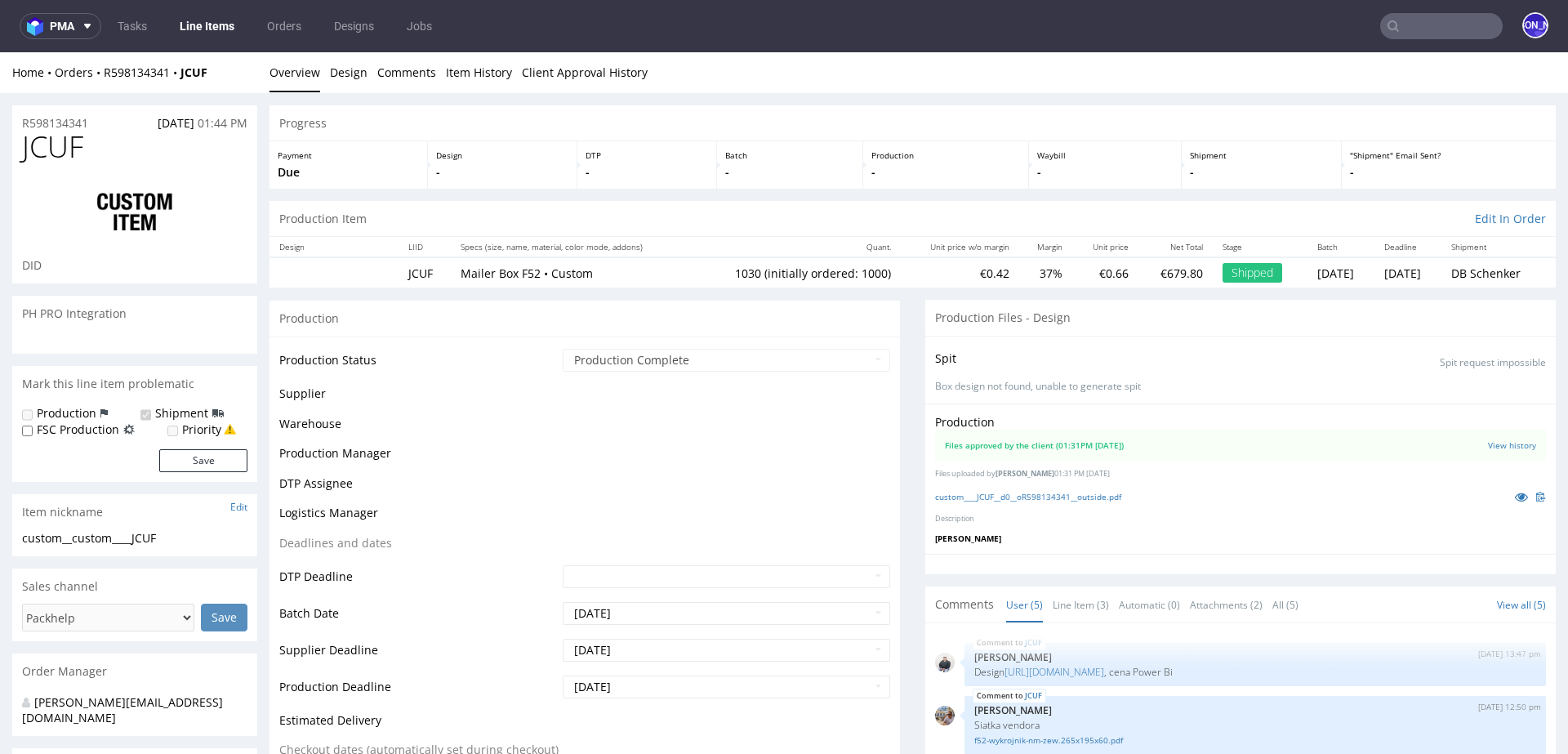
scroll to position [90, 0]
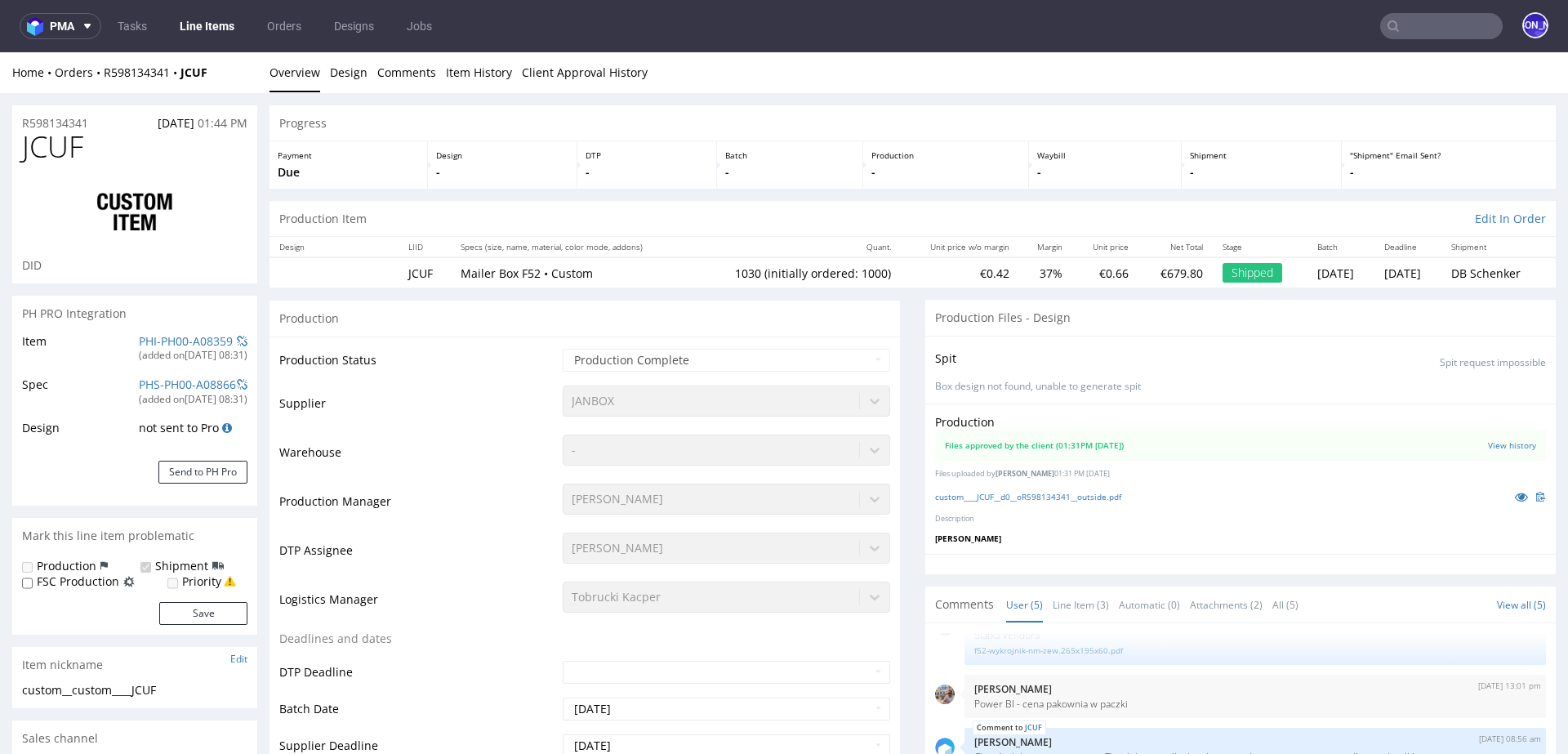
select select "in_progress"
click at [1496, 440] on link "View history" at bounding box center [1513, 445] width 48 height 11
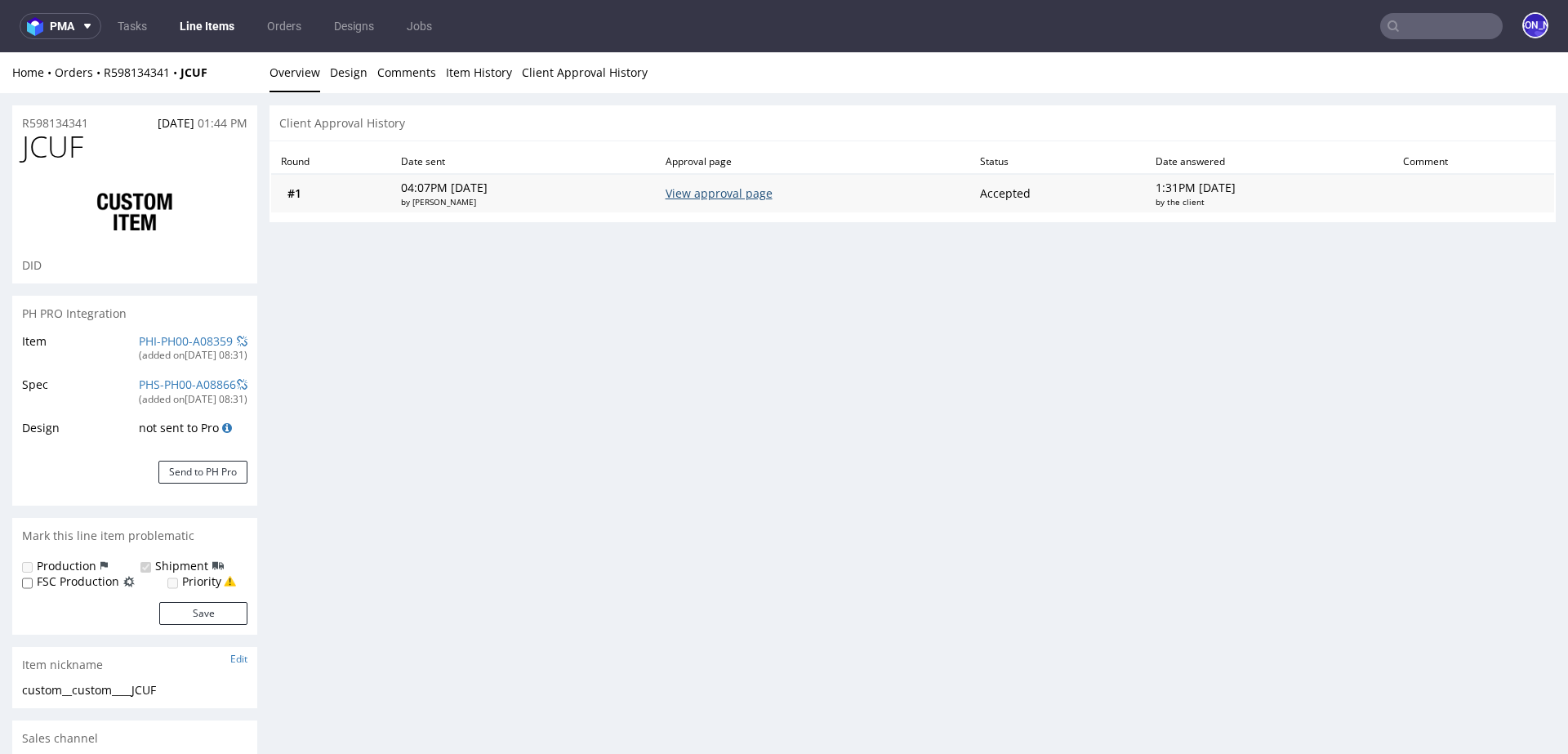
click at [693, 189] on link "View approval page" at bounding box center [719, 193] width 107 height 16
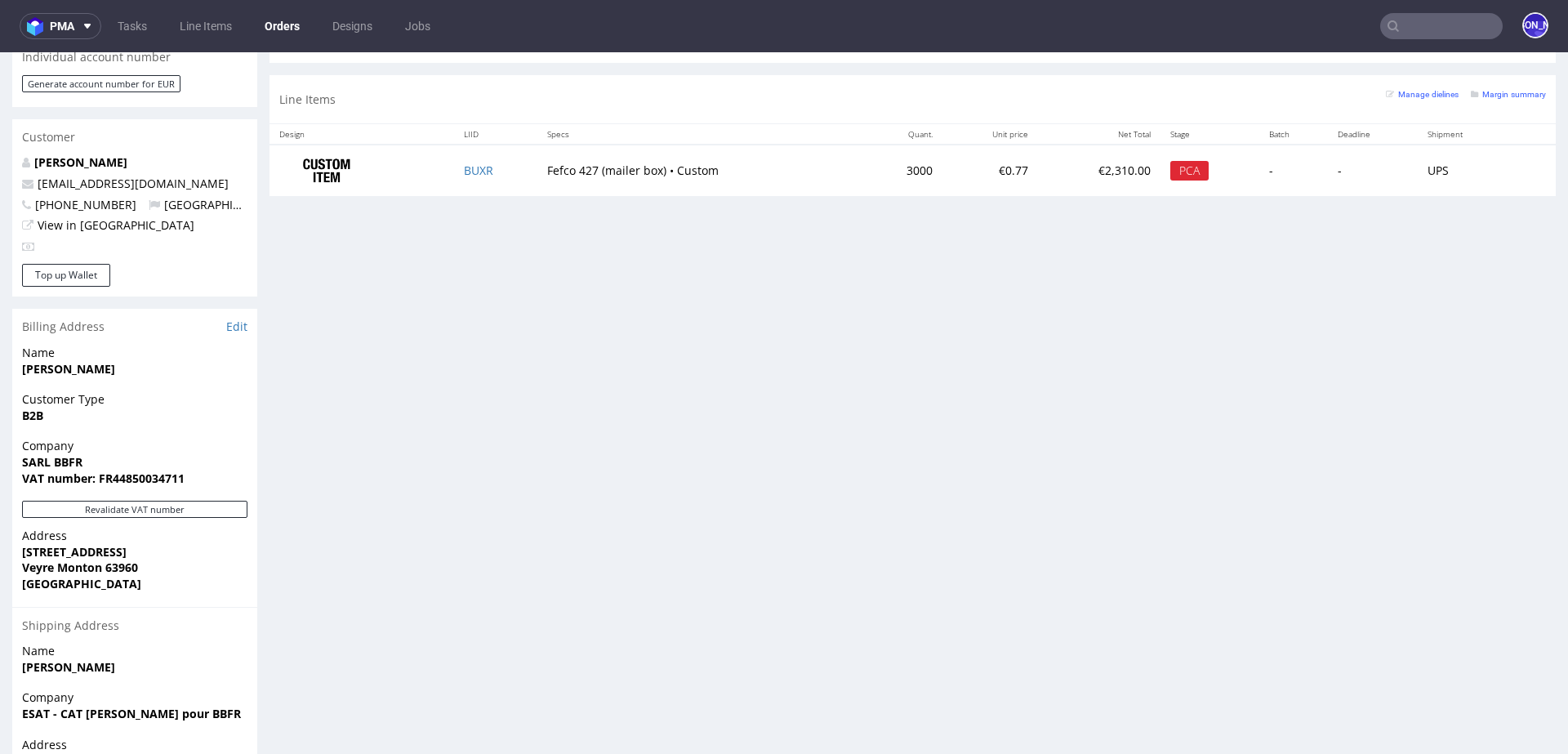
scroll to position [760, 0]
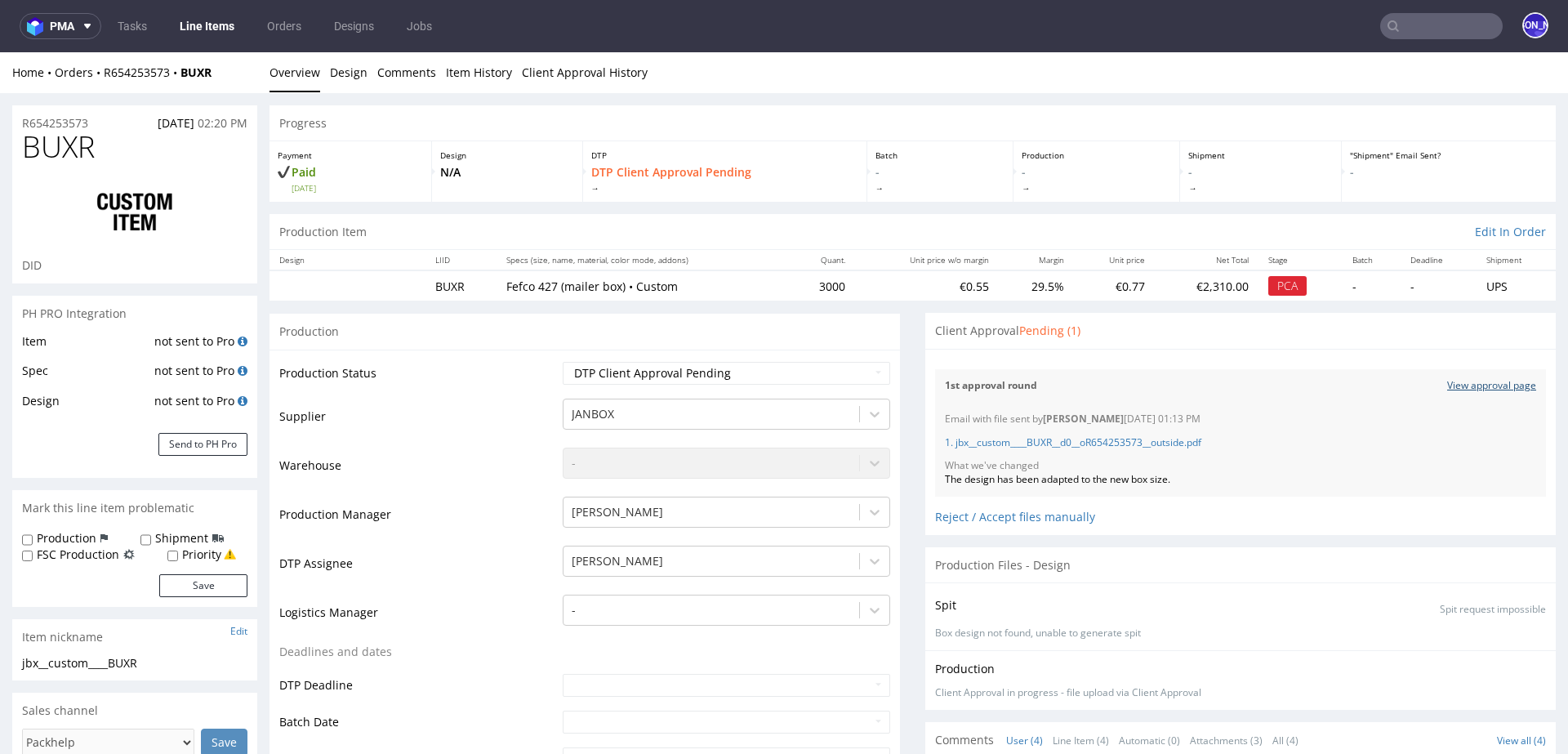
click at [1470, 381] on link "View approval page" at bounding box center [1491, 386] width 89 height 14
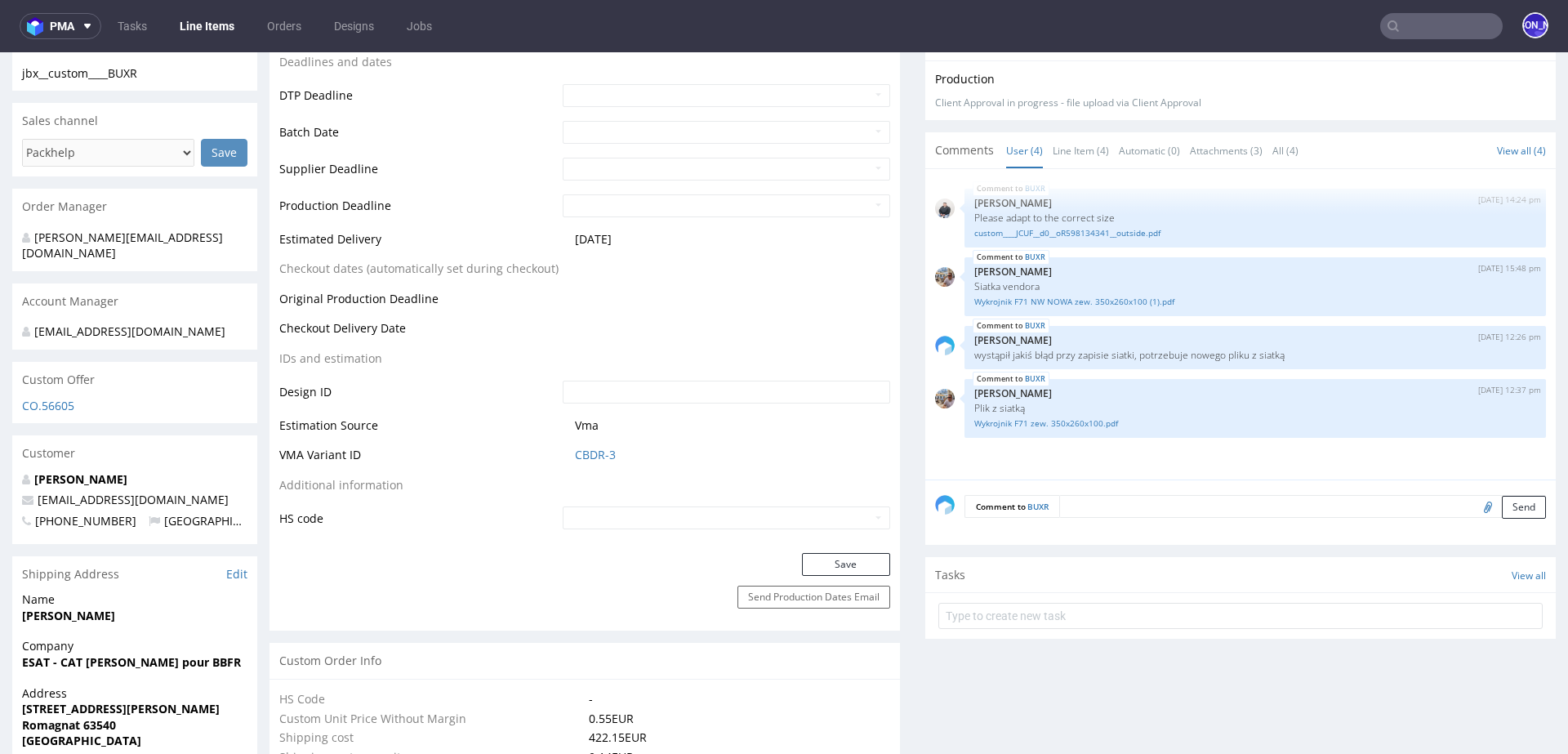
scroll to position [593, 0]
click at [1111, 500] on textarea at bounding box center [1302, 503] width 486 height 23
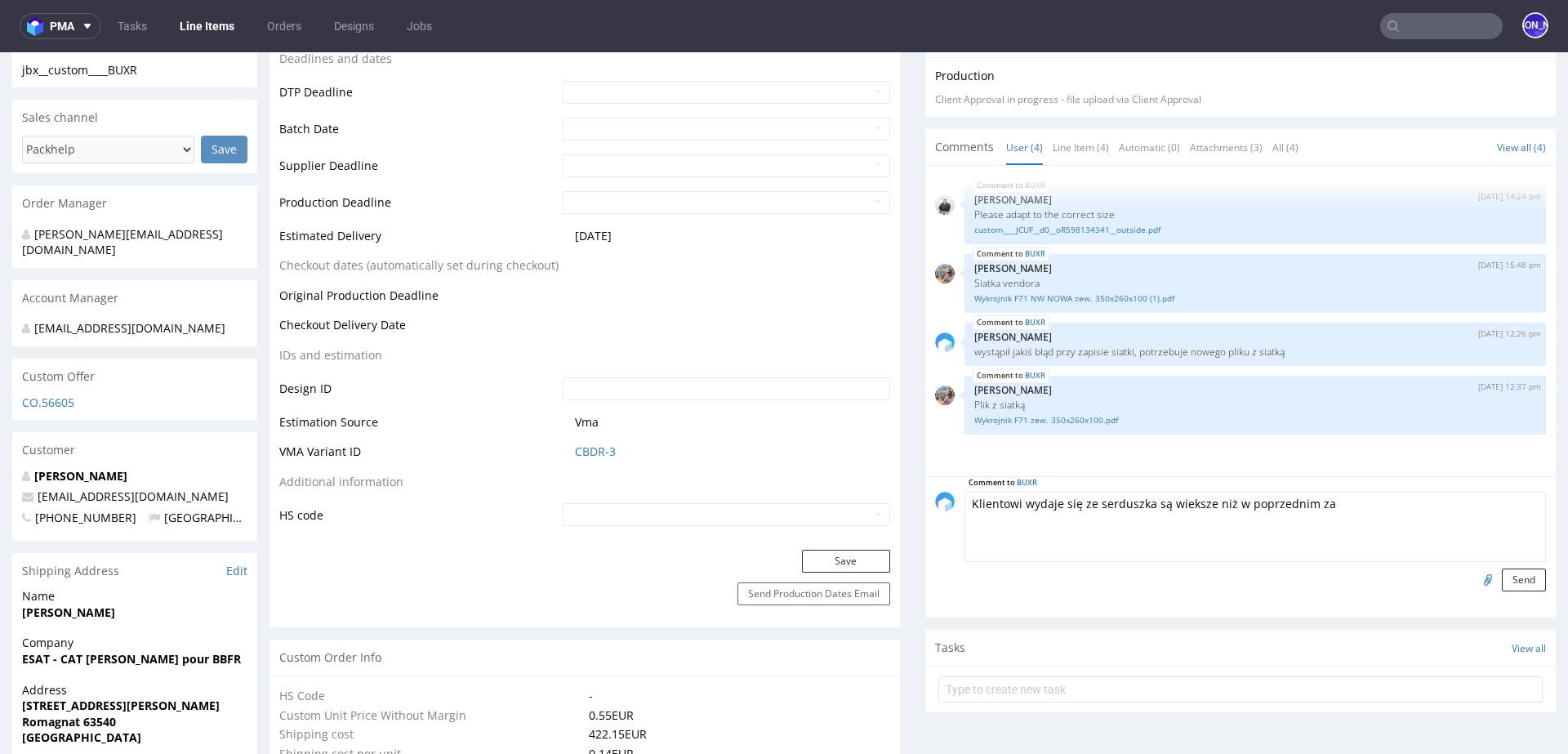
type textarea "Klientowi wydaje się ze serduszka są wieksze niż w poprzednim zam"
drag, startPoint x: 1311, startPoint y: 501, endPoint x: 952, endPoint y: 501, distance: 359.0
click at [952, 501] on div "Comment to BUXR Klientowi wydaje się ze serduszka są wieksze niż w poprzednim z…" at bounding box center [1240, 542] width 611 height 100
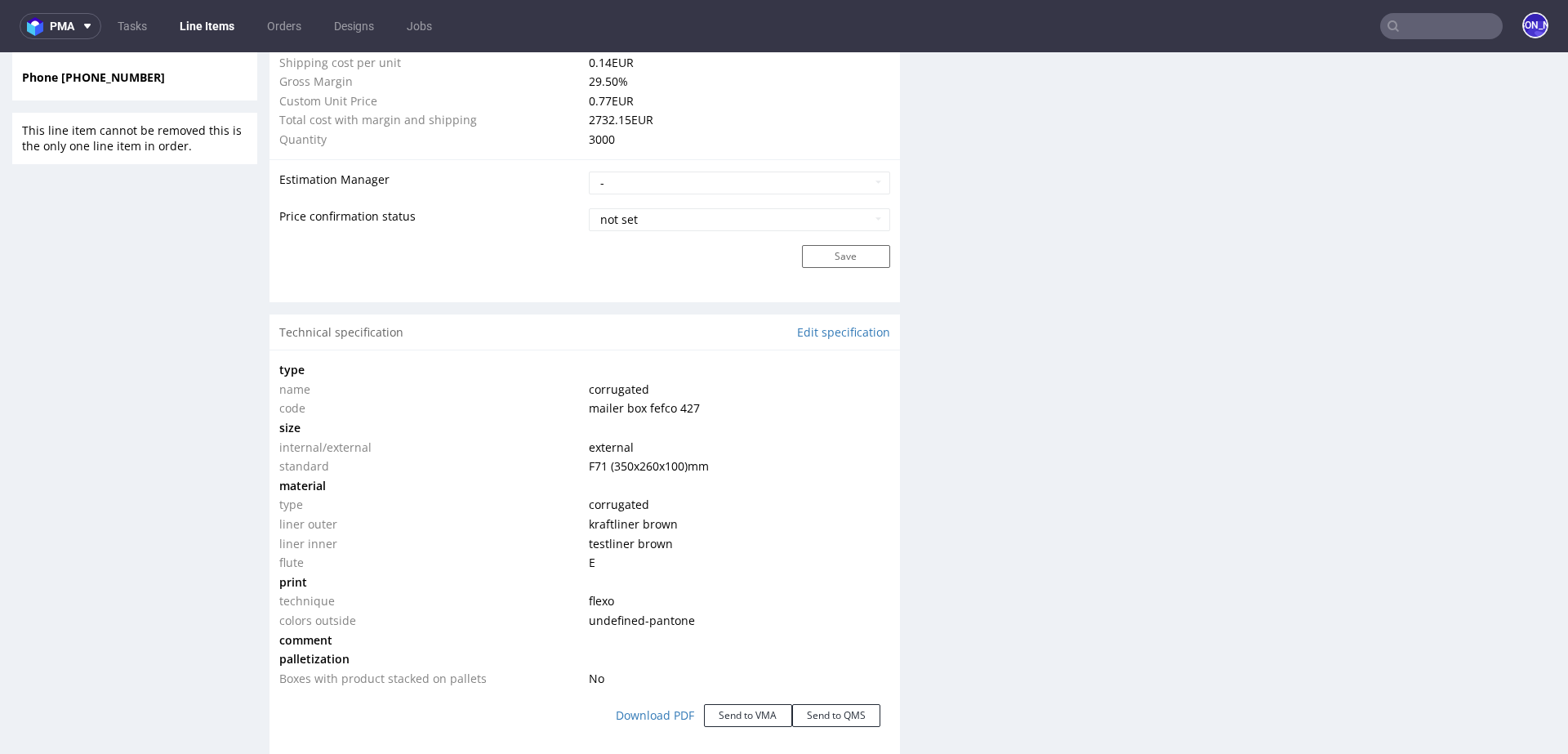
scroll to position [1290, 0]
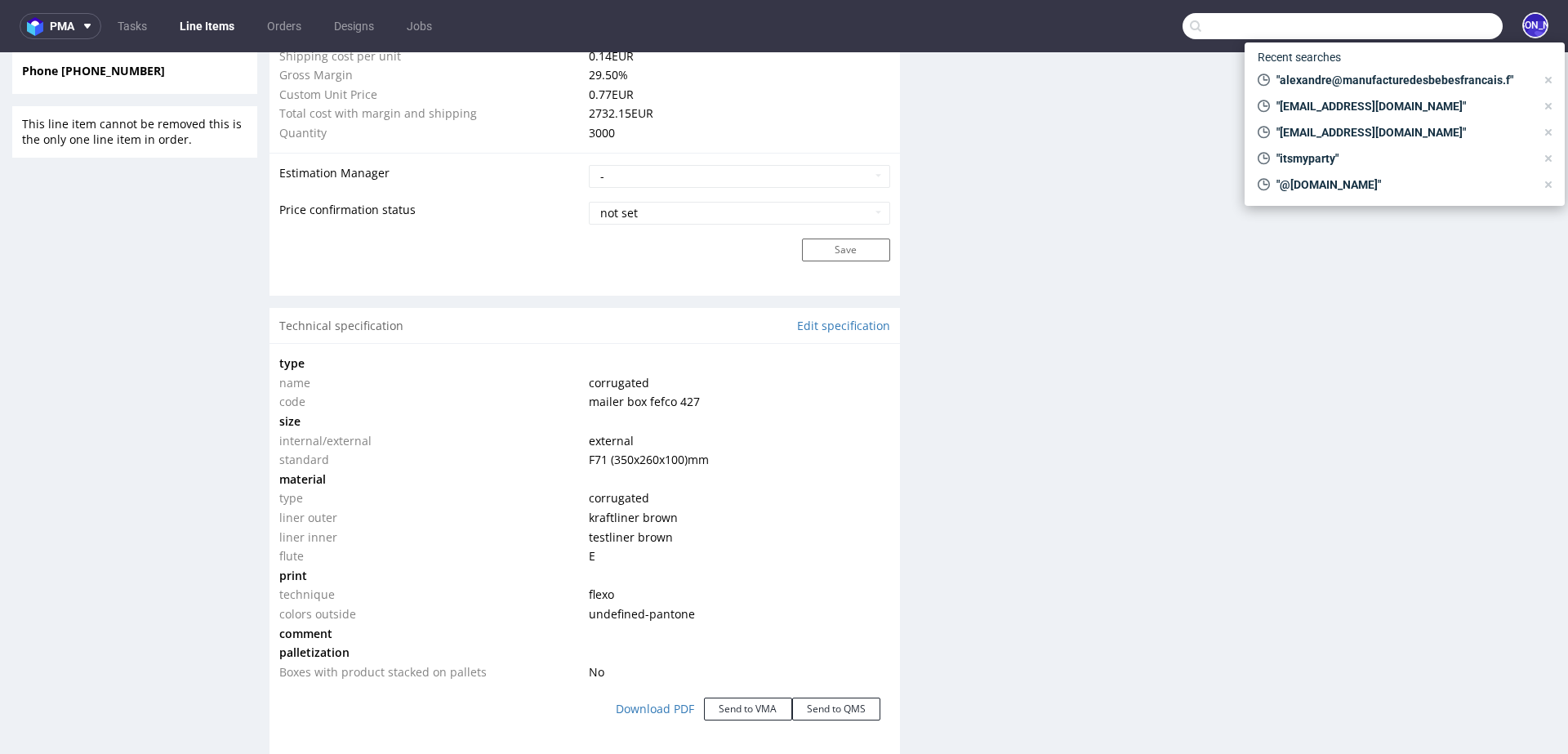
click at [1395, 24] on input "text" at bounding box center [1343, 26] width 320 height 26
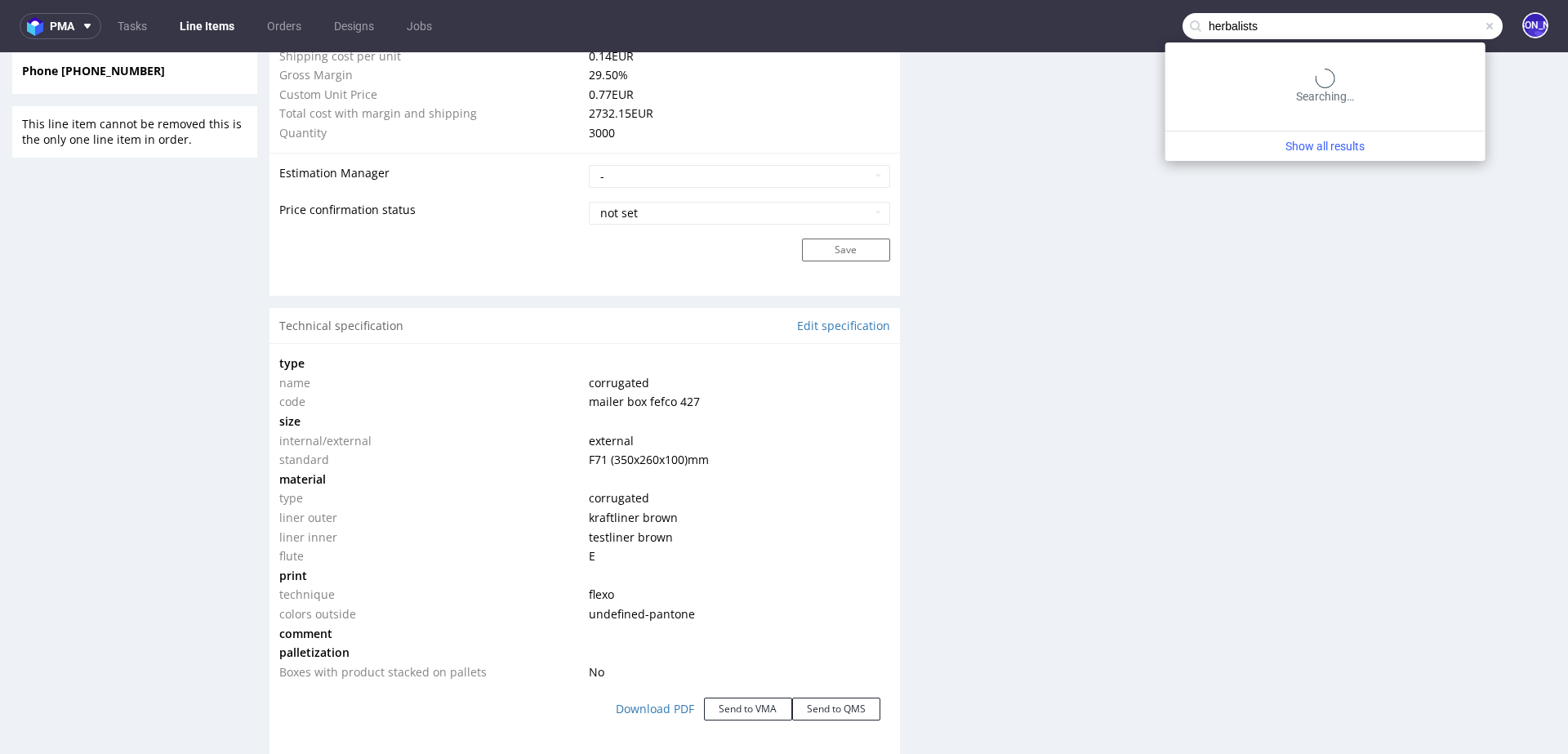
type input "herbalists"
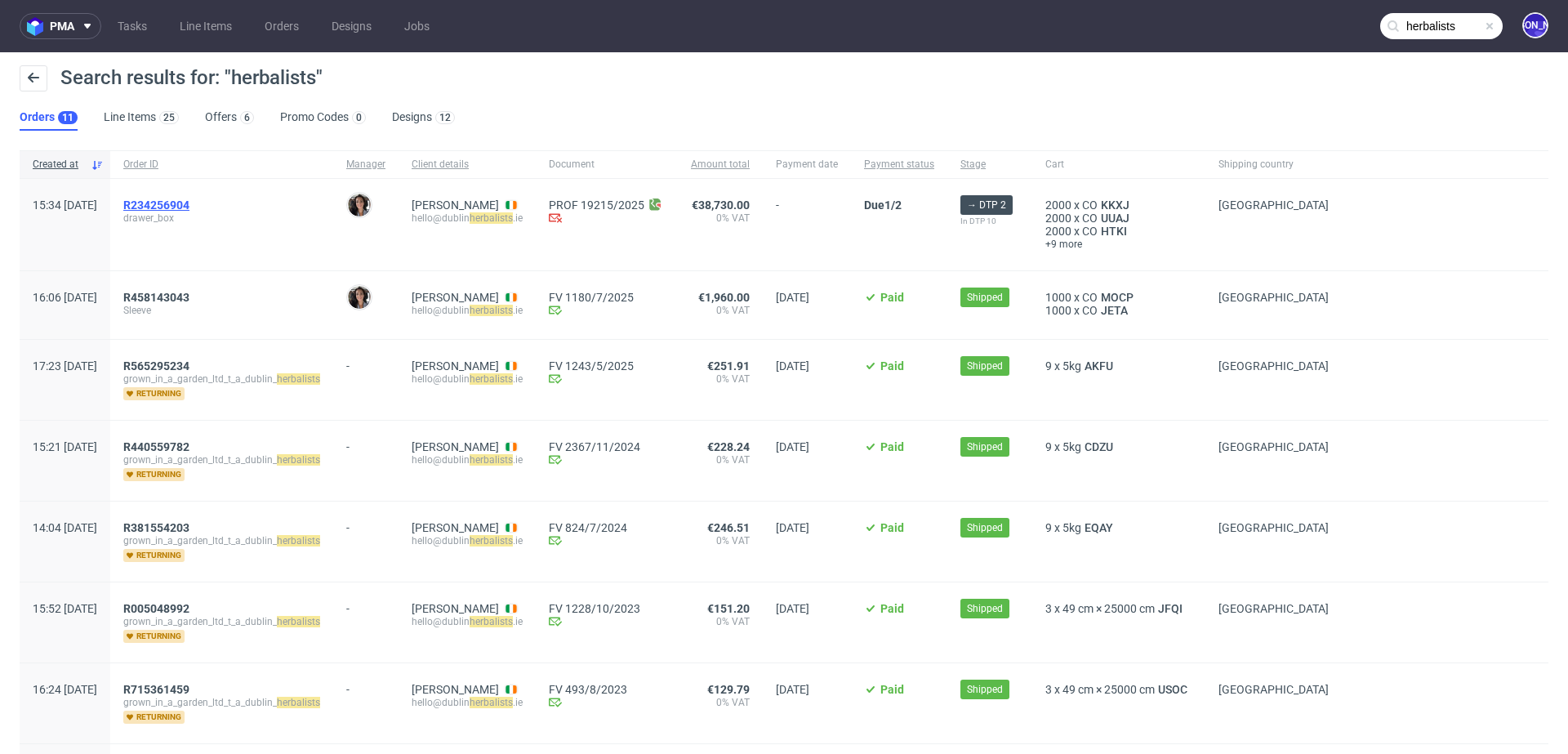
click at [189, 201] on span "R234256904" at bounding box center [157, 205] width 66 height 13
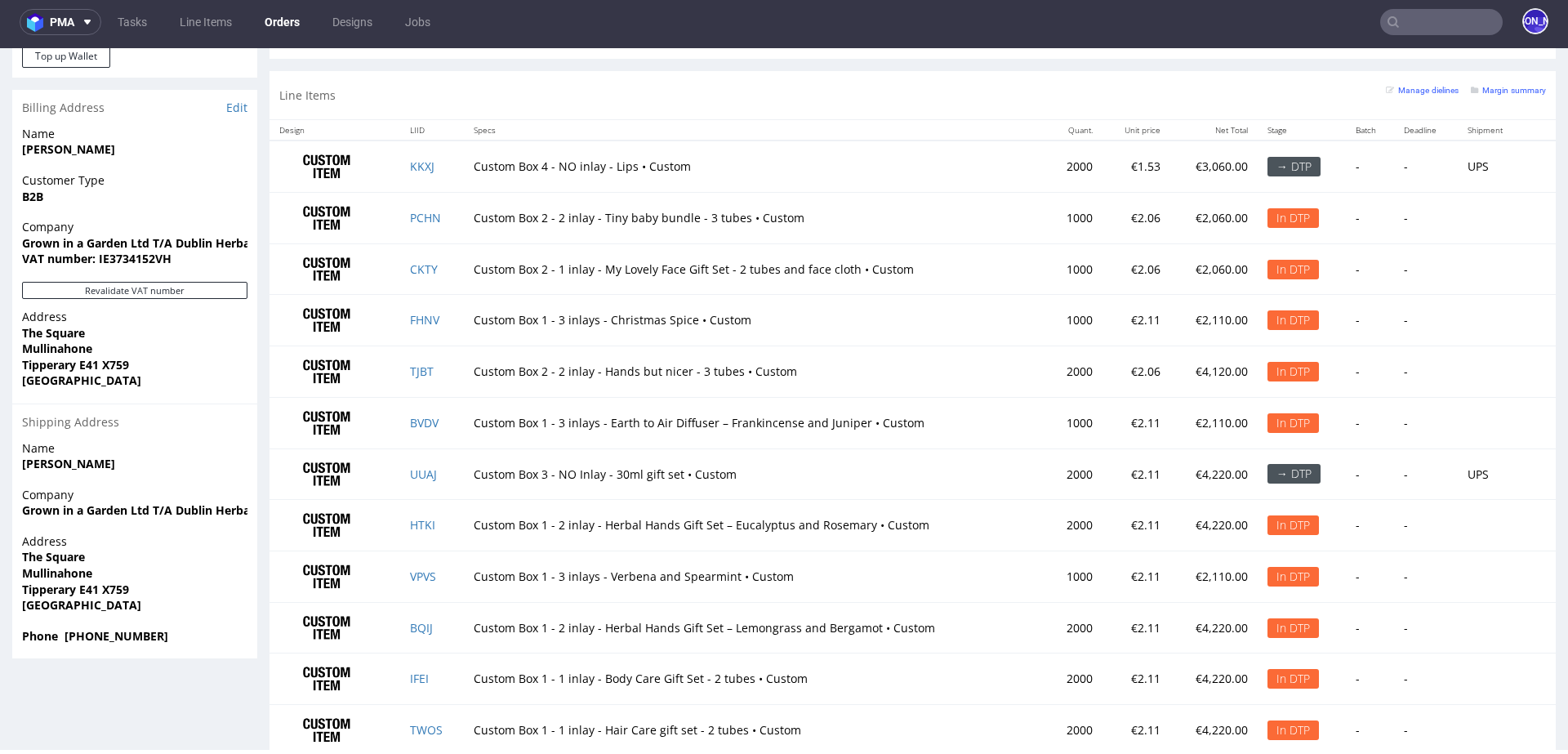
scroll to position [1054, 0]
